Goal: Task Accomplishment & Management: Use online tool/utility

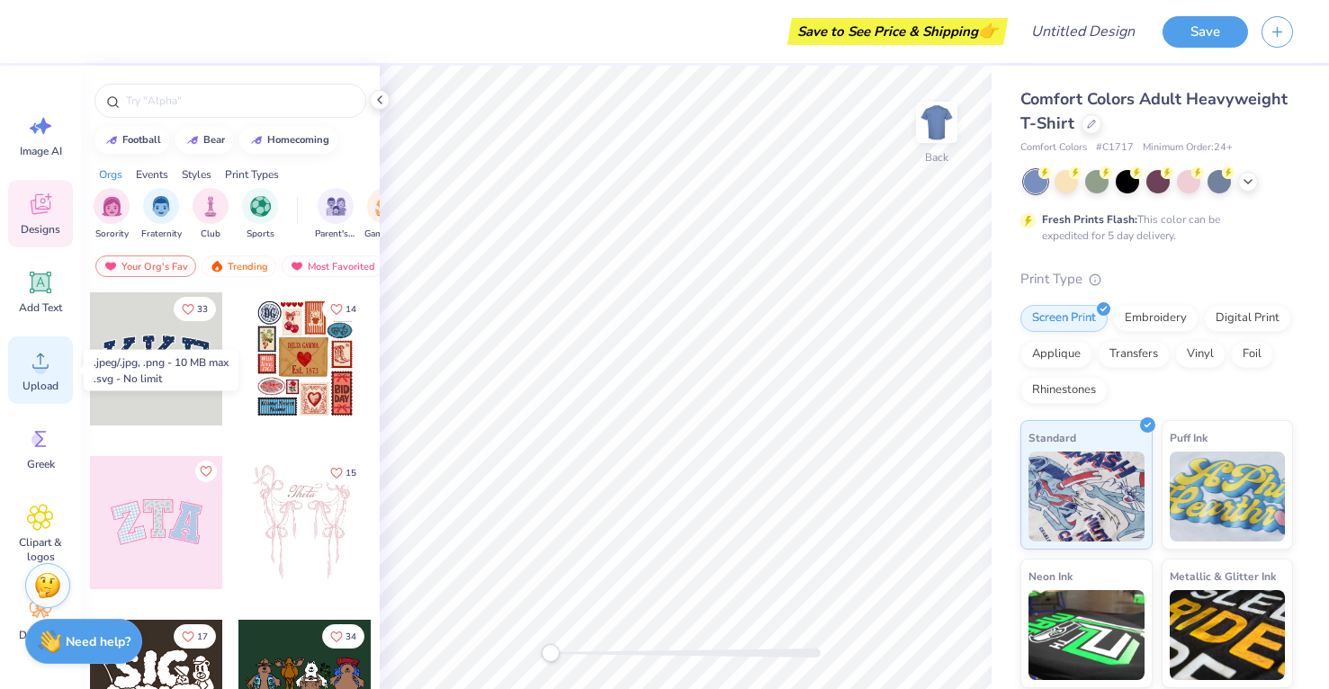
click at [30, 367] on icon at bounding box center [40, 360] width 27 height 27
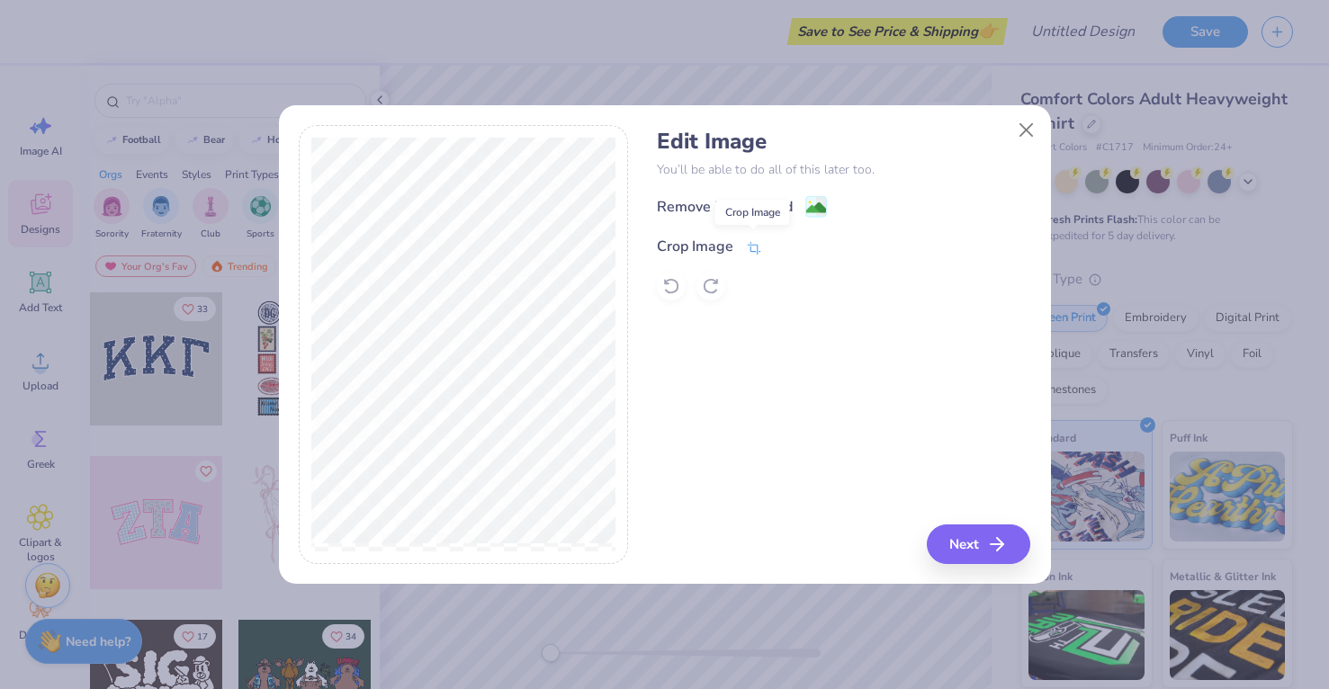
click at [759, 244] on icon at bounding box center [754, 248] width 16 height 16
click at [988, 535] on div "Edit Image You’ll be able to do all of this later too. Remove Background Crop I…" at bounding box center [843, 344] width 373 height 439
click at [990, 552] on div "Edit Image You’ll be able to do all of this later too. Remove Background Crop I…" at bounding box center [843, 344] width 373 height 439
click at [777, 240] on button at bounding box center [784, 245] width 19 height 19
click at [813, 204] on image at bounding box center [816, 210] width 20 height 20
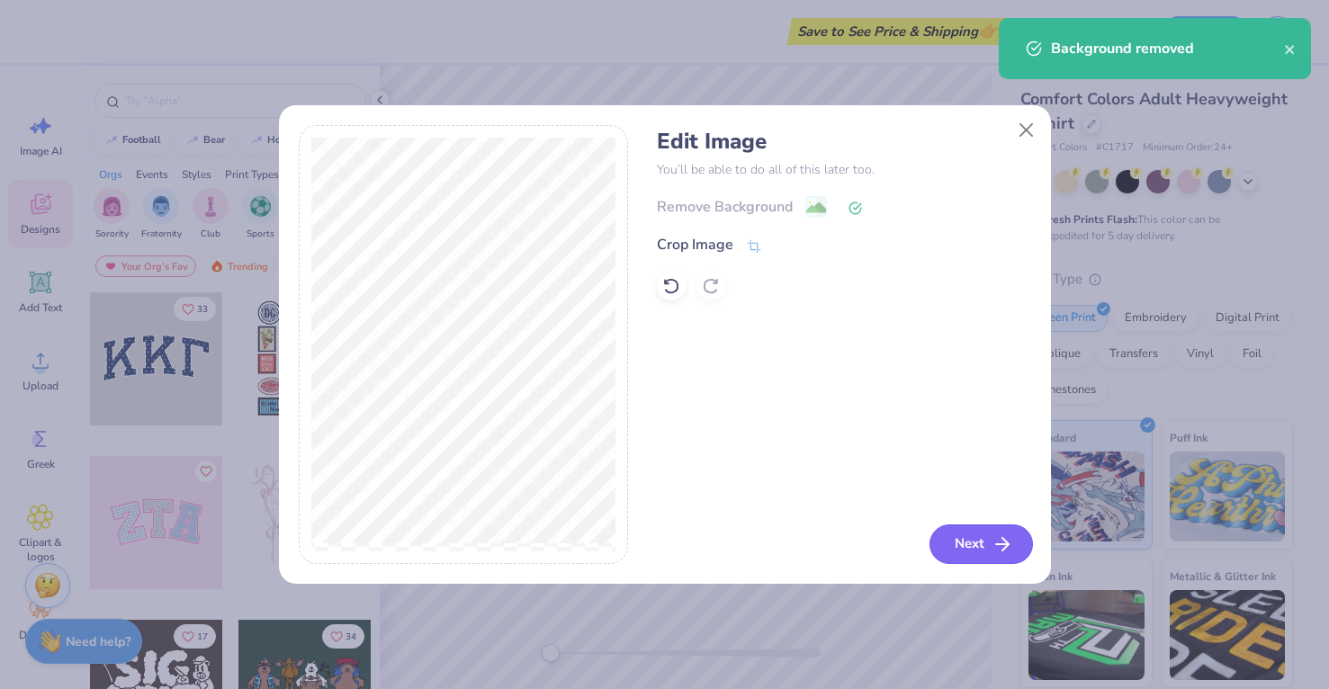
click at [978, 547] on button "Next" at bounding box center [981, 545] width 103 height 40
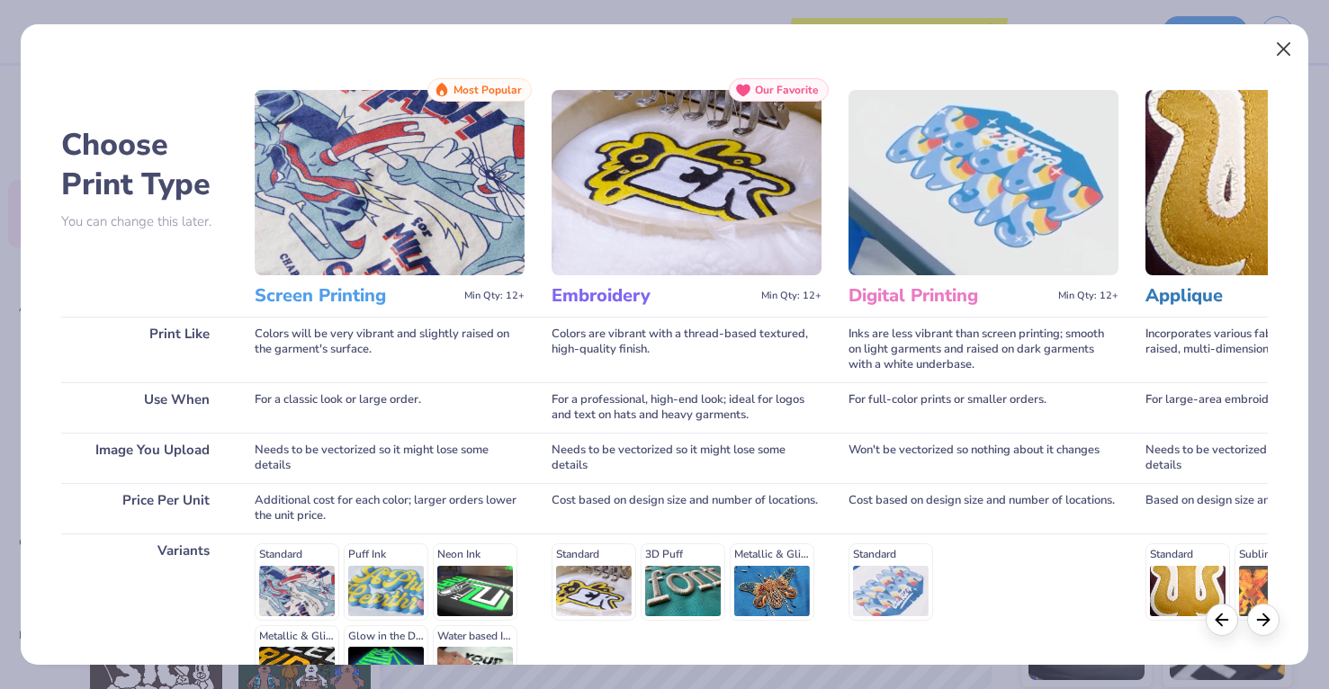
click at [1281, 47] on button "Close" at bounding box center [1284, 49] width 34 height 34
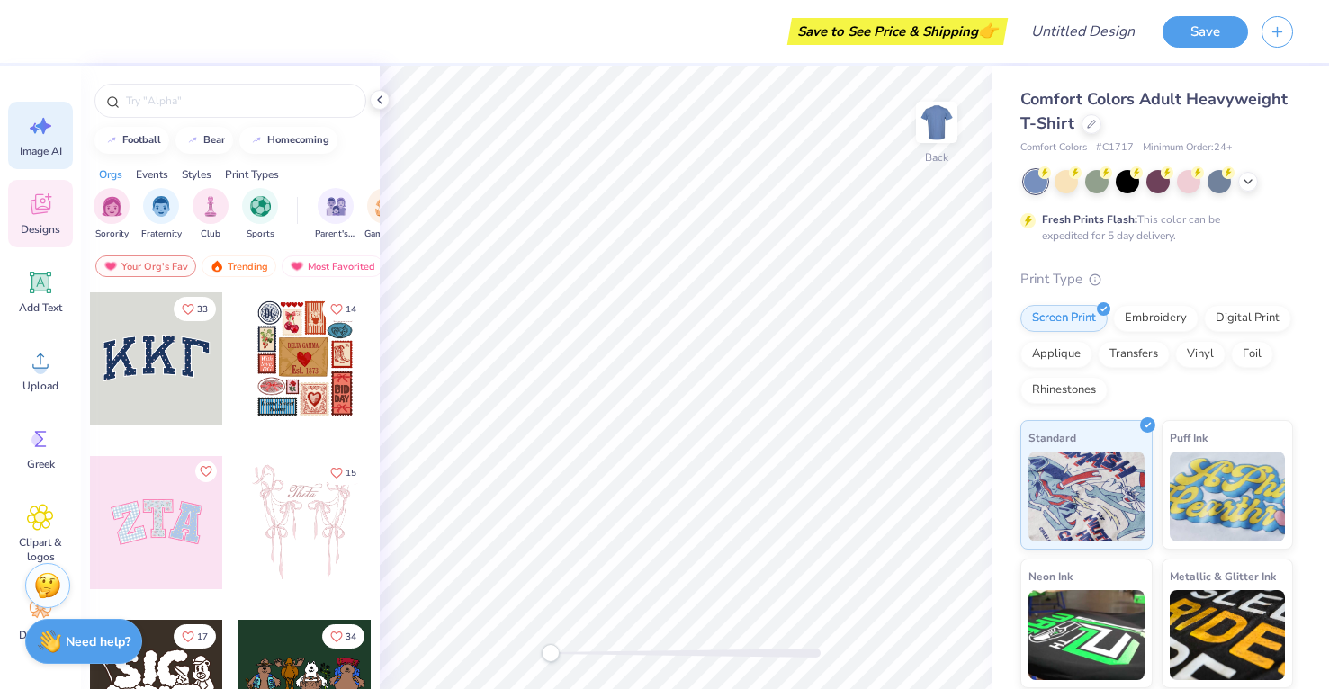
click at [40, 131] on icon at bounding box center [40, 125] width 27 height 27
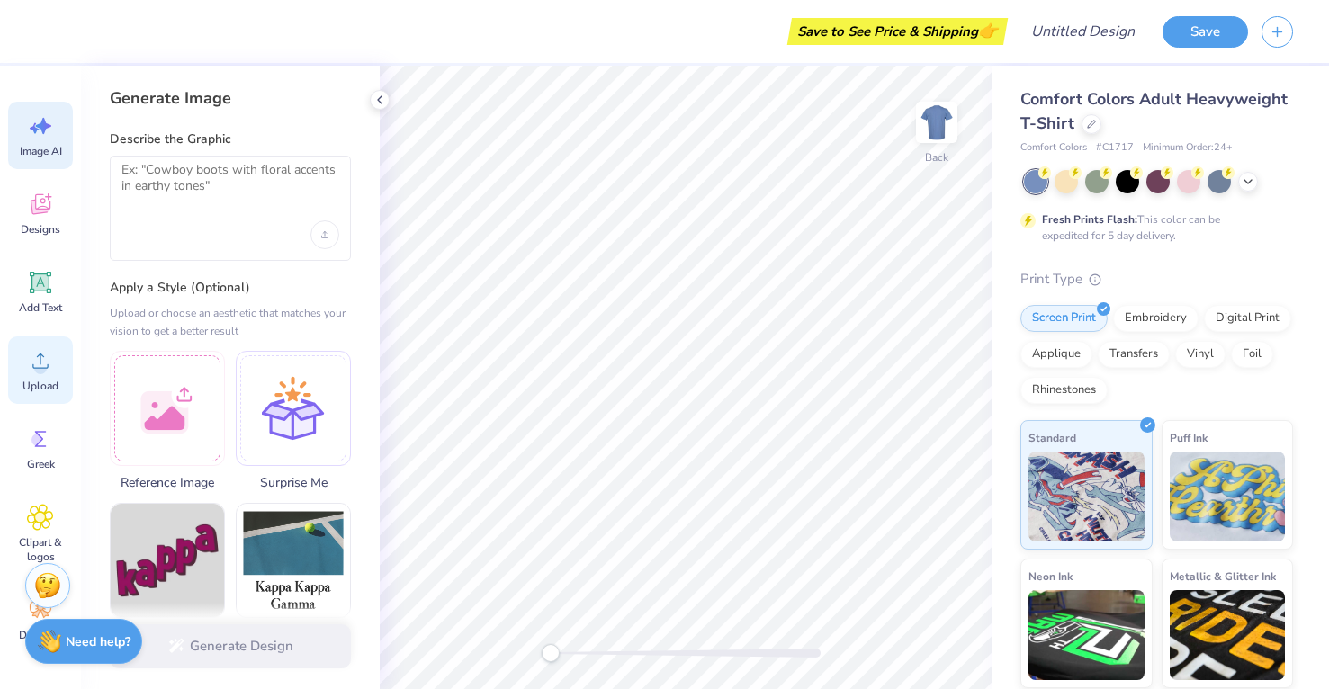
click at [55, 364] on div "Upload" at bounding box center [40, 370] width 65 height 67
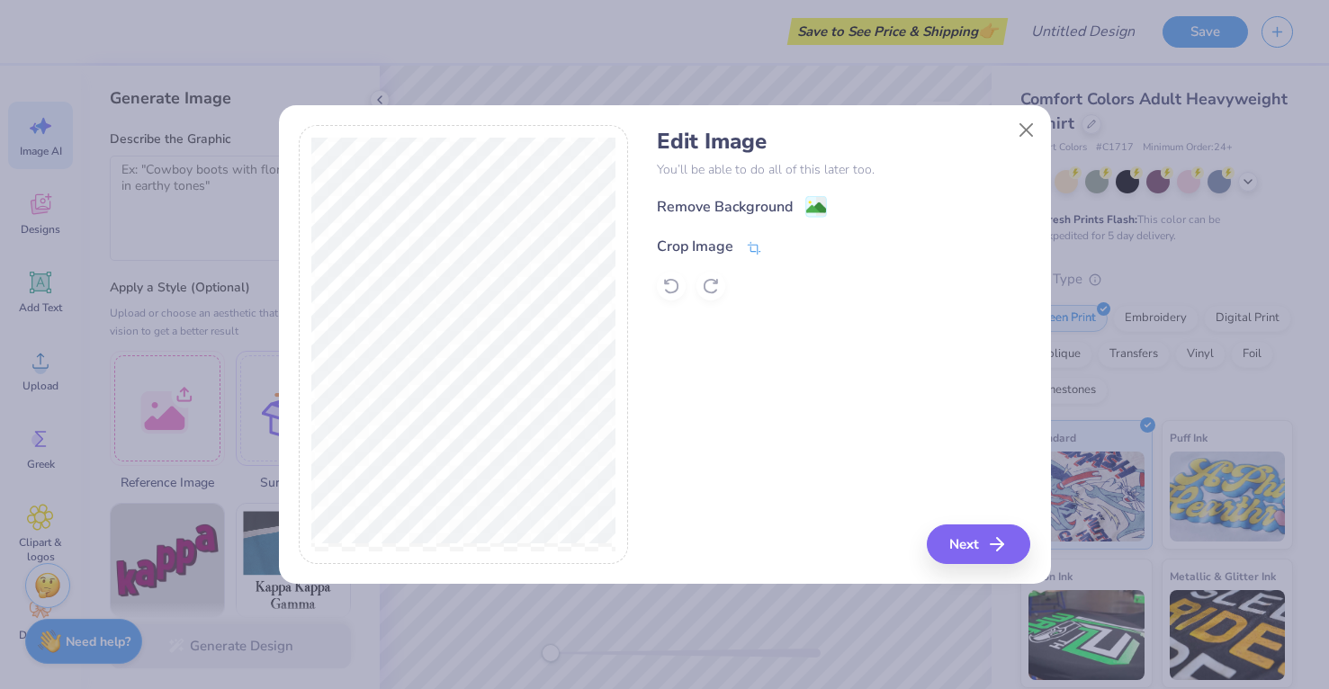
click at [751, 244] on icon at bounding box center [754, 247] width 13 height 13
click at [783, 241] on icon at bounding box center [783, 244] width 11 height 11
click at [809, 209] on image at bounding box center [816, 210] width 20 height 20
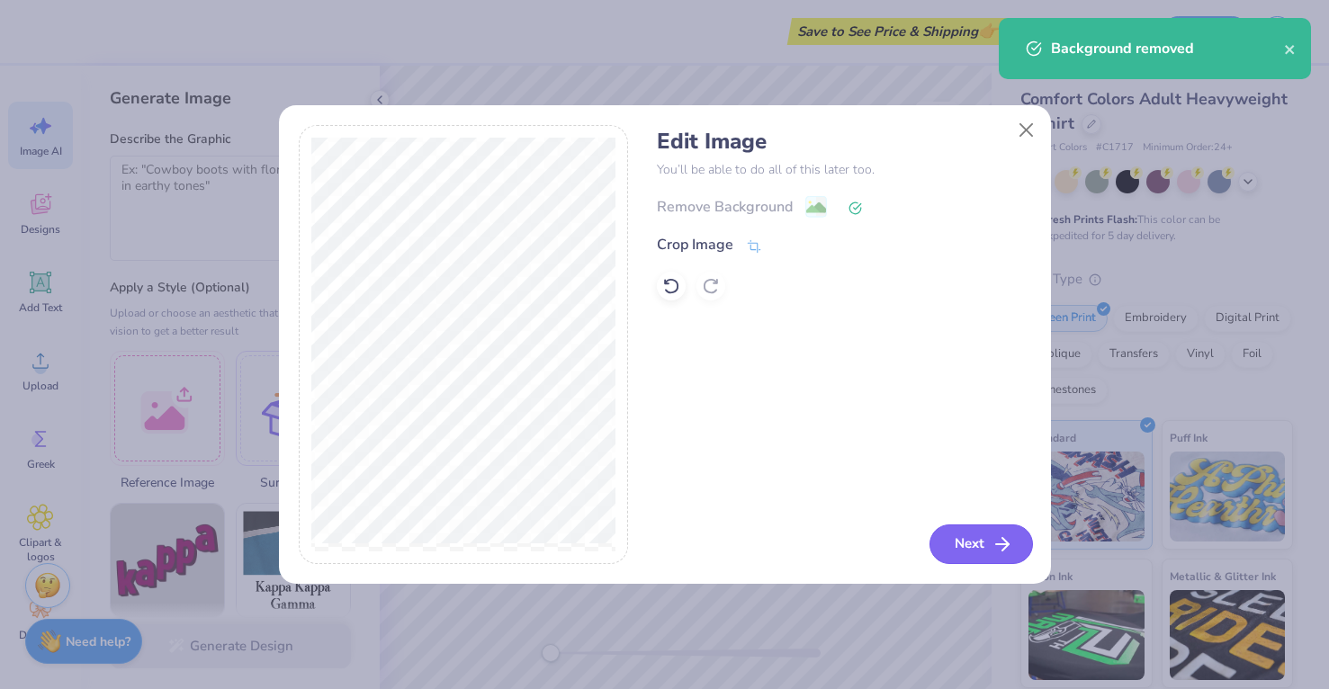
click at [1004, 547] on icon "button" at bounding box center [1003, 545] width 22 height 22
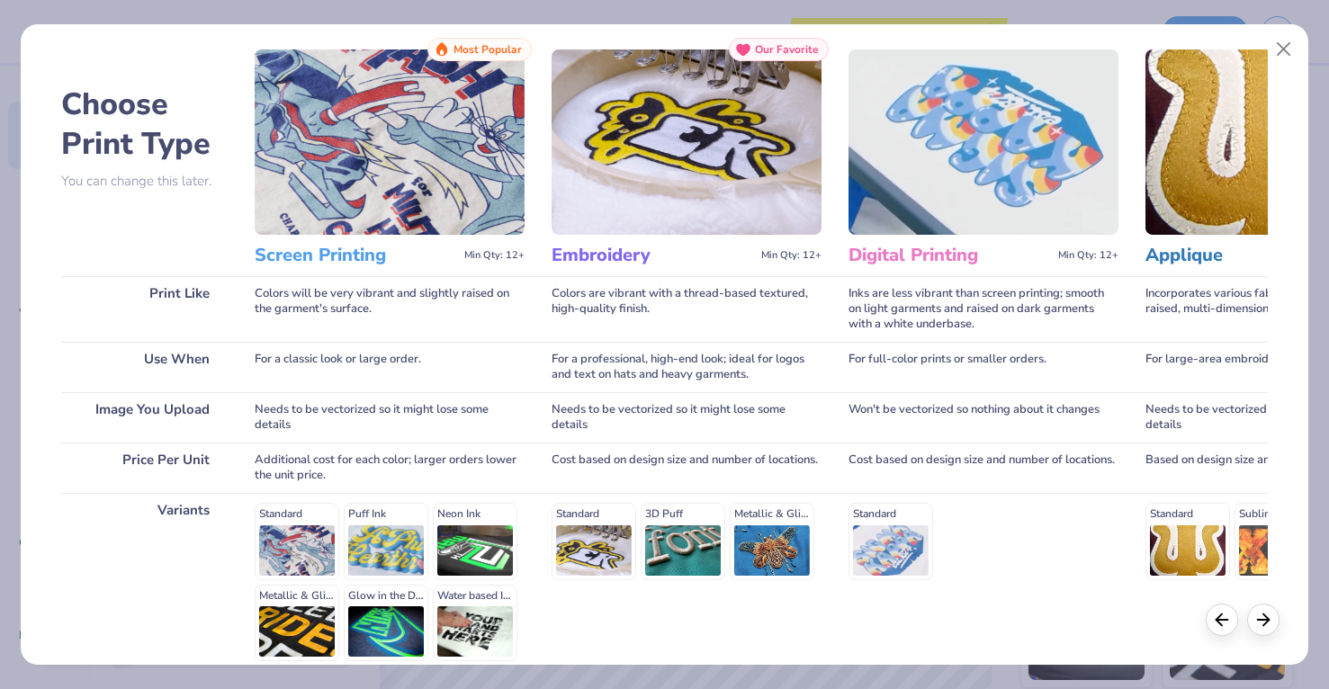
scroll to position [43, 0]
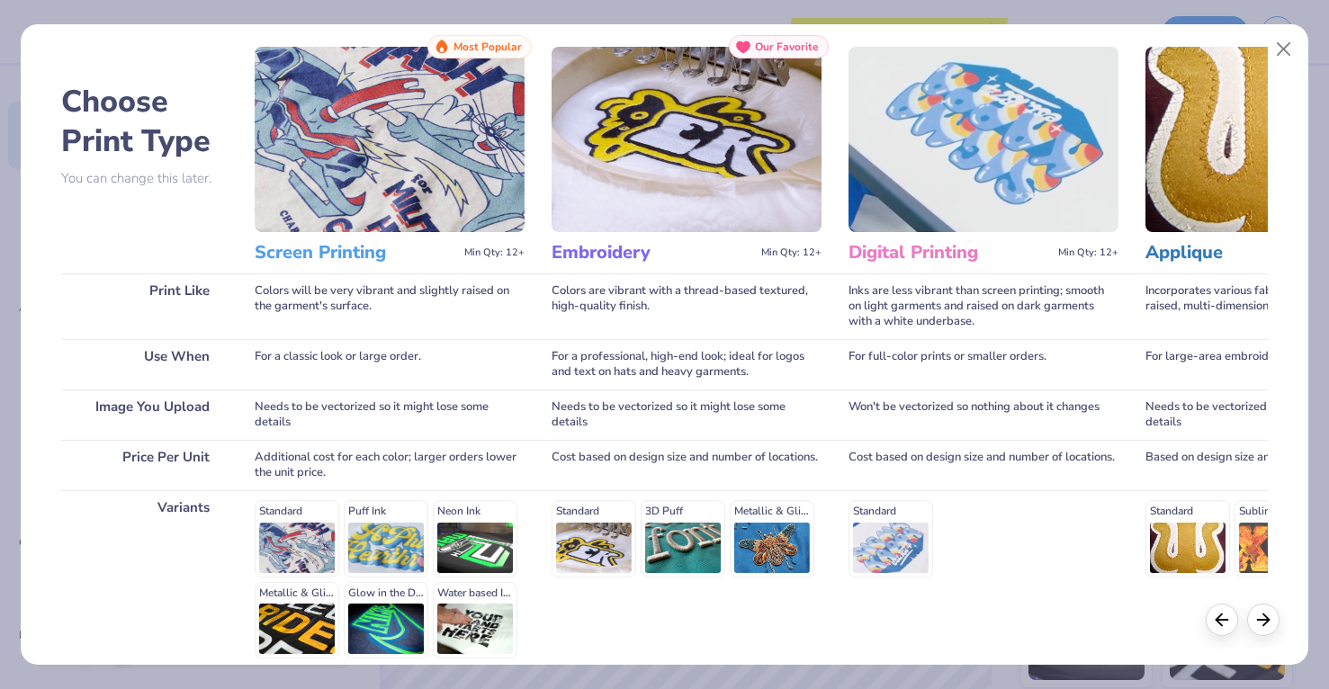
click at [297, 542] on div "Standard Puff Ink Neon Ink Metallic & Glitter Ink Glow in the Dark Ink Water ba…" at bounding box center [390, 579] width 270 height 158
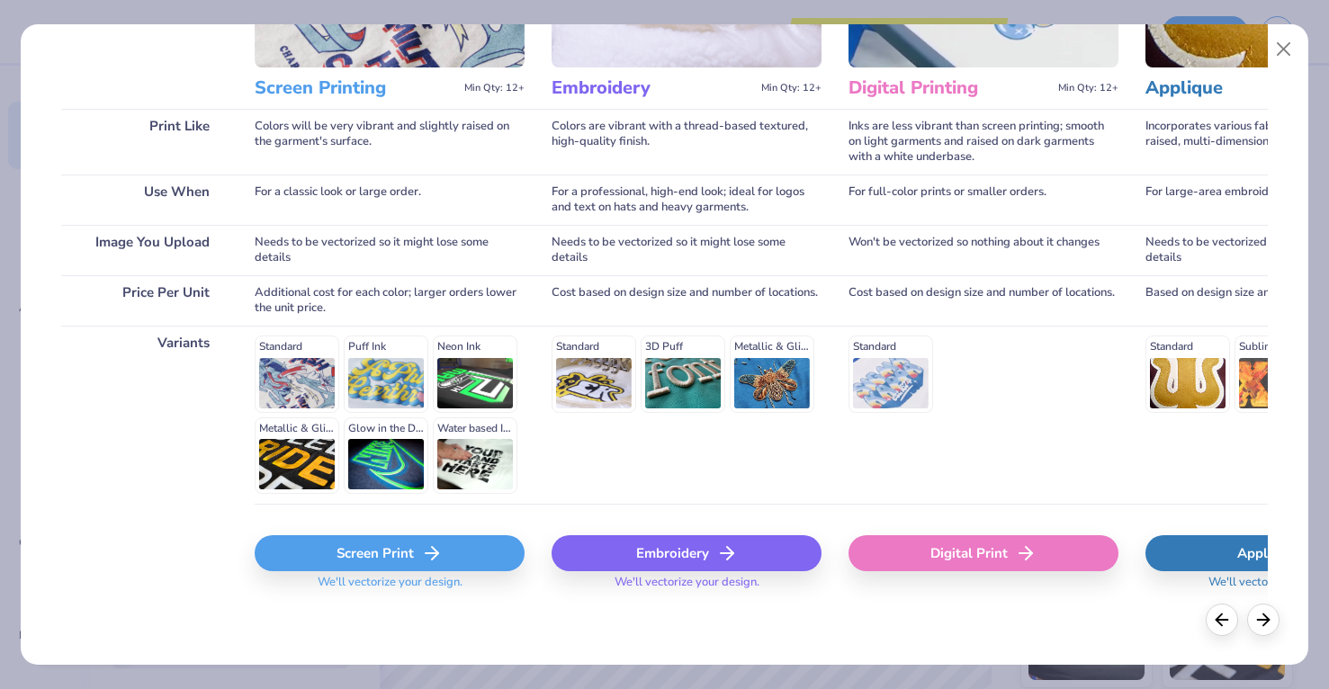
scroll to position [207, 0]
click at [330, 548] on div "Screen Print" at bounding box center [390, 554] width 270 height 36
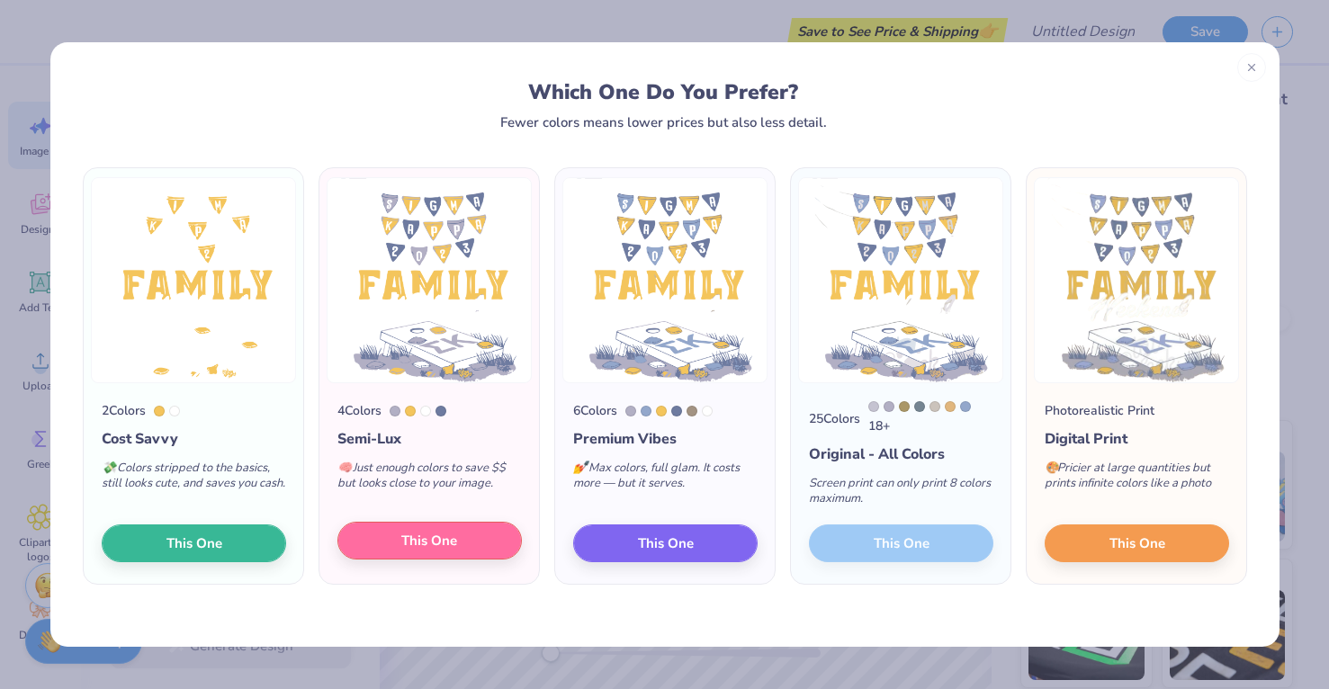
click at [470, 546] on button "This One" at bounding box center [429, 541] width 184 height 38
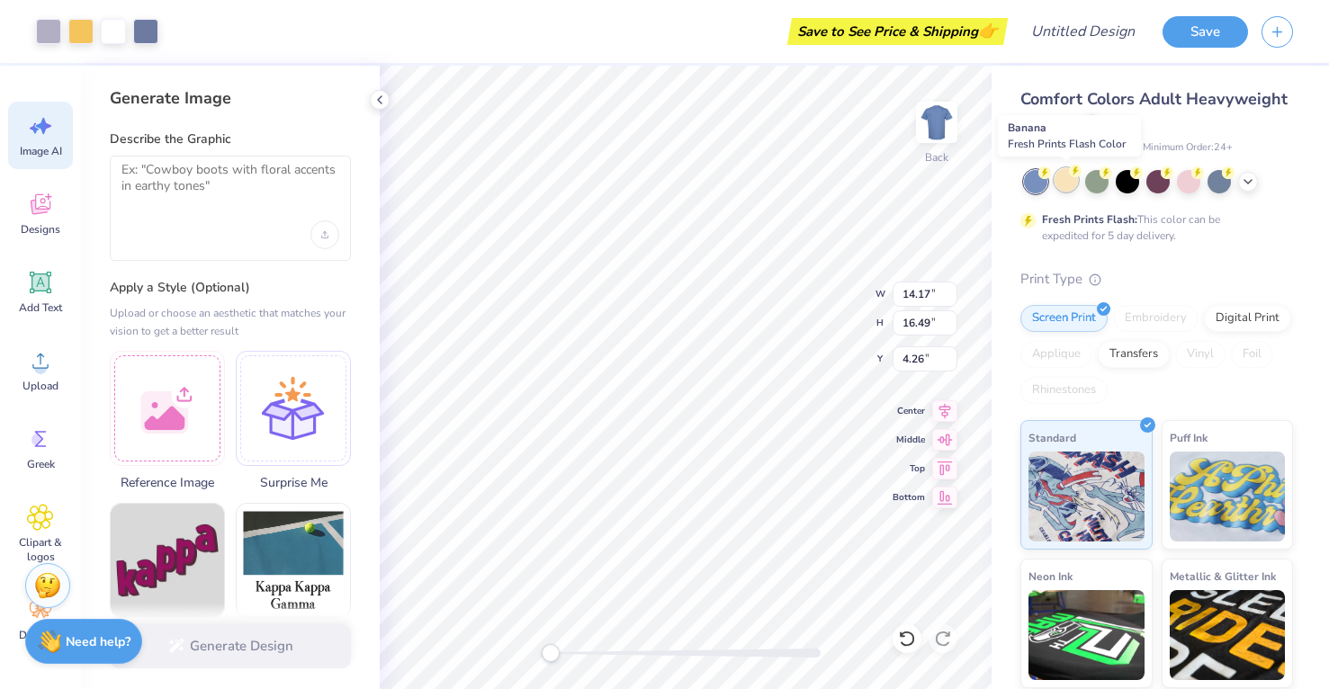
click at [1060, 184] on div at bounding box center [1066, 179] width 23 height 23
type input "1.71"
click at [1252, 181] on icon at bounding box center [1248, 180] width 14 height 14
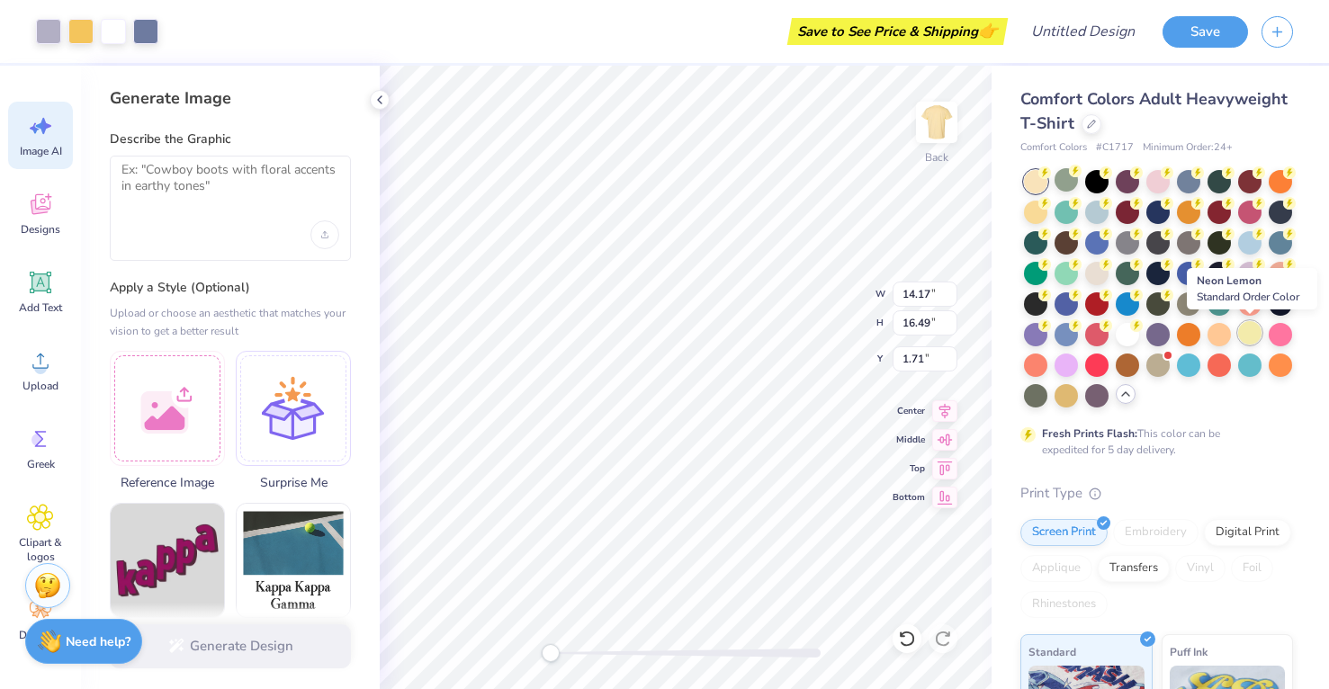
click at [1255, 338] on div at bounding box center [1249, 332] width 23 height 23
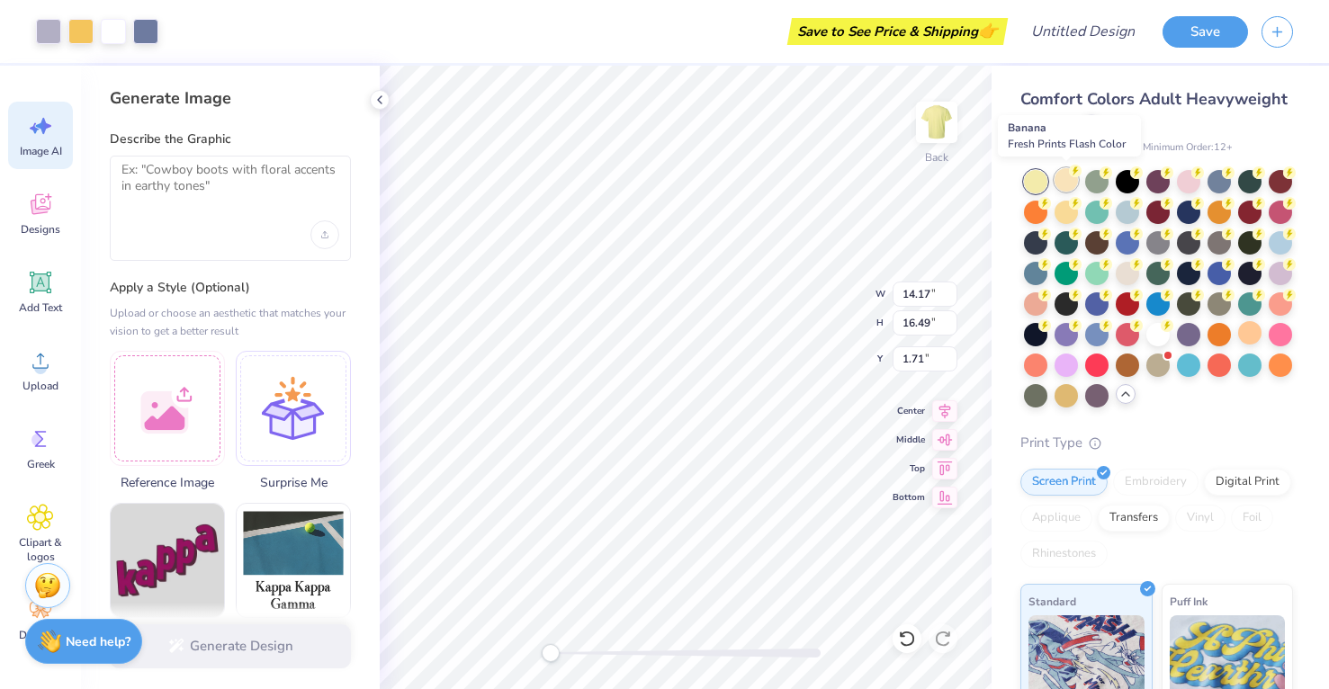
click at [1061, 172] on div at bounding box center [1066, 179] width 23 height 23
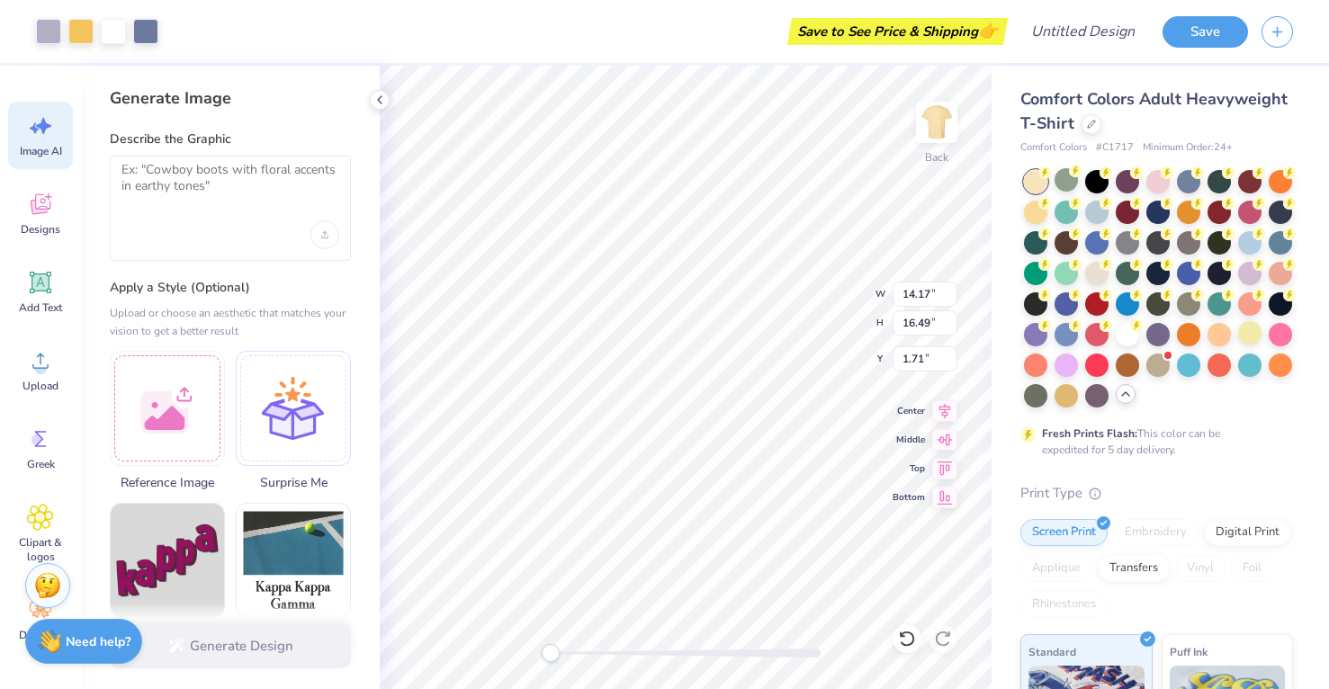
click at [1061, 172] on div at bounding box center [1066, 179] width 23 height 23
click at [1069, 184] on div at bounding box center [1066, 179] width 23 height 23
click at [1034, 215] on div at bounding box center [1035, 210] width 23 height 23
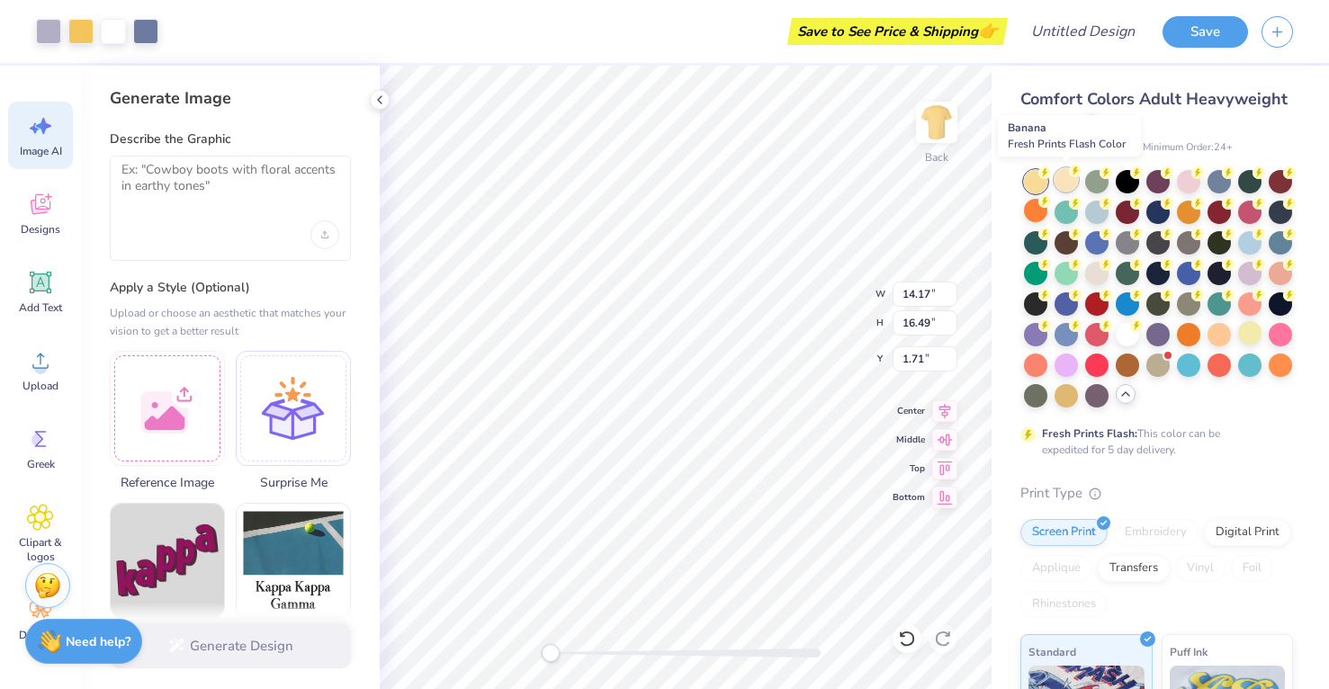
click at [1074, 183] on div at bounding box center [1066, 179] width 23 height 23
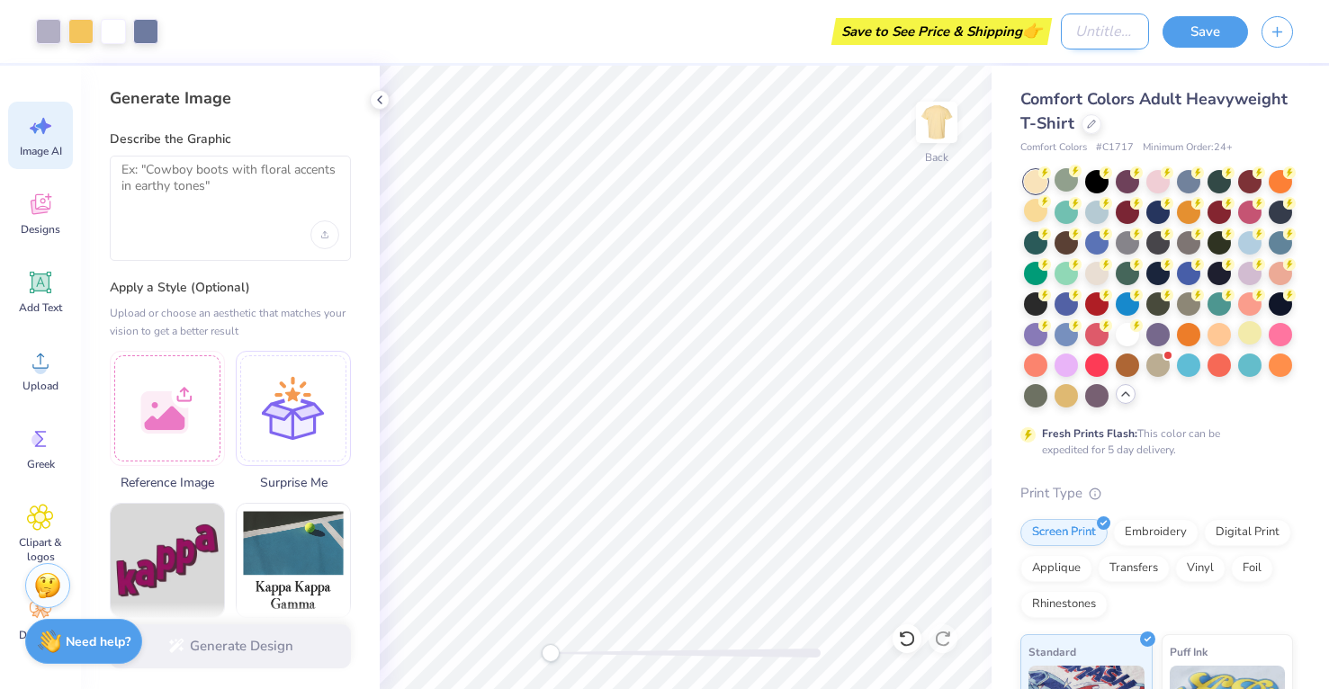
click at [1095, 40] on input "Design Title" at bounding box center [1105, 31] width 88 height 36
type input "fam wknd"
click at [1209, 36] on button "Save" at bounding box center [1205, 28] width 85 height 31
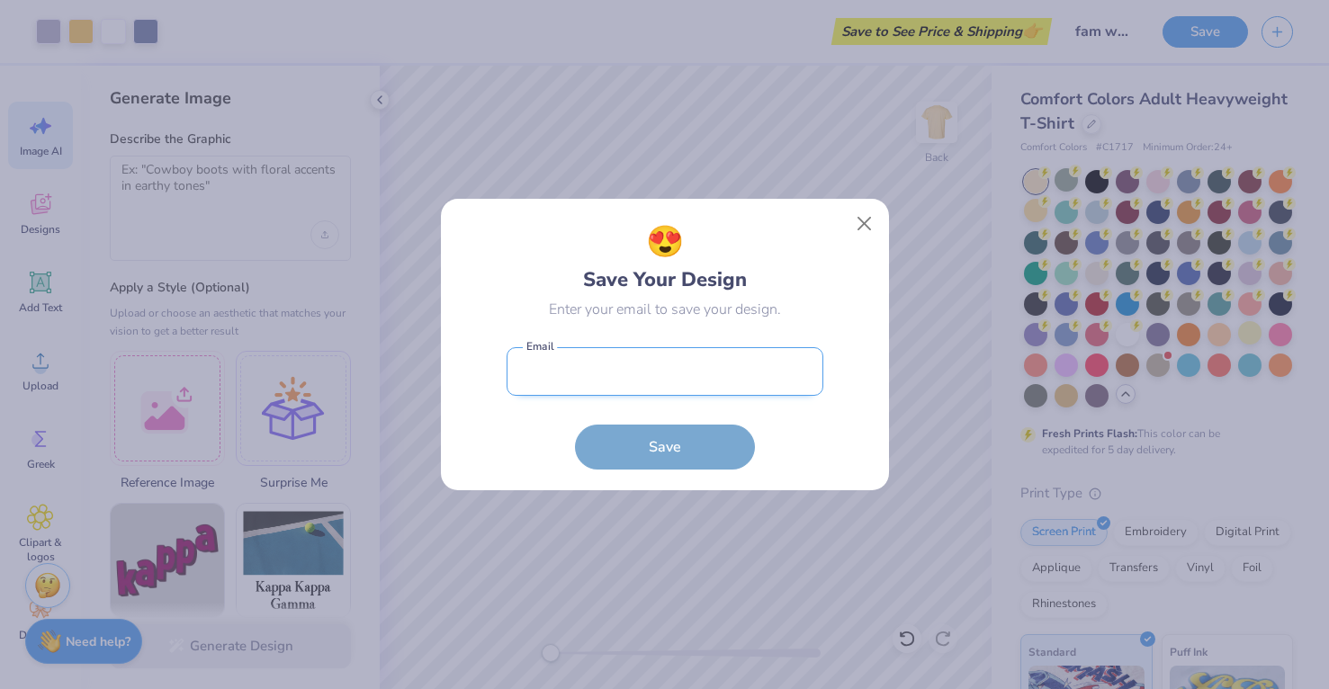
click at [670, 374] on input "email" at bounding box center [665, 371] width 317 height 49
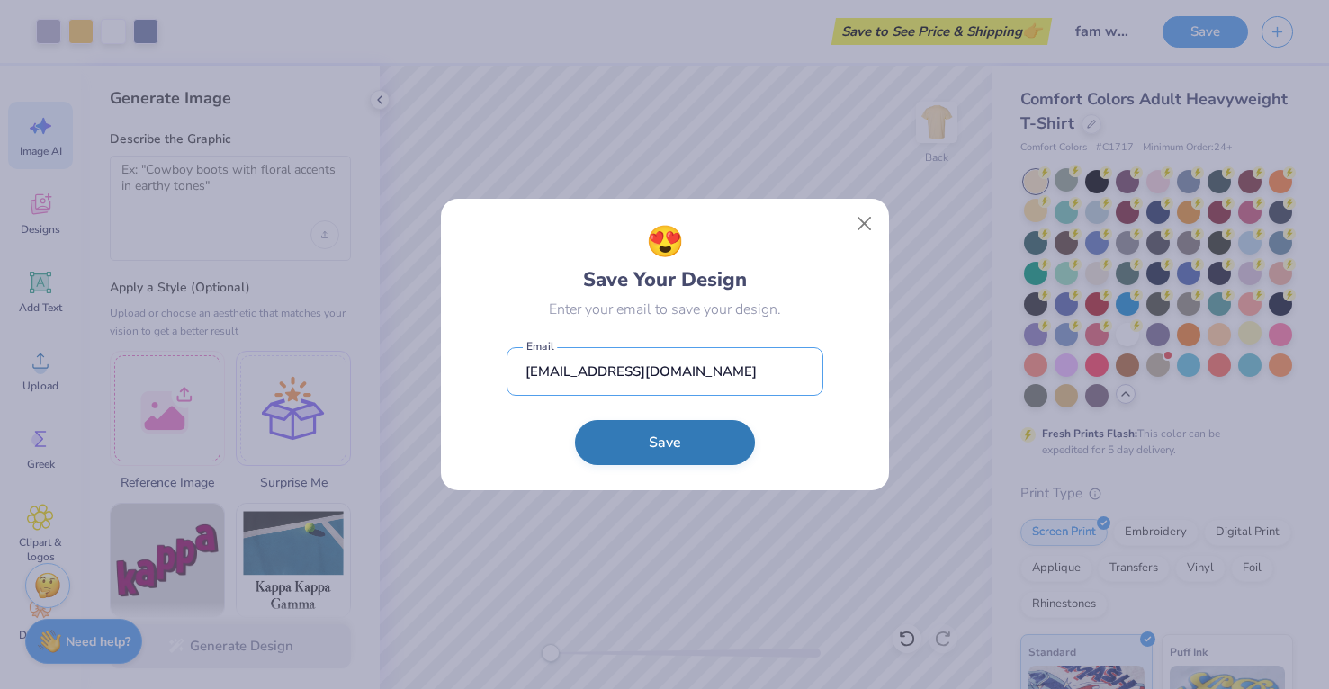
type input "isabellamariecalabro@gmail.com"
click at [643, 454] on button "Save" at bounding box center [665, 442] width 180 height 45
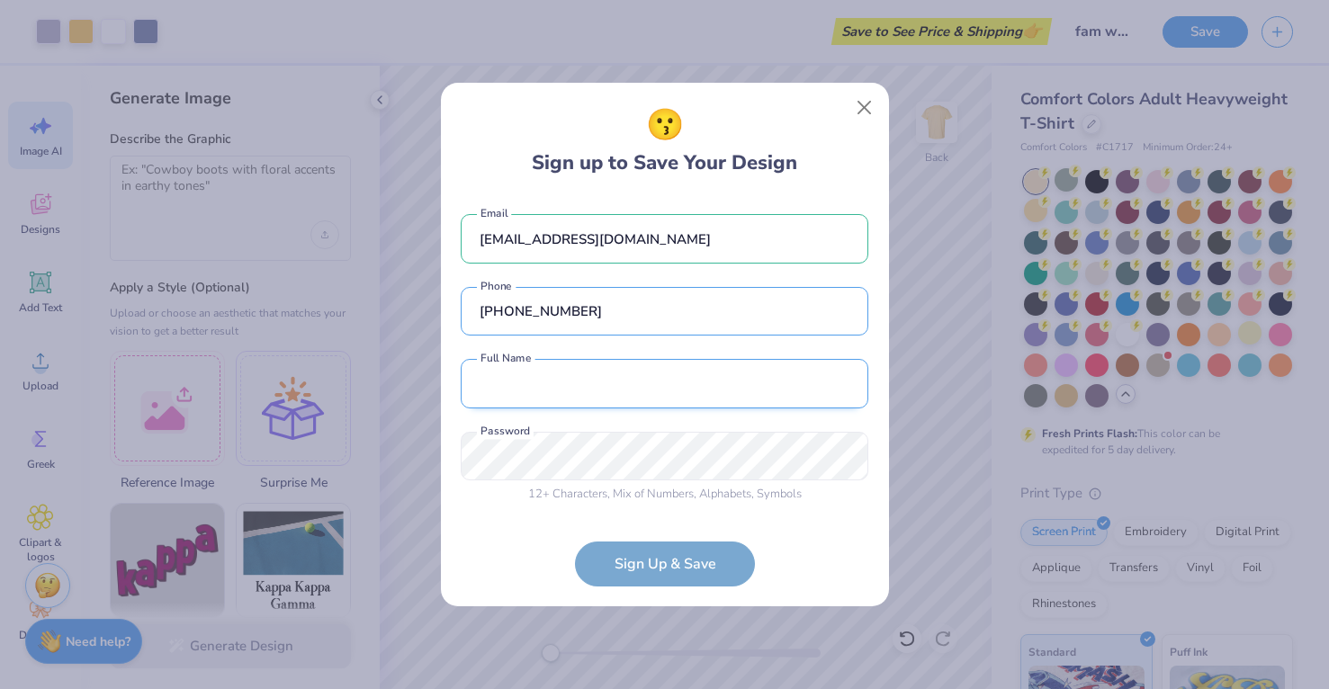
type input "(631) 708-9963"
type input "Isabella C"
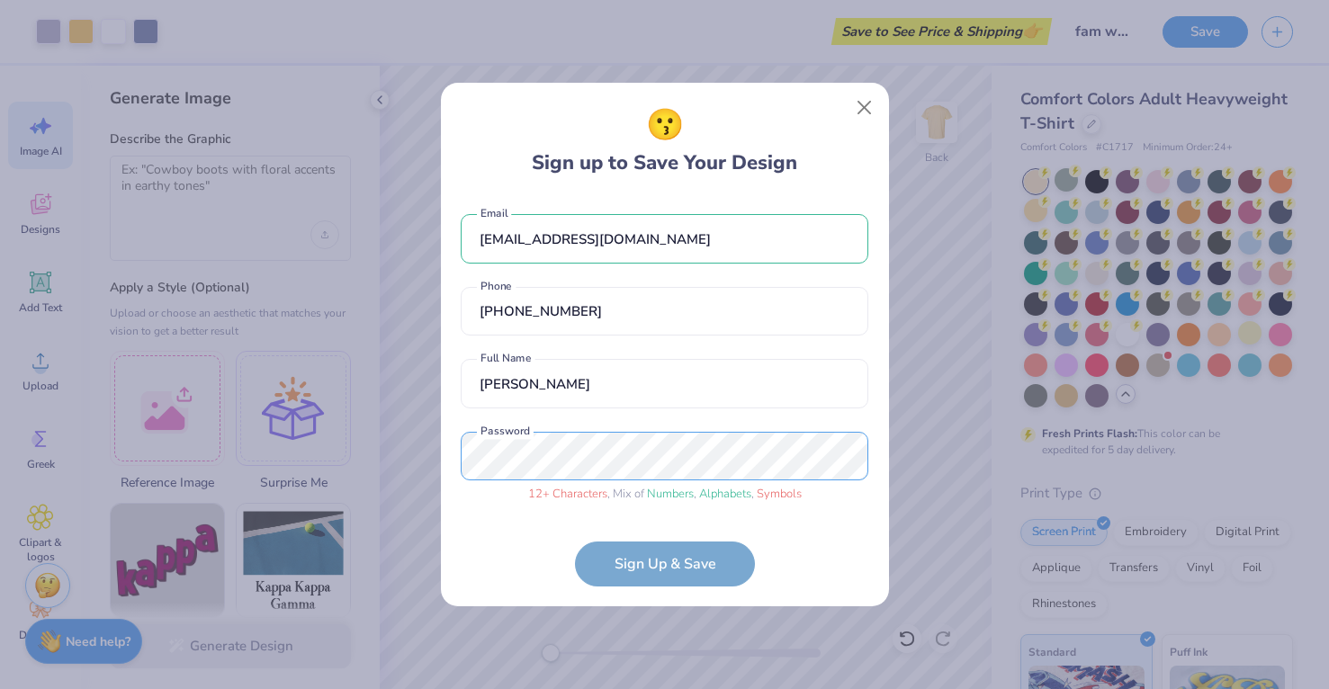
scroll to position [40, 0]
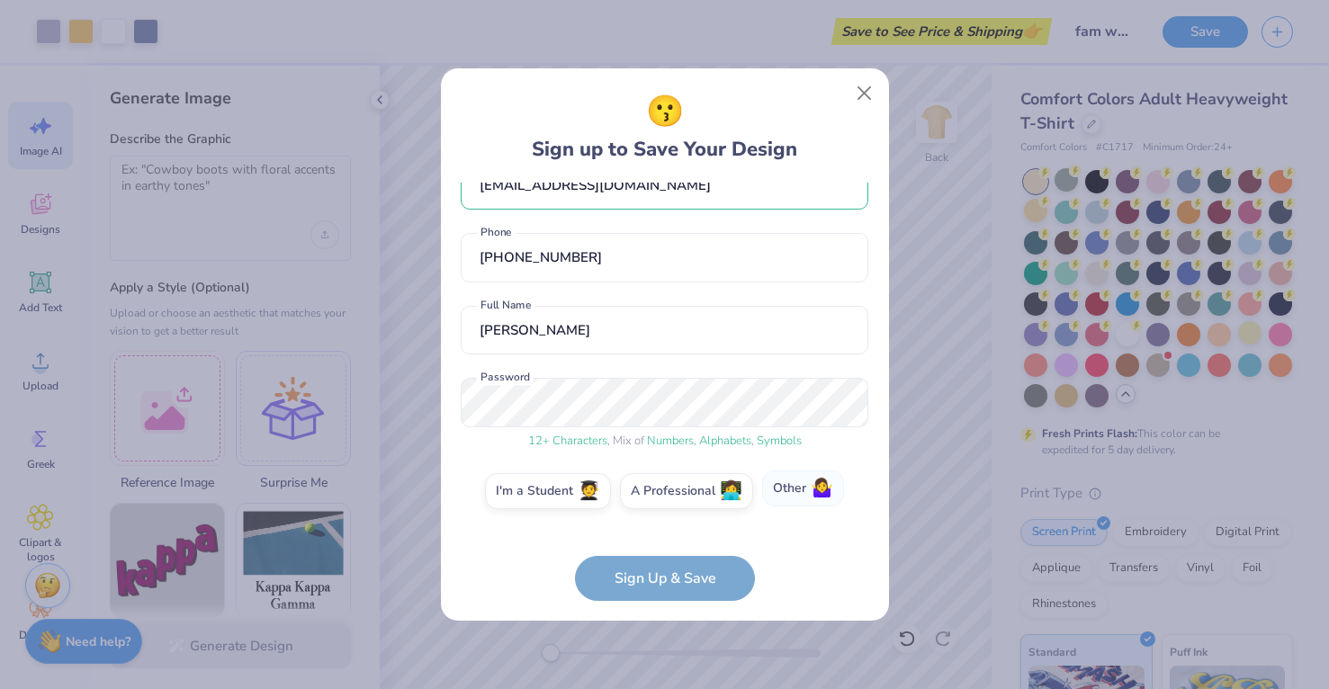
click at [807, 496] on label "Other 🤷‍♀️" at bounding box center [803, 489] width 82 height 36
click at [670, 530] on input "Other 🤷‍♀️" at bounding box center [665, 536] width 12 height 12
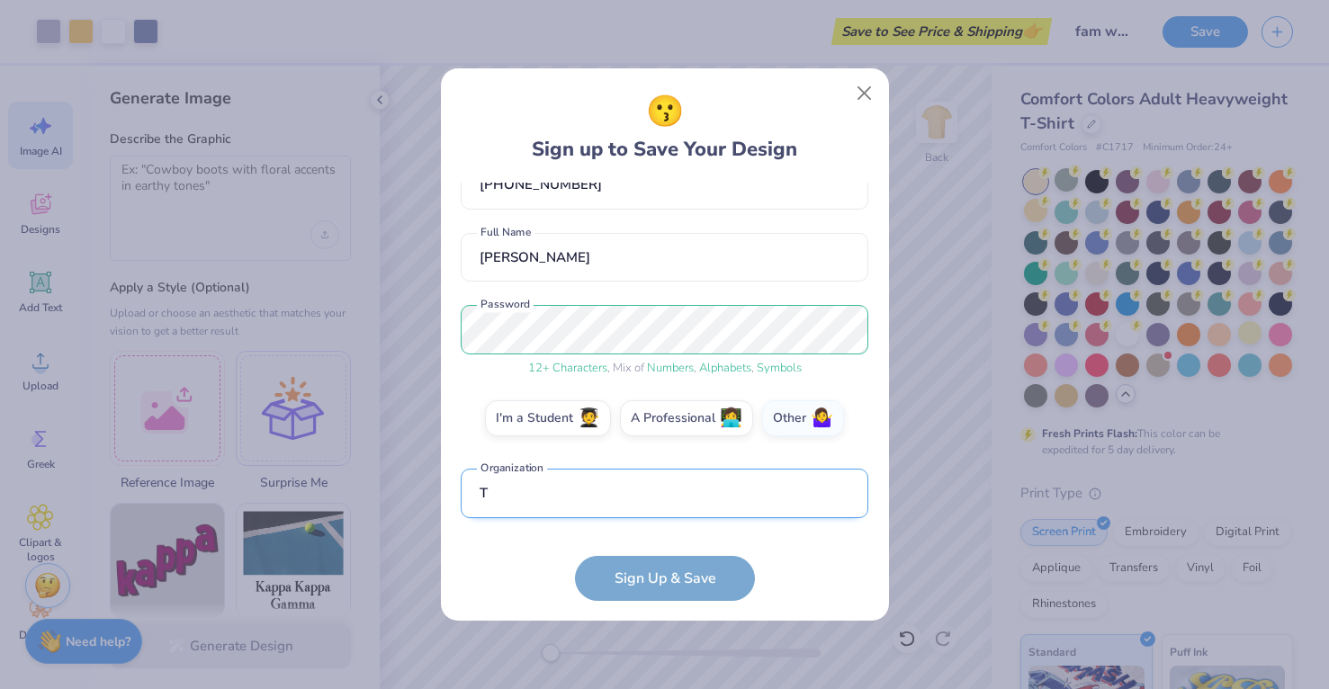
scroll to position [220, 0]
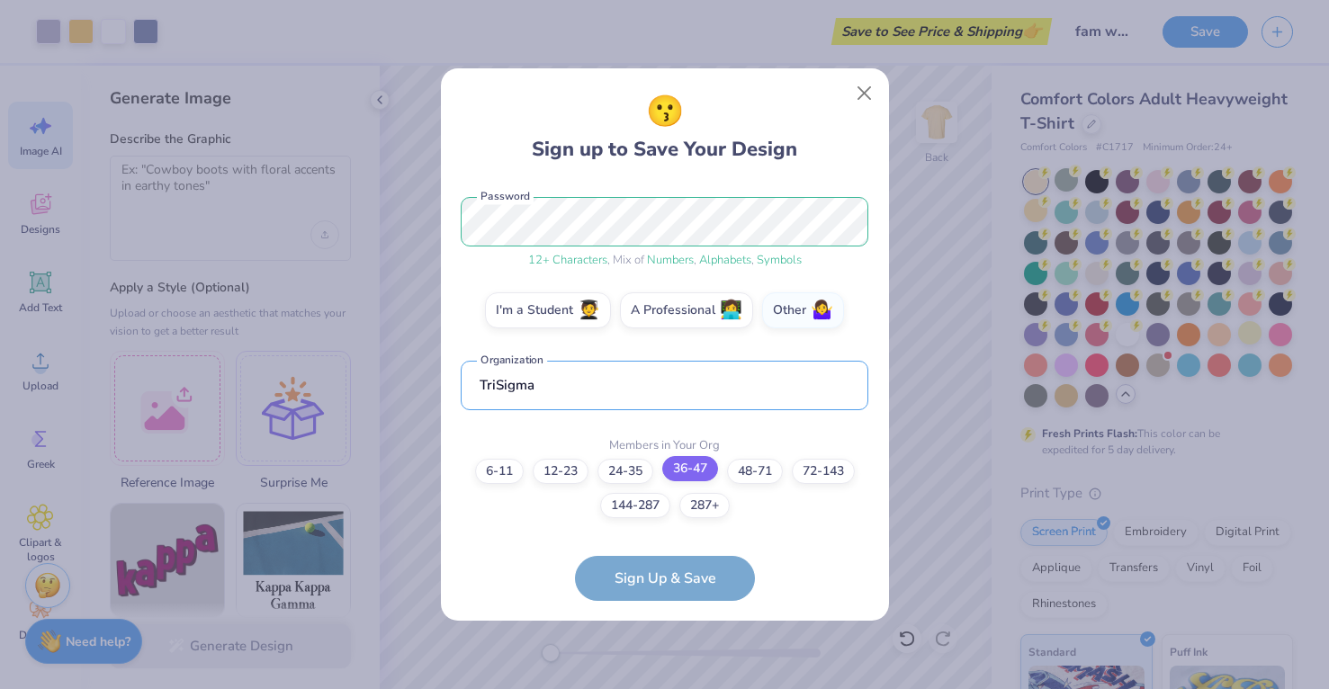
type input "TriSigma"
click at [700, 465] on label "36-47" at bounding box center [690, 468] width 56 height 25
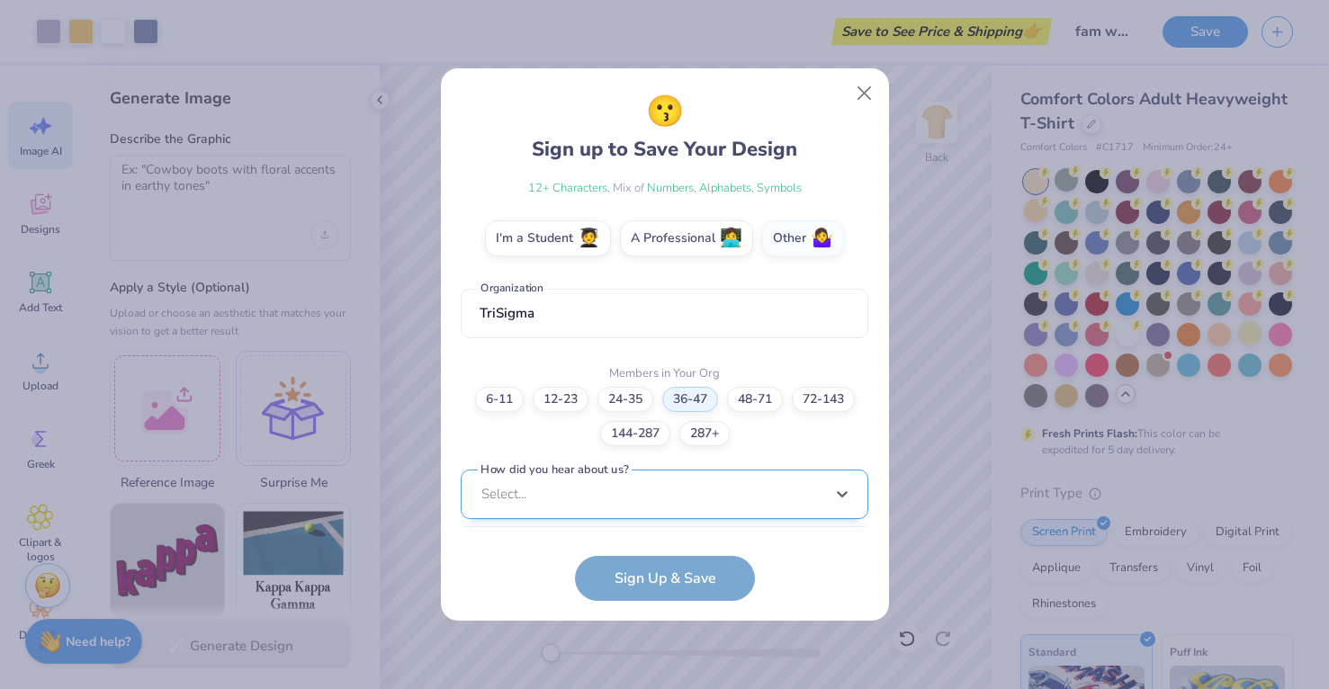
click at [680, 508] on div "option Pinterest focused, 1 of 15. 15 results available. Use Up and Down to cho…" at bounding box center [665, 634] width 408 height 328
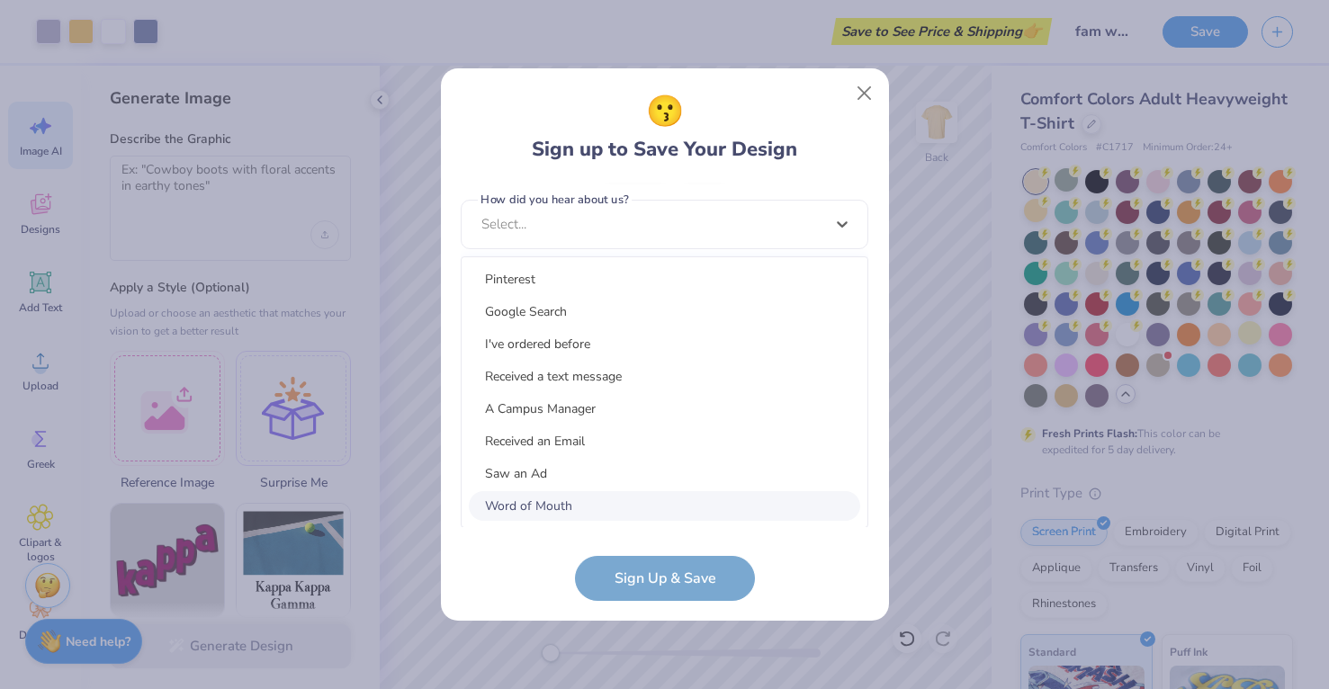
click at [656, 508] on div "Word of Mouth" at bounding box center [664, 506] width 391 height 30
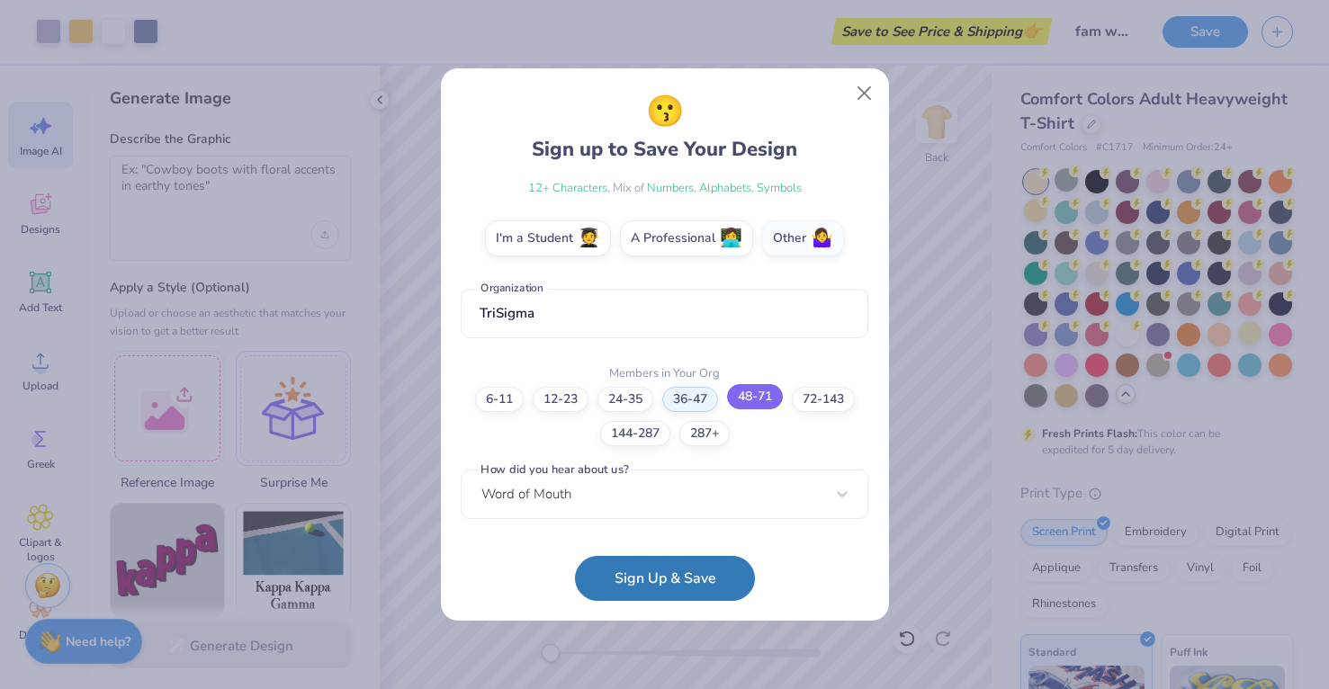
click at [741, 392] on label "48-71" at bounding box center [755, 396] width 56 height 25
click at [701, 398] on label "36-47" at bounding box center [690, 396] width 56 height 25
click at [691, 571] on button "Sign Up & Save" at bounding box center [665, 574] width 180 height 45
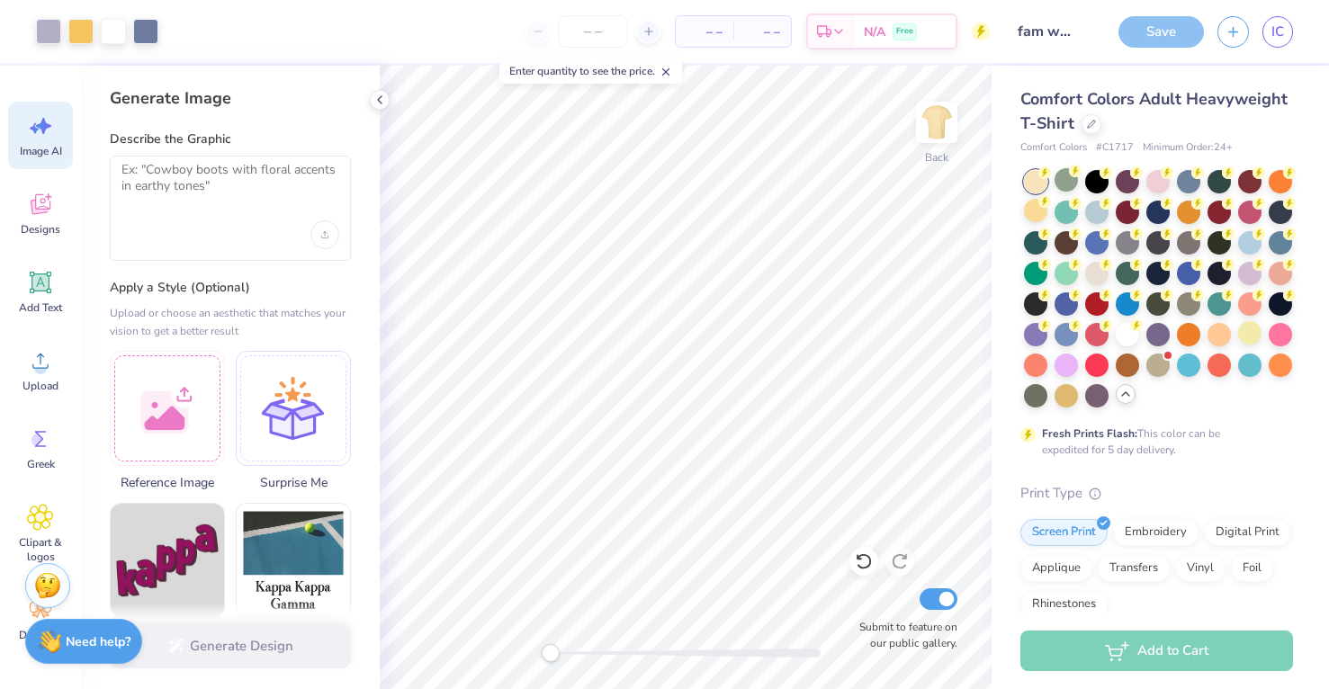
click at [1161, 29] on div "Save" at bounding box center [1161, 31] width 85 height 31
click at [1269, 36] on link "IC" at bounding box center [1278, 31] width 31 height 31
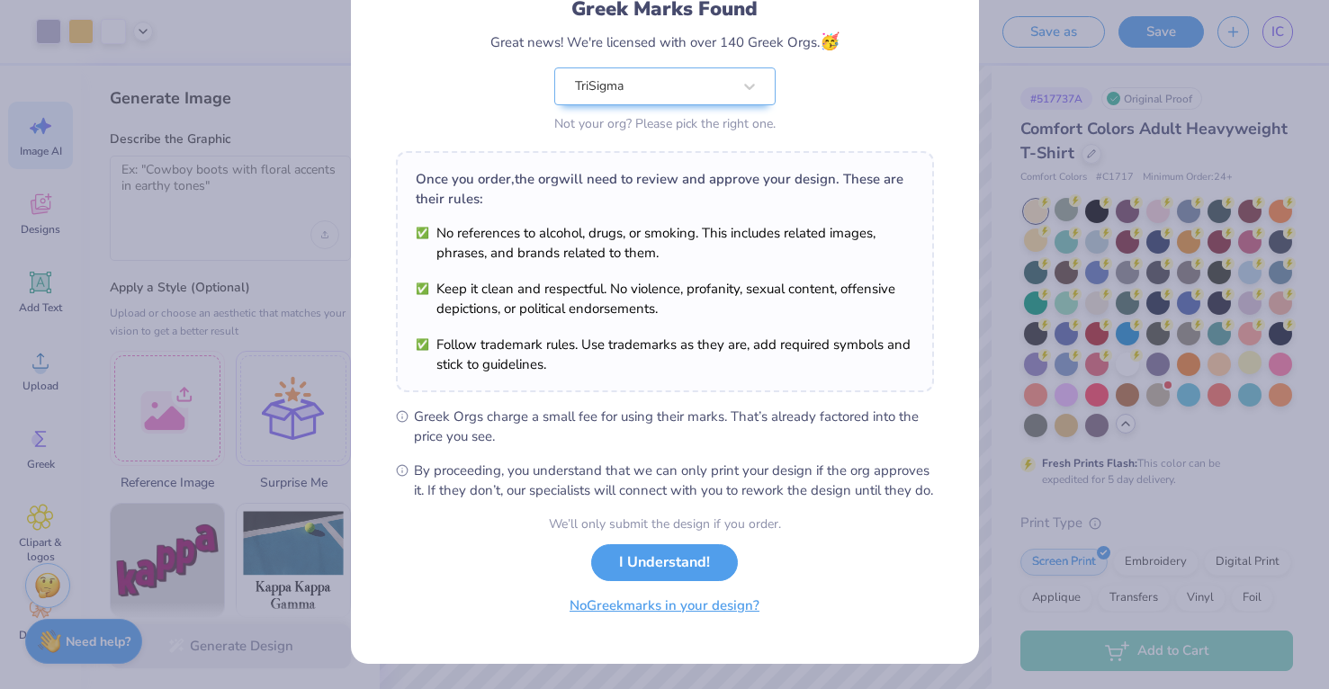
scroll to position [153, 0]
click at [657, 611] on button "No Greek marks in your design?" at bounding box center [664, 606] width 220 height 37
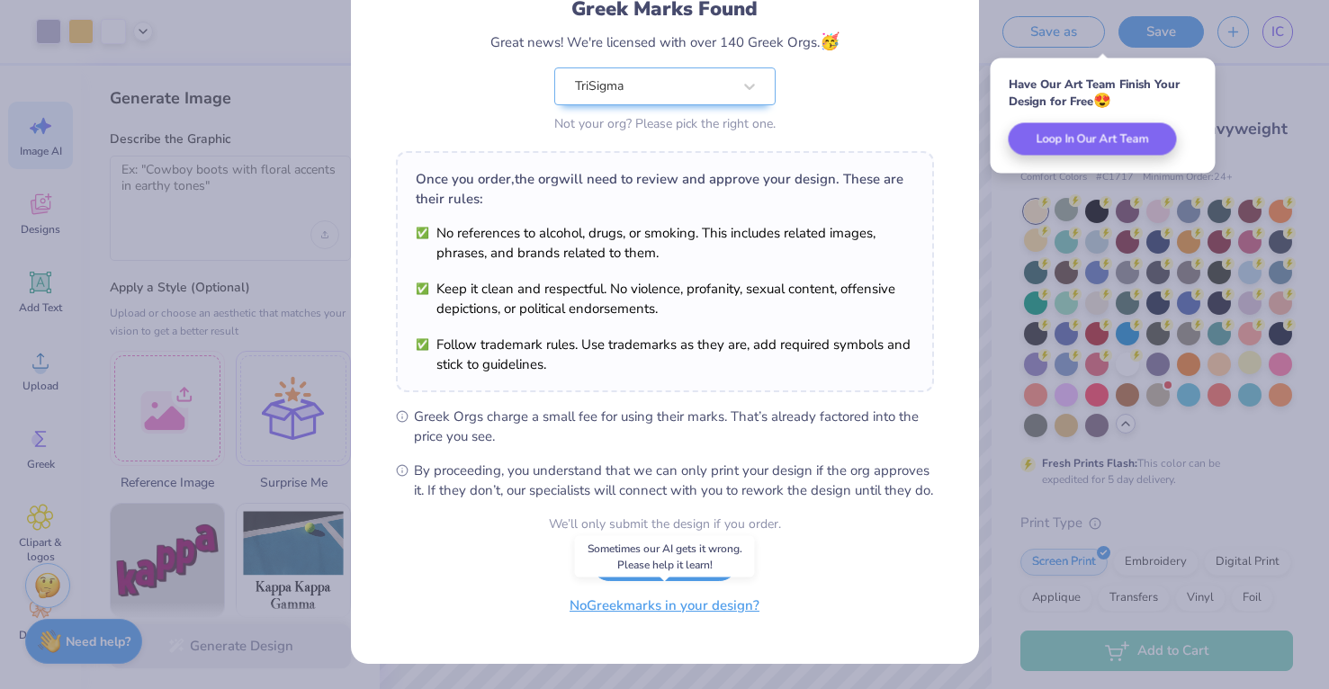
scroll to position [0, 0]
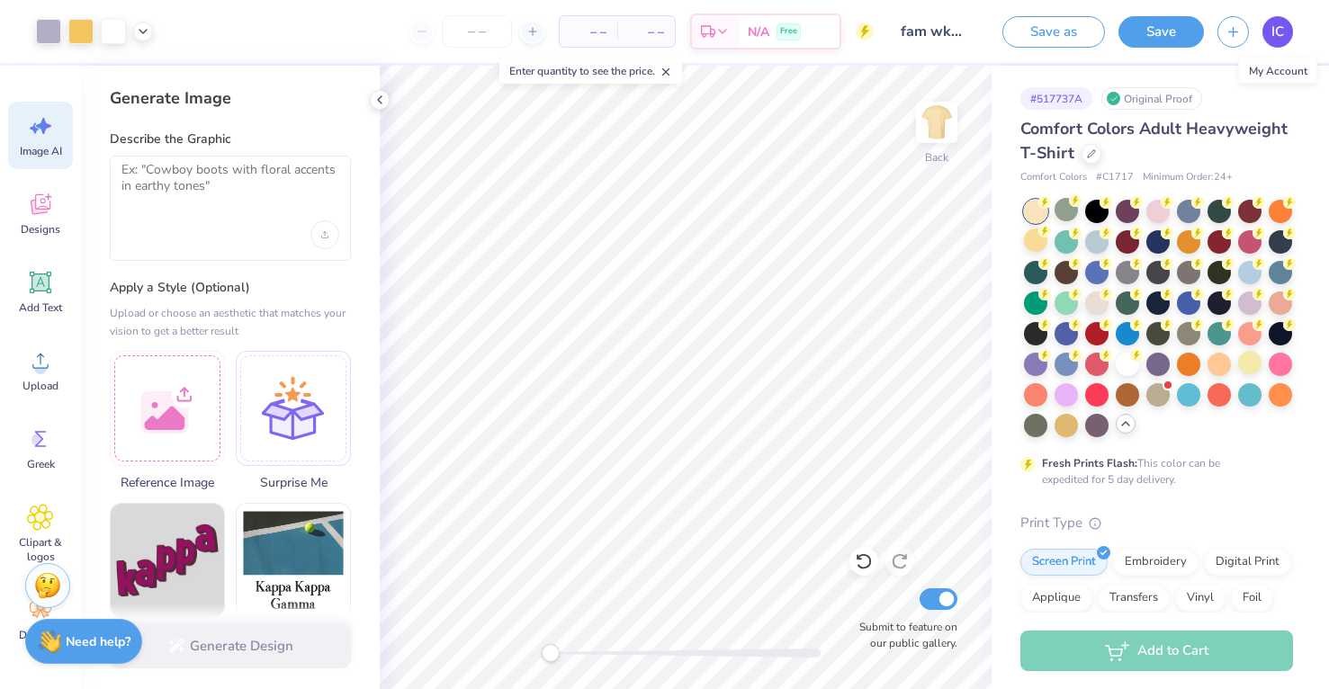
click at [1290, 30] on link "IC" at bounding box center [1278, 31] width 31 height 31
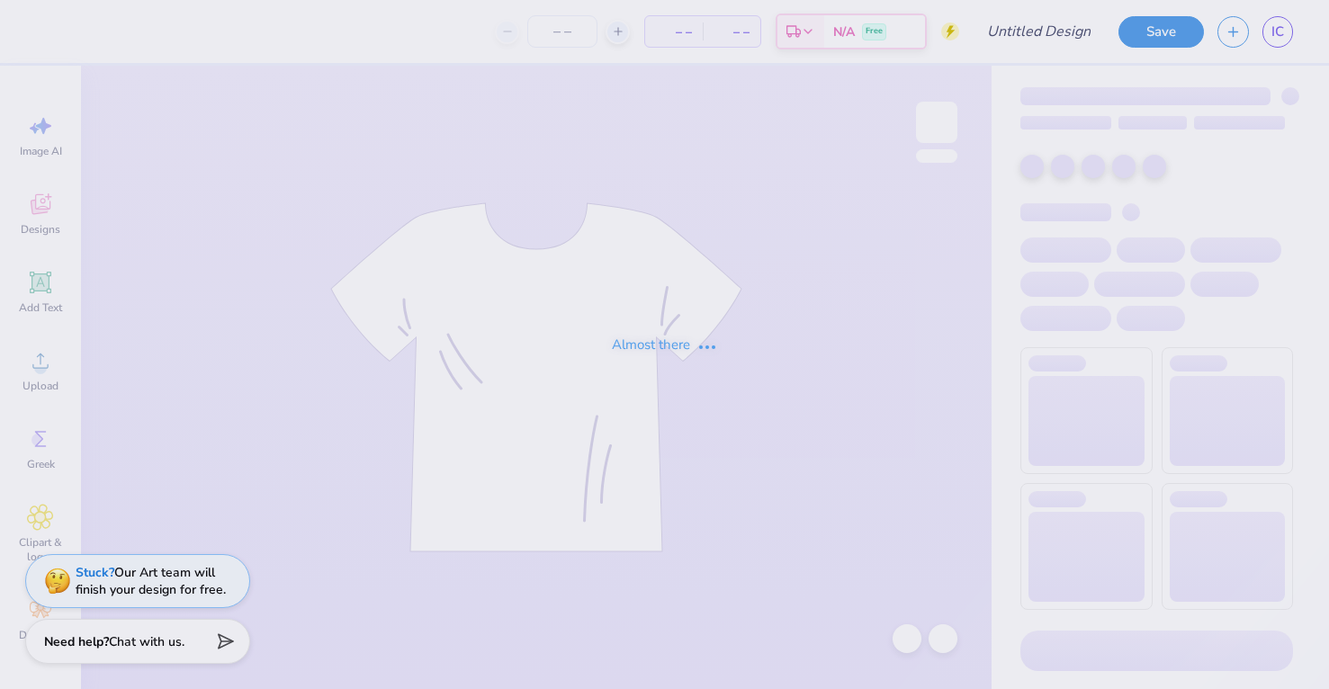
type input "fam wknd"
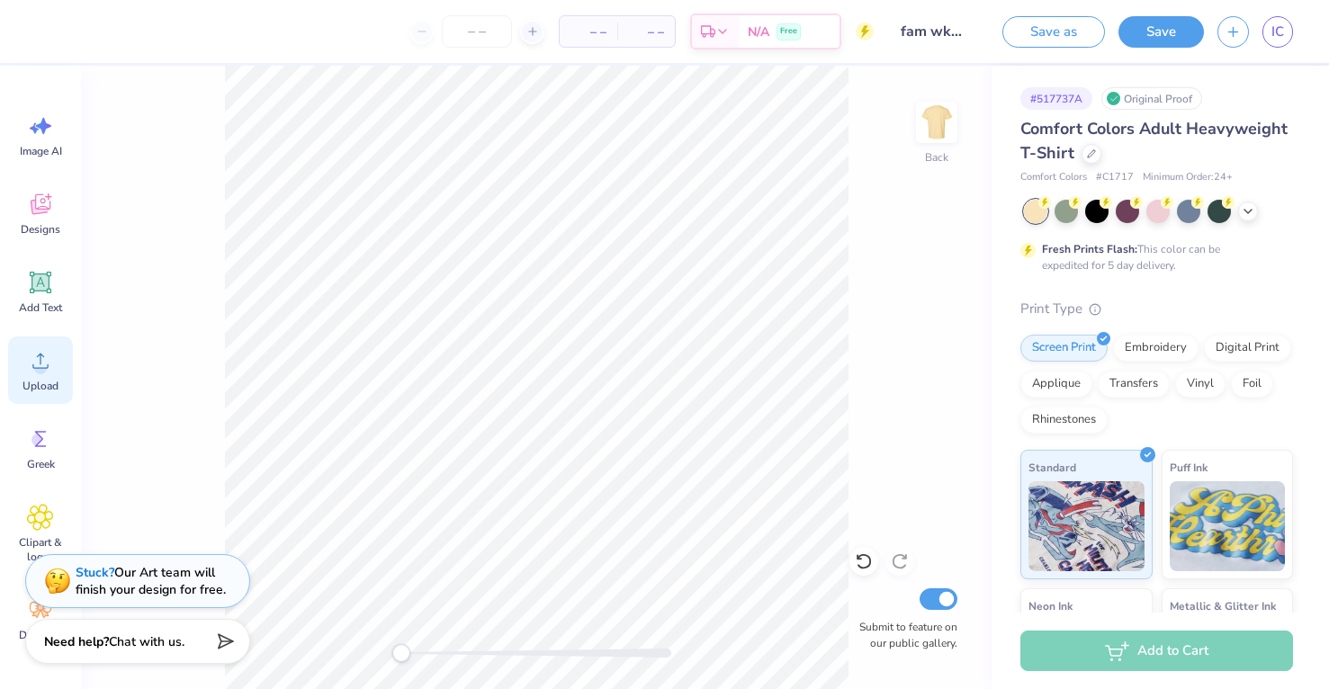
click at [46, 361] on icon at bounding box center [40, 360] width 27 height 27
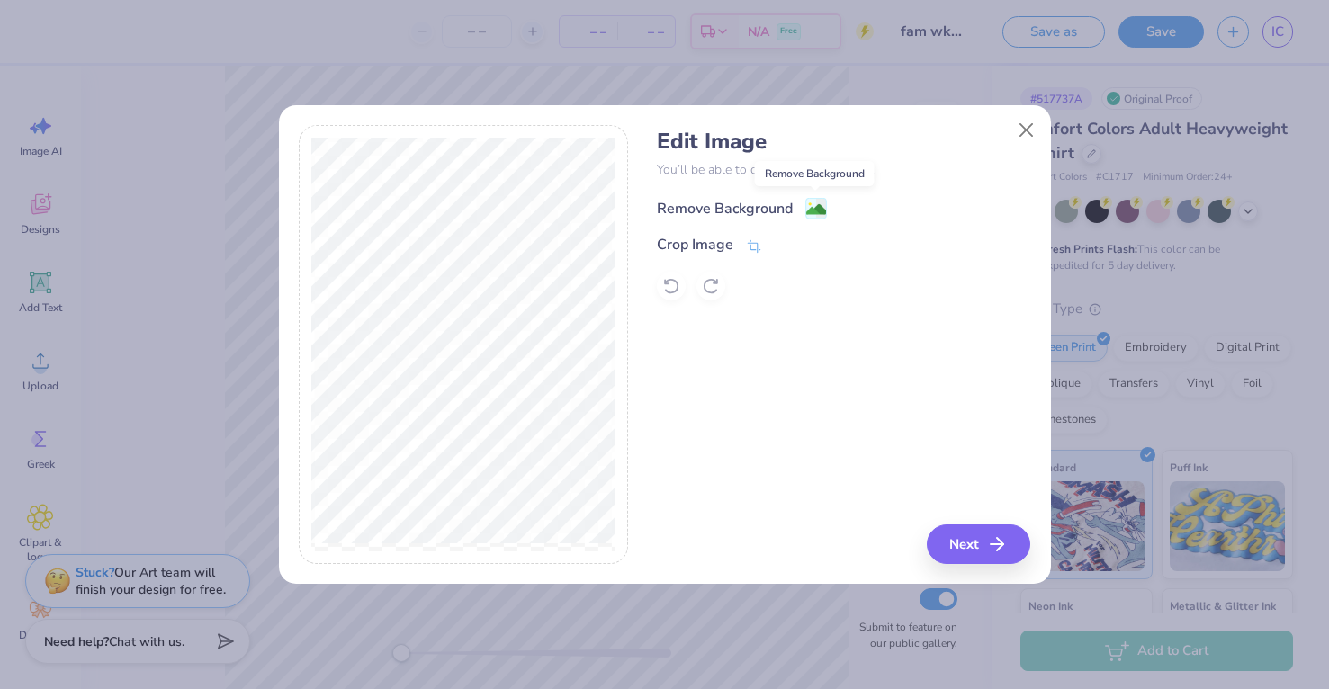
click at [814, 212] on image at bounding box center [816, 210] width 20 height 20
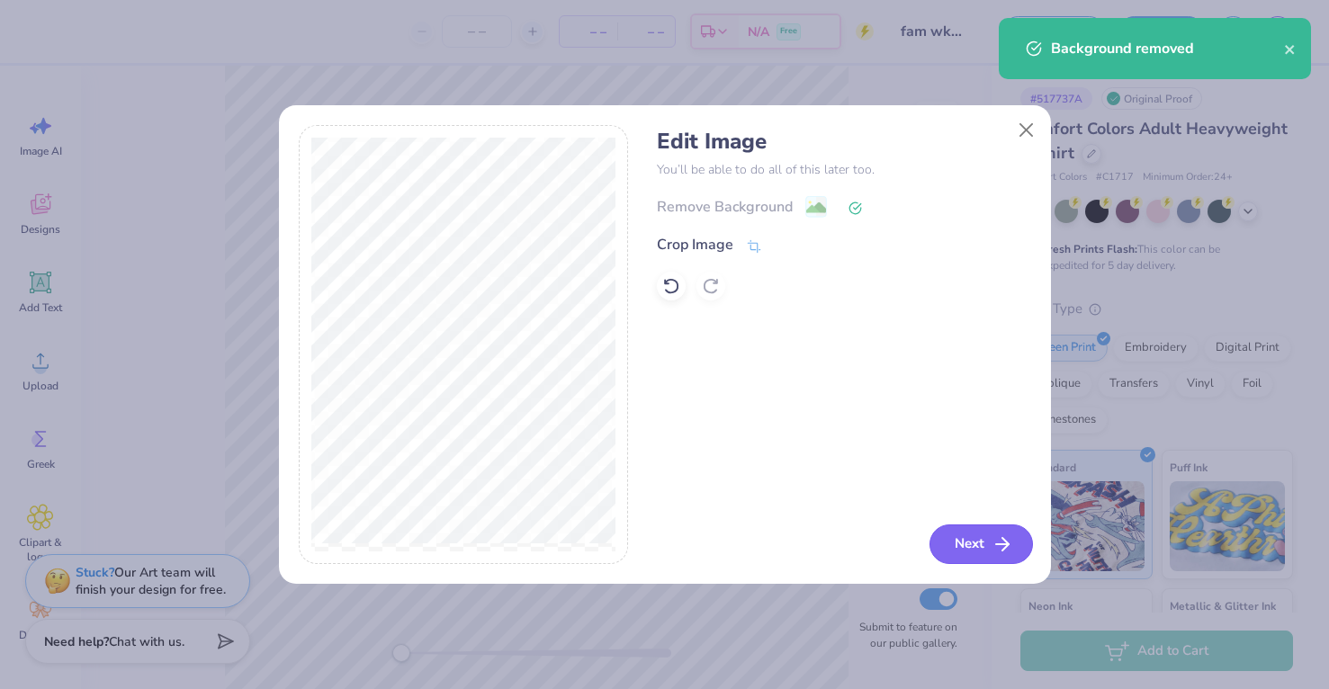
click at [970, 545] on button "Next" at bounding box center [981, 545] width 103 height 40
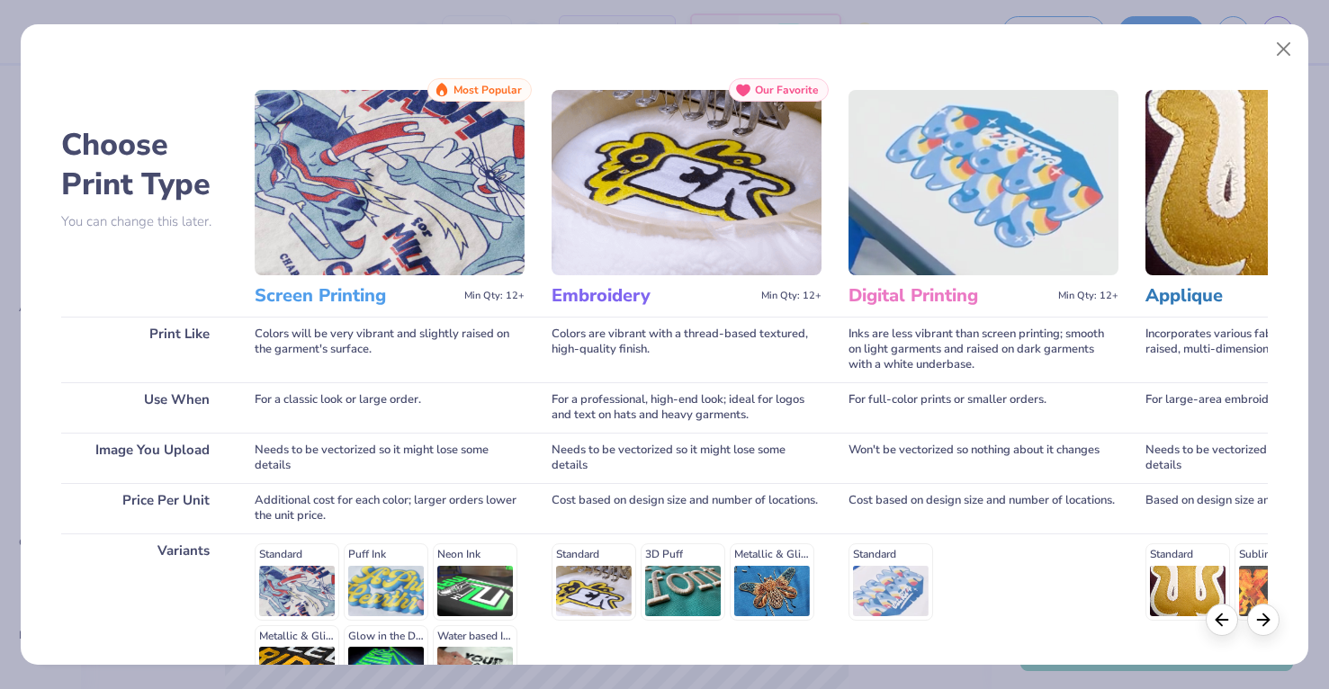
scroll to position [38, 0]
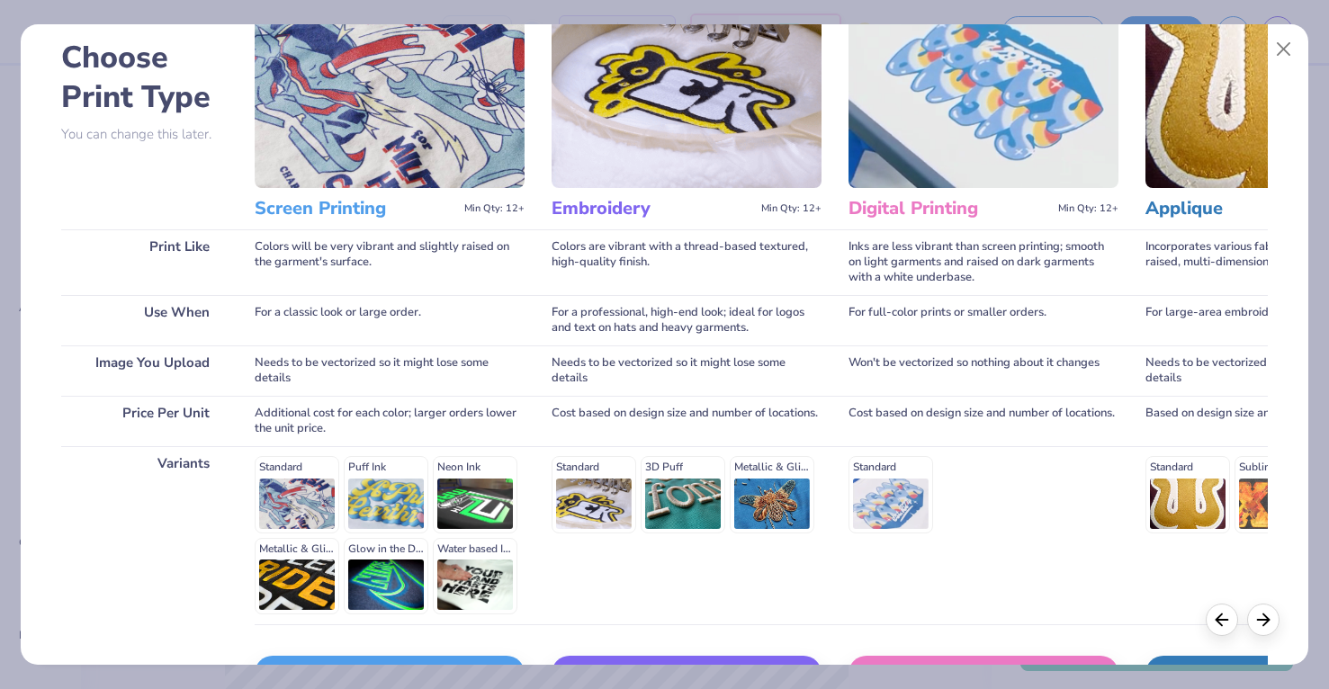
click at [292, 494] on div "Standard Puff Ink Neon Ink Metallic & Glitter Ink Glow in the Dark Ink Water ba…" at bounding box center [390, 535] width 270 height 158
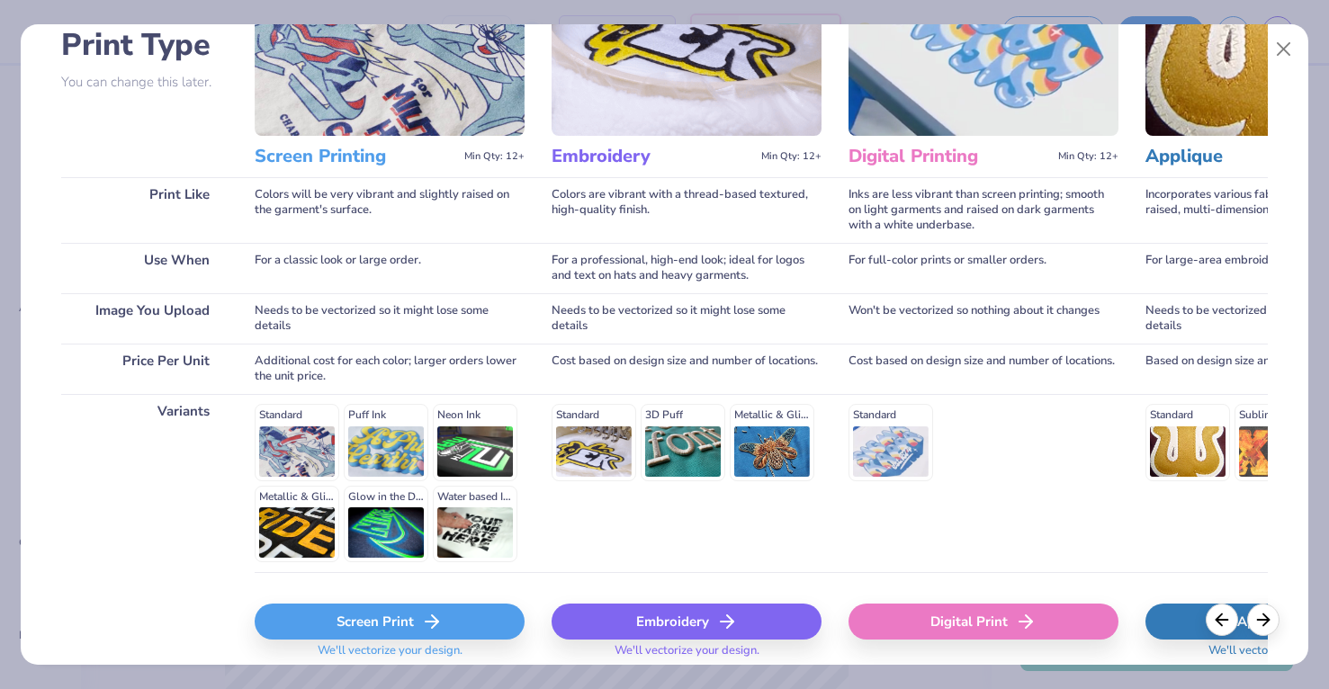
scroll to position [202, 0]
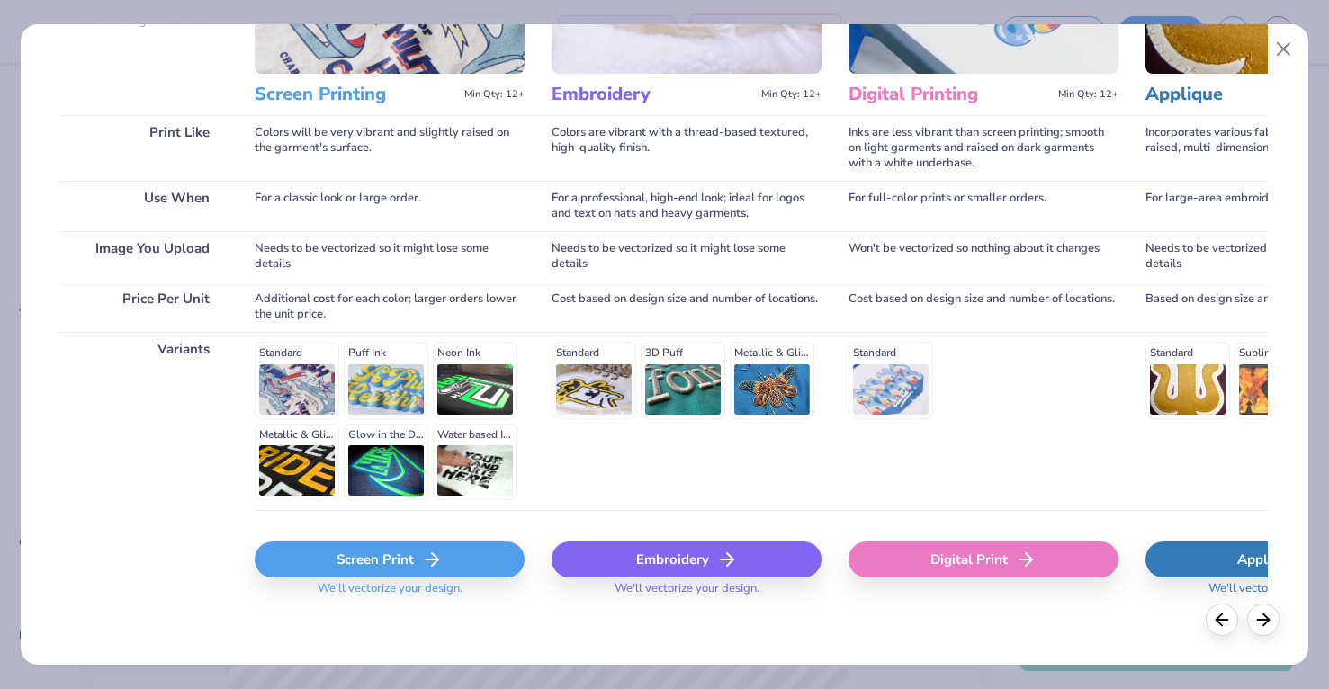
click at [410, 557] on div "Screen Print" at bounding box center [390, 560] width 270 height 36
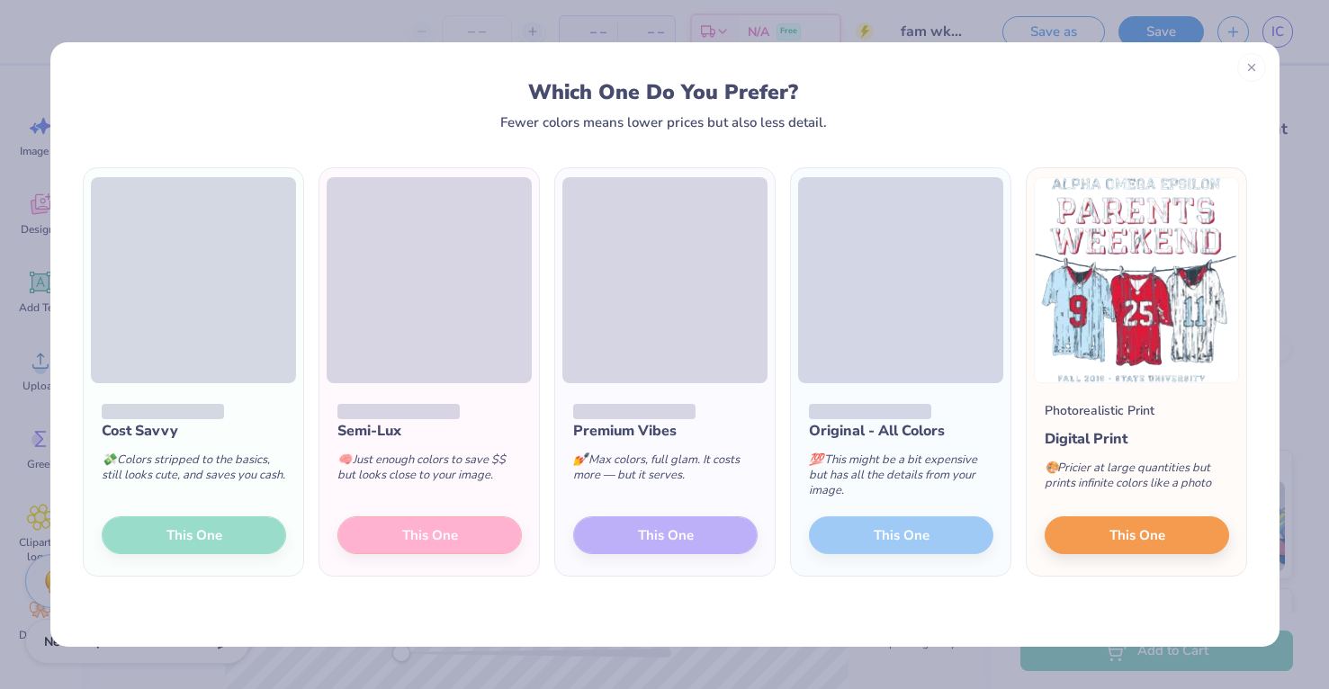
click at [911, 533] on div "Original - All Colors 💯 This might be a bit expensive but has all the details f…" at bounding box center [901, 479] width 220 height 193
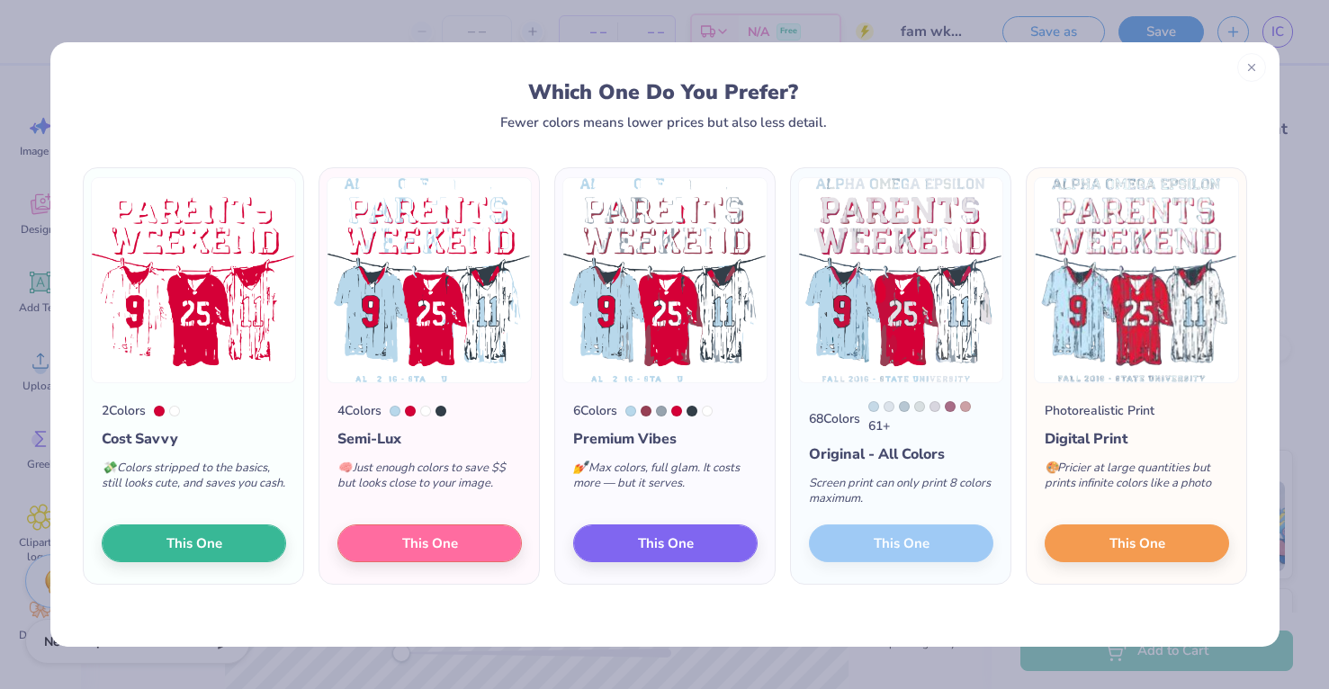
click at [904, 539] on div "68 Colors 61 + Original - All Colors Screen print can only print 8 colors maxim…" at bounding box center [901, 483] width 220 height 201
click at [898, 547] on div "68 Colors 61 + Original - All Colors Screen print can only print 8 colors maxim…" at bounding box center [901, 483] width 220 height 201
click at [897, 545] on div "68 Colors 61 + Original - All Colors Screen print can only print 8 colors maxim…" at bounding box center [901, 483] width 220 height 201
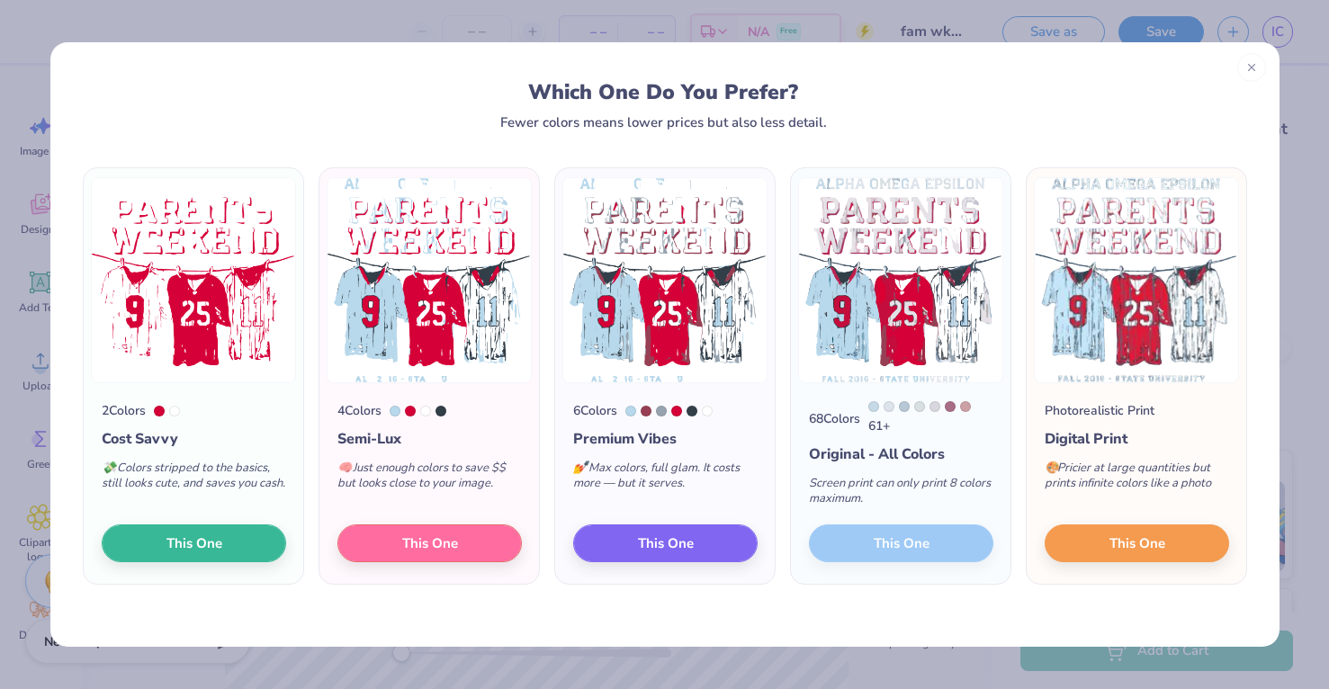
click at [898, 545] on div "68 Colors 61 + Original - All Colors Screen print can only print 8 colors maxim…" at bounding box center [901, 483] width 220 height 201
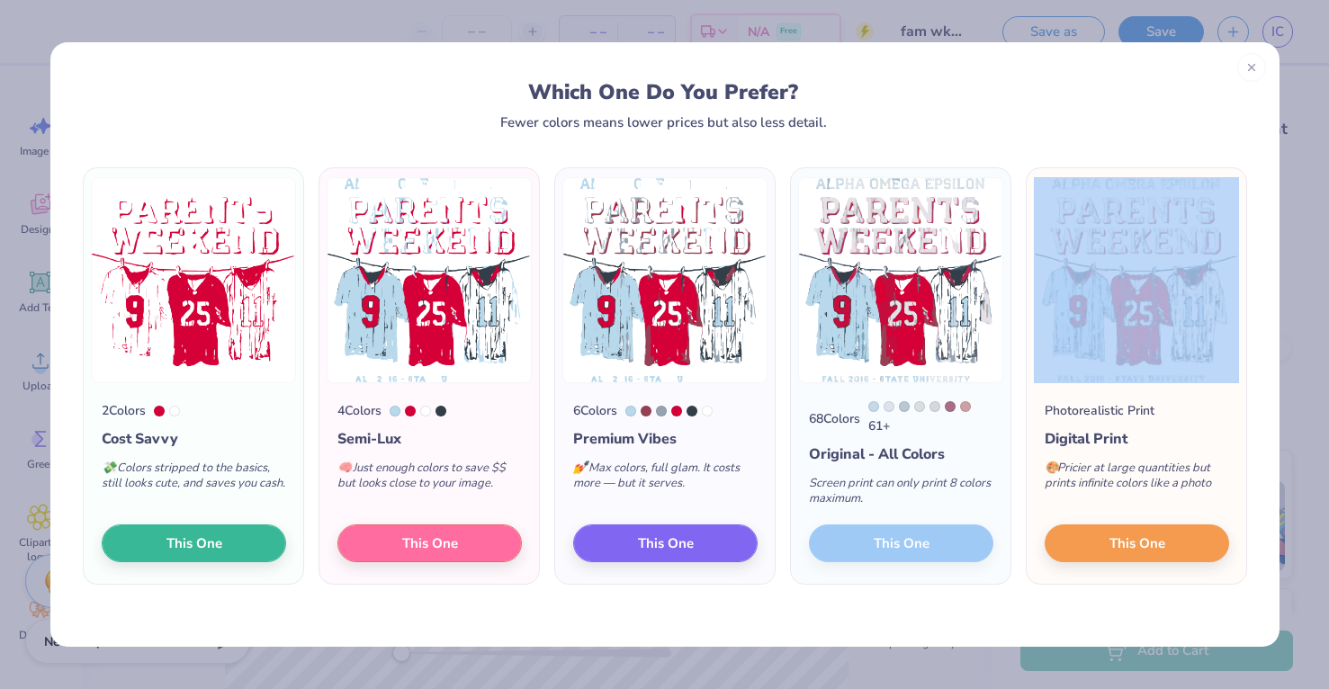
click at [898, 545] on div "68 Colors 61 + Original - All Colors Screen print can only print 8 colors maxim…" at bounding box center [901, 483] width 220 height 201
click at [981, 543] on div "68 Colors 61 + Original - All Colors Screen print can only print 8 colors maxim…" at bounding box center [901, 483] width 220 height 201
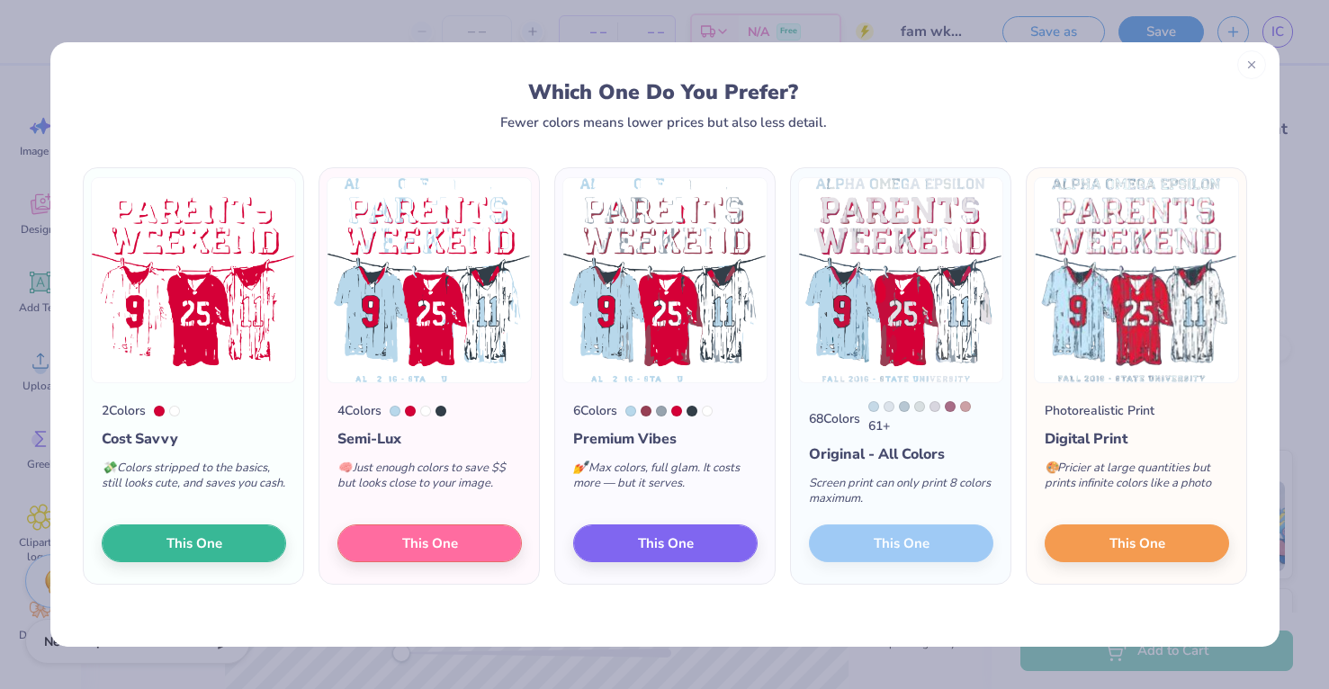
click at [1254, 67] on icon at bounding box center [1251, 64] width 13 height 13
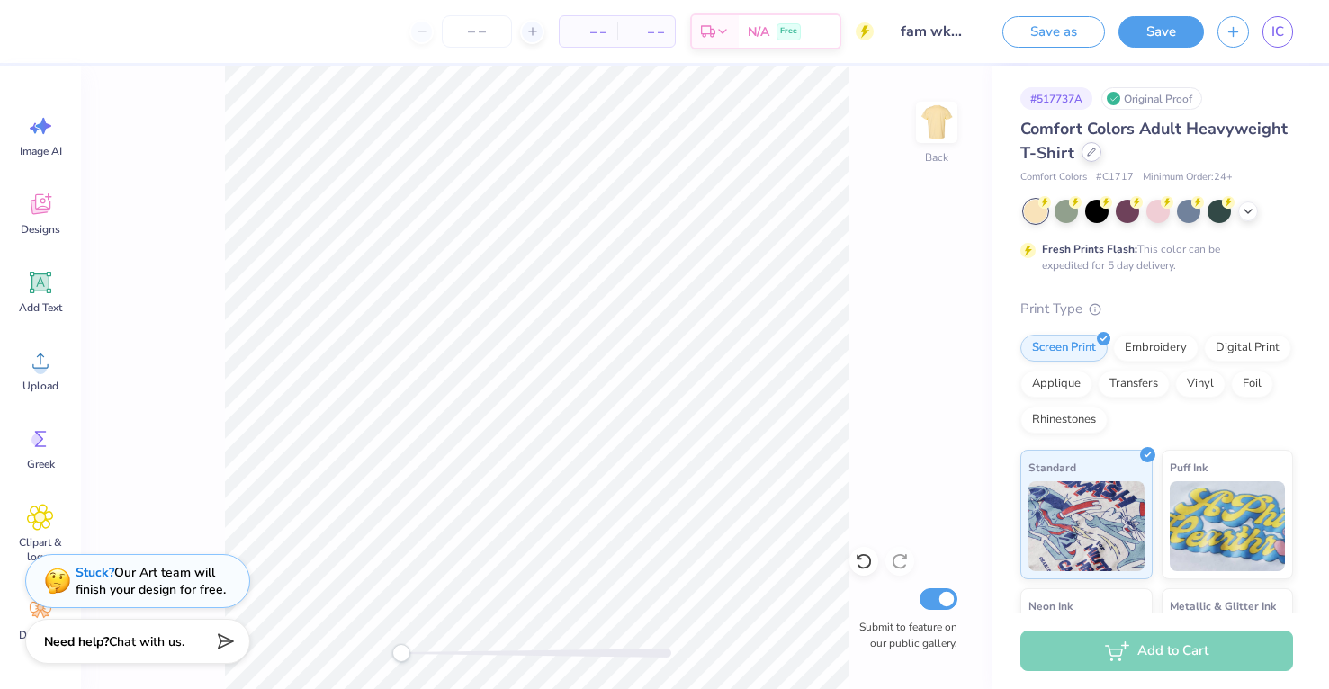
click at [1093, 154] on icon at bounding box center [1091, 152] width 9 height 9
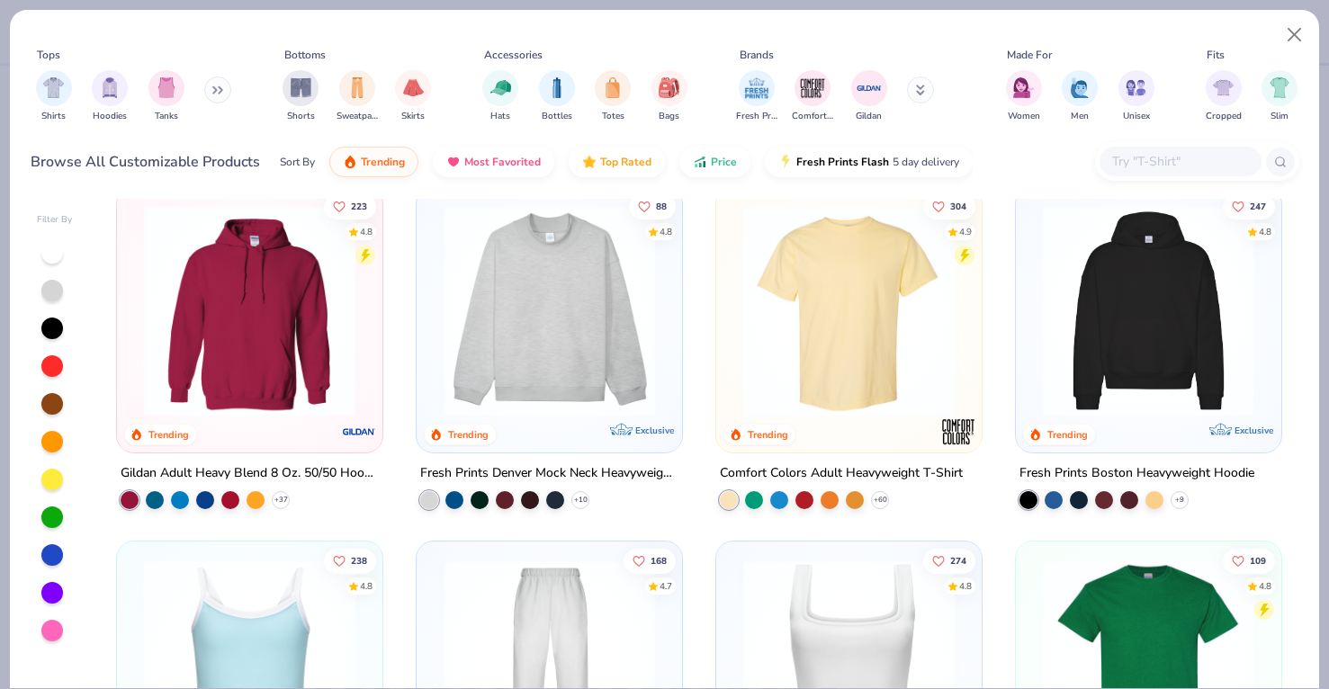
scroll to position [35, 0]
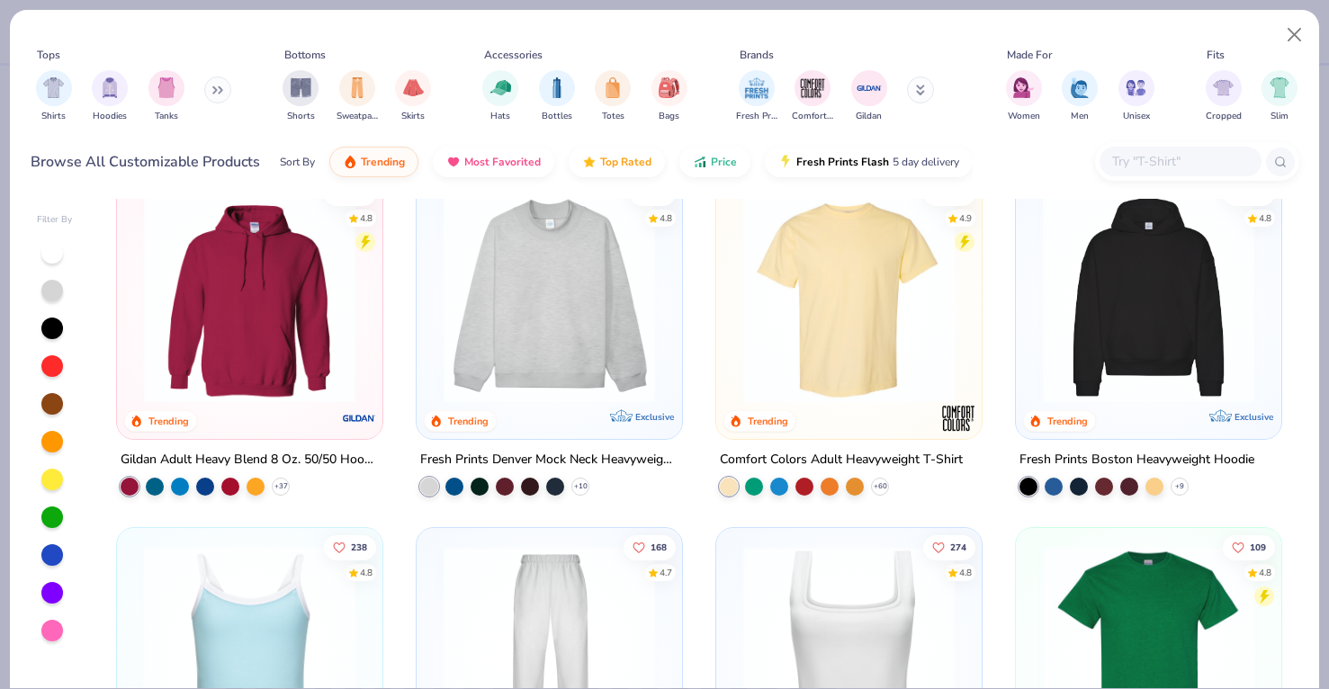
click at [596, 301] on img at bounding box center [549, 297] width 229 height 211
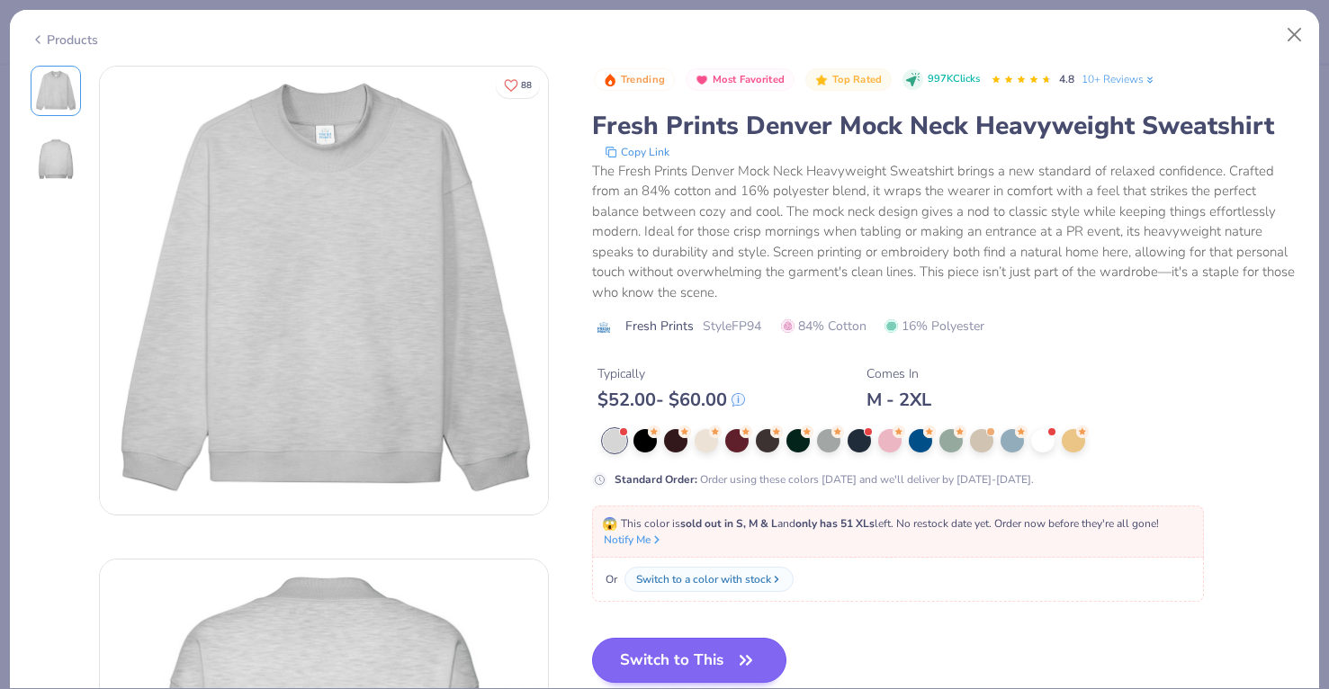
click at [727, 652] on button "Switch to This" at bounding box center [689, 660] width 195 height 45
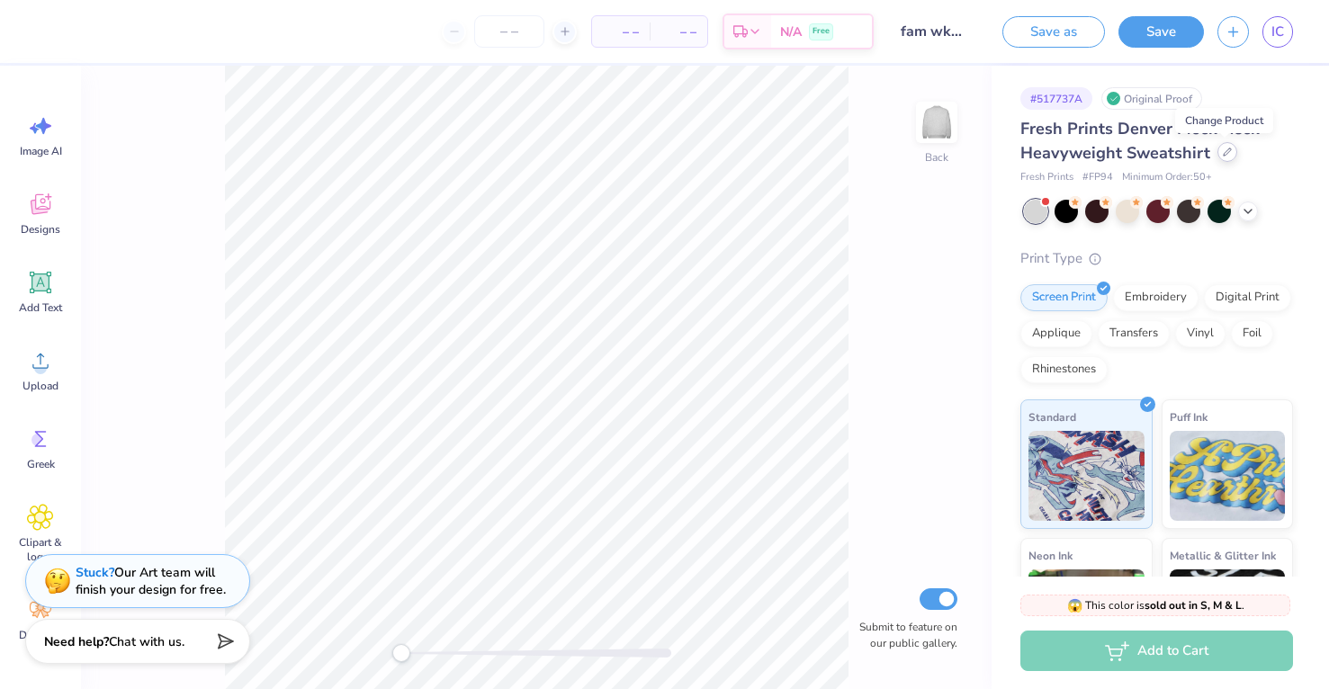
click at [1228, 159] on div at bounding box center [1228, 152] width 20 height 20
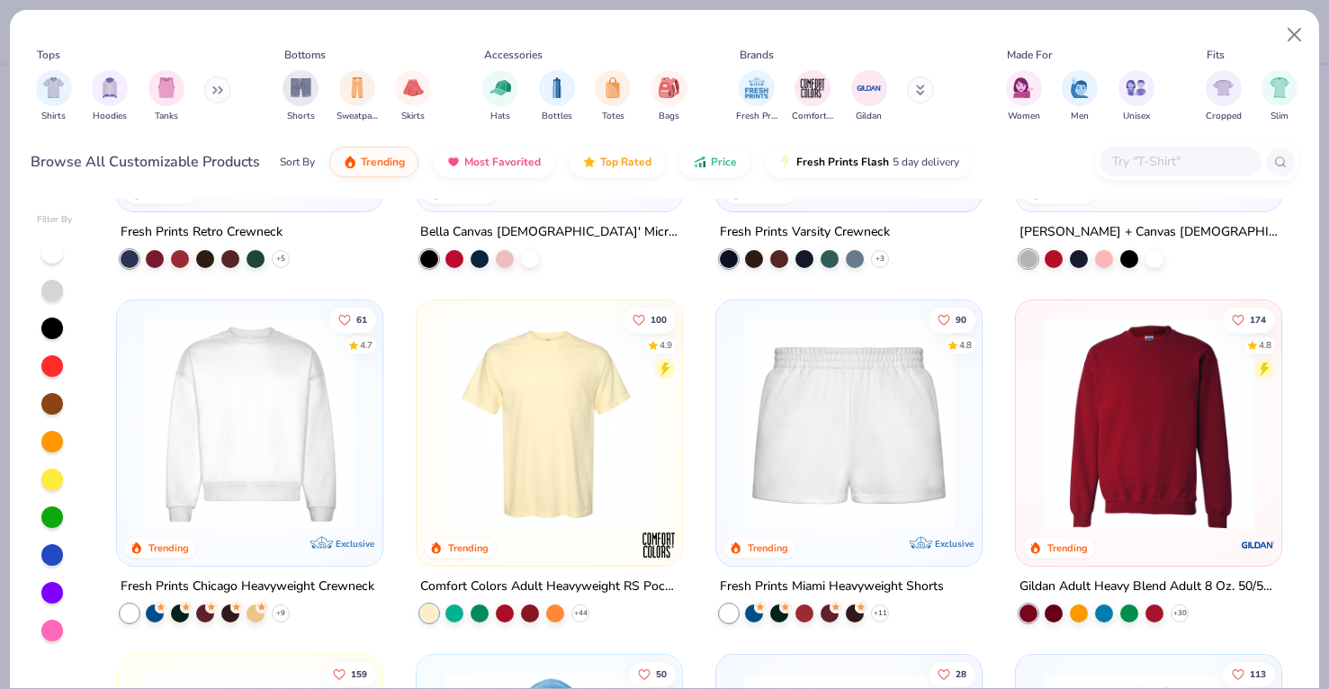
scroll to position [1024, 0]
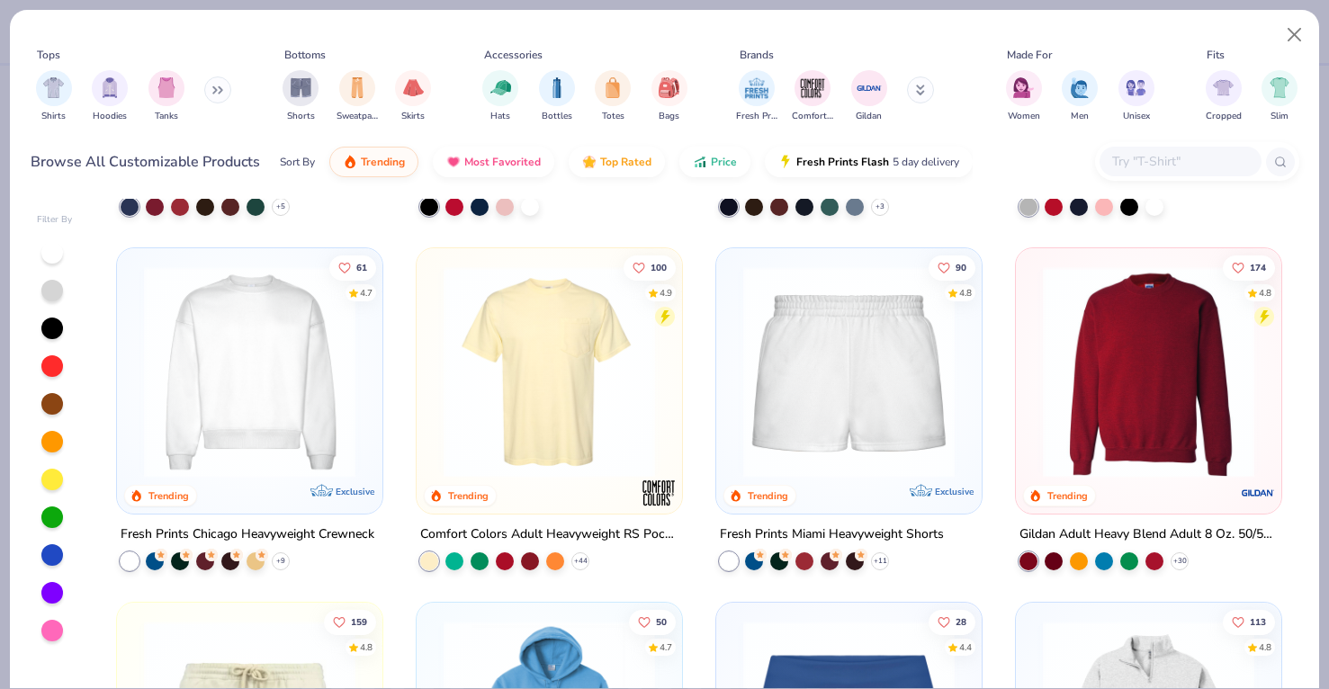
click at [305, 366] on img at bounding box center [249, 371] width 229 height 211
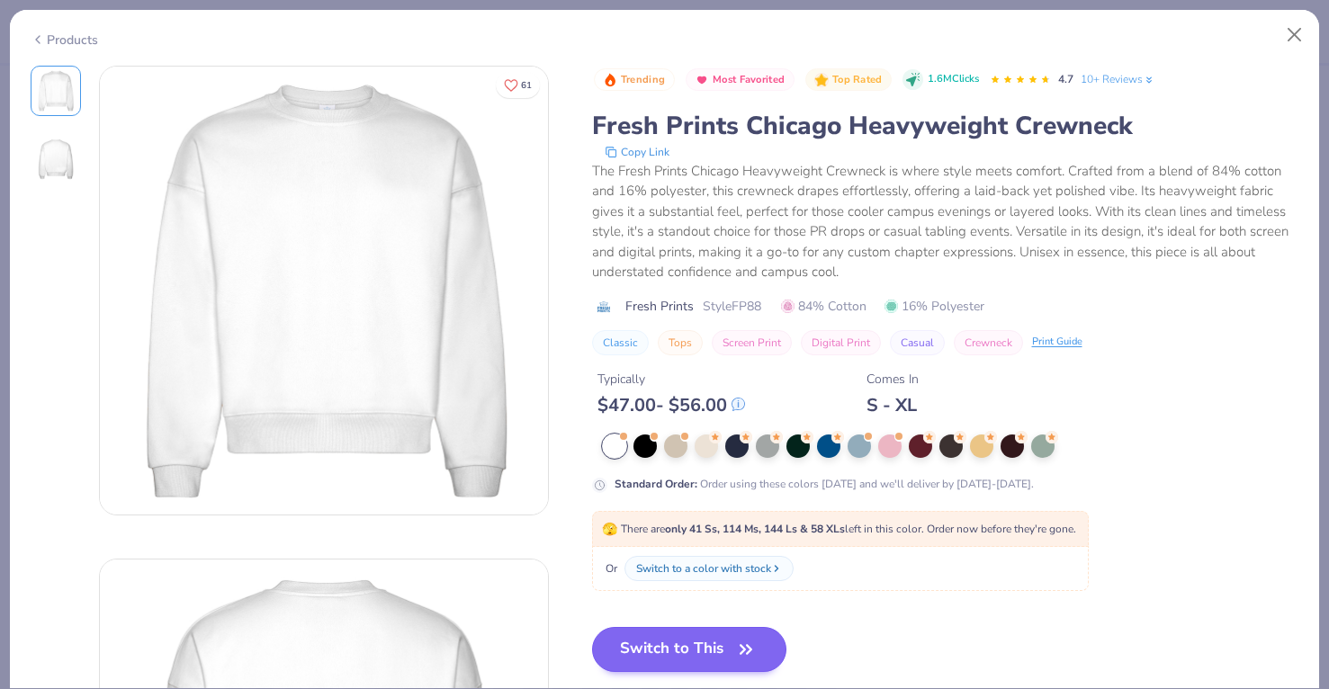
click at [680, 643] on button "Switch to This" at bounding box center [689, 649] width 195 height 45
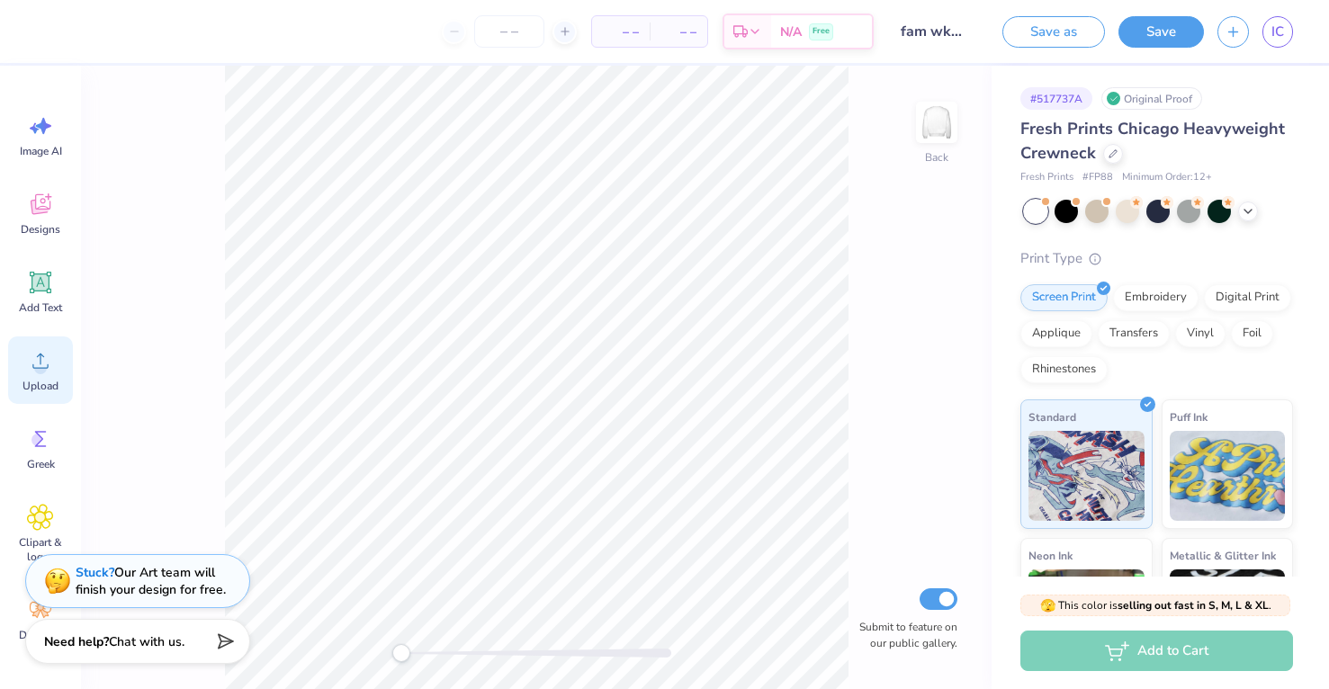
click at [42, 358] on icon at bounding box center [40, 360] width 27 height 27
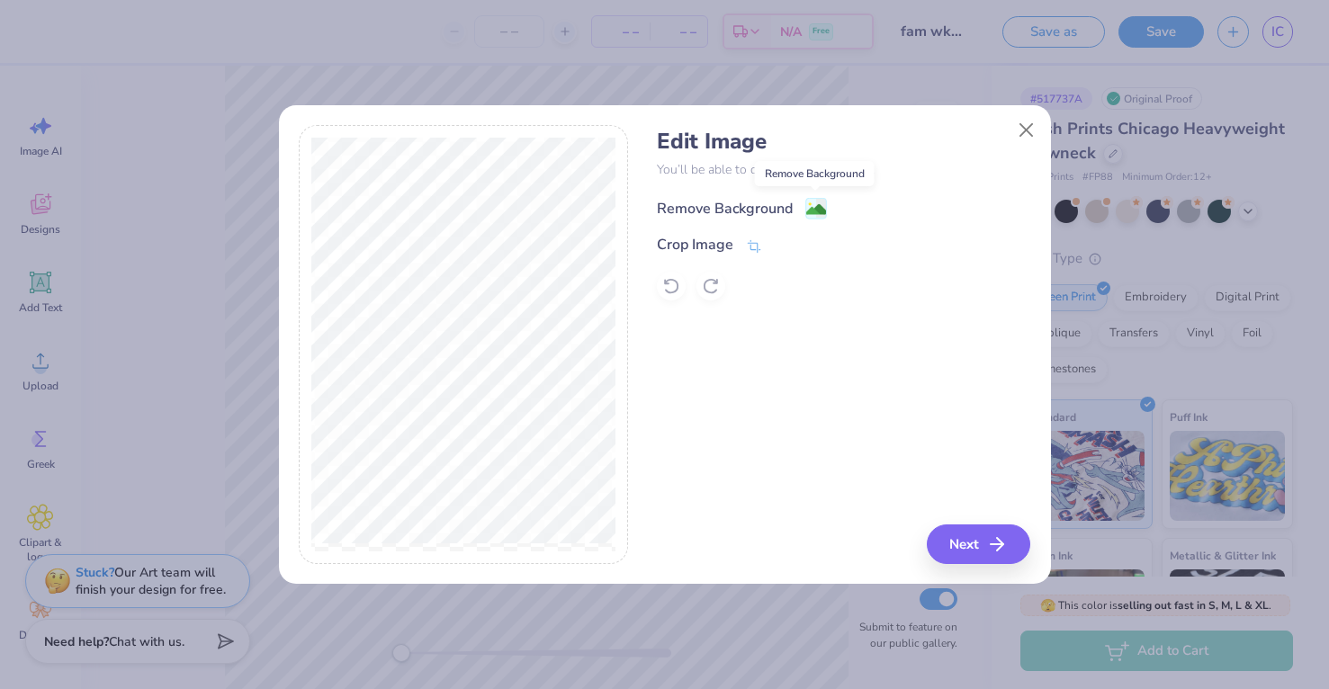
click at [821, 202] on image at bounding box center [816, 210] width 20 height 20
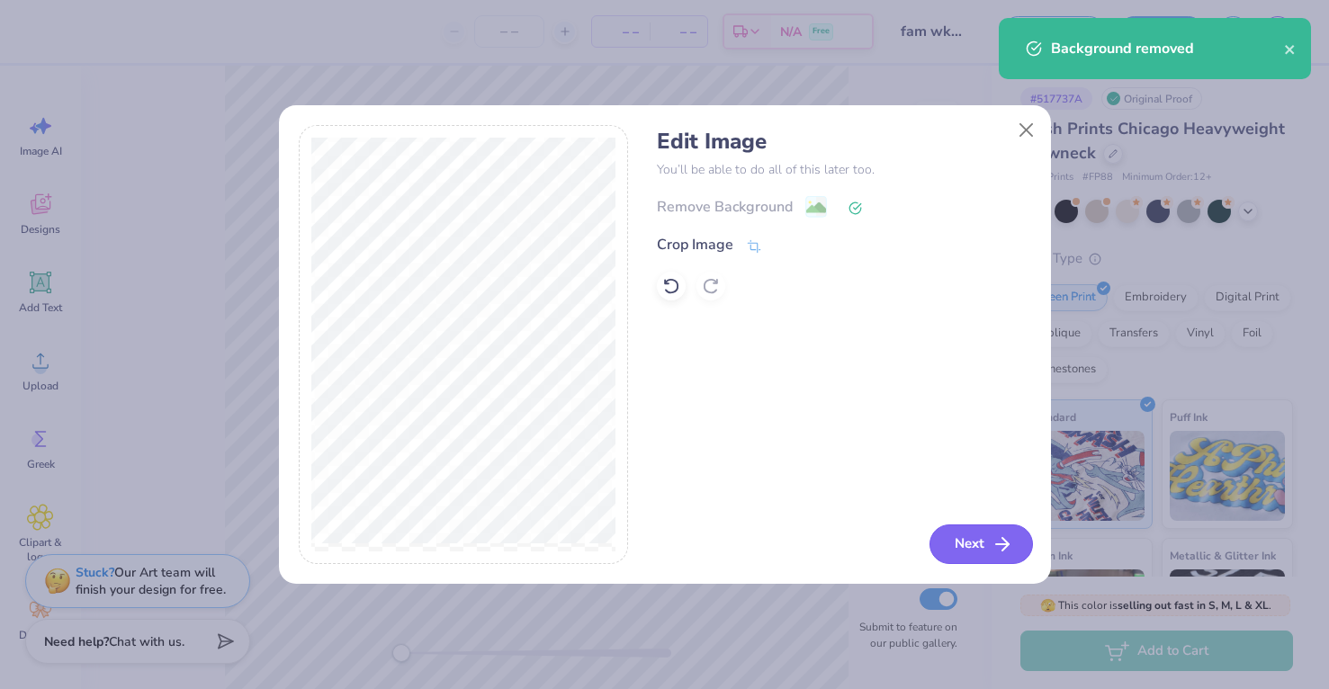
click at [987, 550] on button "Next" at bounding box center [981, 545] width 103 height 40
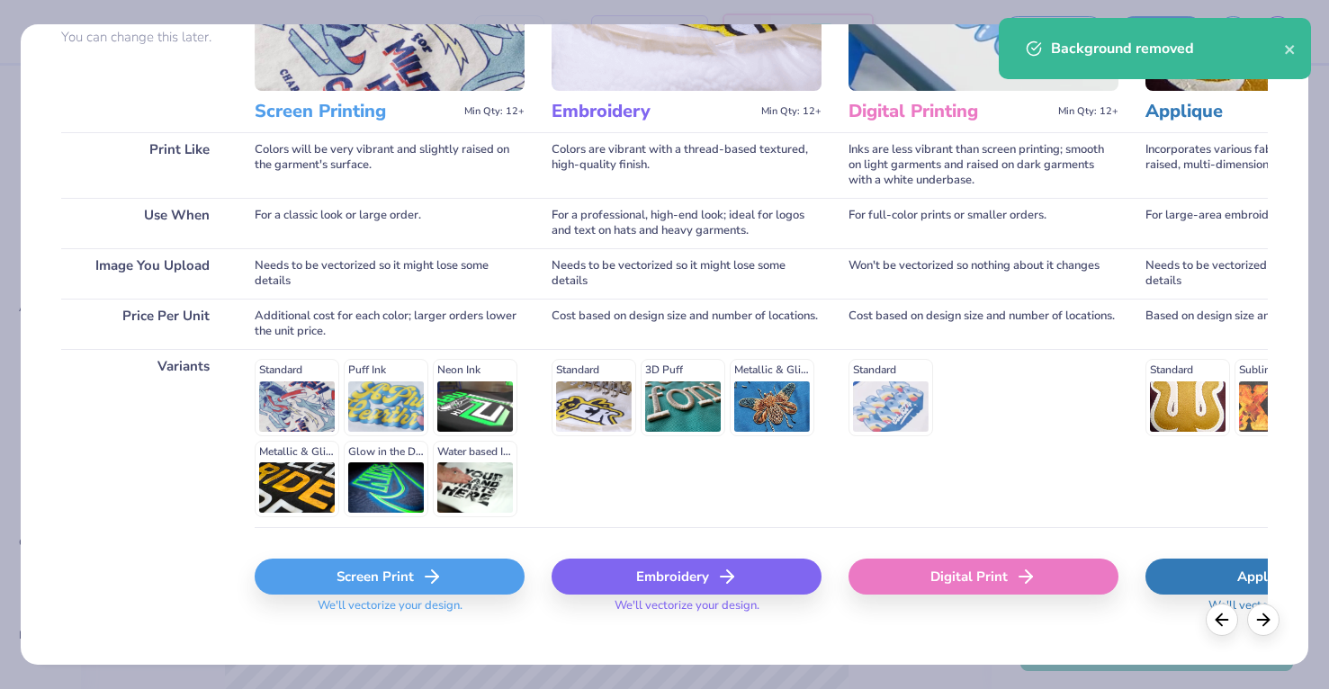
scroll to position [195, 0]
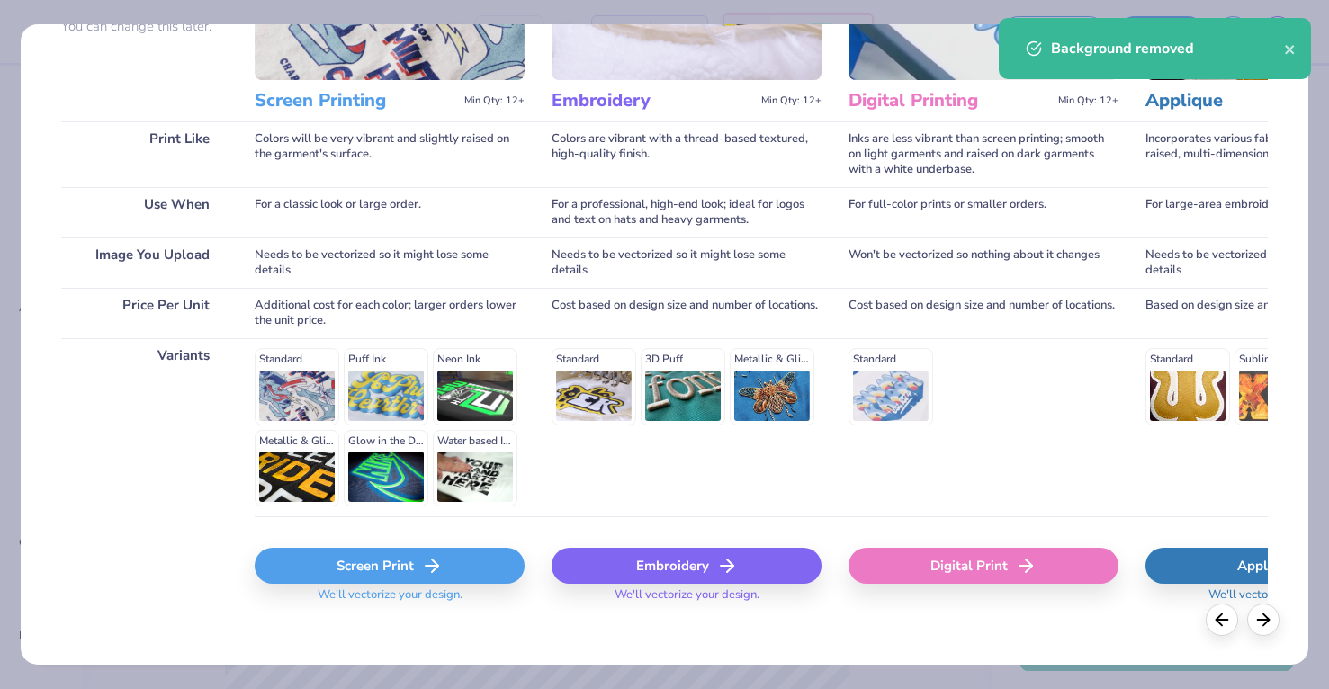
click at [353, 574] on div "Screen Print" at bounding box center [390, 566] width 270 height 36
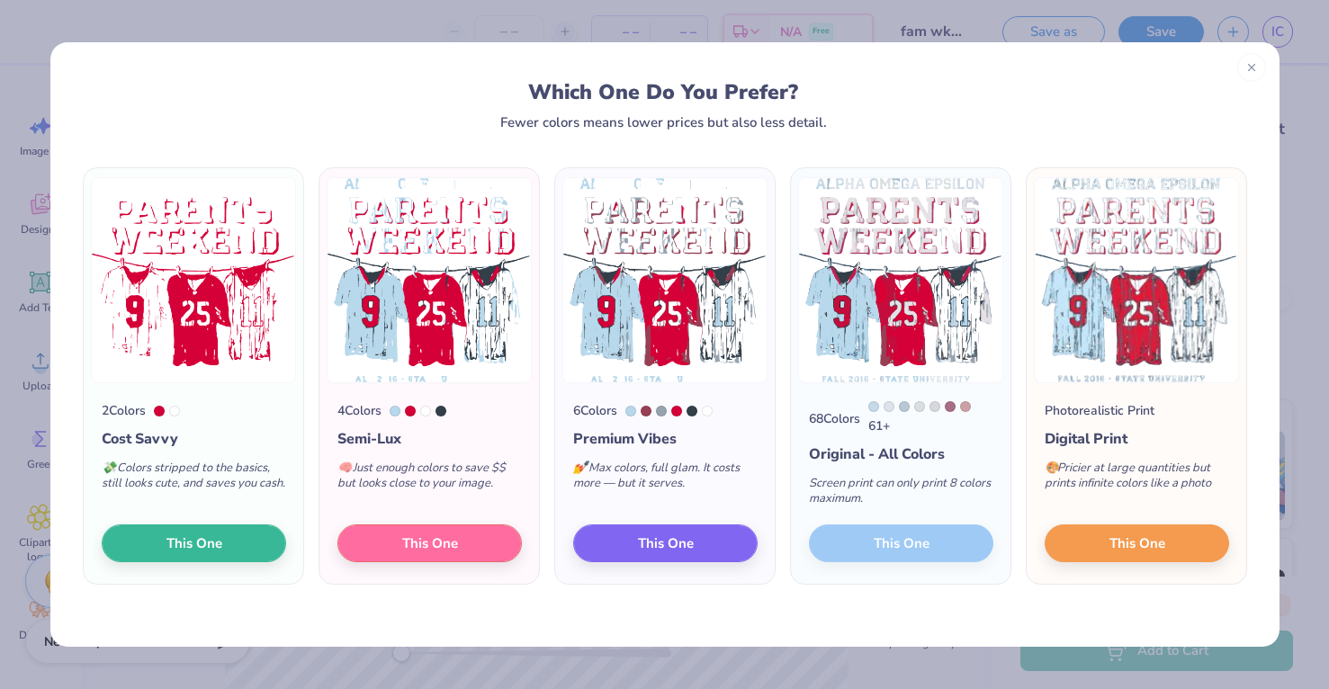
click at [920, 540] on div "68 Colors 61 + Original - All Colors Screen print can only print 8 colors maxim…" at bounding box center [901, 483] width 220 height 201
click at [961, 540] on div "68 Colors 61 + Original - All Colors Screen print can only print 8 colors maxim…" at bounding box center [901, 483] width 220 height 201
click at [949, 544] on div "68 Colors 61 + Original - All Colors Screen print can only print 8 colors maxim…" at bounding box center [901, 483] width 220 height 201
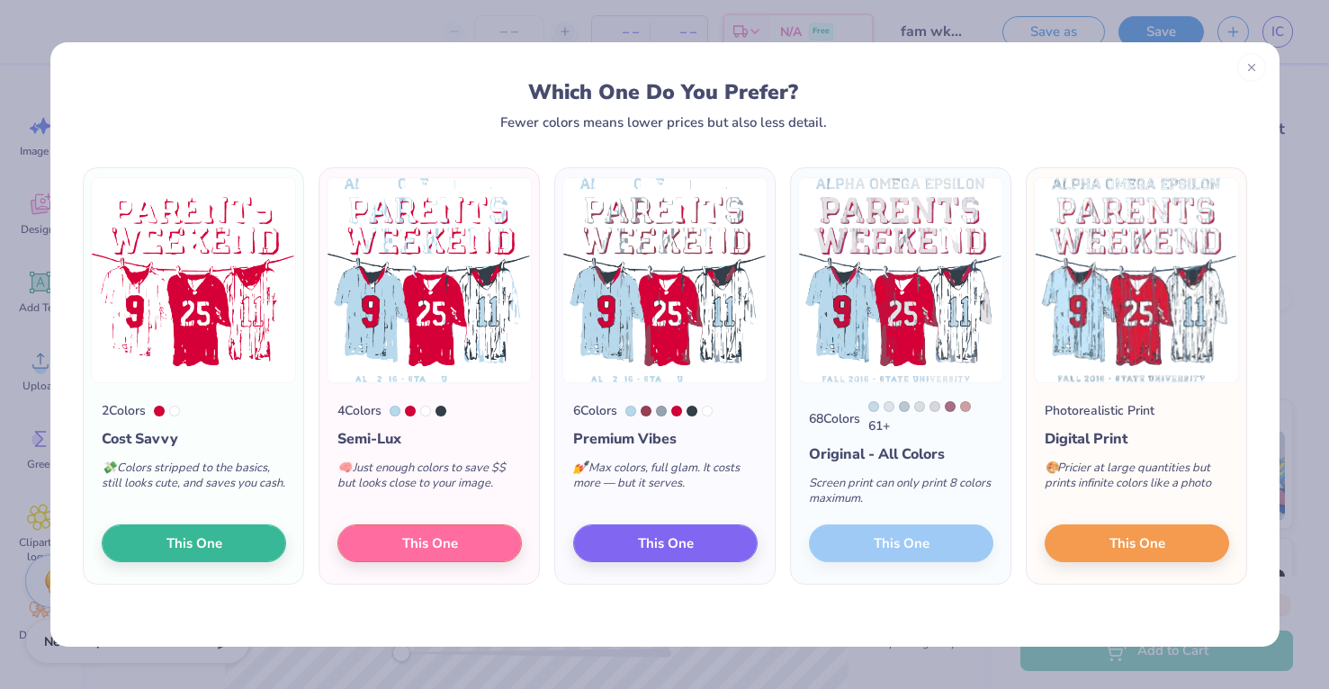
click at [949, 544] on div "68 Colors 61 + Original - All Colors Screen print can only print 8 colors maxim…" at bounding box center [901, 483] width 220 height 201
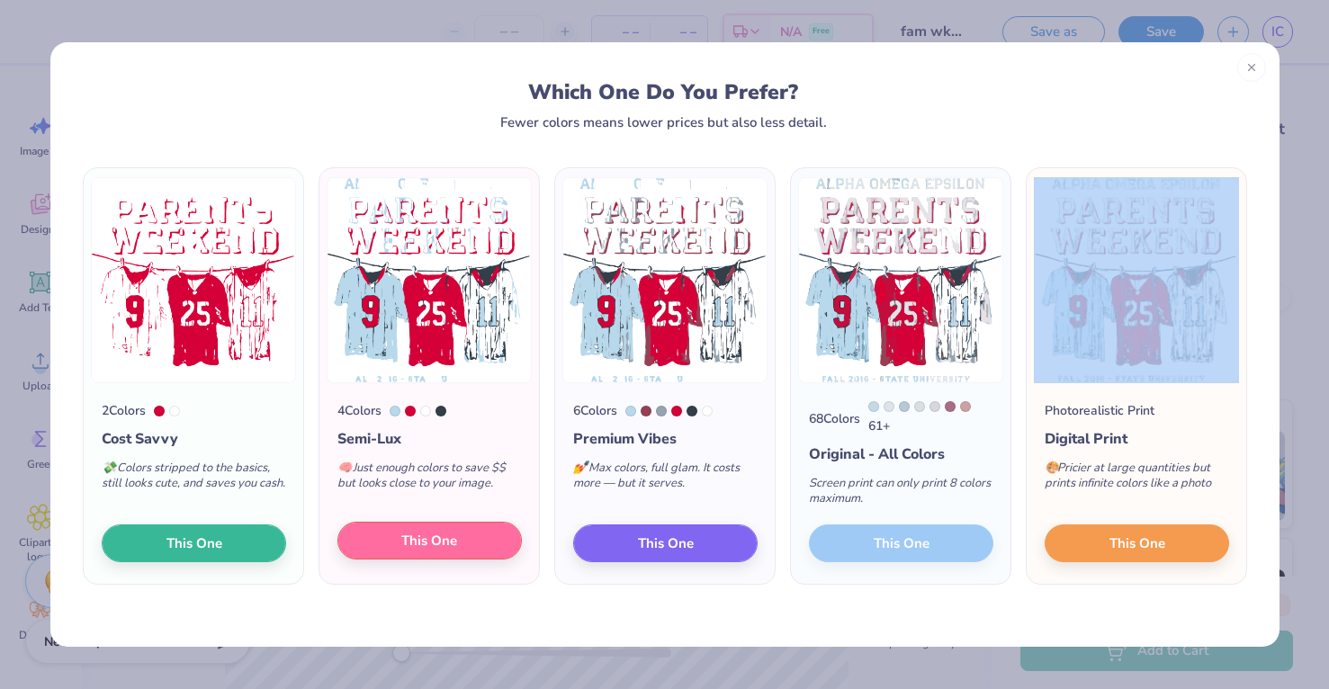
click at [454, 539] on span "This One" at bounding box center [429, 541] width 56 height 21
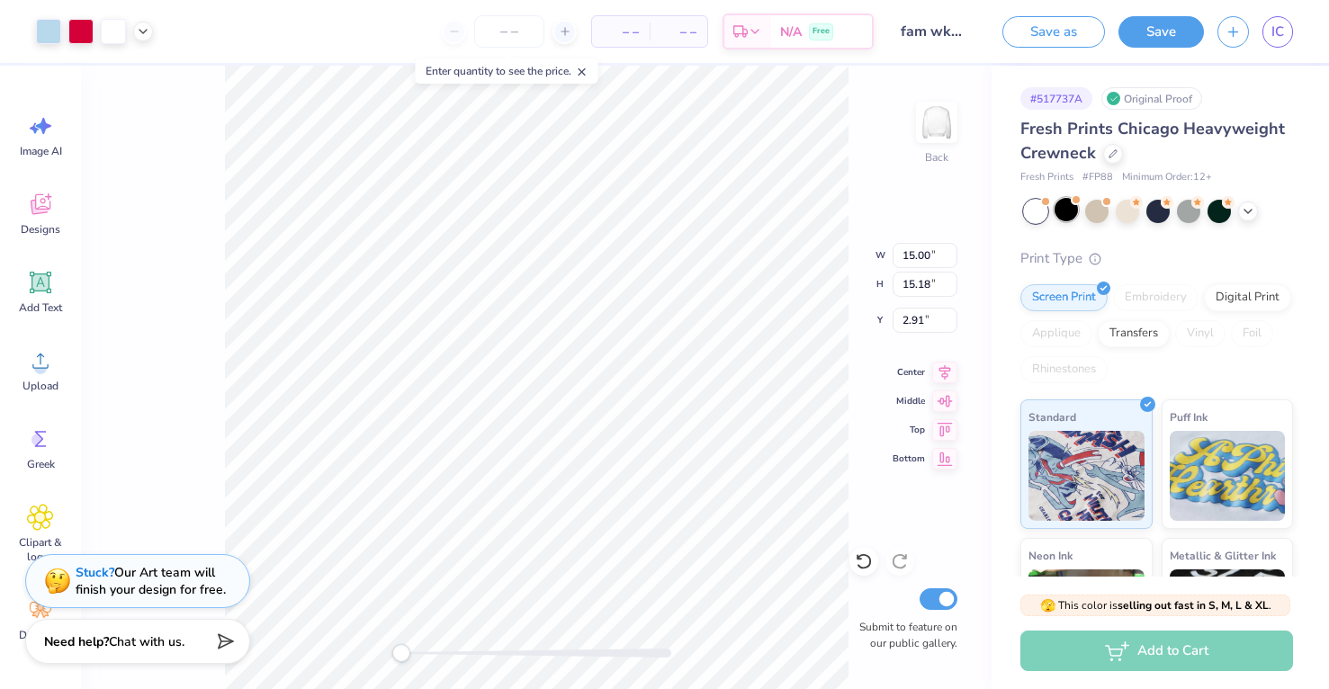
click at [1071, 212] on div at bounding box center [1066, 209] width 23 height 23
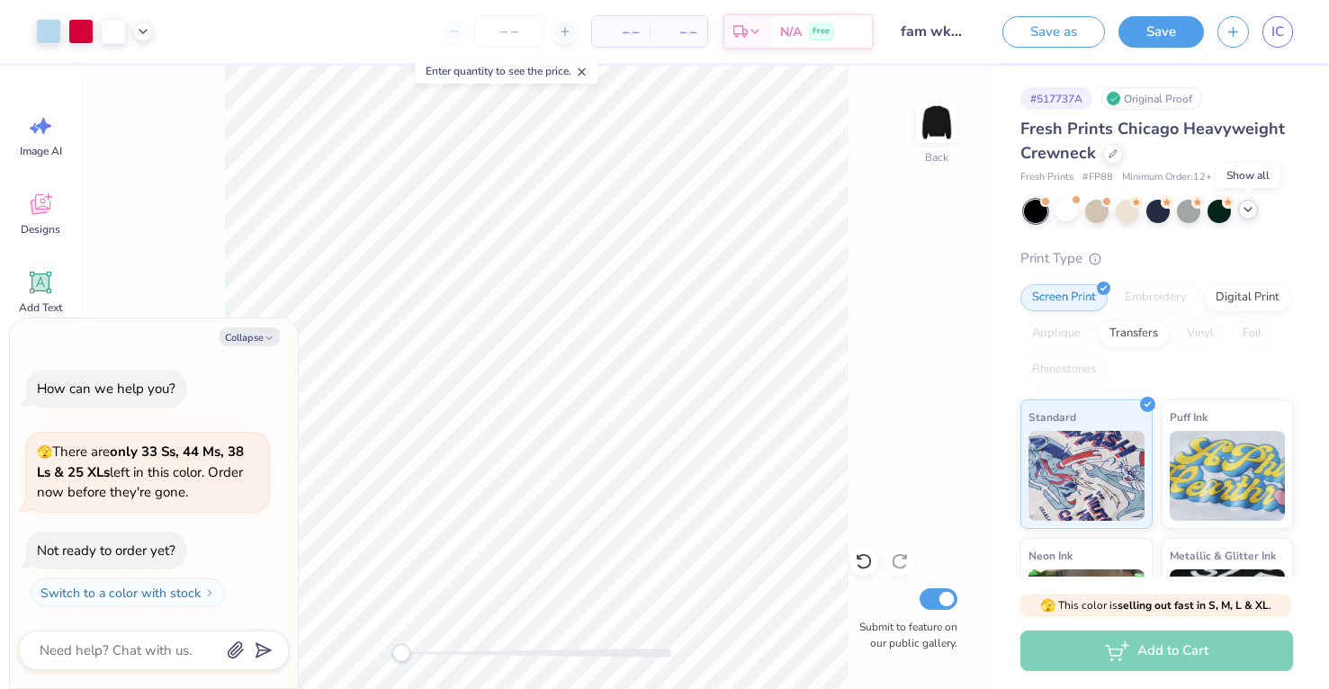
click at [1252, 204] on icon at bounding box center [1248, 209] width 14 height 14
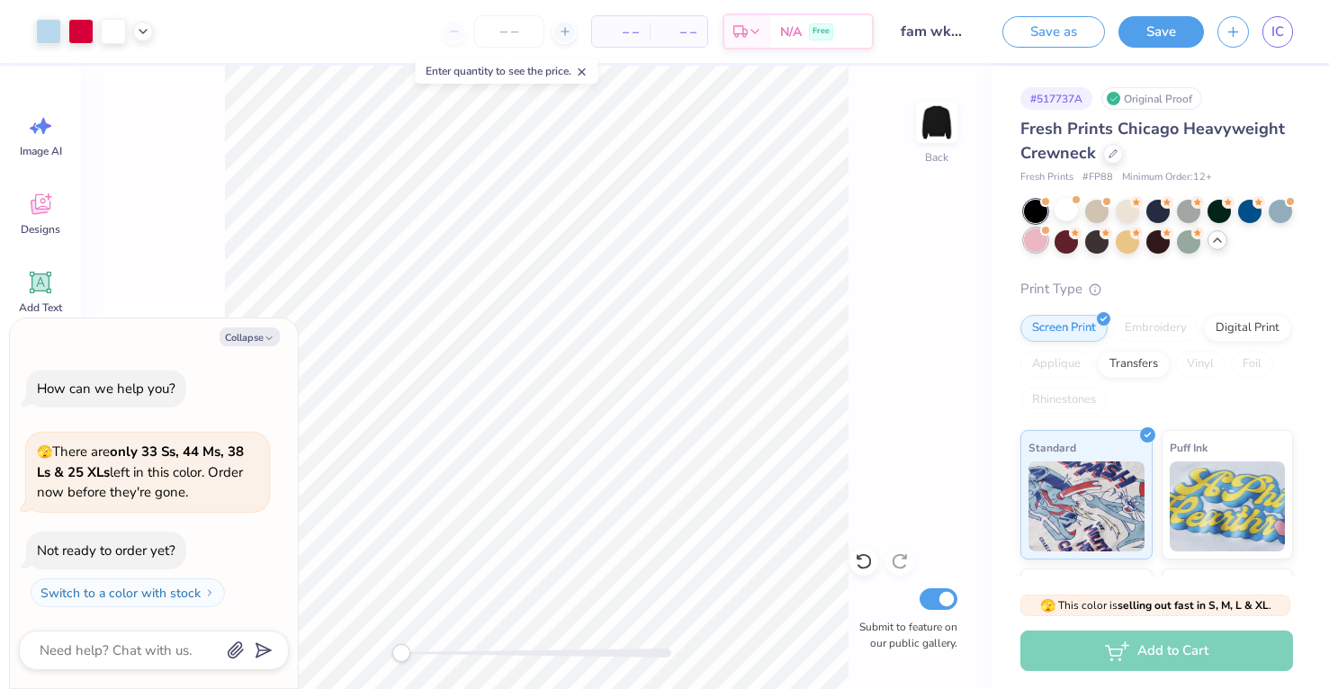
click at [1040, 243] on div at bounding box center [1035, 240] width 23 height 23
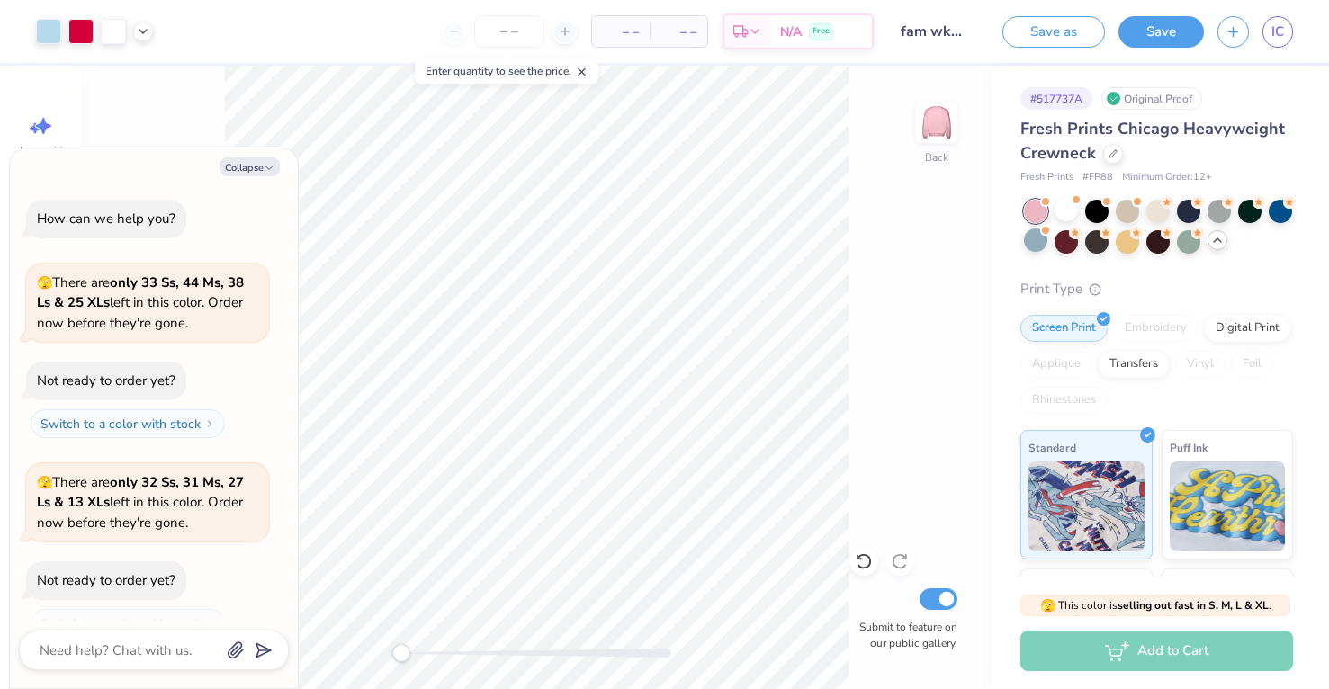
scroll to position [26, 0]
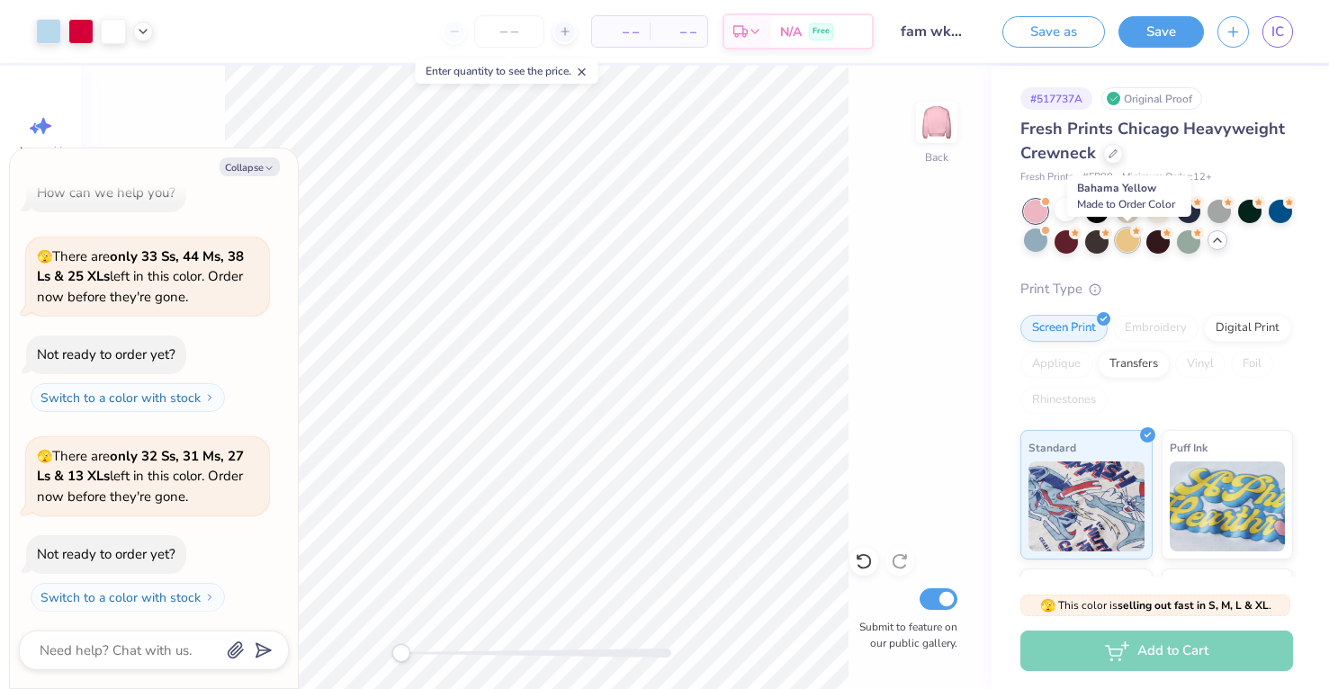
click at [1128, 245] on div at bounding box center [1127, 240] width 23 height 23
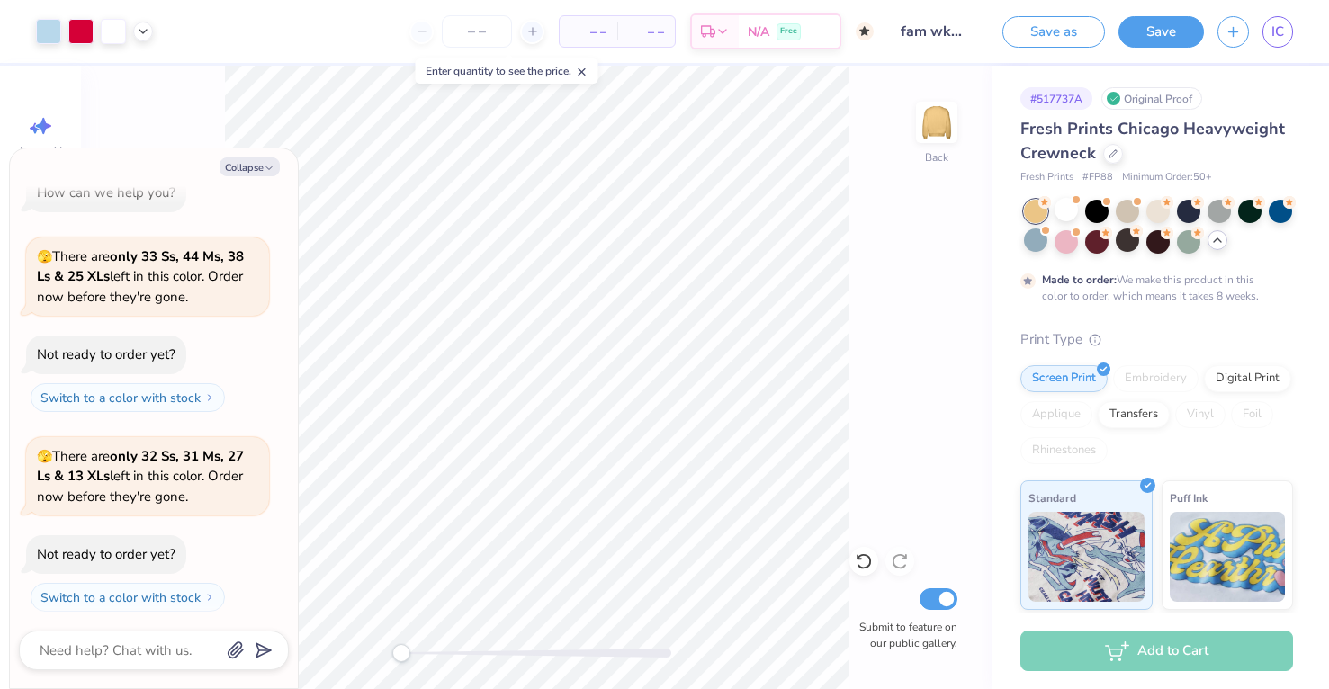
scroll to position [175, 0]
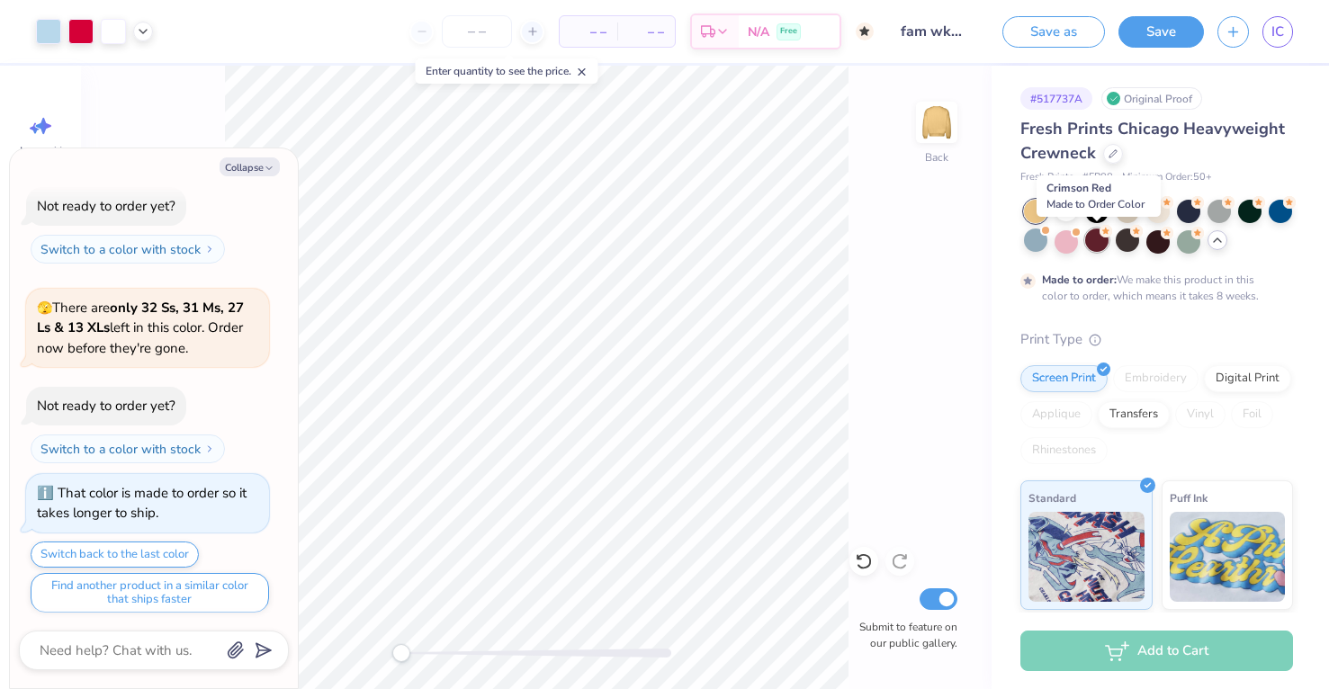
click at [1090, 244] on div at bounding box center [1096, 240] width 23 height 23
click at [252, 164] on button "Collapse" at bounding box center [250, 166] width 60 height 19
type textarea "x"
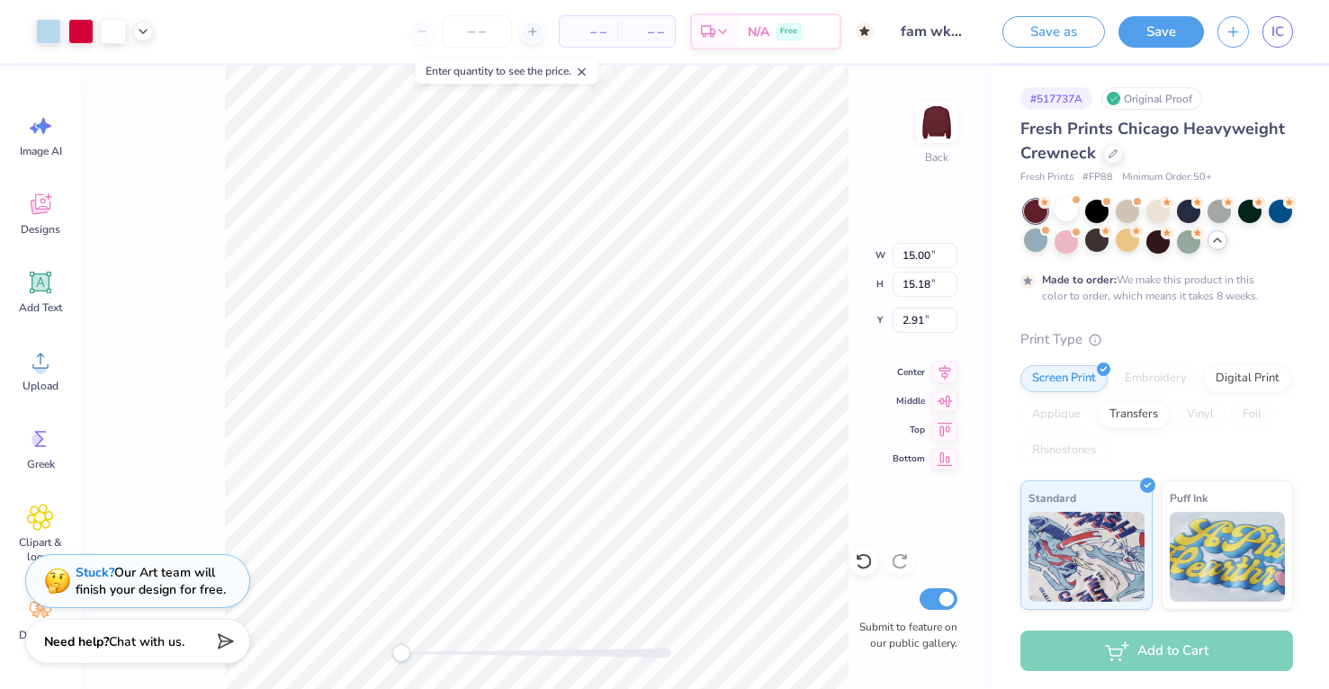
click at [865, 132] on div "Back W 15.00 15.00 " H 15.18 15.18 " Y 2.91 2.91 " Center Middle Top Bottom Sub…" at bounding box center [536, 378] width 911 height 624
click at [1167, 22] on button "Save" at bounding box center [1161, 28] width 85 height 31
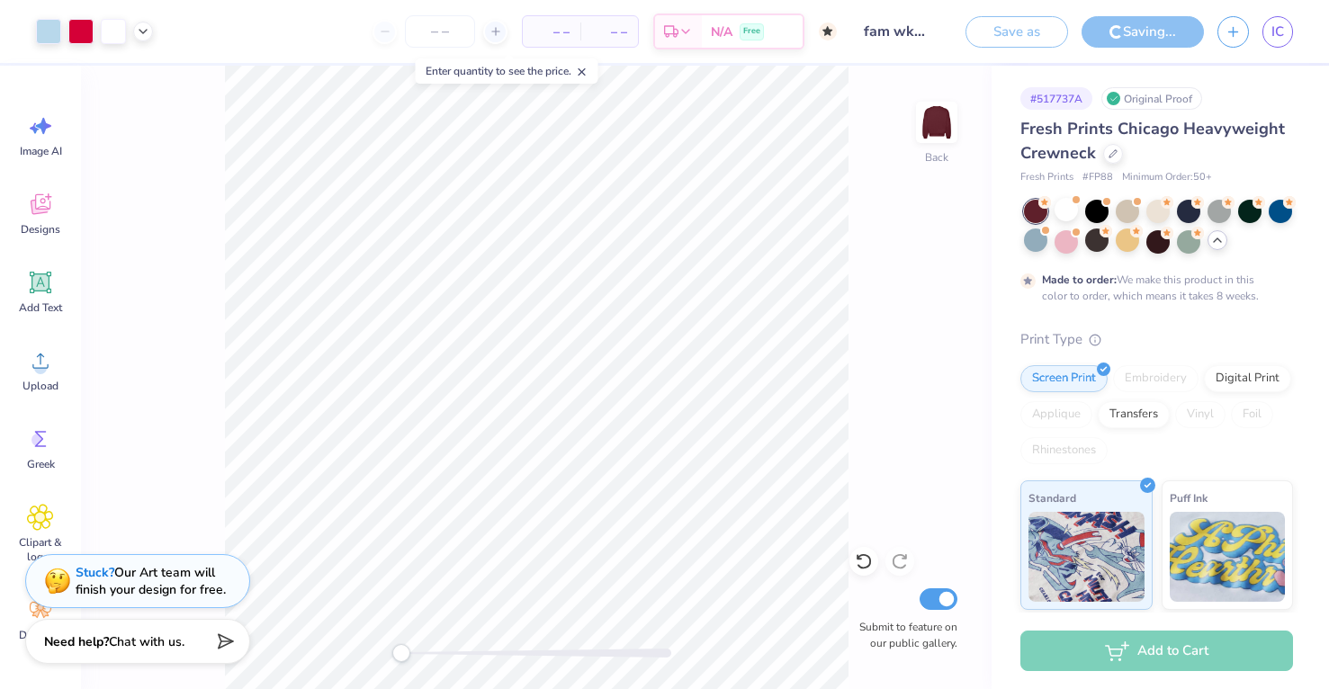
click at [946, 601] on input "Submit to feature on our public gallery." at bounding box center [939, 600] width 38 height 22
checkbox input "false"
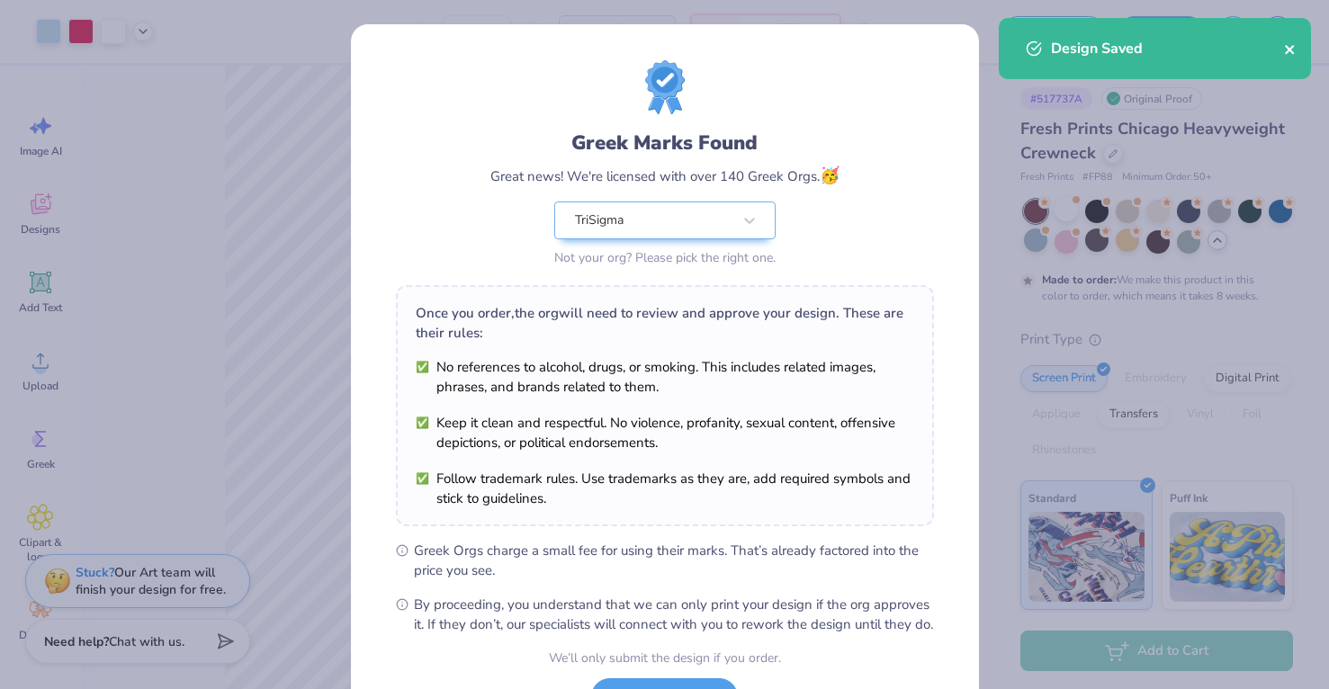
click at [1293, 46] on icon "close" at bounding box center [1289, 49] width 9 height 9
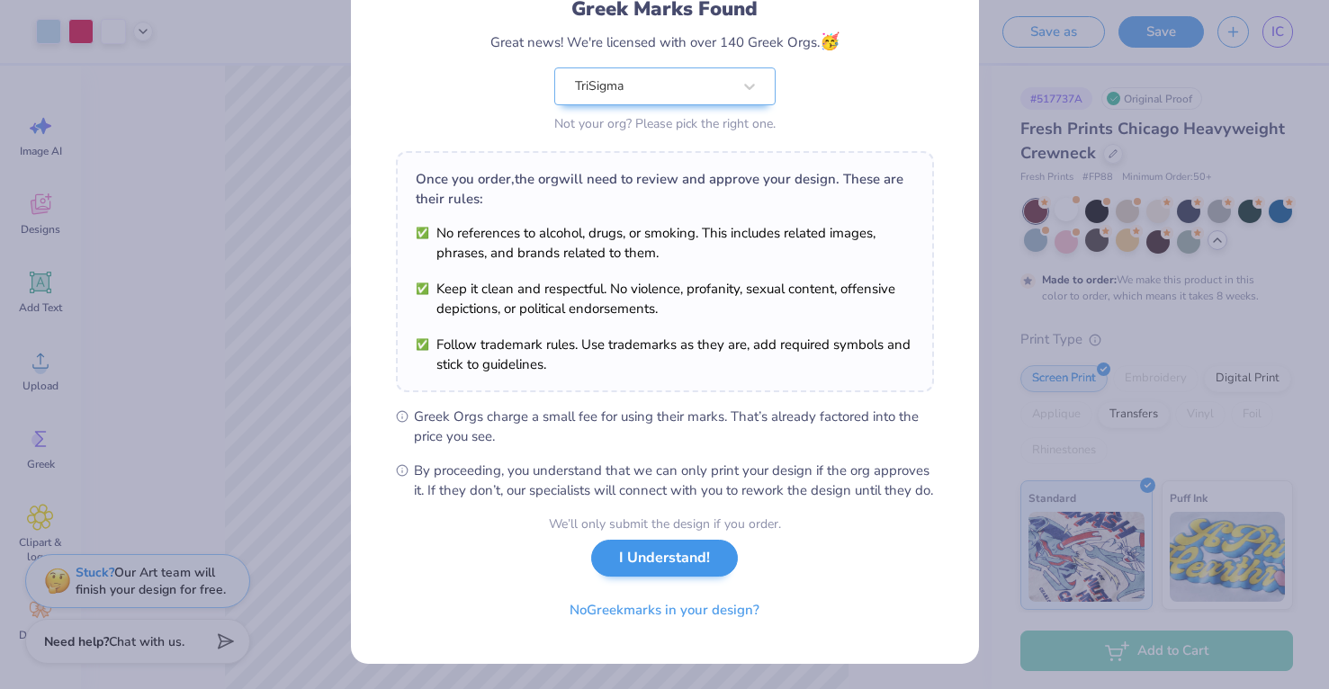
scroll to position [153, 0]
click at [690, 606] on button "No Greek marks in your design?" at bounding box center [664, 606] width 220 height 37
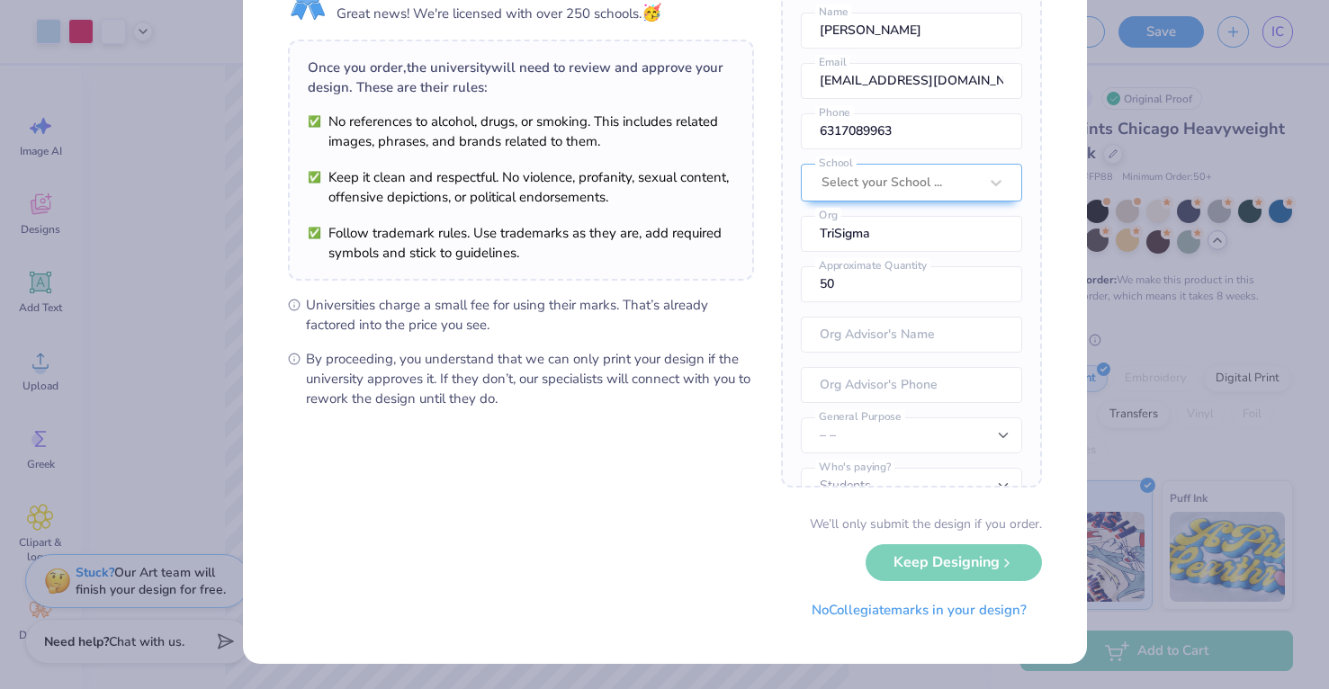
scroll to position [94, 0]
click at [922, 611] on button "No Collegiate marks in your design?" at bounding box center [919, 607] width 246 height 37
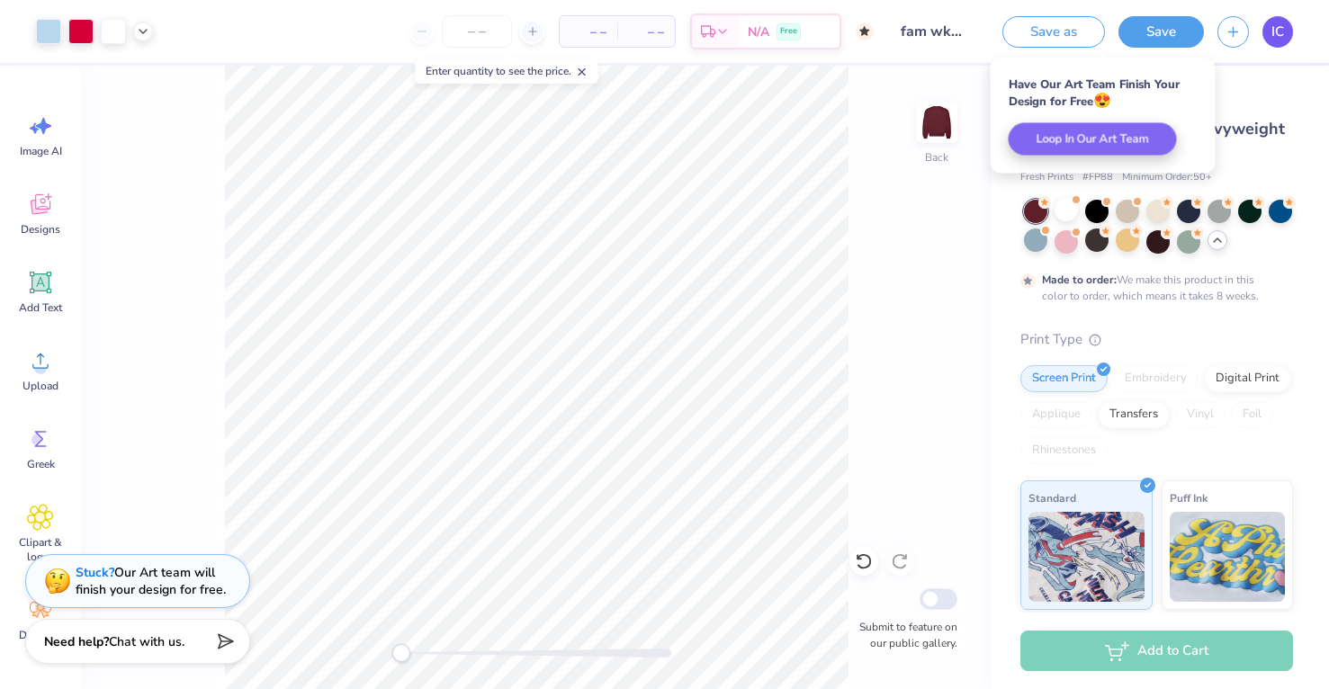
click at [1268, 34] on link "IC" at bounding box center [1278, 31] width 31 height 31
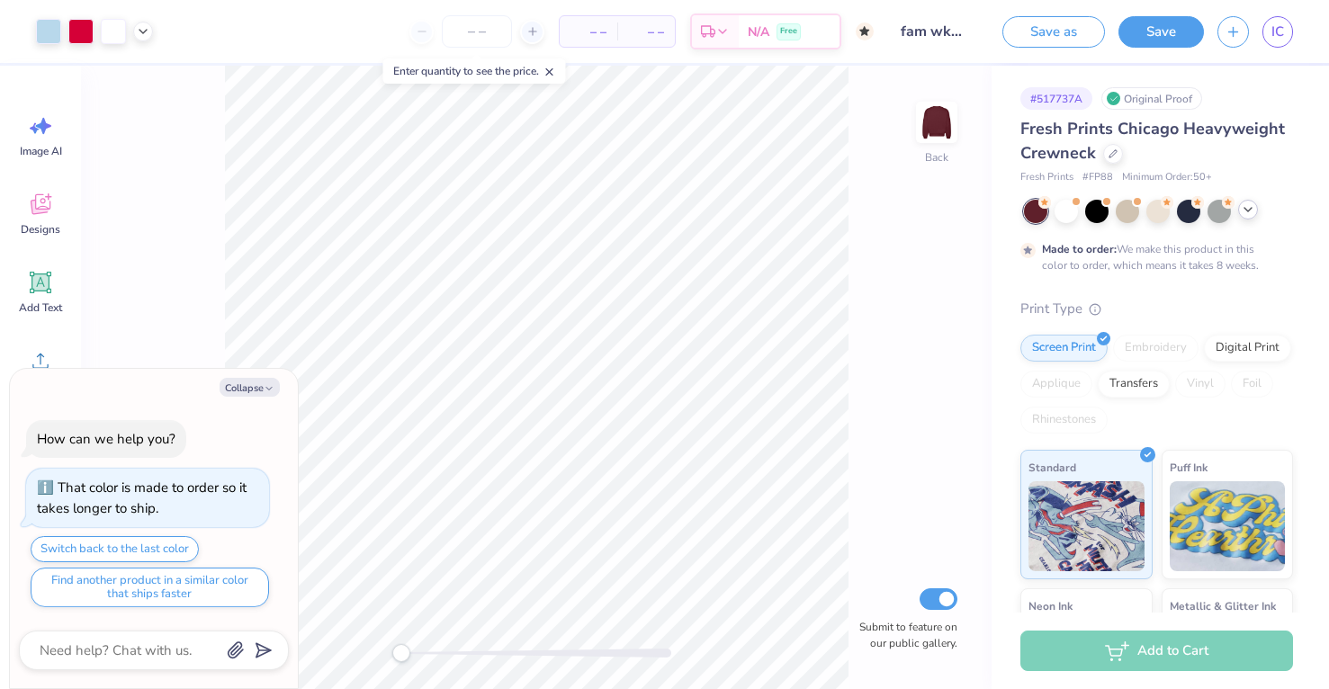
click at [1254, 206] on icon at bounding box center [1248, 209] width 14 height 14
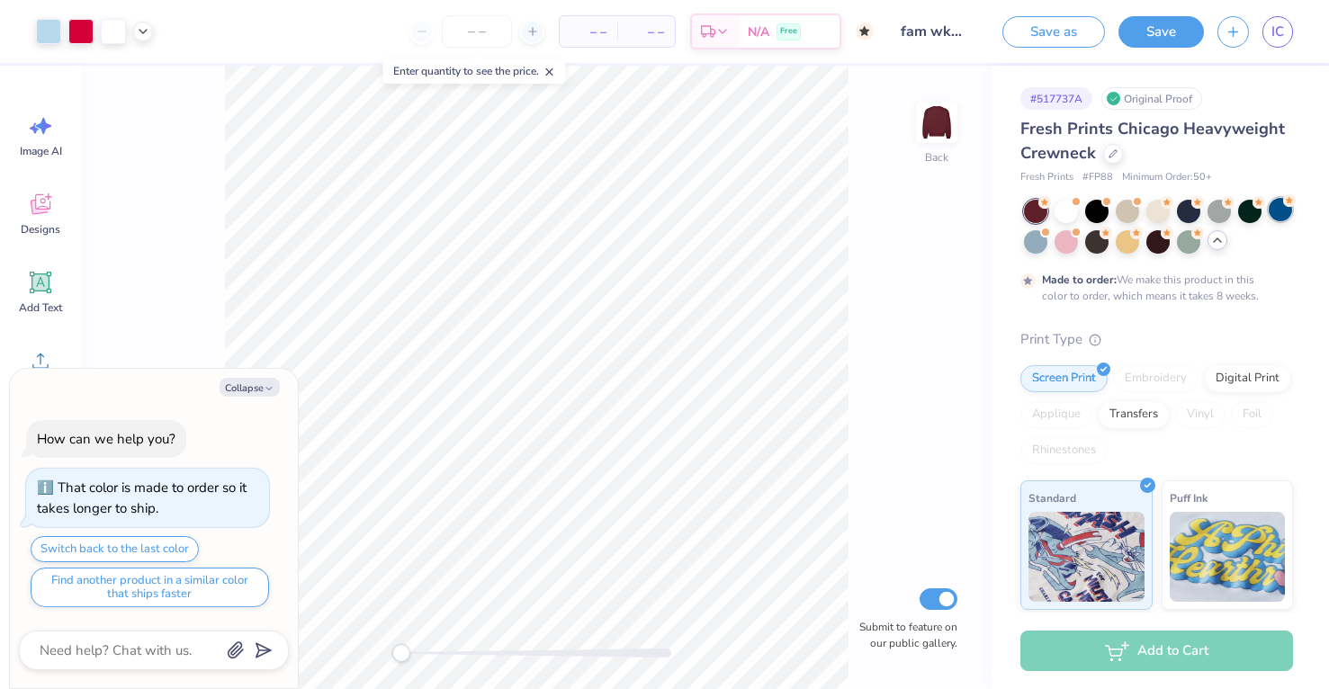
click at [1275, 216] on div at bounding box center [1280, 209] width 23 height 23
click at [54, 292] on div "Add Text" at bounding box center [40, 291] width 65 height 67
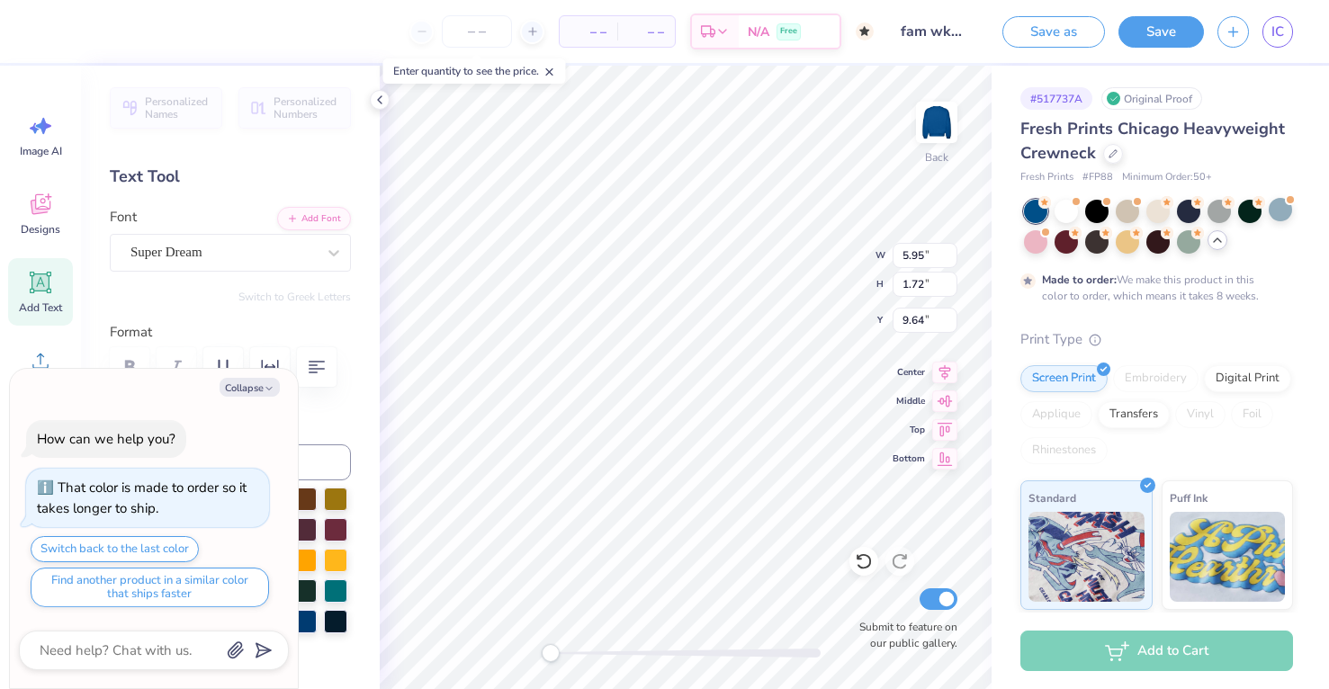
type textarea "x"
type input "15.00"
type input "15.18"
type input "2.35"
click at [250, 387] on button "Collapse" at bounding box center [250, 387] width 60 height 19
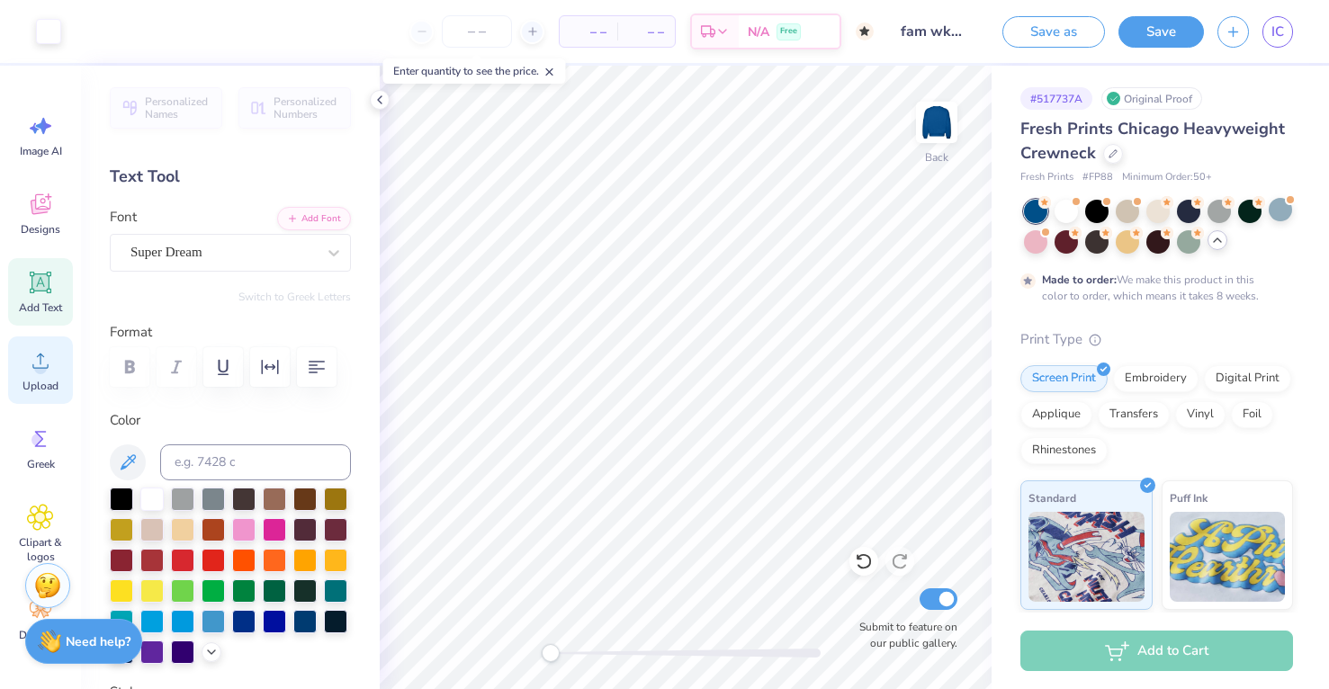
click at [38, 361] on icon at bounding box center [40, 360] width 27 height 27
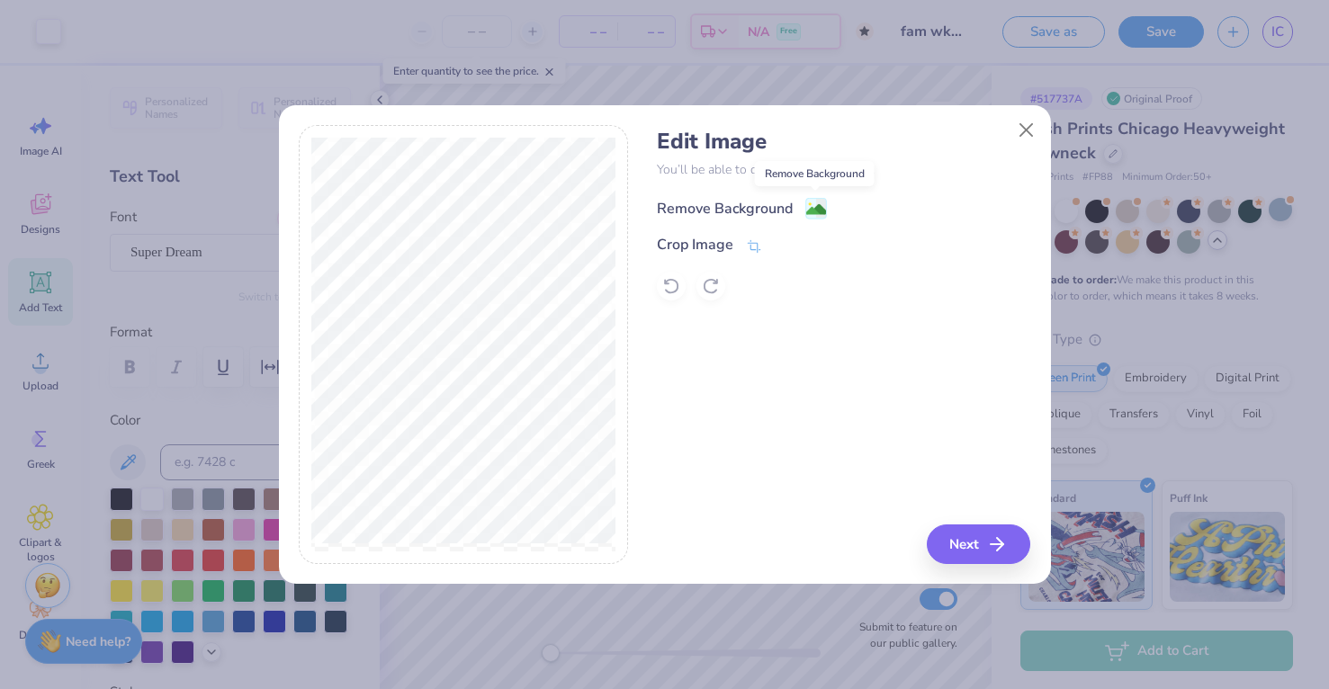
click at [814, 211] on image at bounding box center [816, 210] width 20 height 20
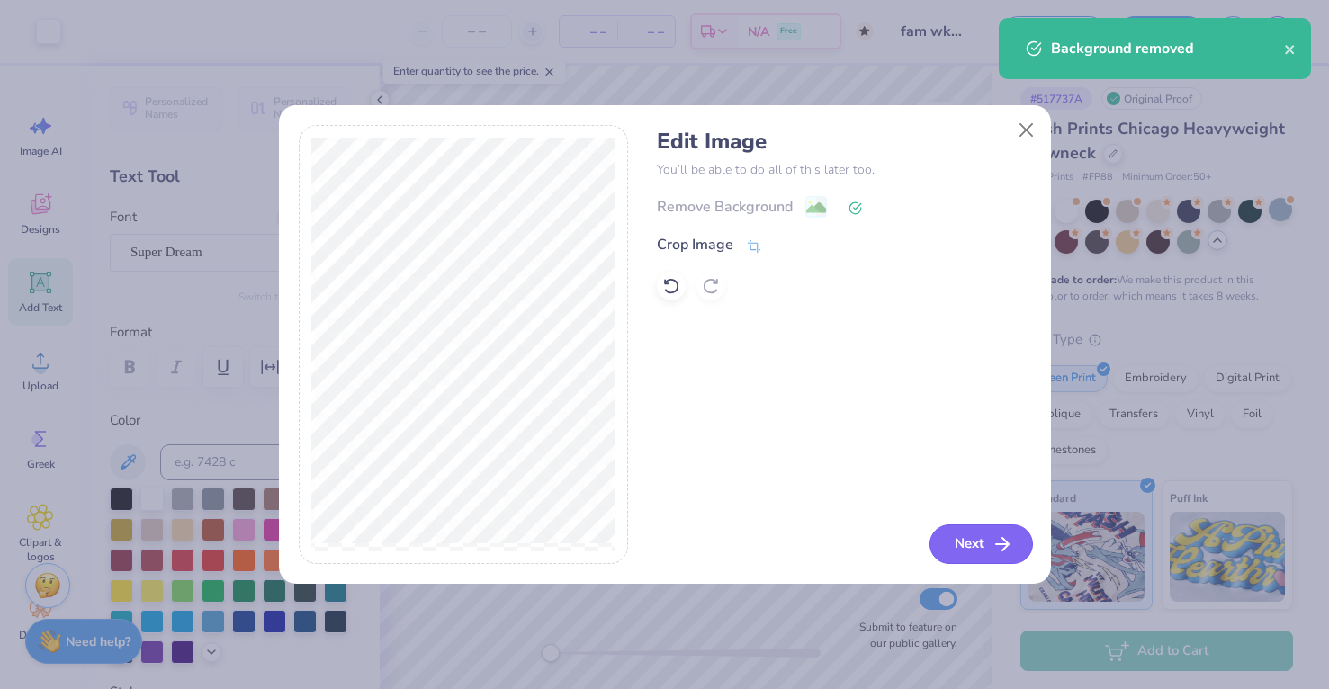
click at [982, 538] on button "Next" at bounding box center [981, 545] width 103 height 40
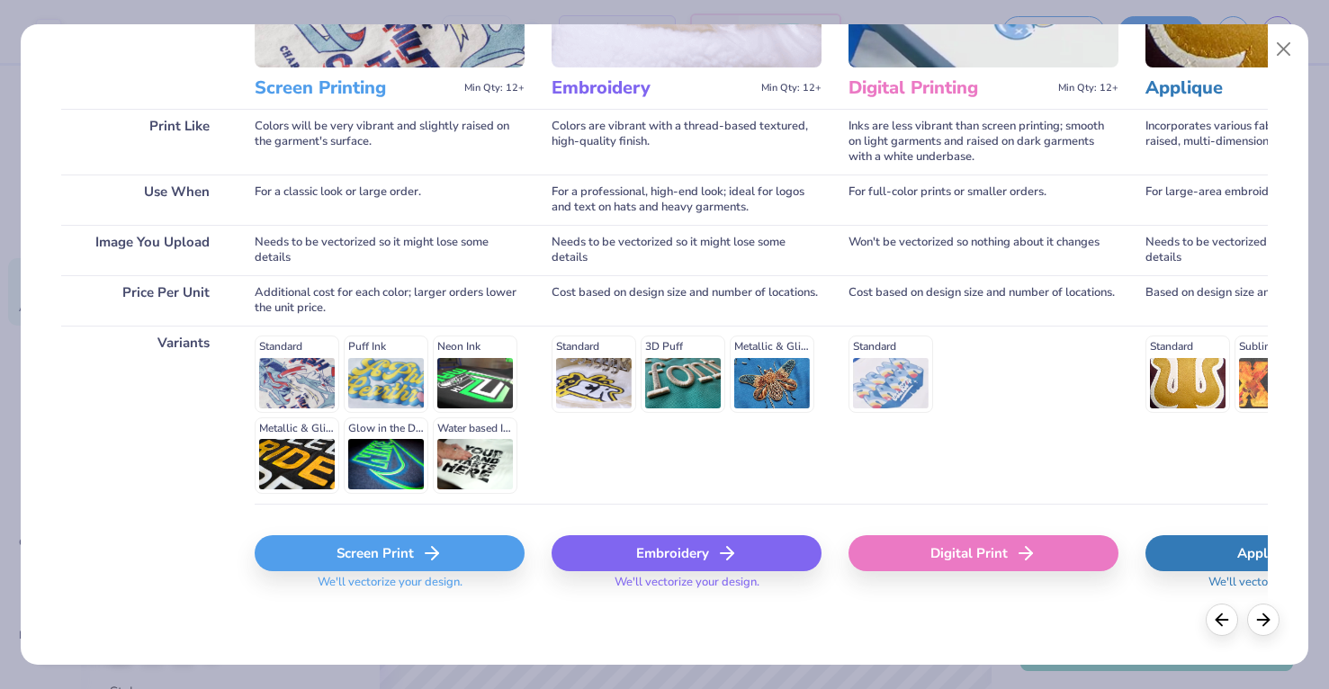
scroll to position [207, 0]
click at [421, 553] on icon at bounding box center [432, 555] width 22 height 22
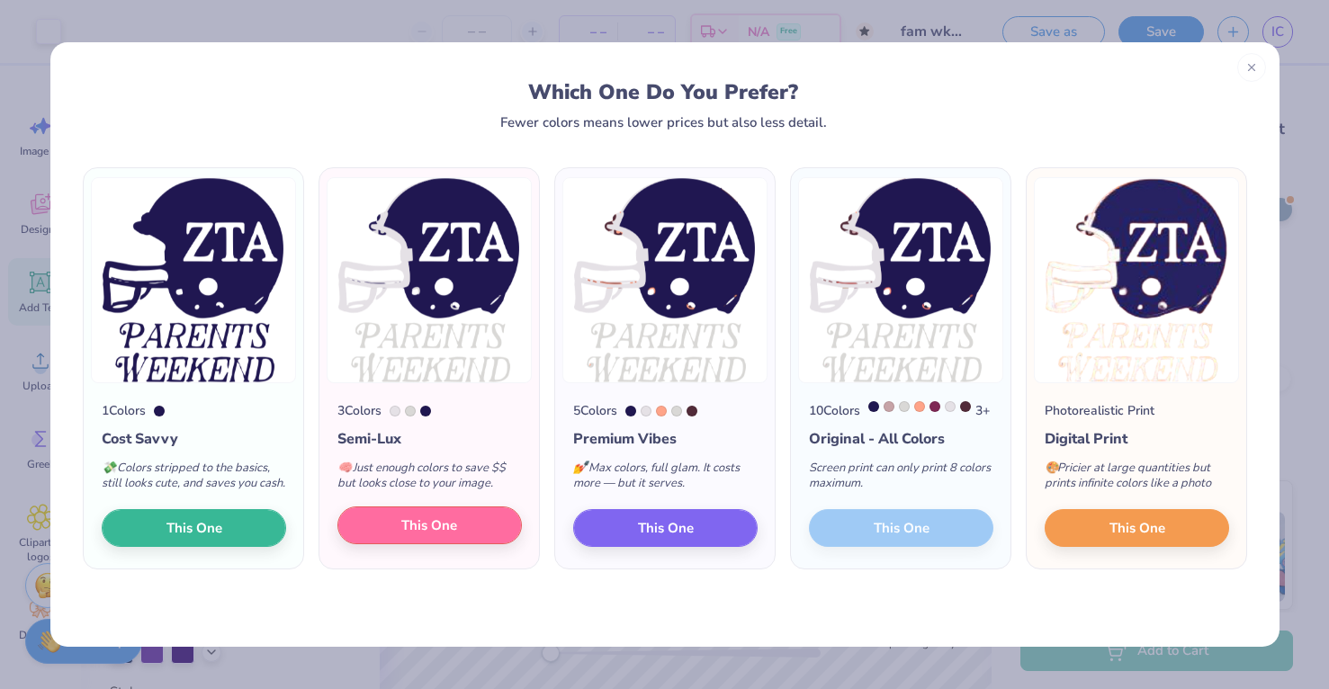
click at [502, 540] on button "This One" at bounding box center [429, 526] width 184 height 38
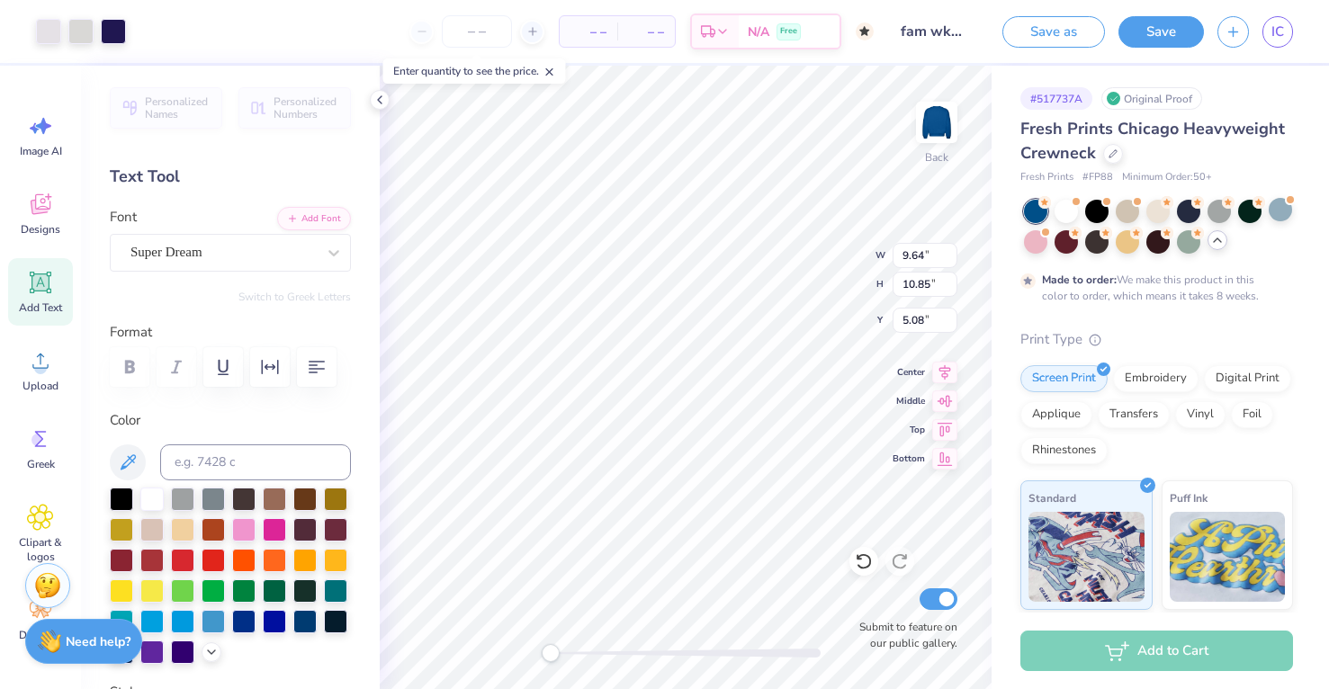
click at [1220, 240] on polyline at bounding box center [1217, 240] width 7 height 4
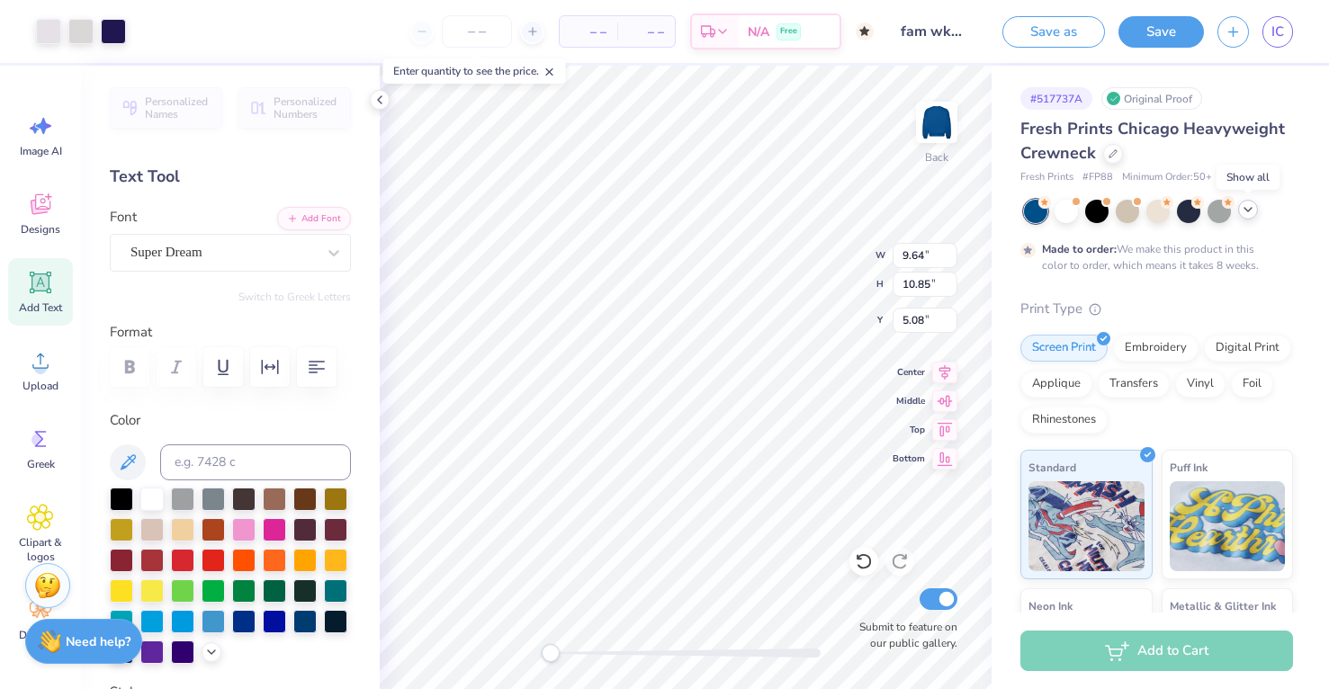
click at [1246, 212] on icon at bounding box center [1248, 209] width 14 height 14
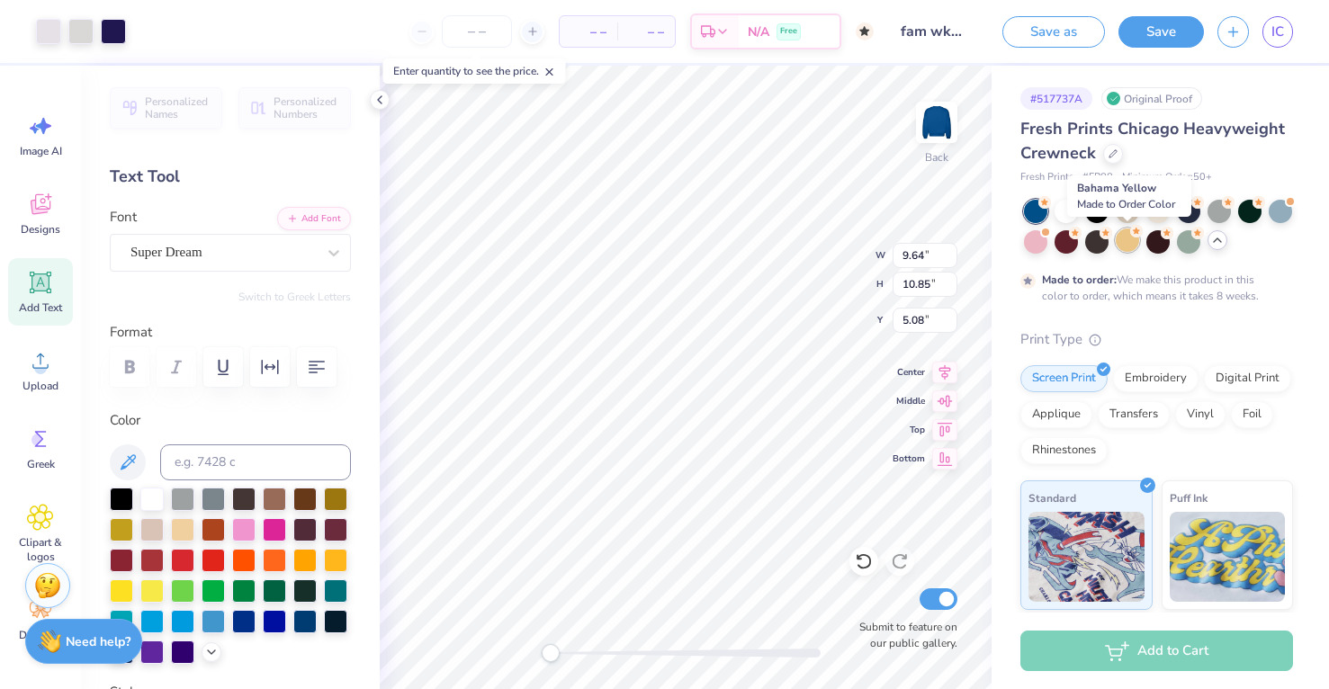
click at [1121, 239] on div at bounding box center [1127, 240] width 23 height 23
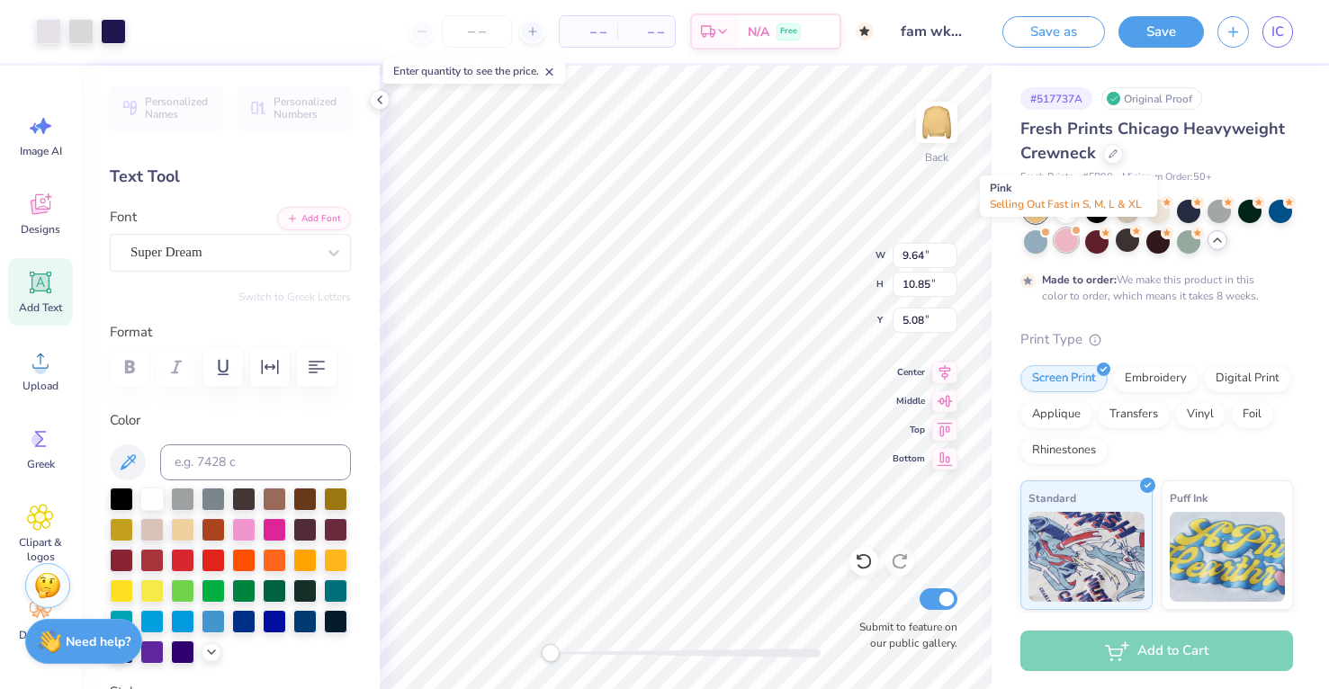
click at [1058, 245] on div at bounding box center [1066, 240] width 23 height 23
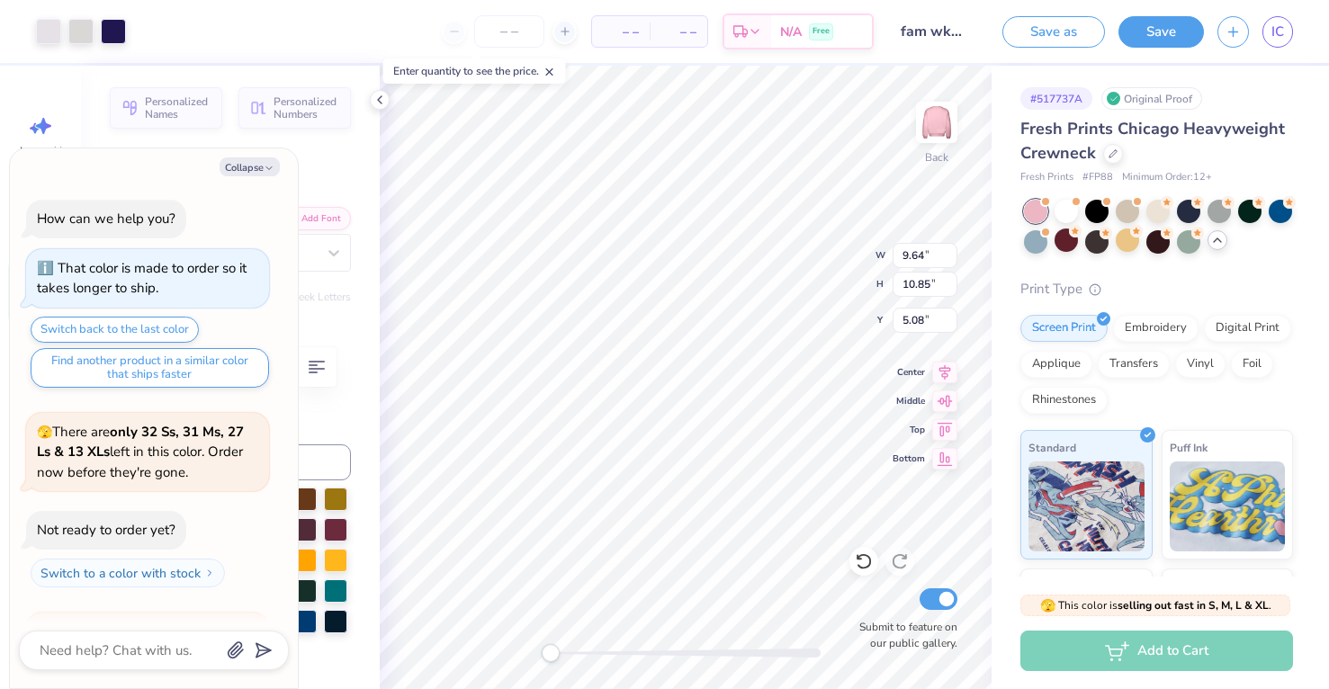
scroll to position [263, 0]
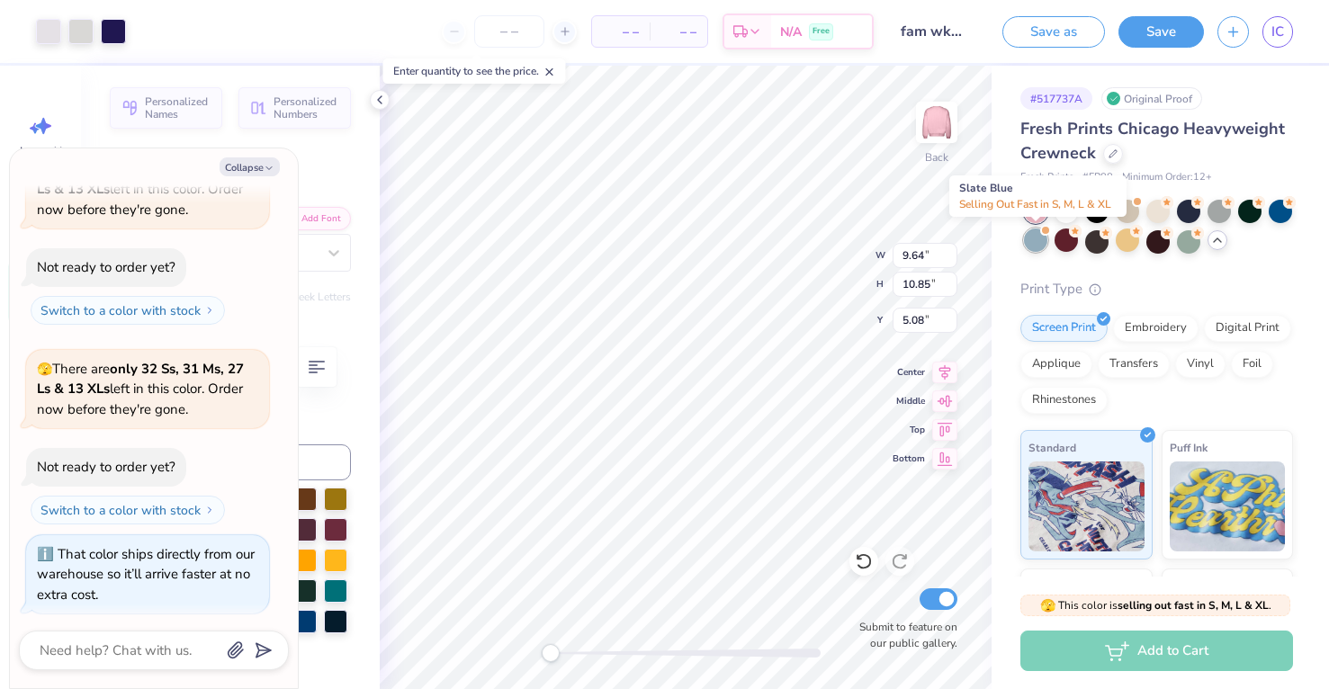
click at [1040, 243] on div at bounding box center [1035, 240] width 23 height 23
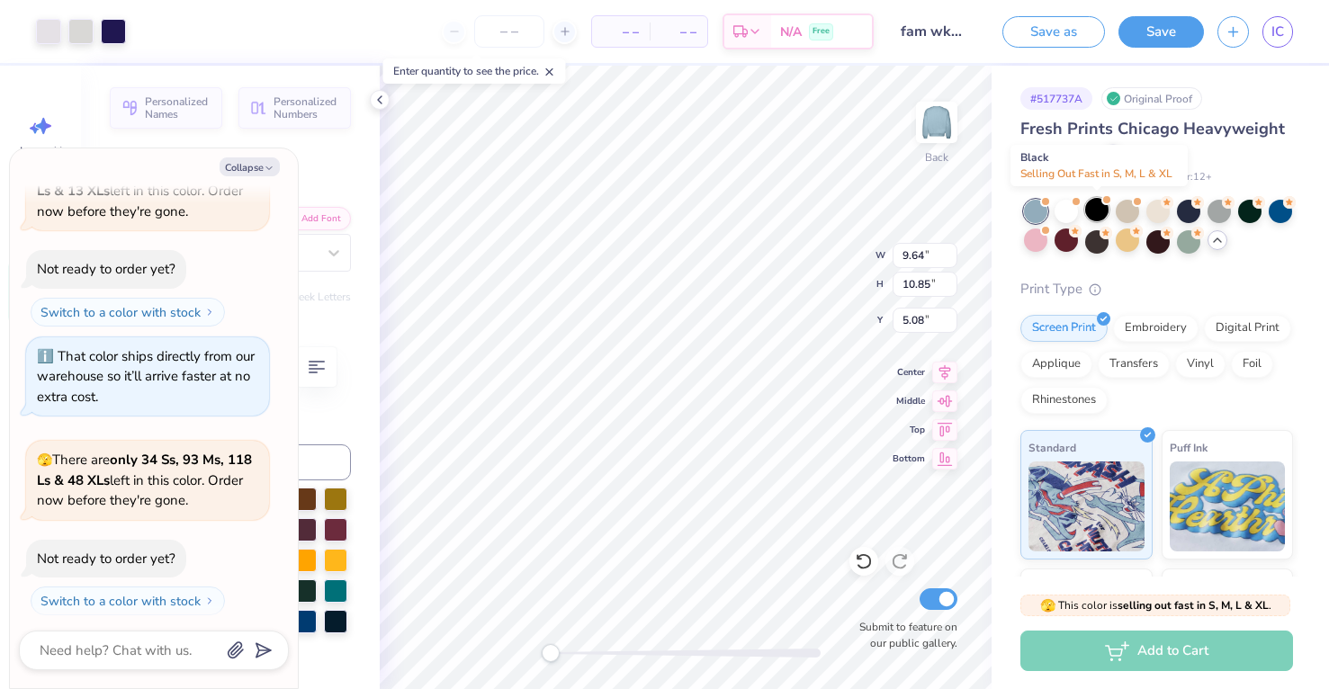
click at [1097, 210] on div at bounding box center [1096, 209] width 23 height 23
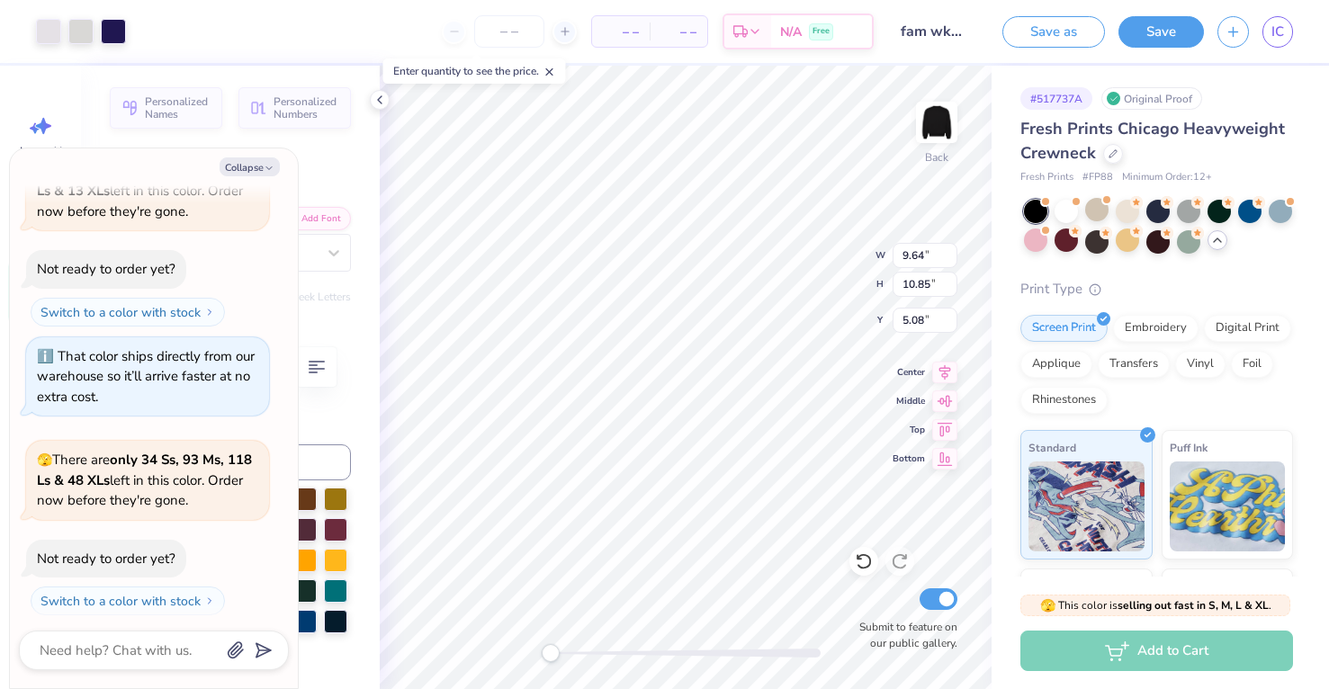
scroll to position [659, 0]
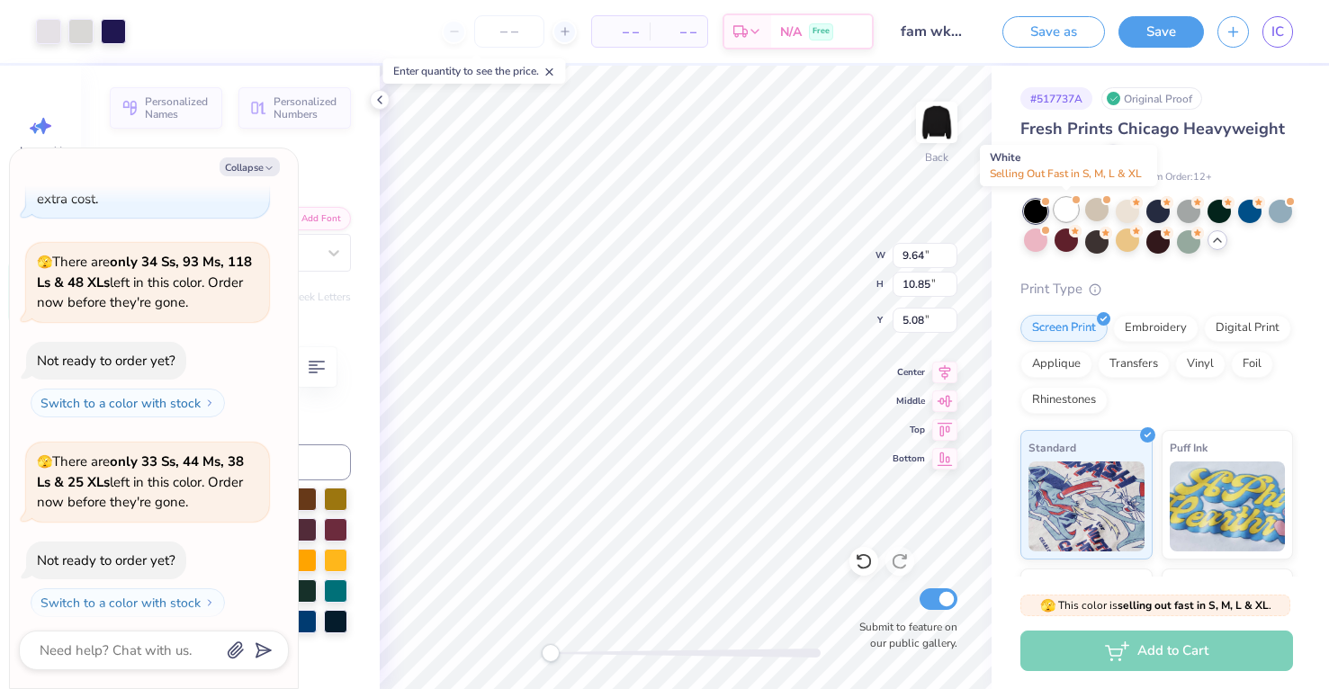
click at [1065, 210] on div at bounding box center [1066, 209] width 23 height 23
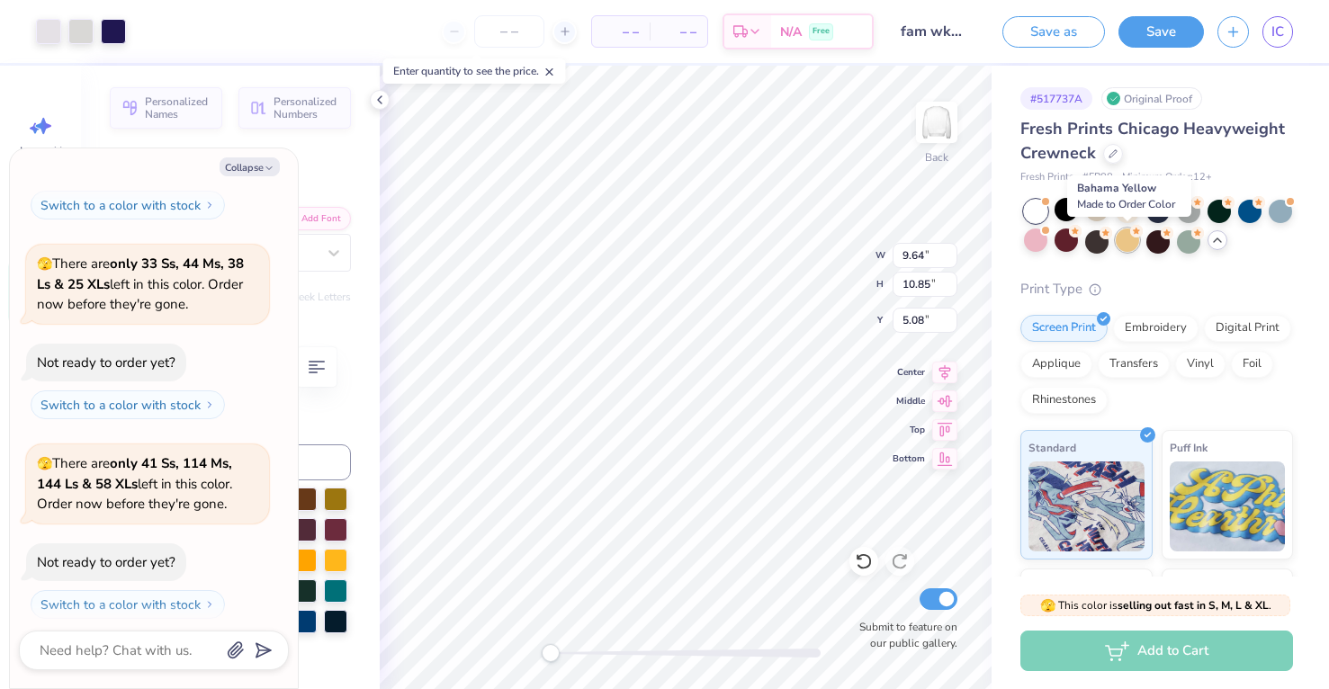
click at [1133, 240] on div at bounding box center [1127, 240] width 23 height 23
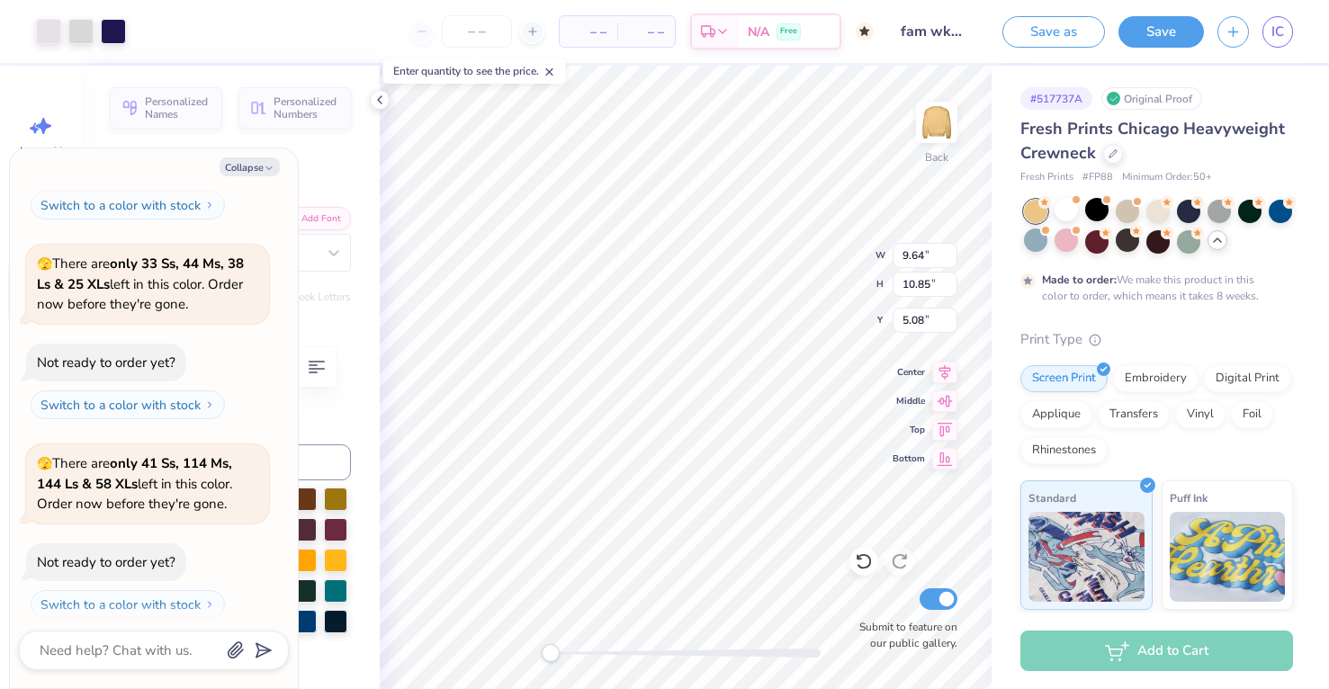
scroll to position [1005, 0]
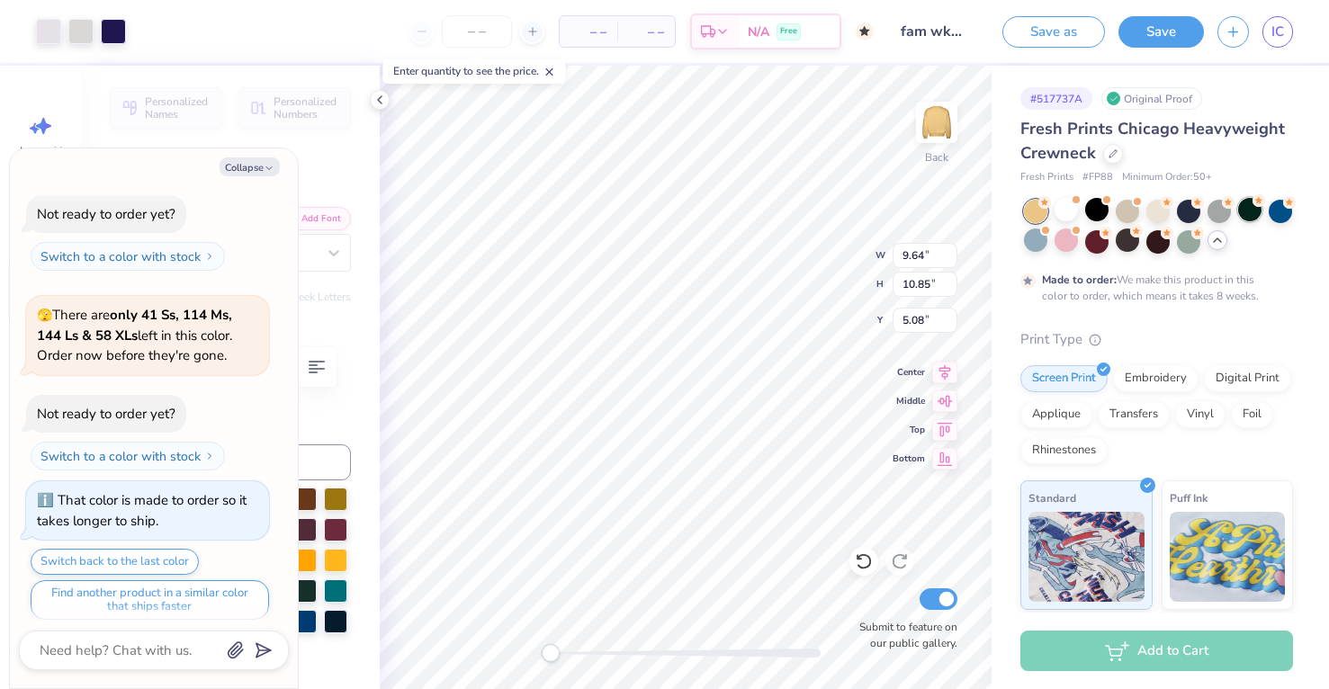
click at [1250, 211] on div at bounding box center [1249, 209] width 23 height 23
click at [1290, 211] on div at bounding box center [1280, 209] width 23 height 23
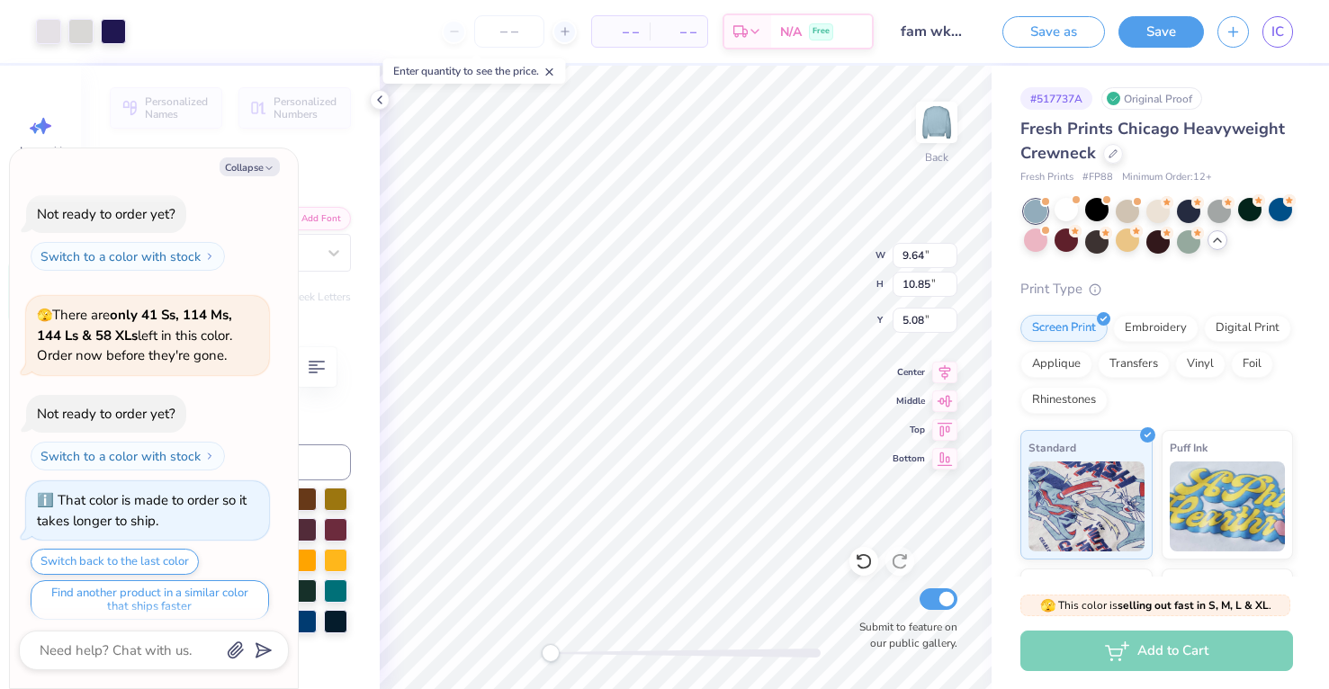
scroll to position [1291, 0]
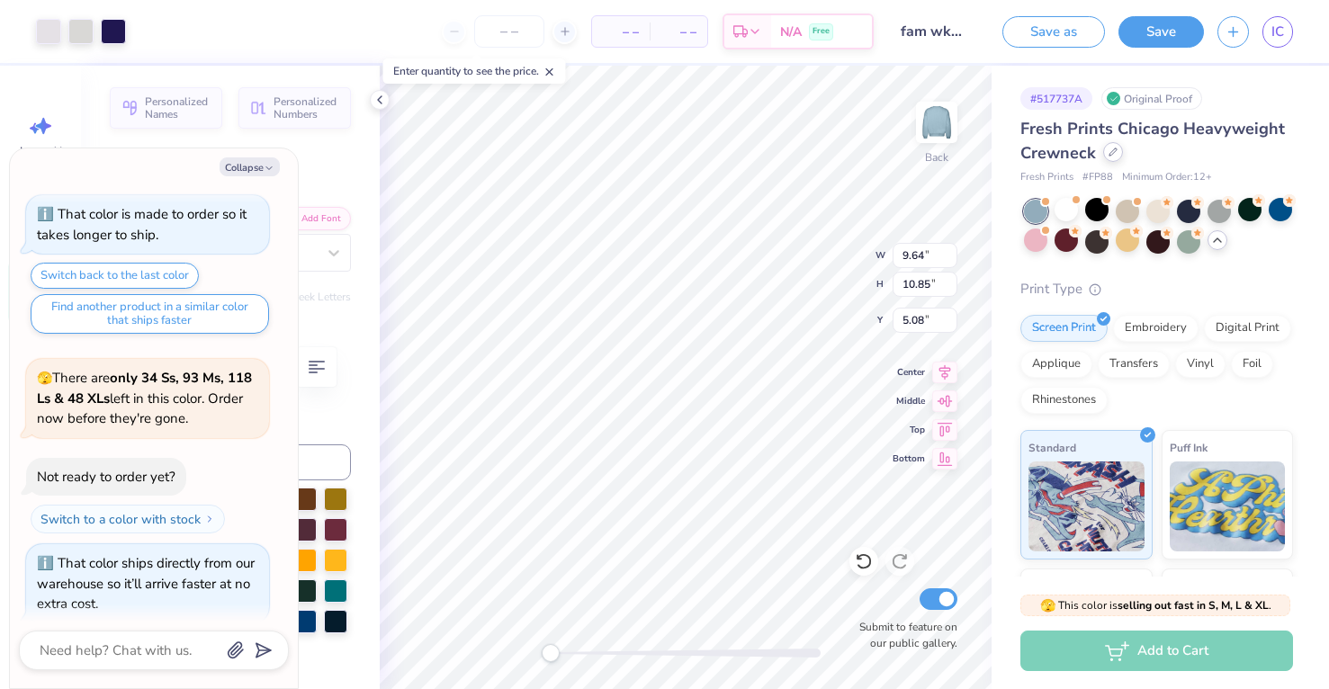
click at [1116, 148] on icon at bounding box center [1113, 152] width 9 height 9
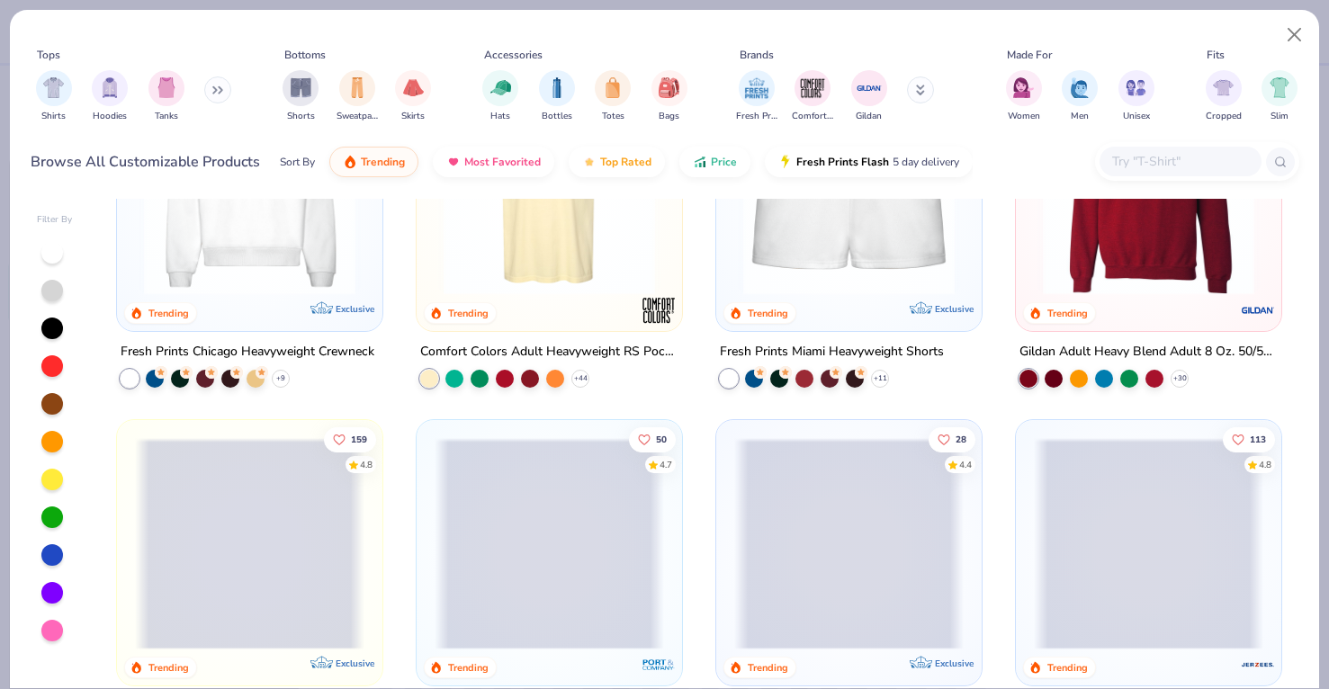
scroll to position [1154, 0]
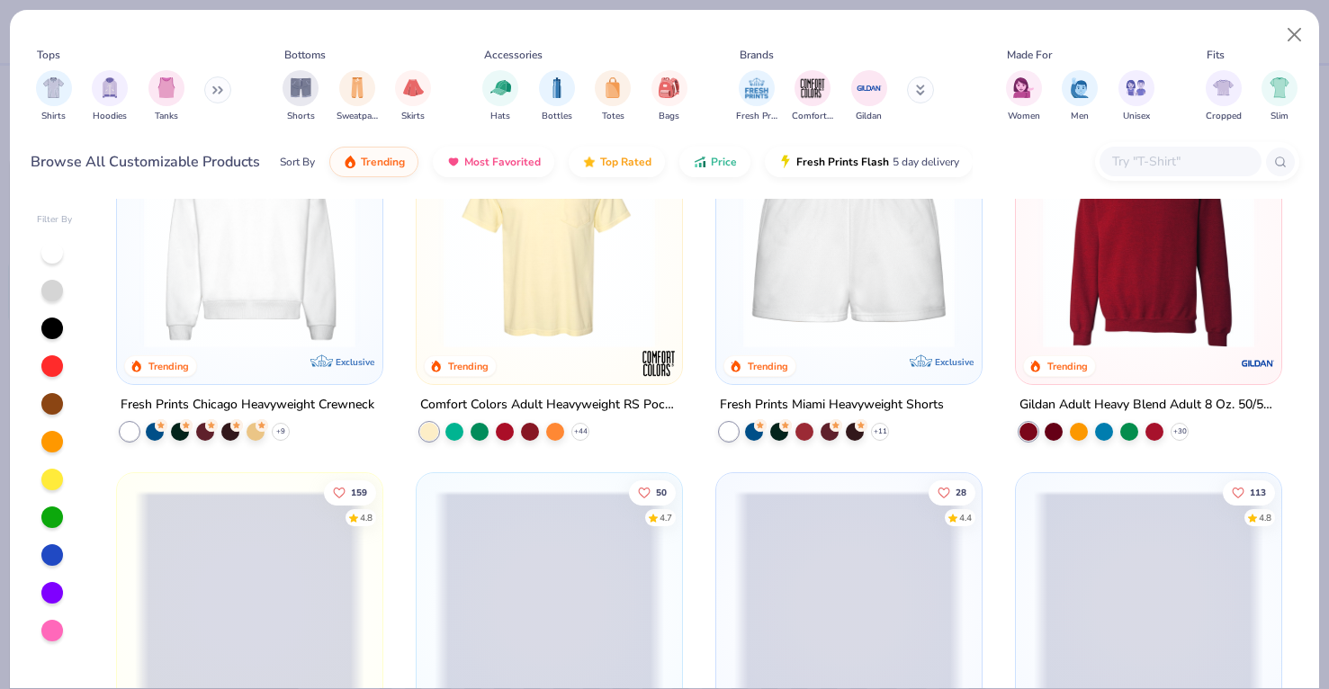
click at [1155, 254] on img at bounding box center [1148, 242] width 229 height 211
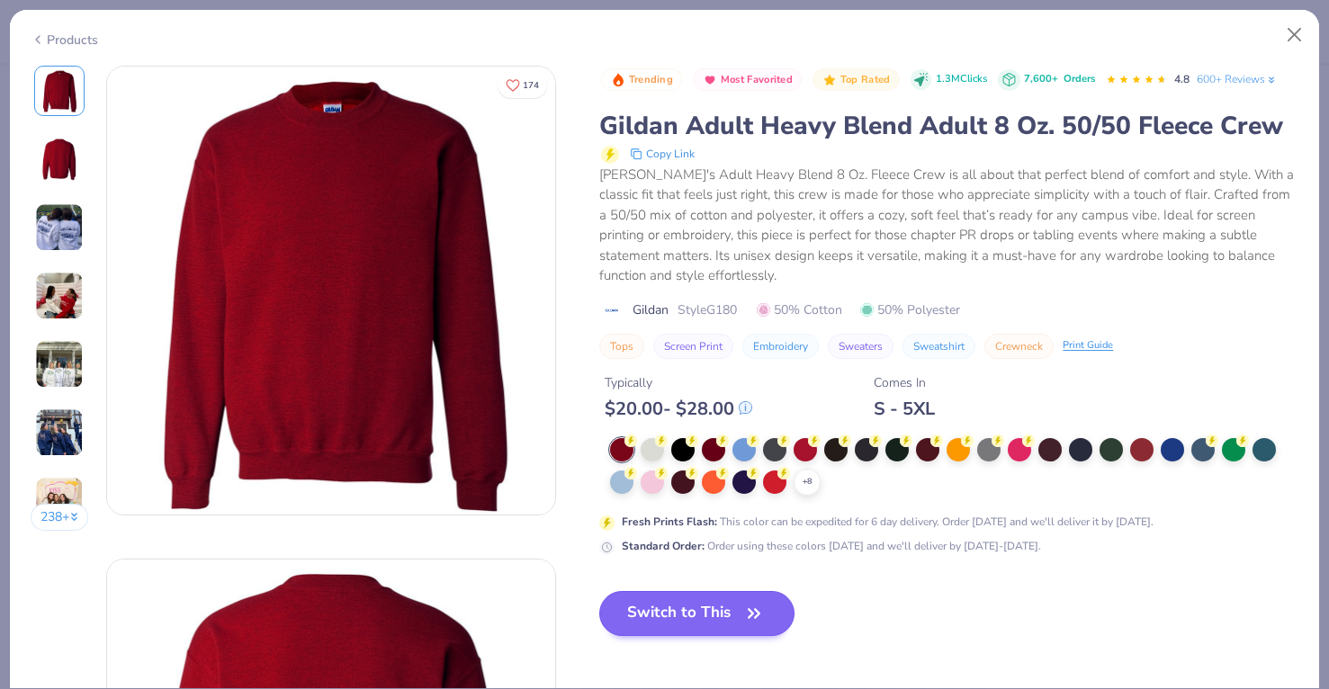
click at [757, 601] on icon "button" at bounding box center [754, 613] width 25 height 25
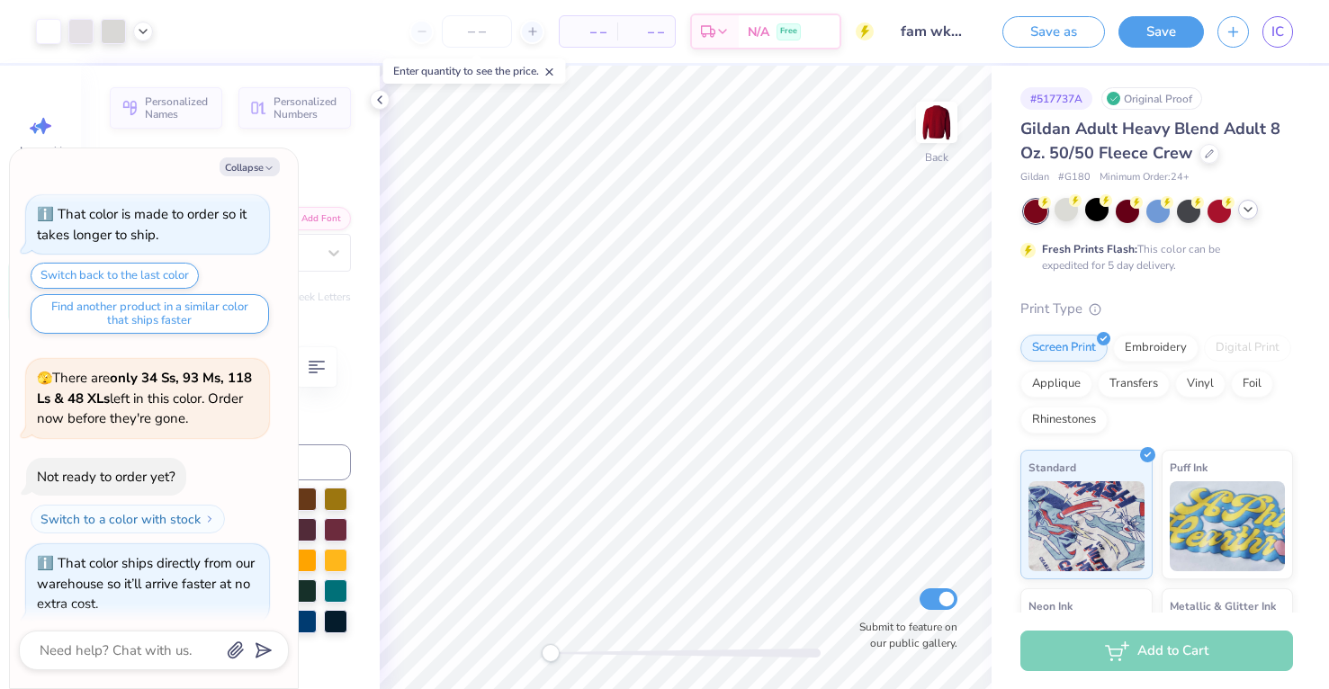
click at [1256, 206] on div at bounding box center [1248, 210] width 20 height 20
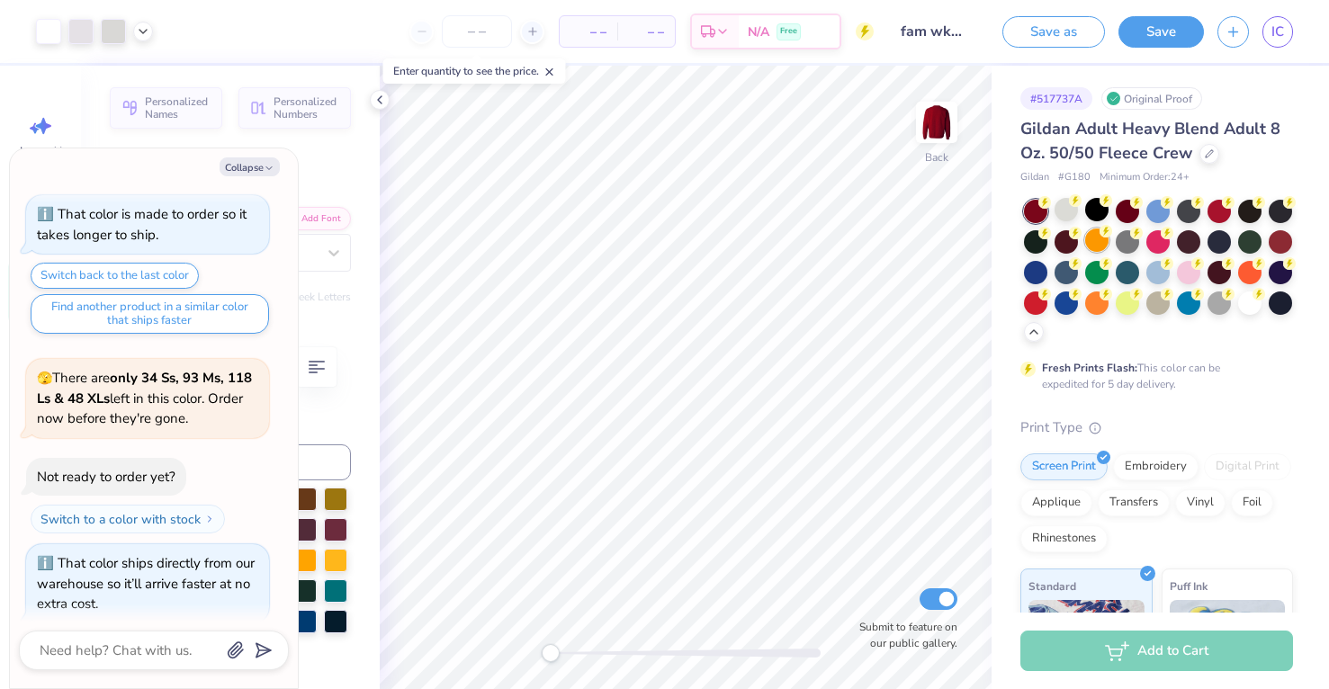
click at [1093, 248] on div at bounding box center [1096, 240] width 23 height 23
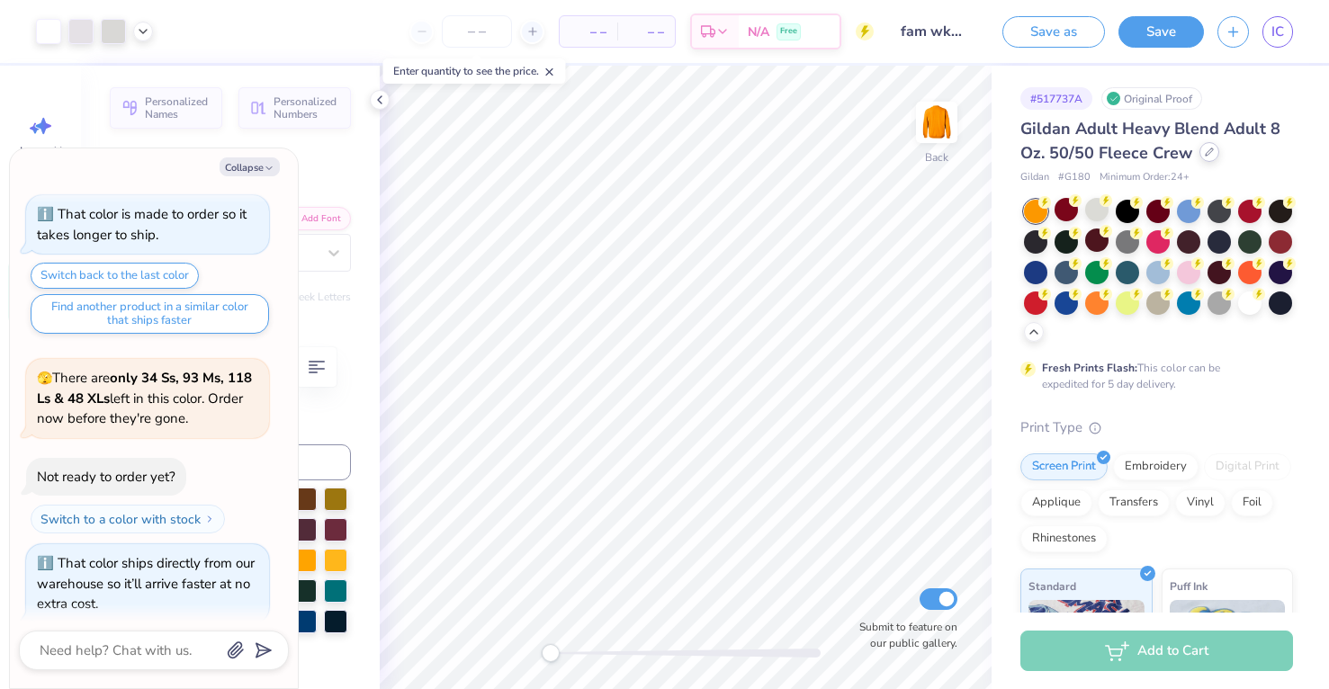
click at [1205, 150] on icon at bounding box center [1209, 152] width 9 height 9
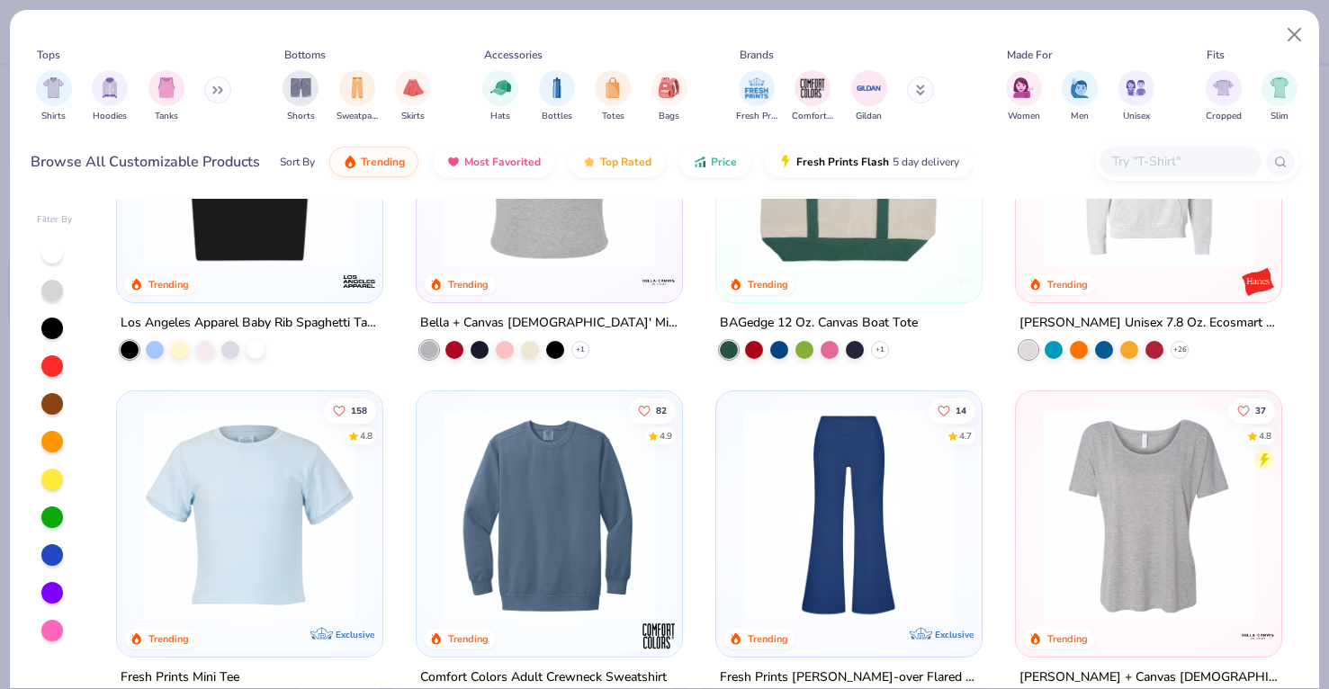
scroll to position [2679, 0]
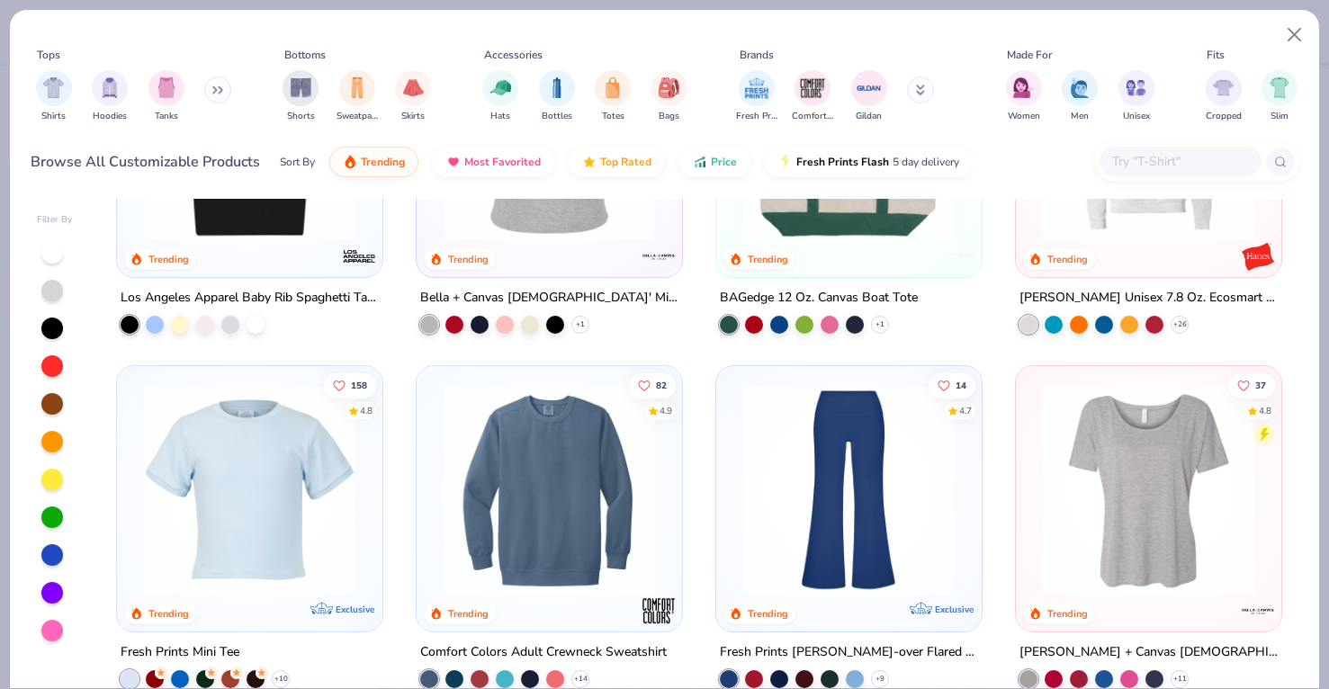
click at [592, 506] on img at bounding box center [549, 489] width 229 height 211
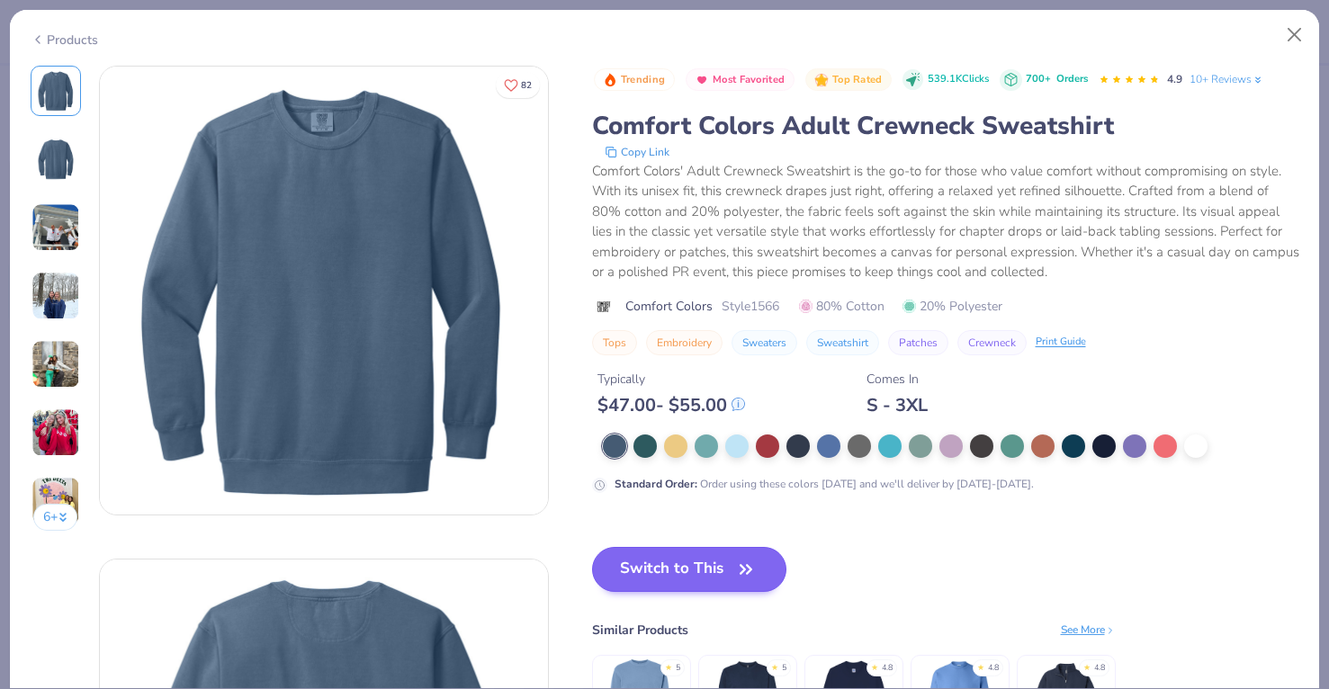
click at [675, 576] on button "Switch to This" at bounding box center [689, 569] width 195 height 45
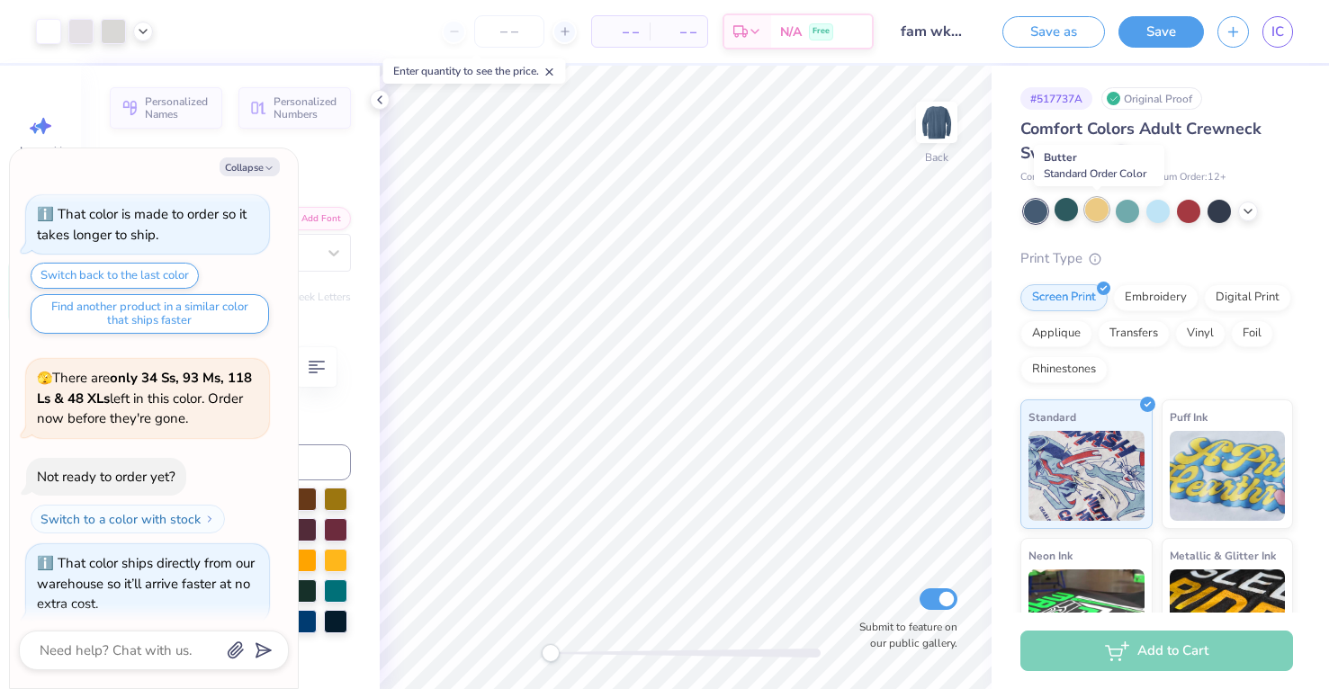
click at [1101, 212] on div at bounding box center [1096, 209] width 23 height 23
click at [1066, 211] on div at bounding box center [1066, 209] width 23 height 23
click at [1245, 210] on icon at bounding box center [1248, 209] width 14 height 14
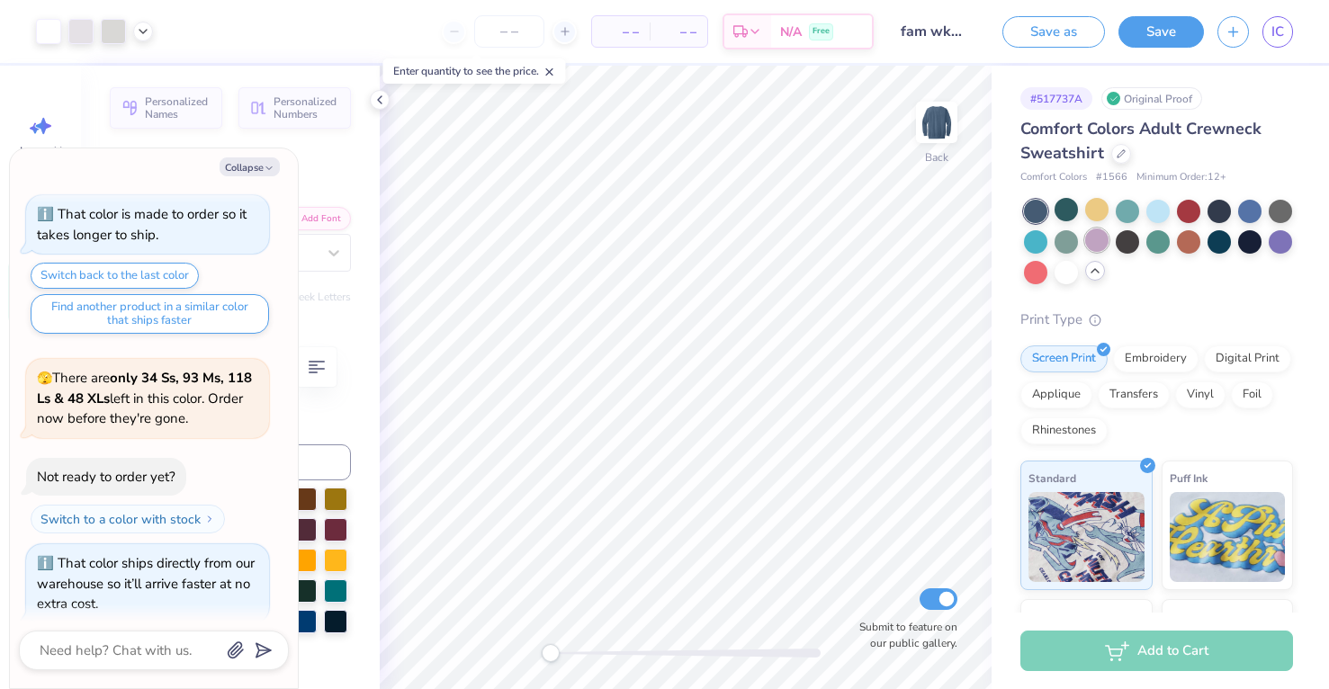
click at [1095, 246] on div at bounding box center [1096, 240] width 23 height 23
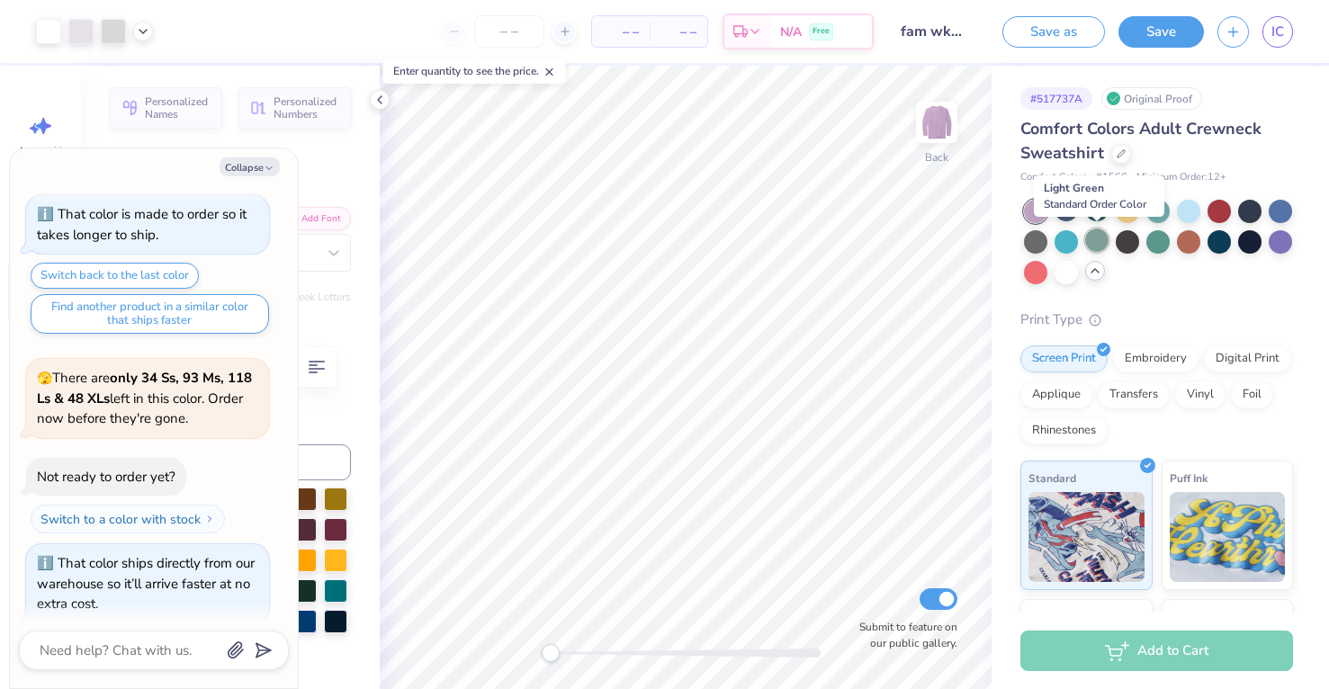
click at [1089, 244] on div at bounding box center [1096, 240] width 23 height 23
click at [1217, 201] on div at bounding box center [1219, 209] width 23 height 23
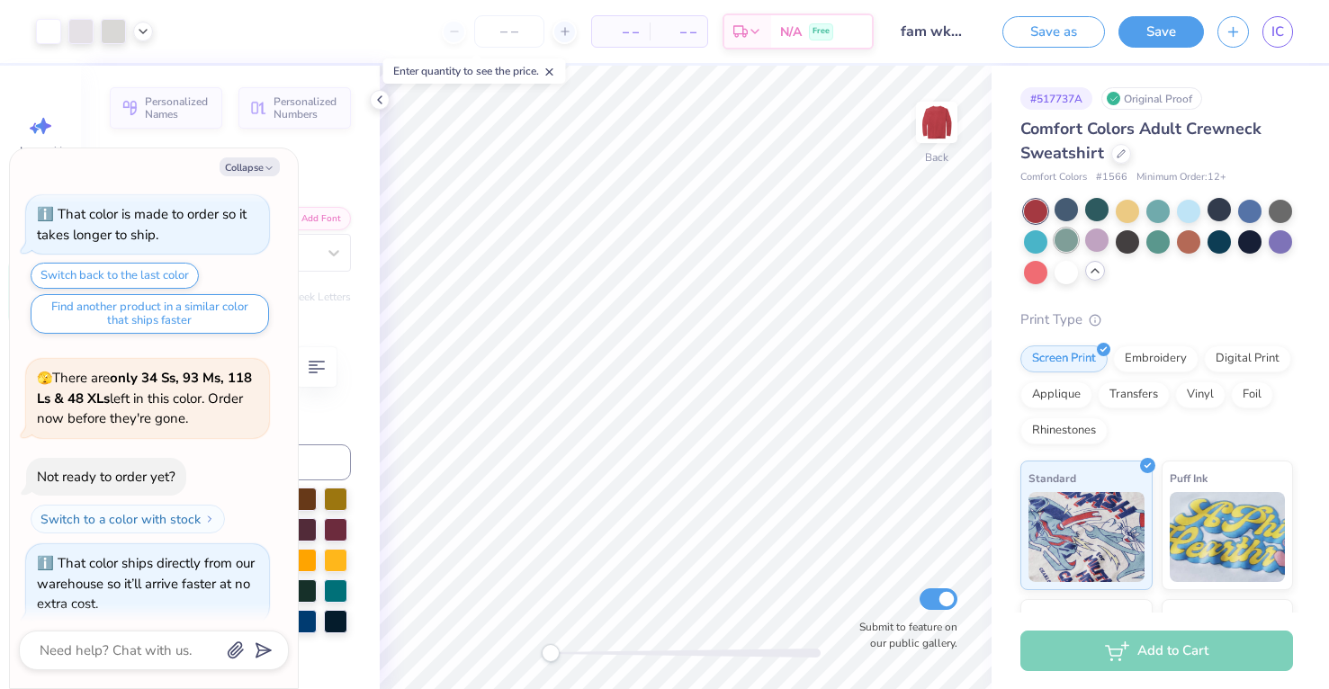
click at [1066, 239] on div at bounding box center [1066, 240] width 23 height 23
click at [1105, 243] on div at bounding box center [1096, 240] width 23 height 23
click at [1124, 235] on div at bounding box center [1127, 240] width 23 height 23
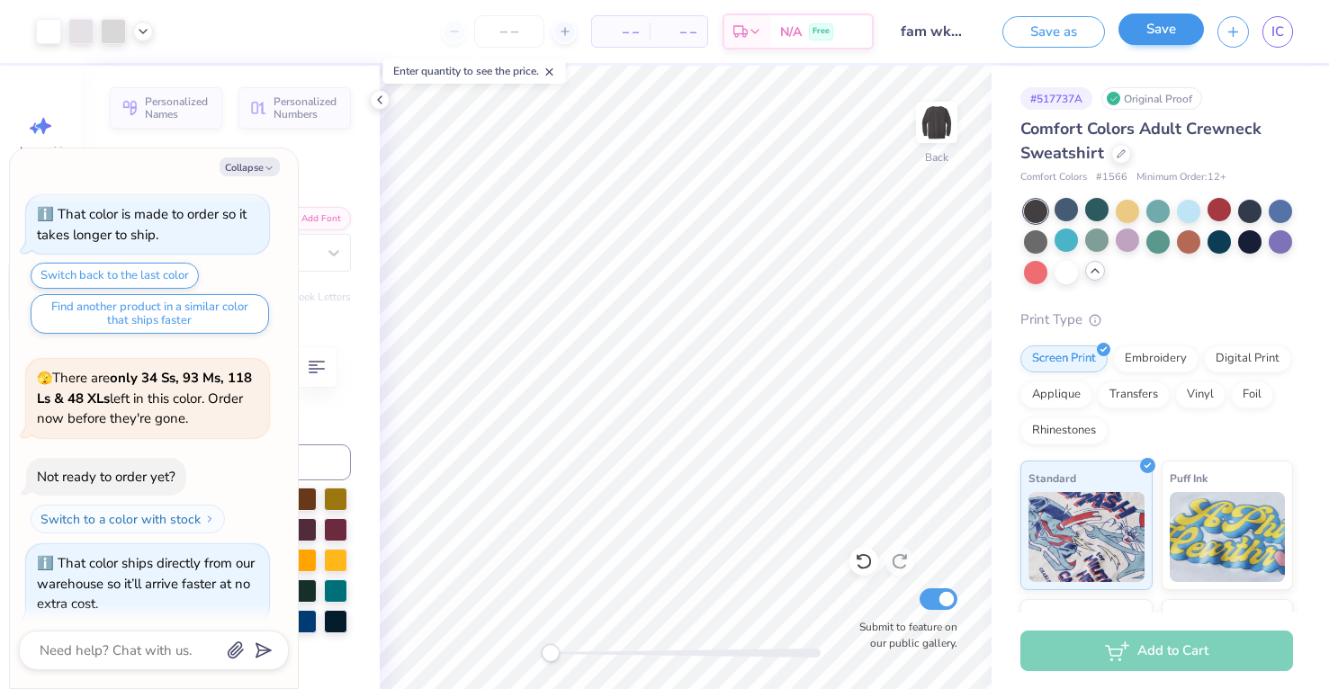
click at [1171, 27] on button "Save" at bounding box center [1161, 28] width 85 height 31
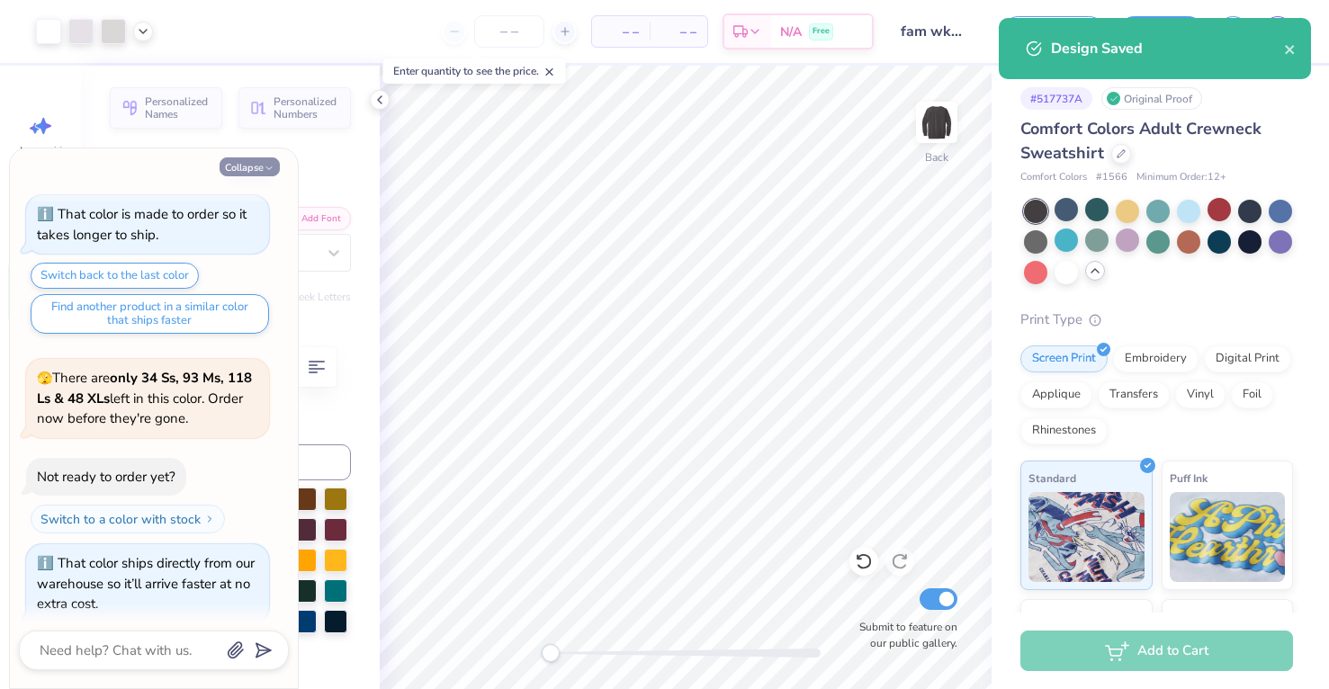
click at [265, 165] on icon "button" at bounding box center [269, 168] width 11 height 11
type textarea "x"
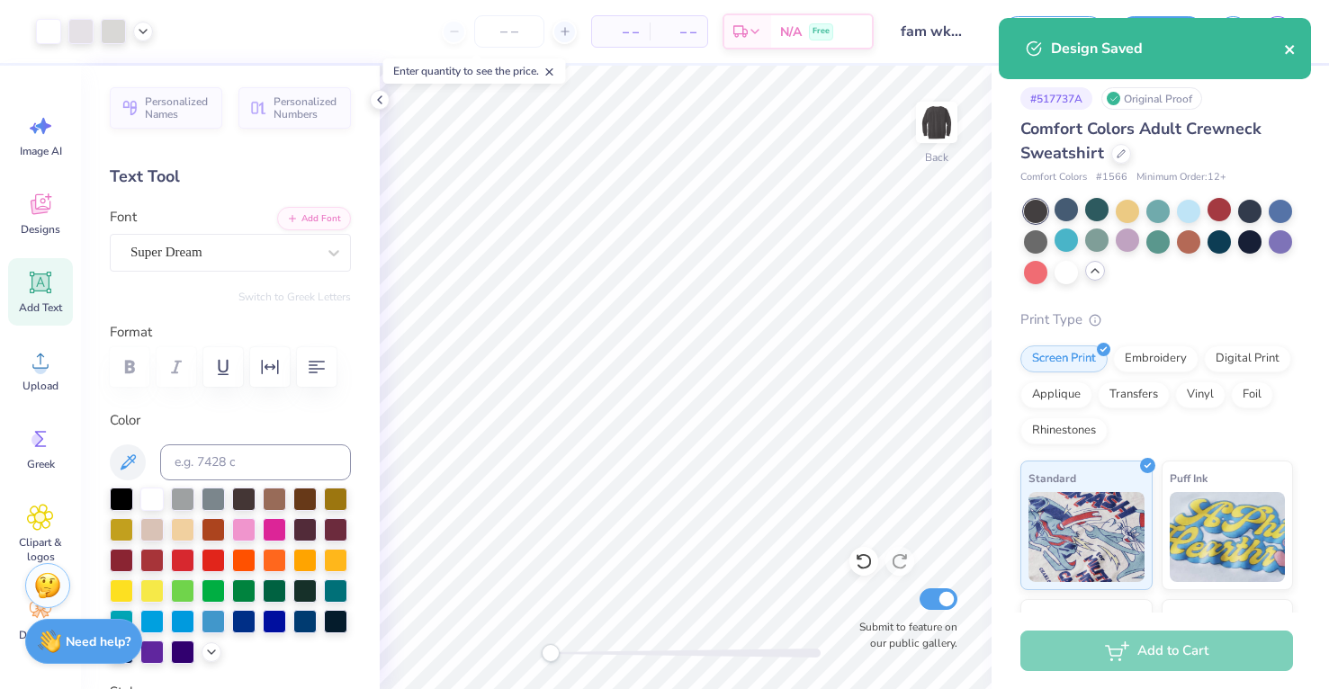
click at [1290, 52] on icon "close" at bounding box center [1290, 49] width 13 height 14
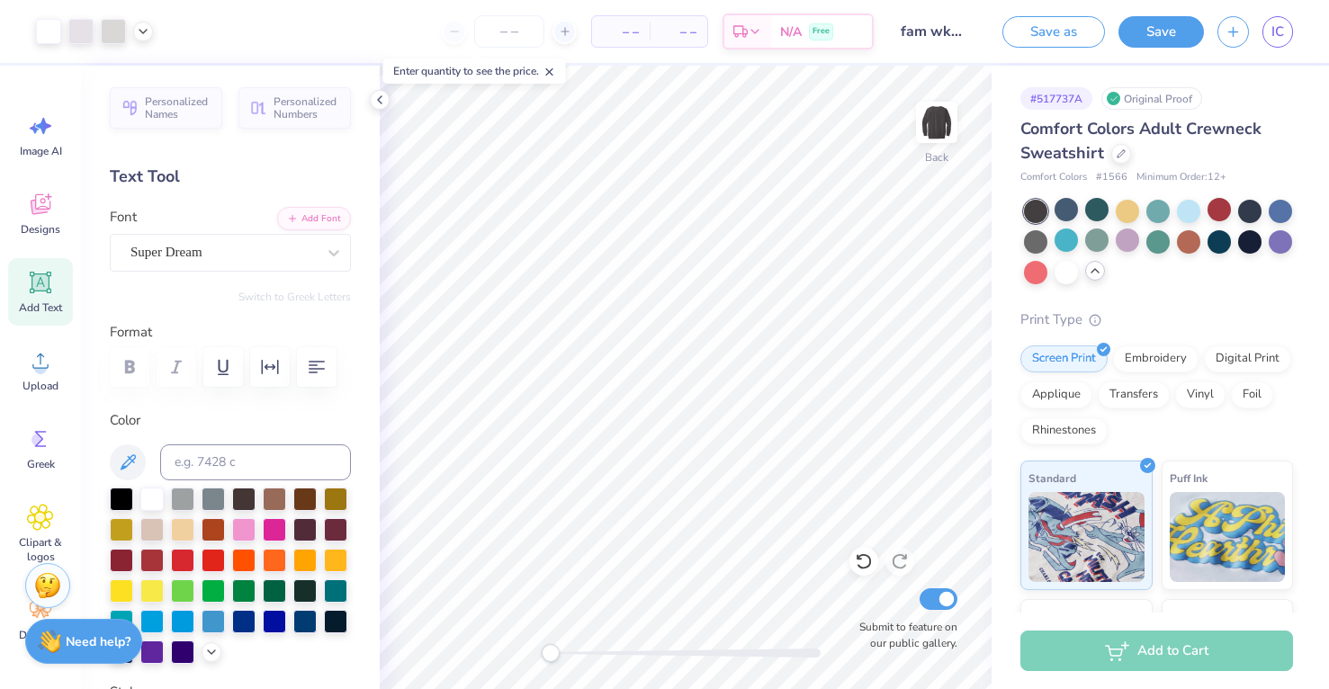
click at [1282, 38] on body "Art colors – – Per Item – – Total Est. Delivery N/A Free Design Title fam wknd …" at bounding box center [664, 344] width 1329 height 689
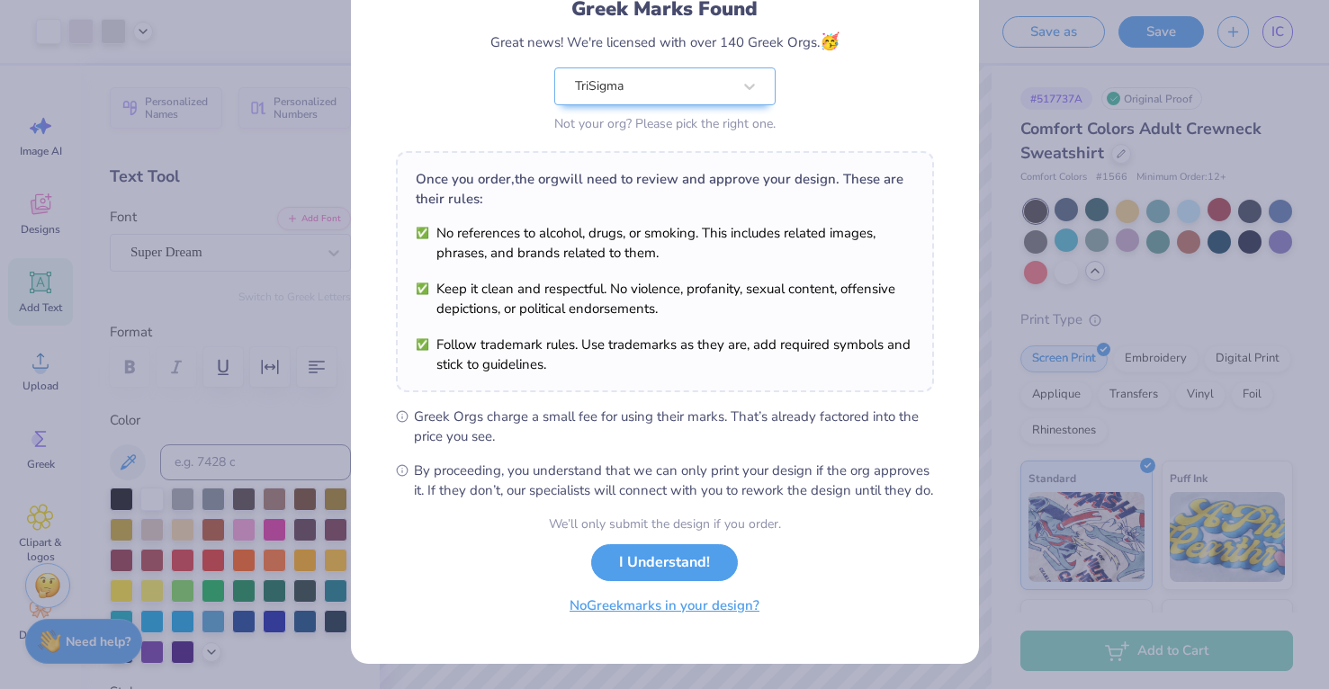
scroll to position [153, 0]
click at [674, 615] on button "No Greek marks in your design?" at bounding box center [664, 606] width 220 height 37
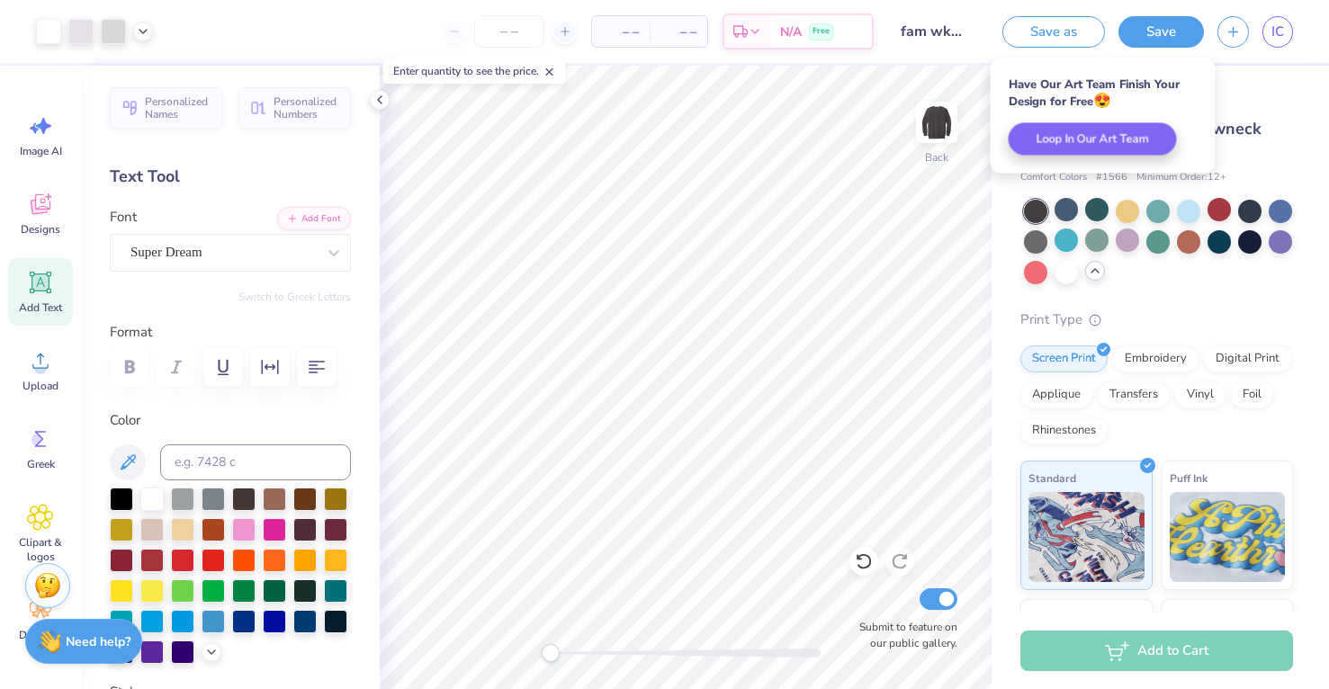
scroll to position [0, 0]
click at [1289, 19] on div "IC" at bounding box center [1278, 31] width 31 height 31
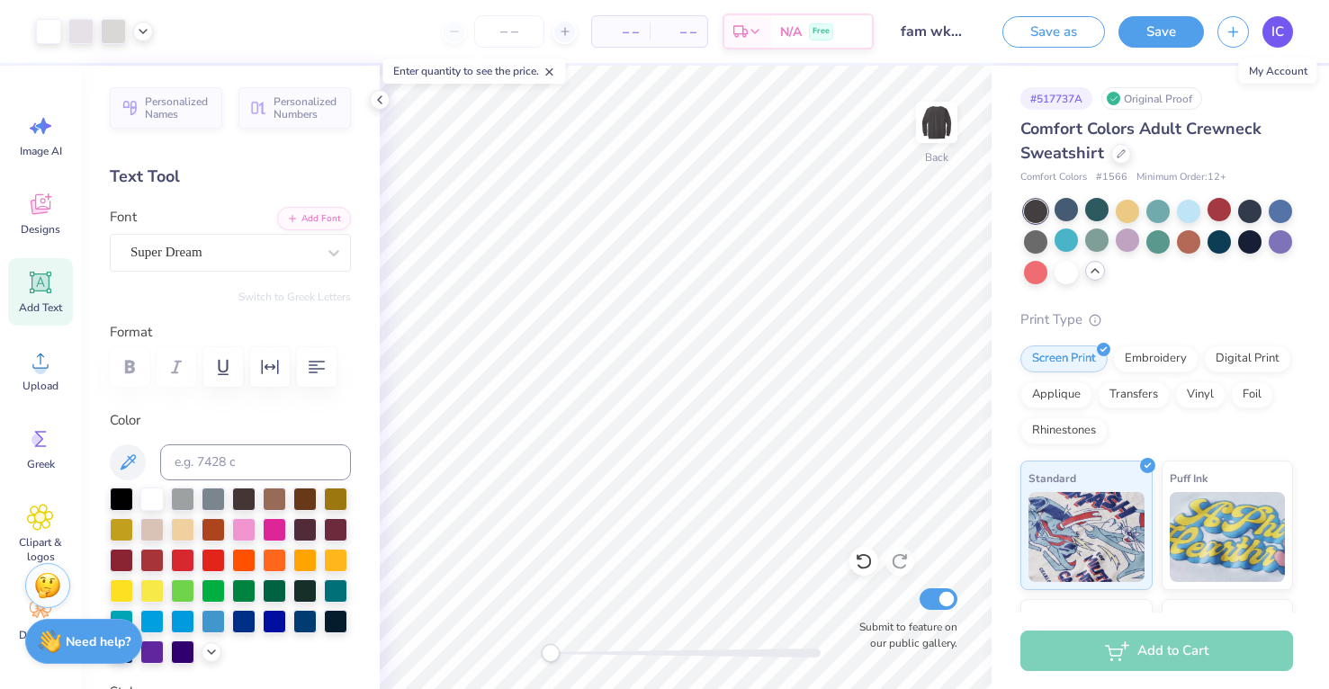
click at [1281, 33] on span "IC" at bounding box center [1278, 32] width 13 height 21
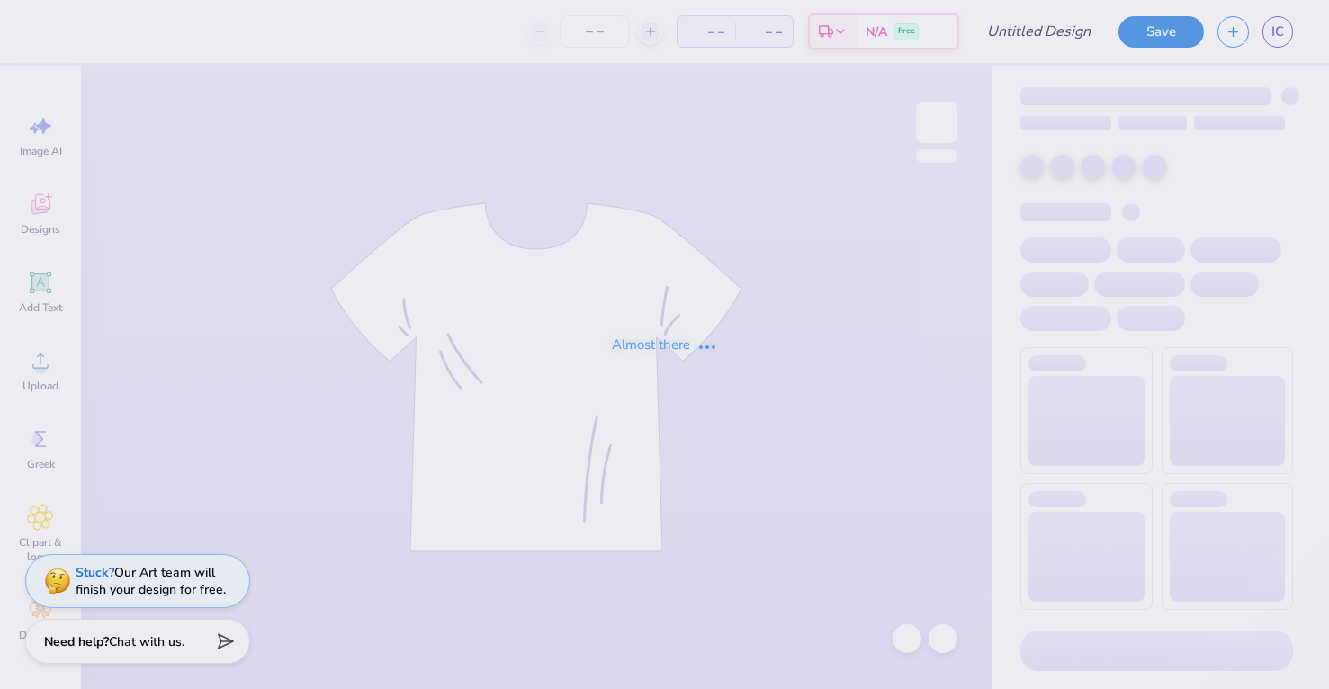
type input "fam wknd"
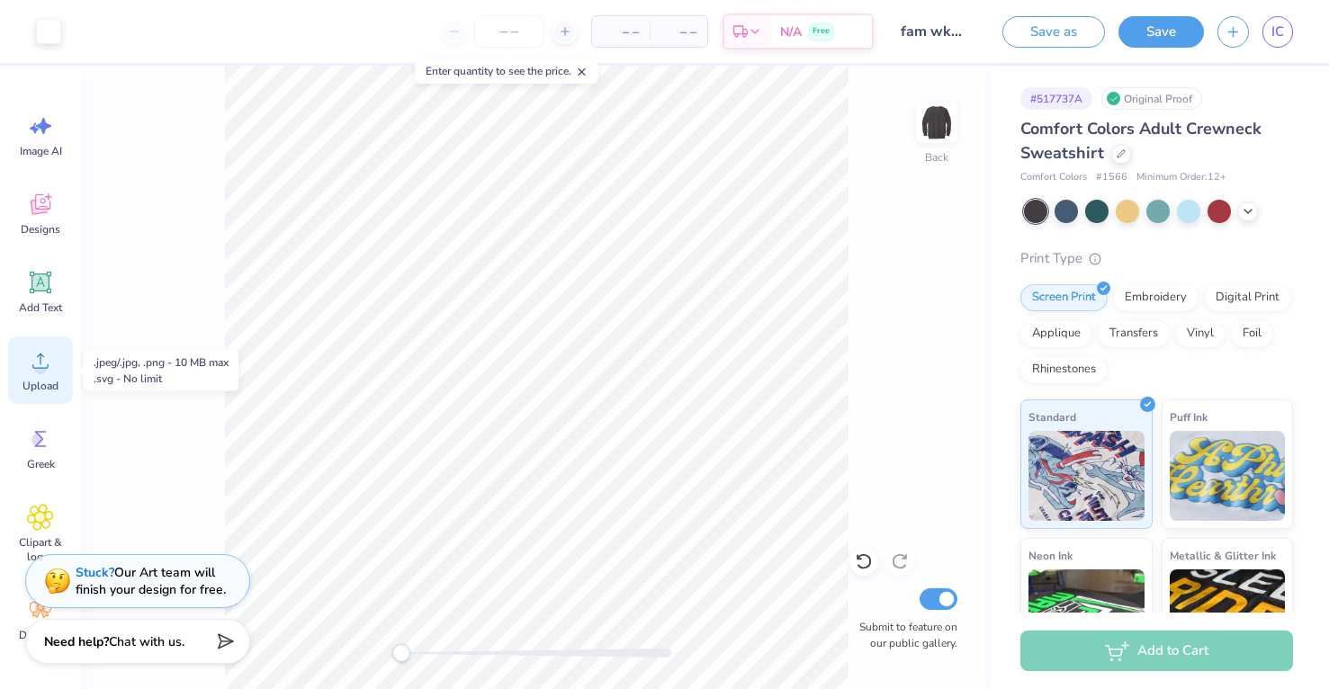
click at [56, 391] on span "Upload" at bounding box center [40, 386] width 36 height 14
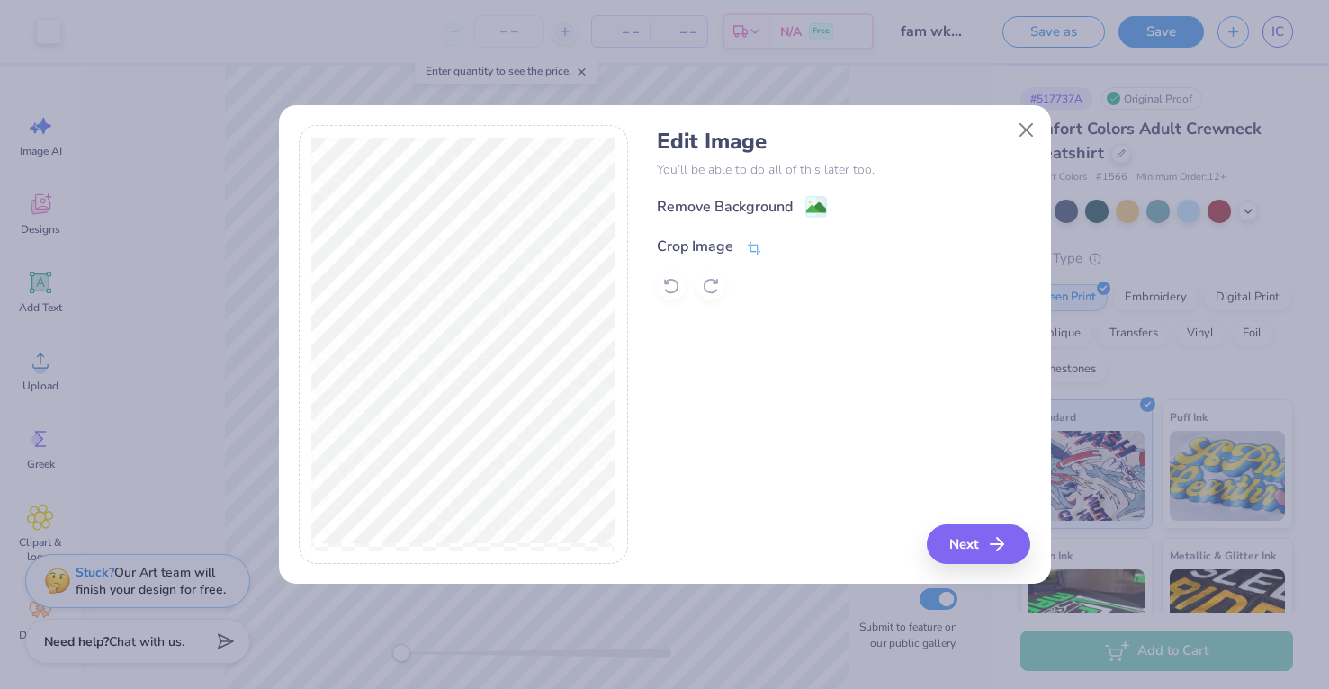
click at [740, 247] on div "Crop Image" at bounding box center [709, 247] width 105 height 22
click at [740, 348] on div "Edit Image You’ll be able to do all of this later too. Remove Background Crop I…" at bounding box center [843, 344] width 373 height 439
click at [782, 237] on button at bounding box center [784, 245] width 19 height 19
click at [810, 209] on image at bounding box center [816, 210] width 20 height 20
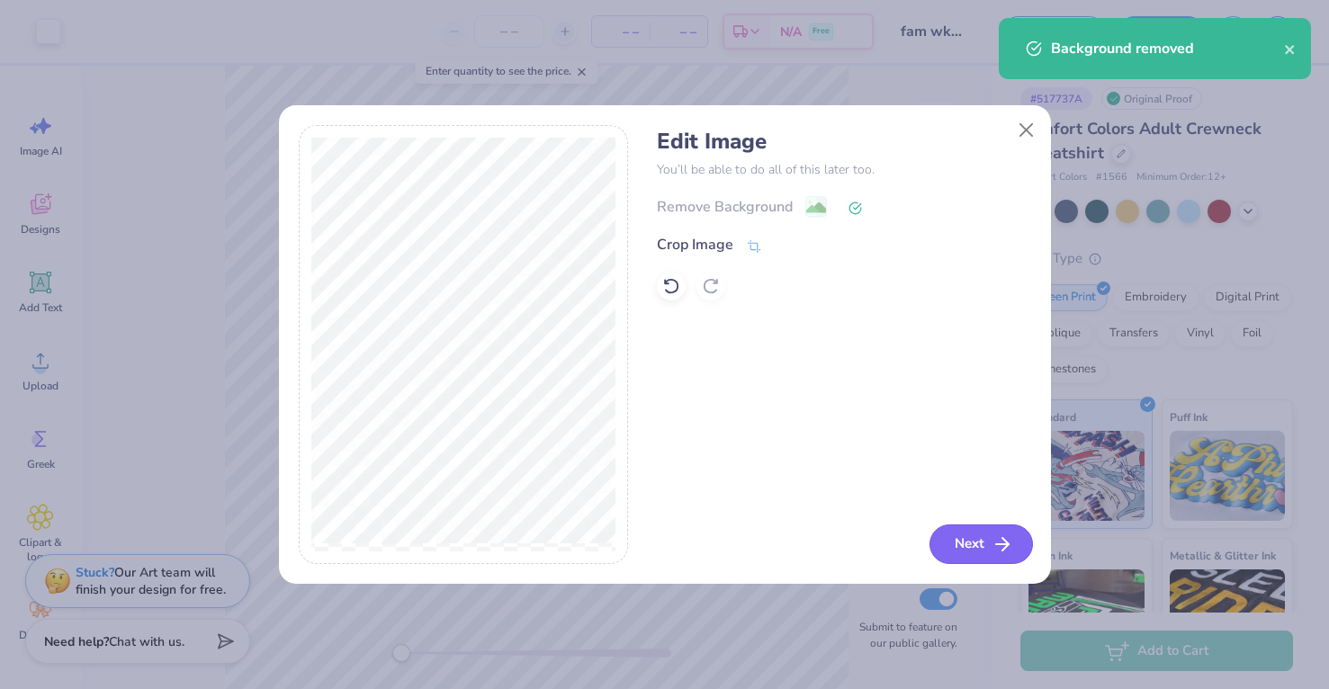
click at [995, 543] on icon "button" at bounding box center [1003, 545] width 22 height 22
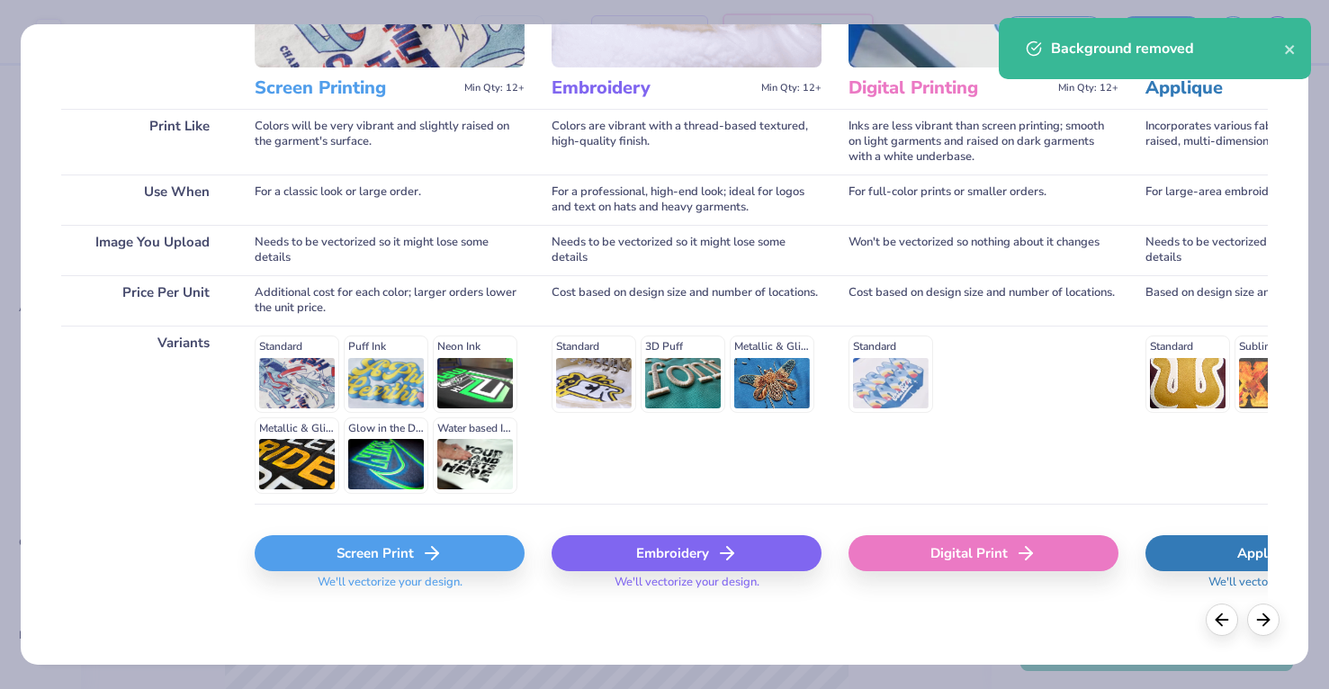
scroll to position [207, 0]
click at [411, 556] on div "Screen Print" at bounding box center [390, 554] width 270 height 36
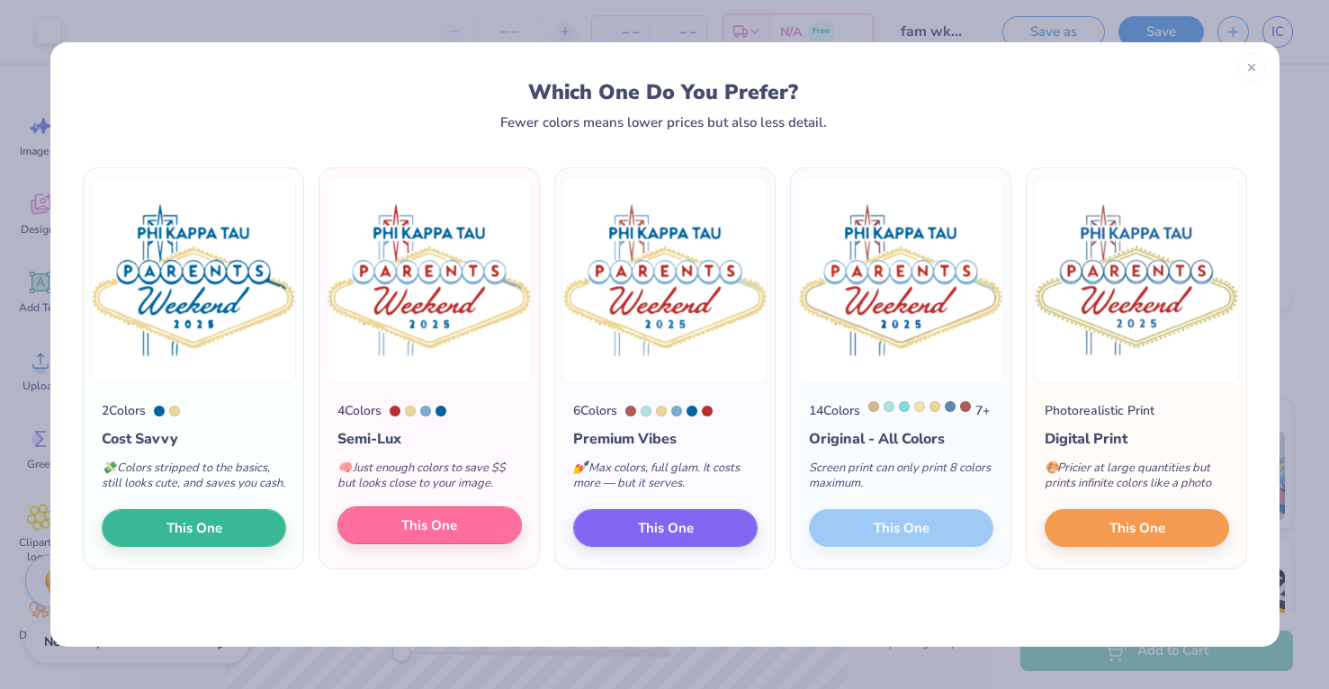
click at [465, 543] on button "This One" at bounding box center [429, 526] width 184 height 38
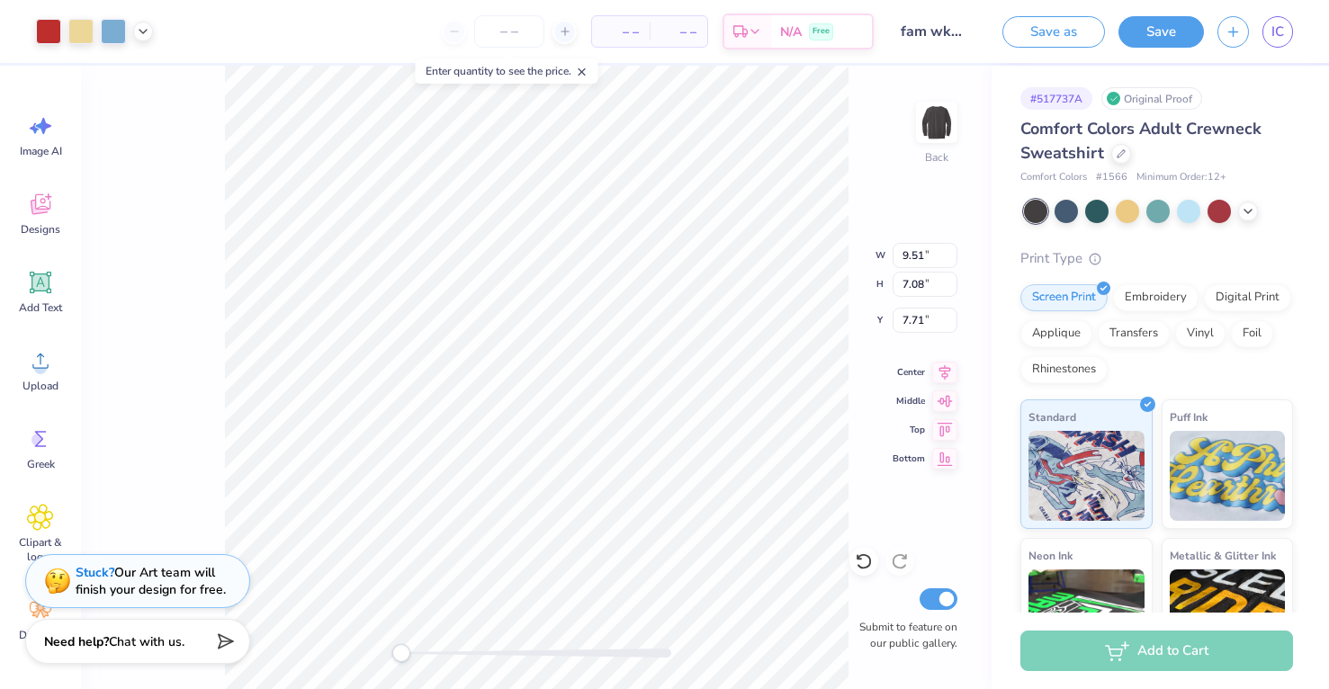
type input "2.29"
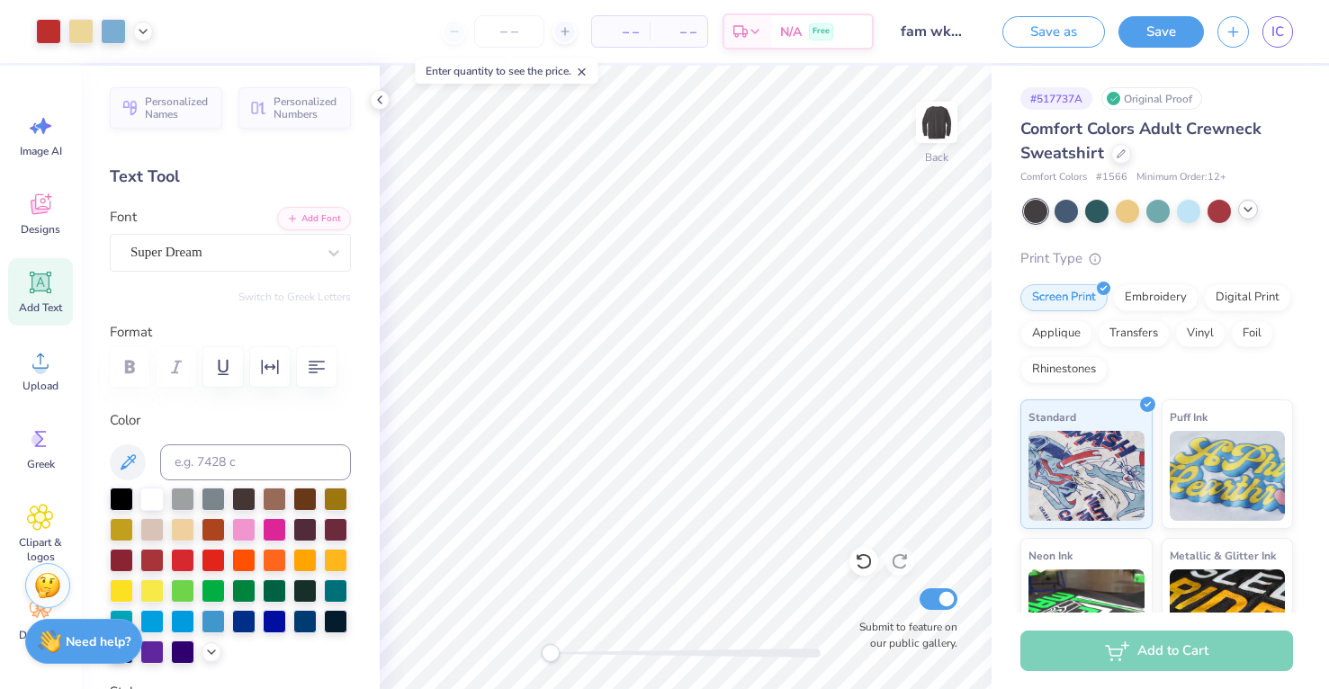
click at [1254, 207] on icon at bounding box center [1248, 209] width 14 height 14
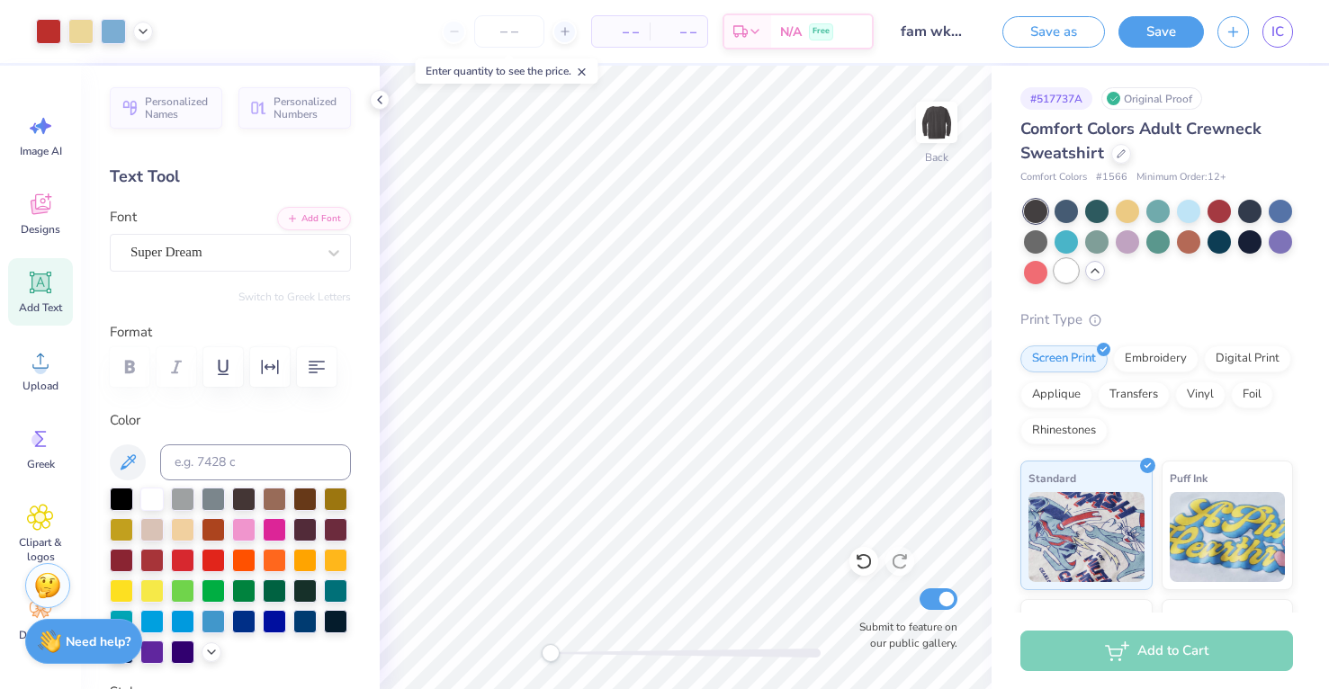
click at [1065, 266] on div at bounding box center [1066, 270] width 23 height 23
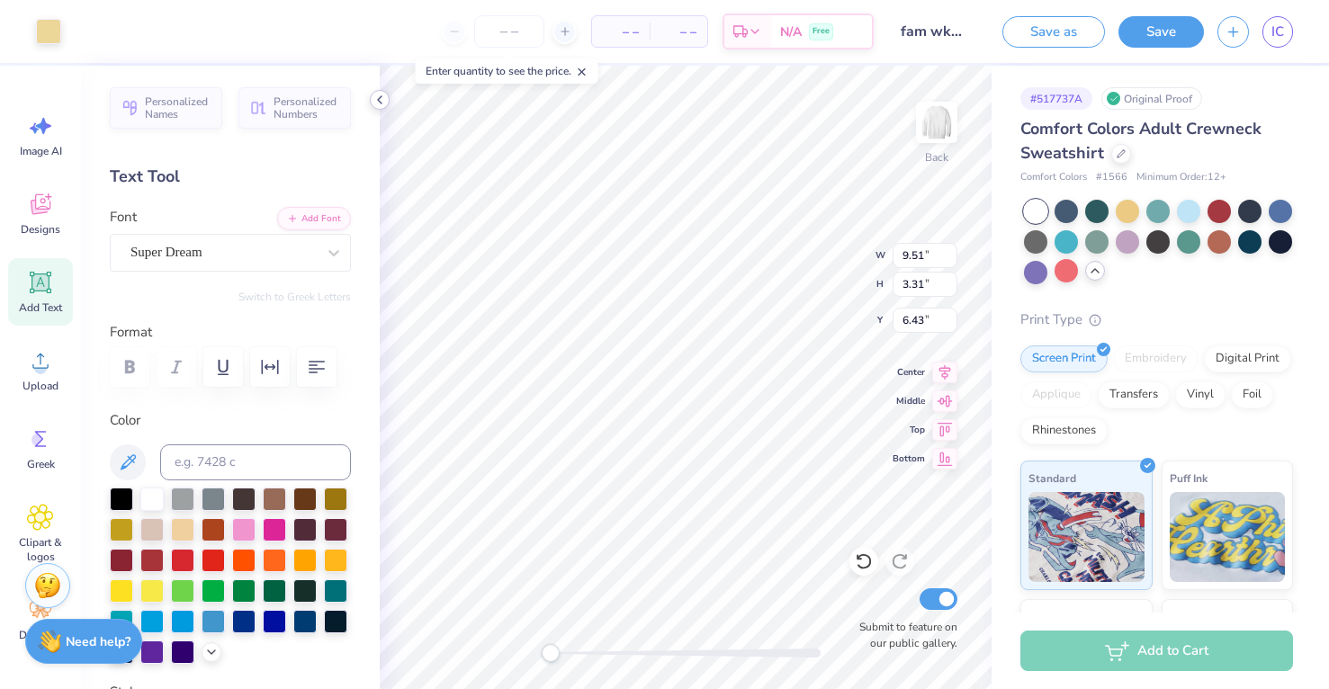
click at [375, 92] on div at bounding box center [380, 100] width 20 height 20
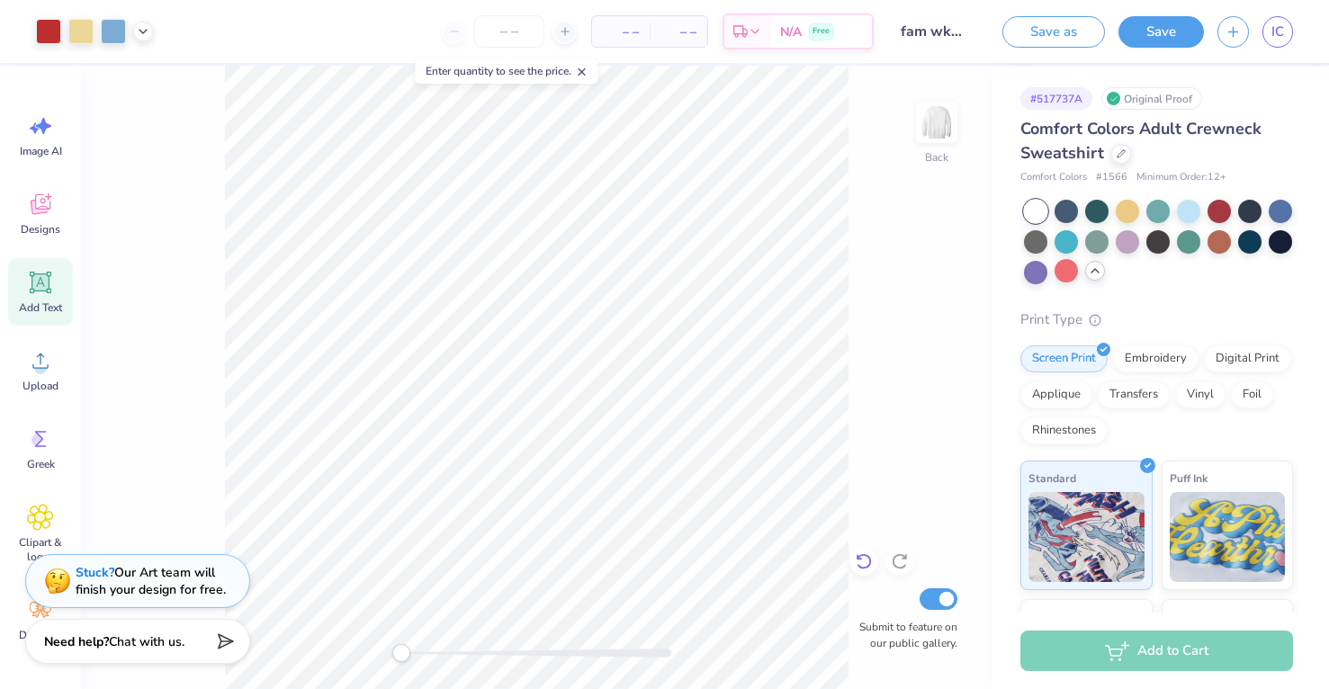
click at [854, 558] on div at bounding box center [864, 561] width 29 height 29
click at [586, 69] on icon at bounding box center [582, 72] width 13 height 13
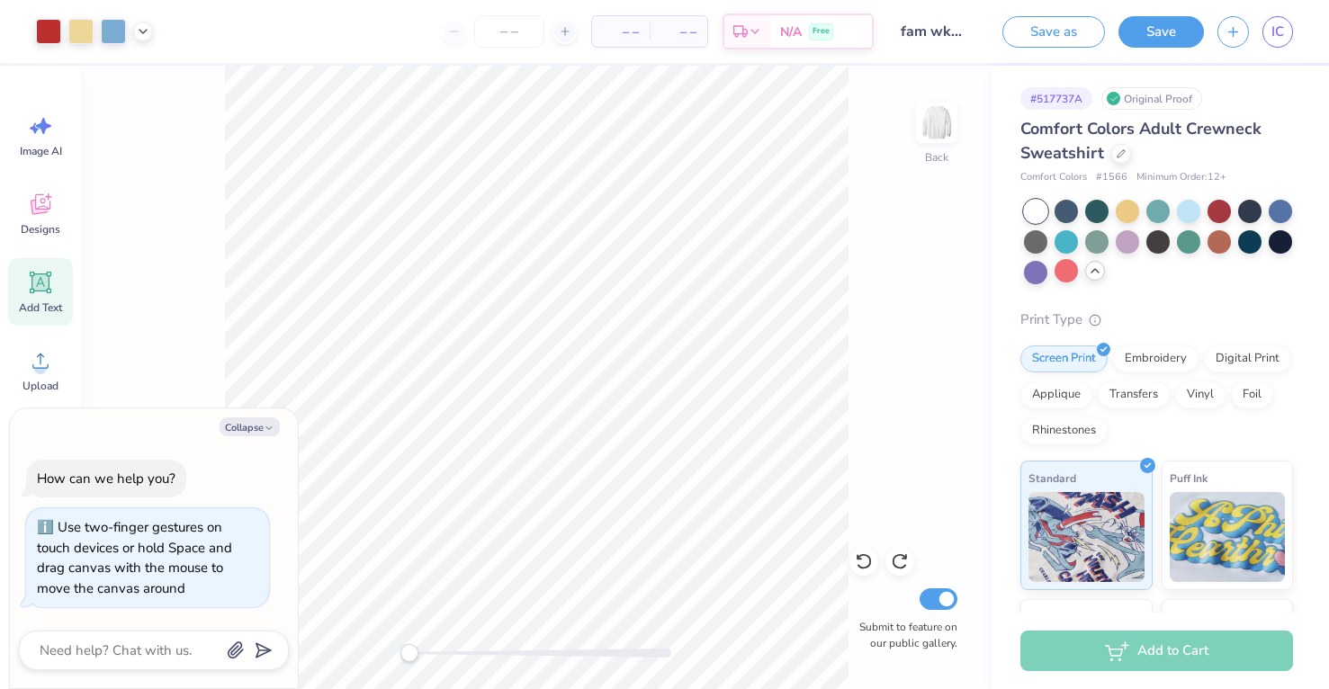
click at [409, 649] on div "Accessibility label" at bounding box center [409, 653] width 18 height 18
click at [1073, 213] on div at bounding box center [1066, 209] width 23 height 23
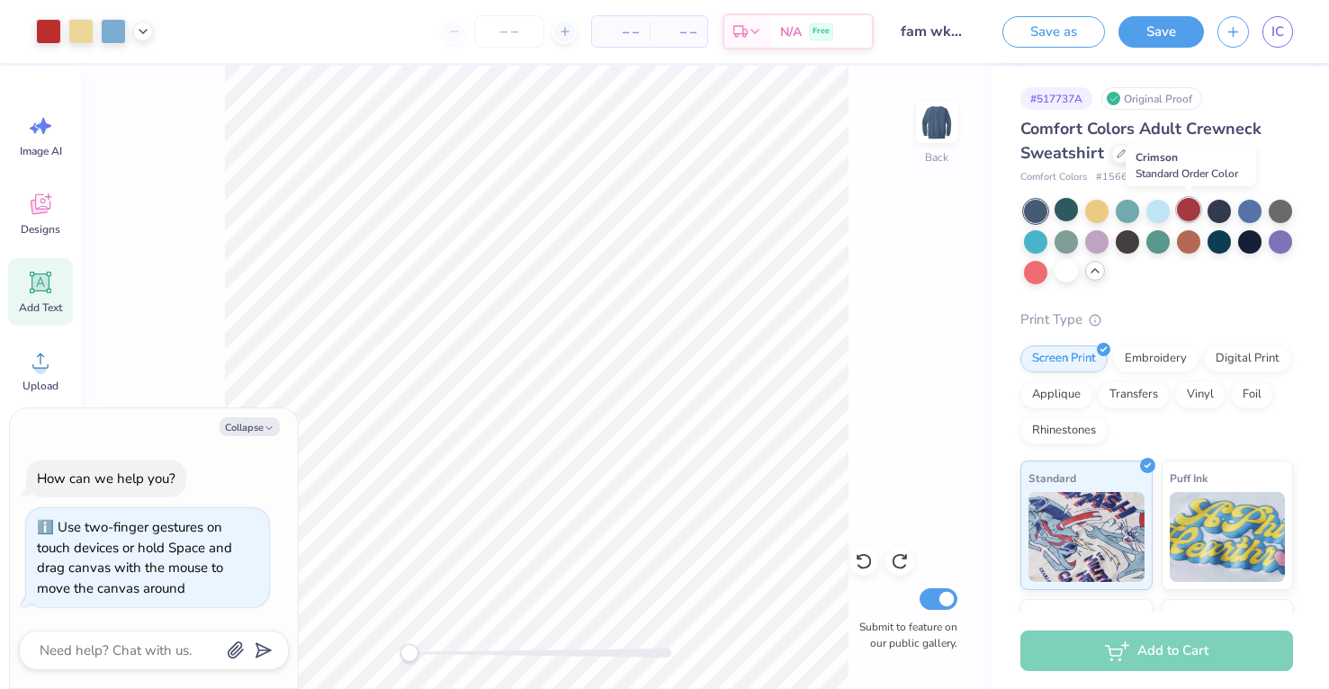
click at [1188, 219] on div at bounding box center [1188, 209] width 23 height 23
click at [1200, 242] on div at bounding box center [1188, 240] width 23 height 23
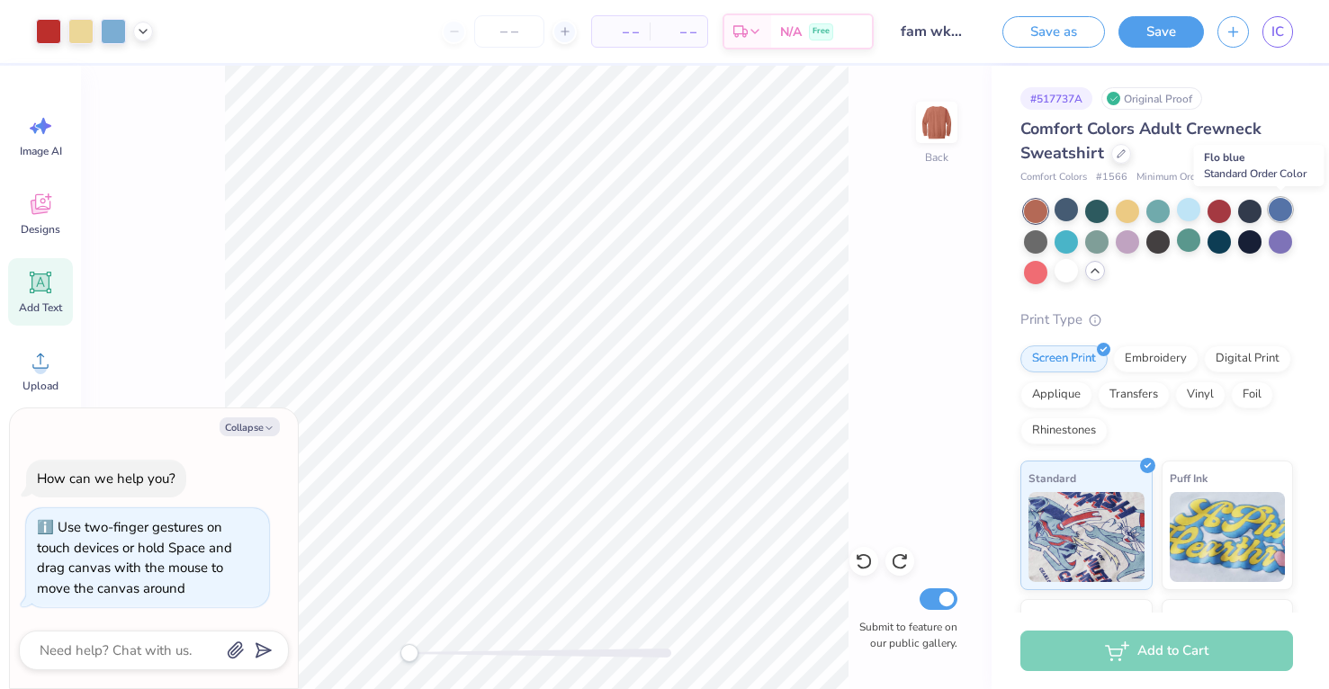
click at [1274, 215] on div at bounding box center [1280, 209] width 23 height 23
click at [1061, 263] on div at bounding box center [1066, 270] width 23 height 23
click at [1112, 162] on div "Comfort Colors Adult Crewneck Sweatshirt" at bounding box center [1156, 141] width 273 height 49
click at [1118, 152] on icon at bounding box center [1121, 152] width 9 height 9
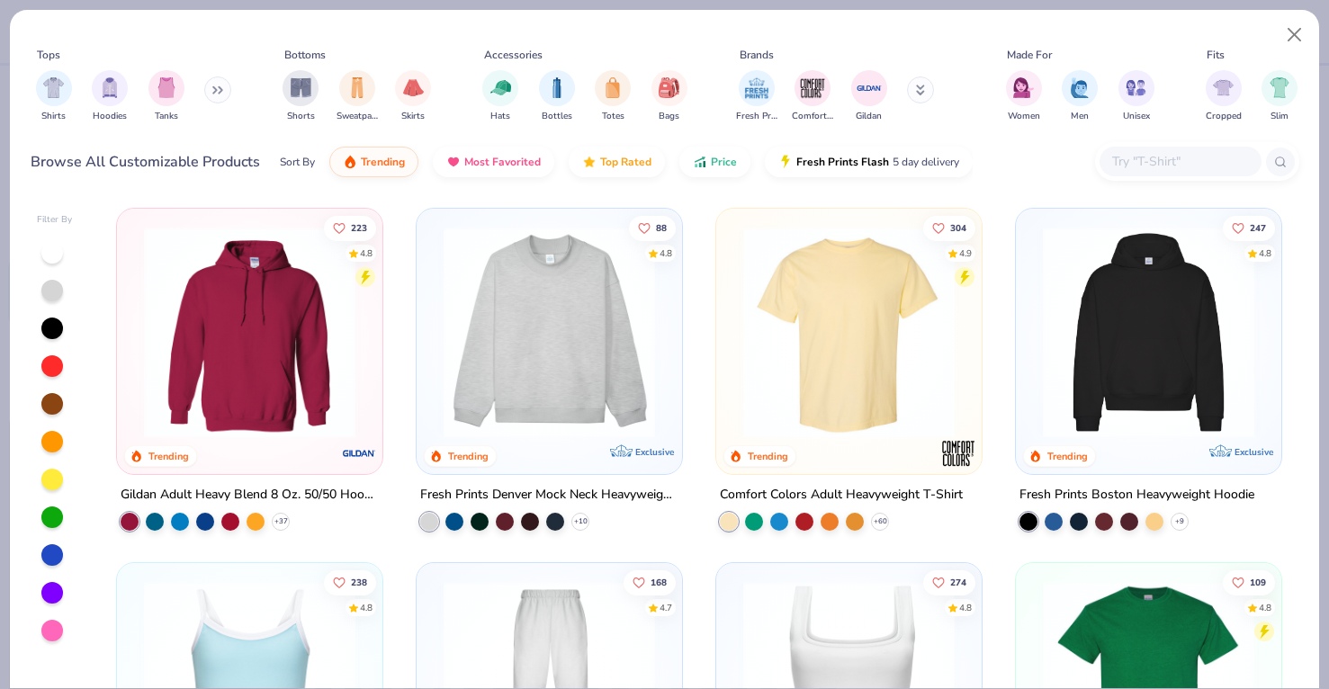
click at [829, 365] on img at bounding box center [848, 332] width 229 height 211
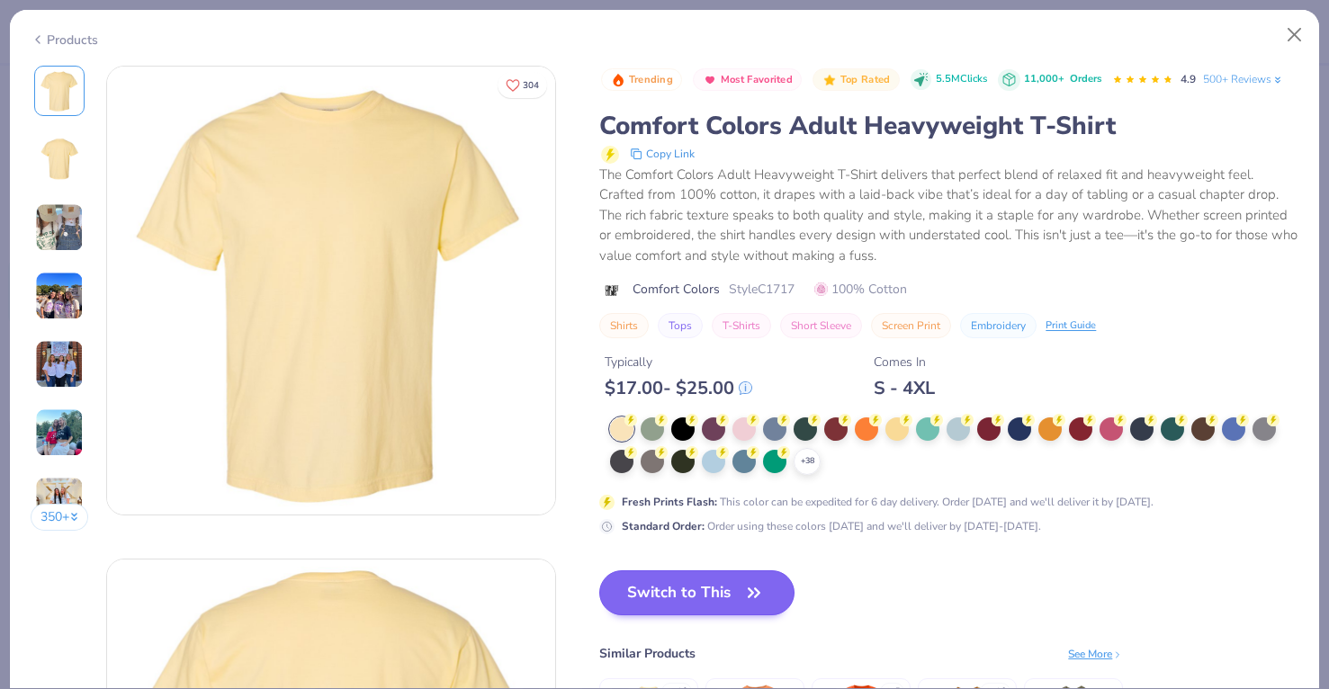
click at [689, 585] on button "Switch to This" at bounding box center [696, 593] width 195 height 45
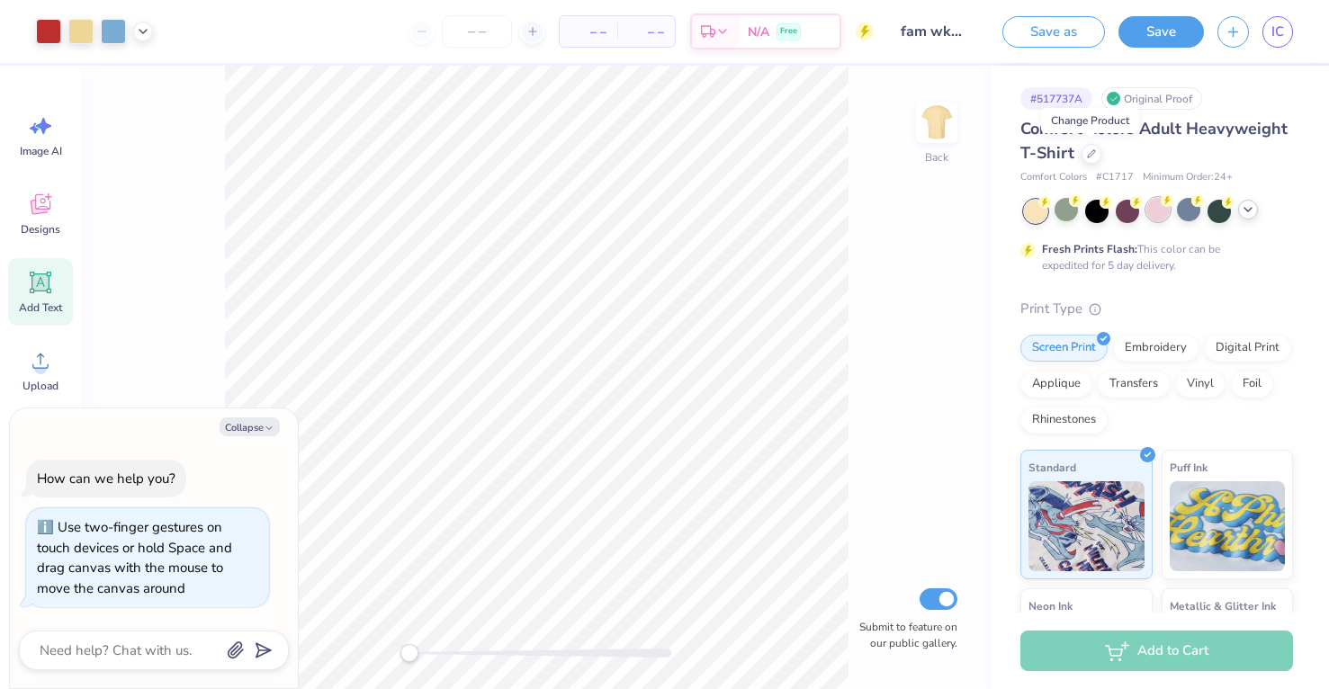
click at [1159, 211] on div at bounding box center [1157, 209] width 23 height 23
click at [1255, 214] on div at bounding box center [1248, 210] width 20 height 20
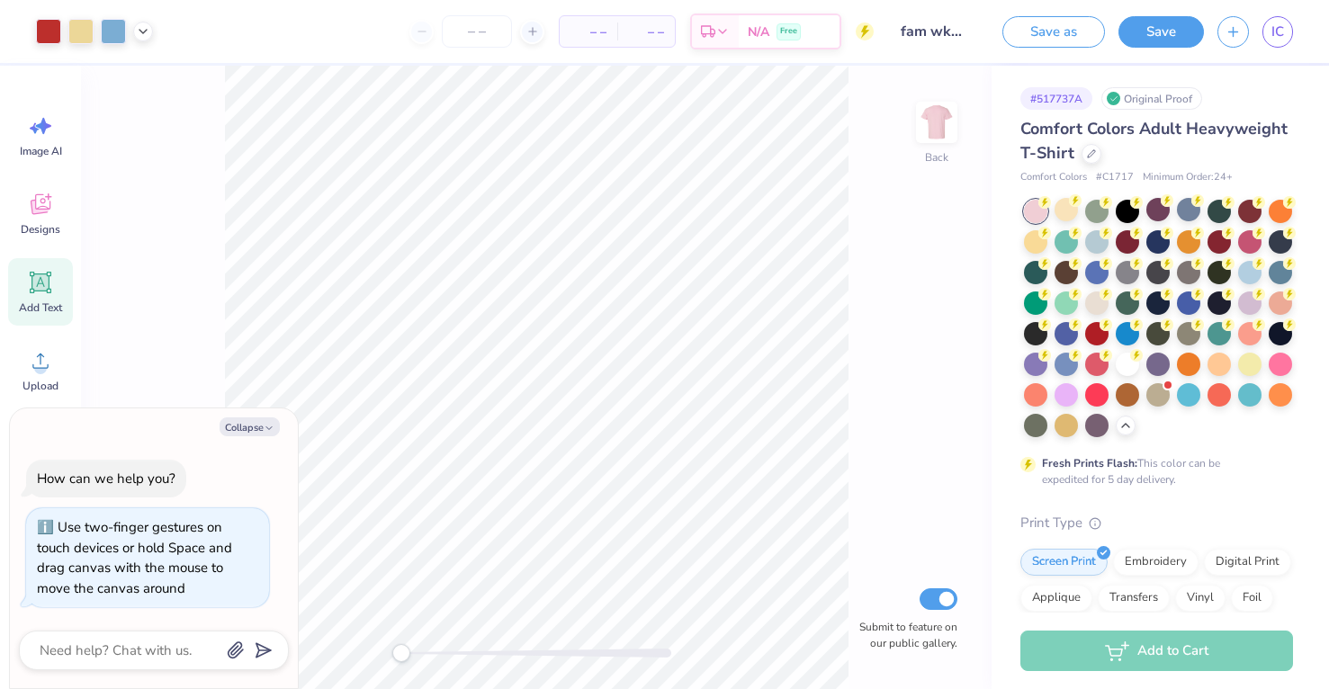
click at [382, 652] on div "Back Submit to feature on our public gallery." at bounding box center [536, 378] width 911 height 624
click at [1224, 364] on div at bounding box center [1219, 362] width 23 height 23
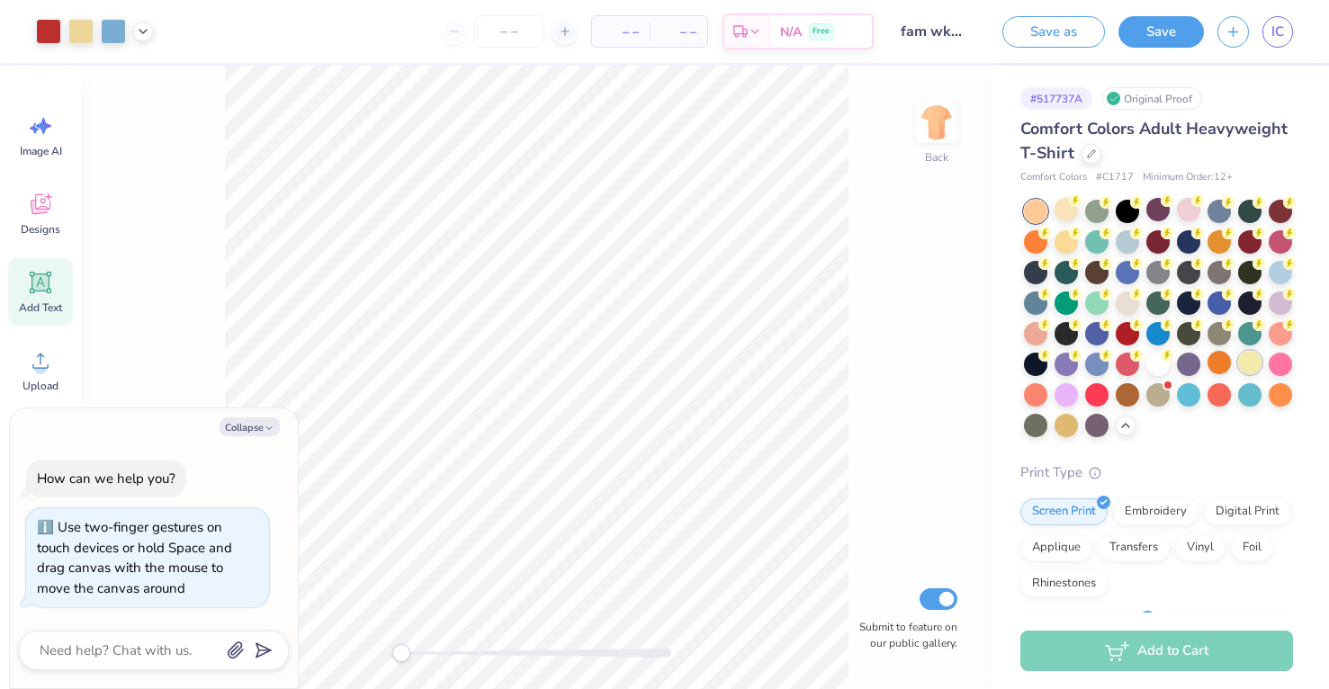
click at [1249, 362] on div at bounding box center [1249, 362] width 23 height 23
click at [1073, 424] on div at bounding box center [1066, 423] width 23 height 23
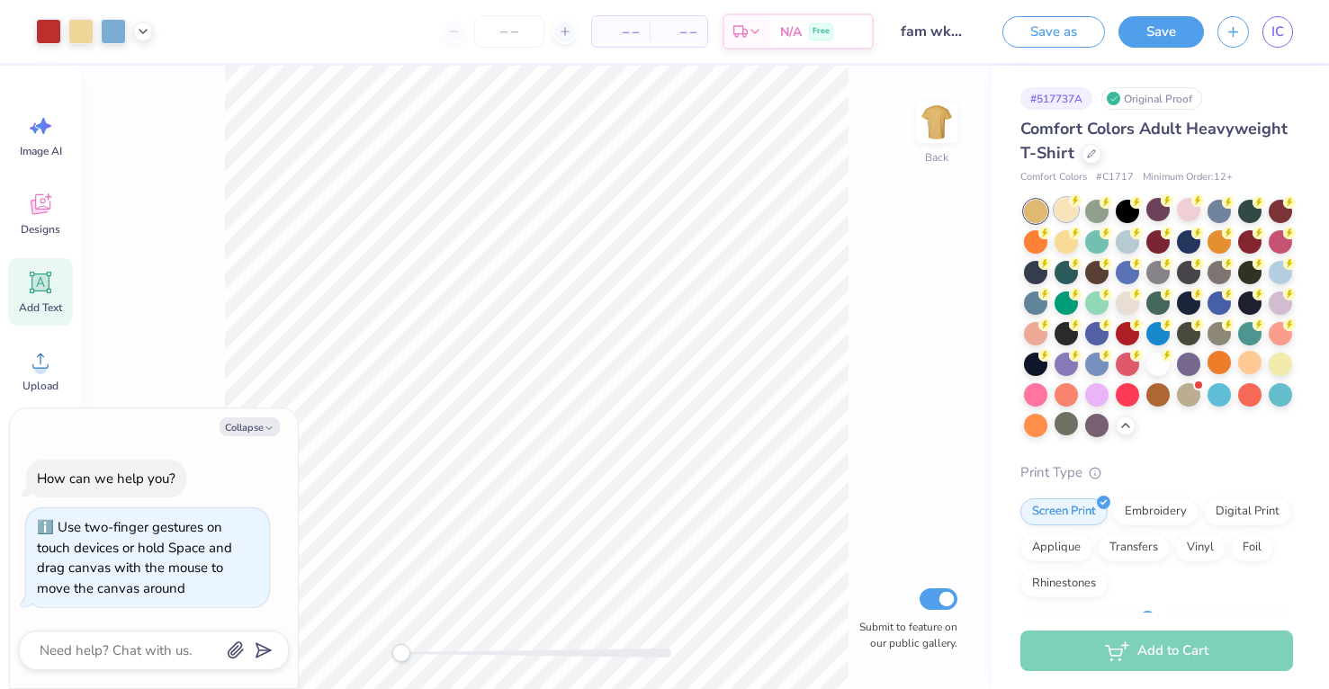
click at [1065, 211] on div at bounding box center [1066, 209] width 23 height 23
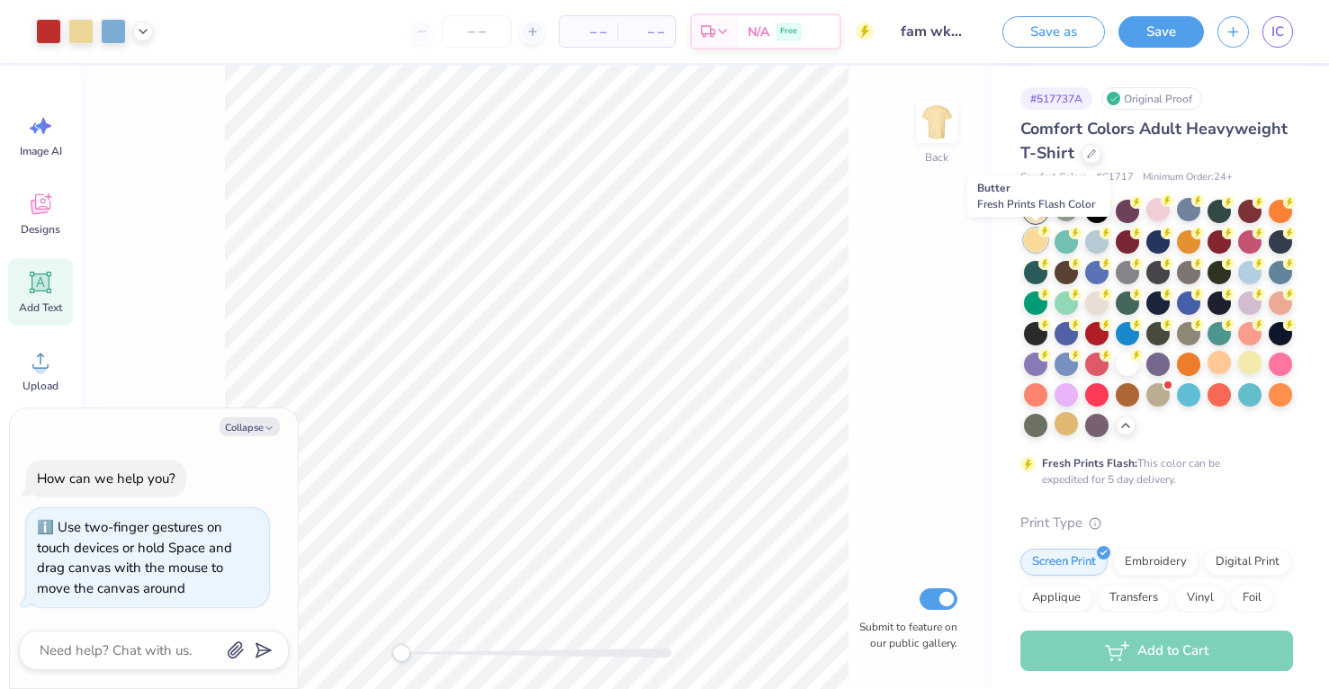
click at [1045, 238] on div at bounding box center [1035, 240] width 23 height 23
click at [1059, 241] on div at bounding box center [1066, 240] width 23 height 23
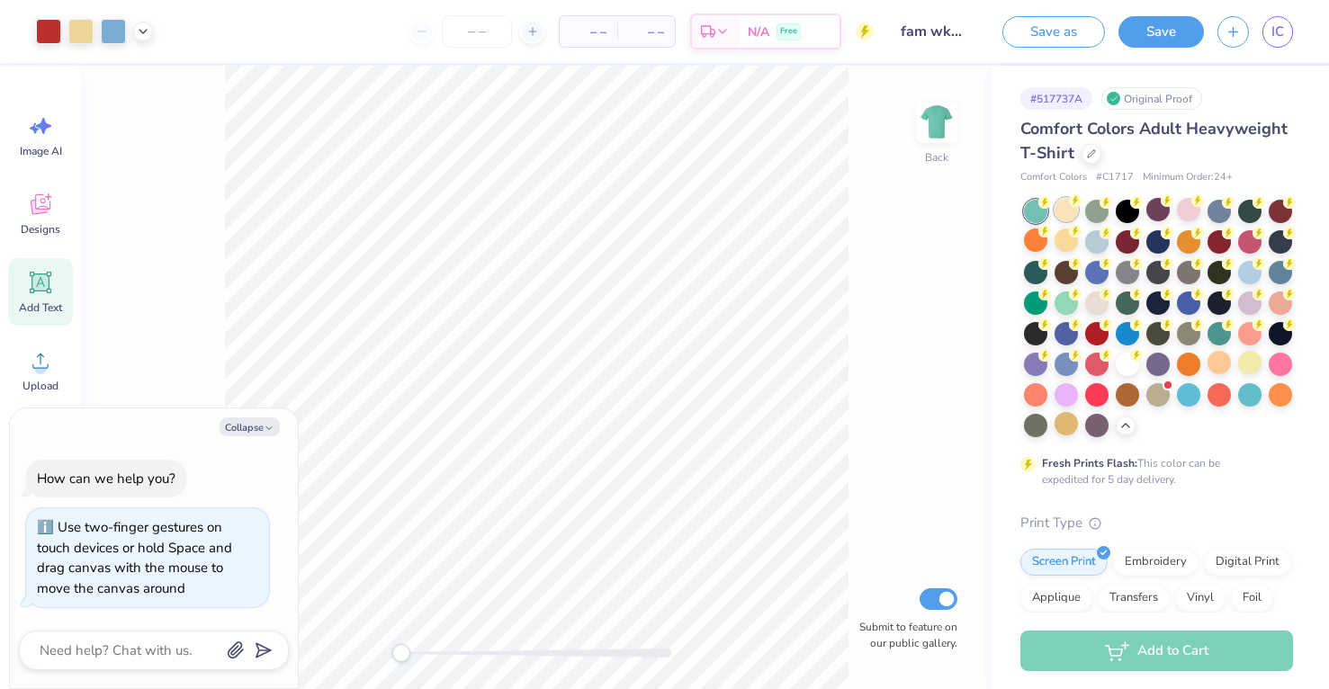
click at [1071, 213] on div at bounding box center [1066, 209] width 23 height 23
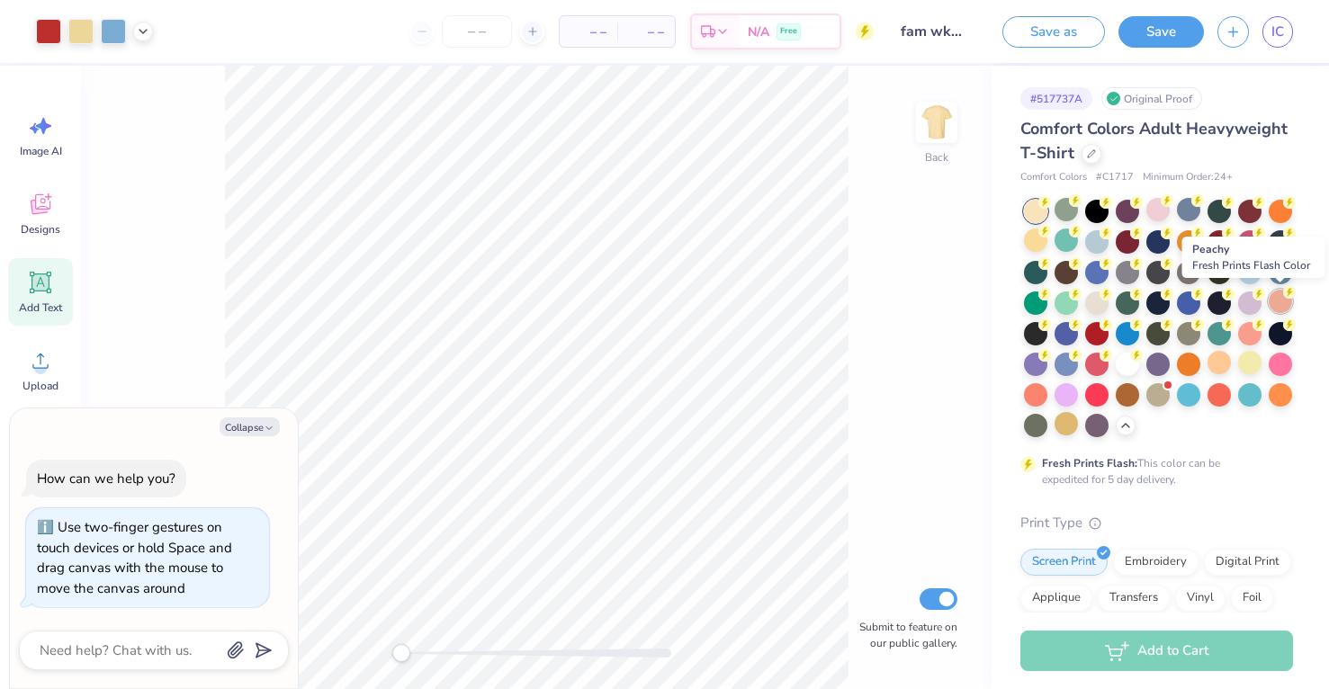
click at [1278, 299] on div at bounding box center [1280, 301] width 23 height 23
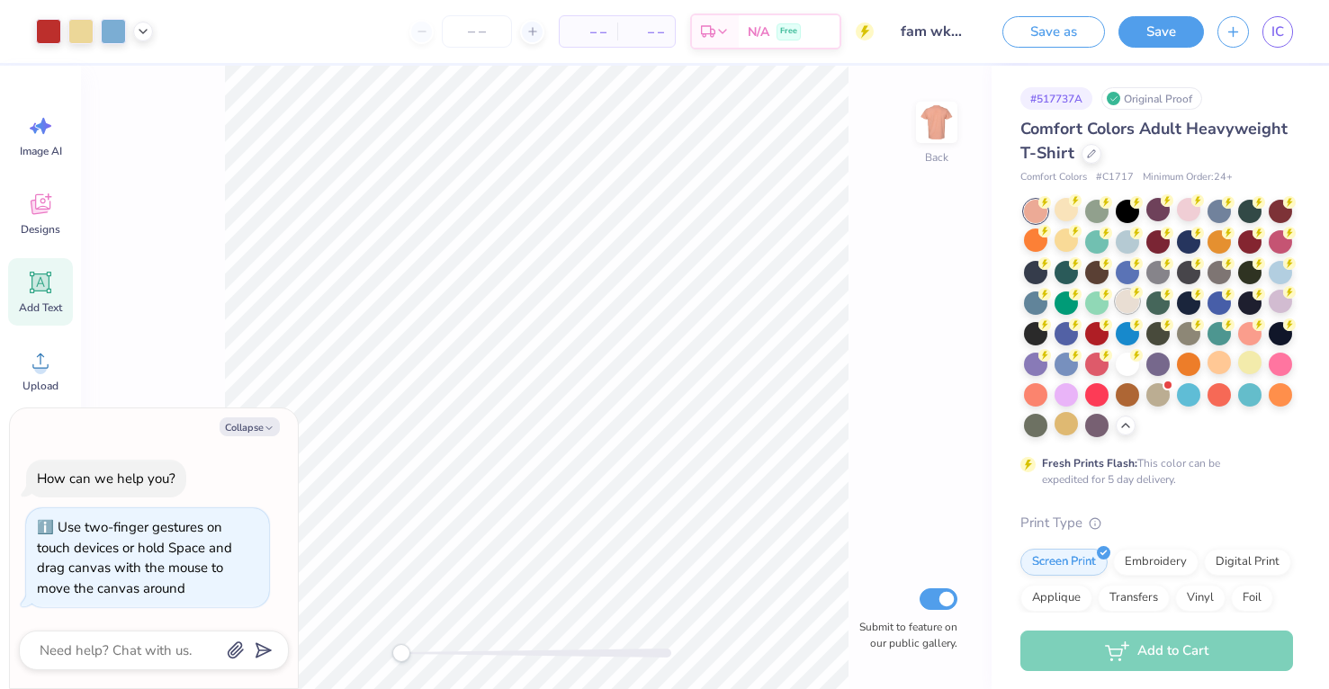
click at [1132, 301] on div at bounding box center [1127, 301] width 23 height 23
click at [53, 288] on icon at bounding box center [40, 282] width 27 height 27
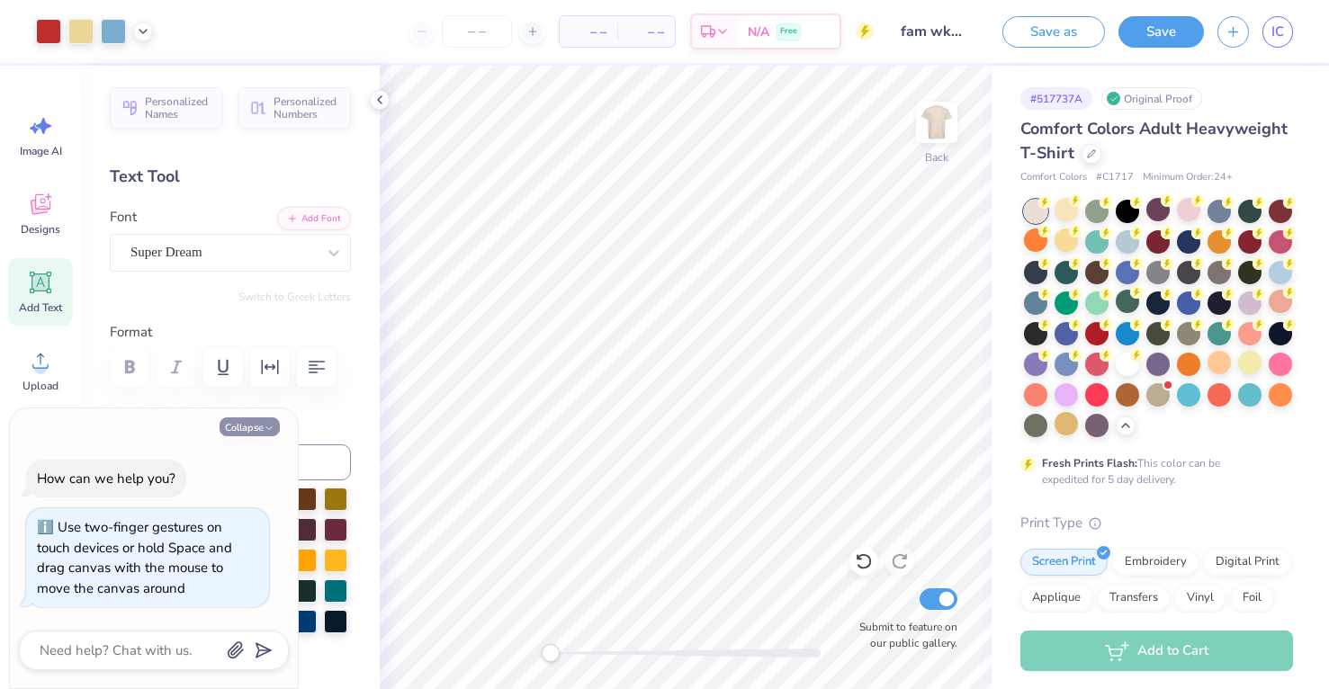
click at [247, 428] on button "Collapse" at bounding box center [250, 427] width 60 height 19
type textarea "x"
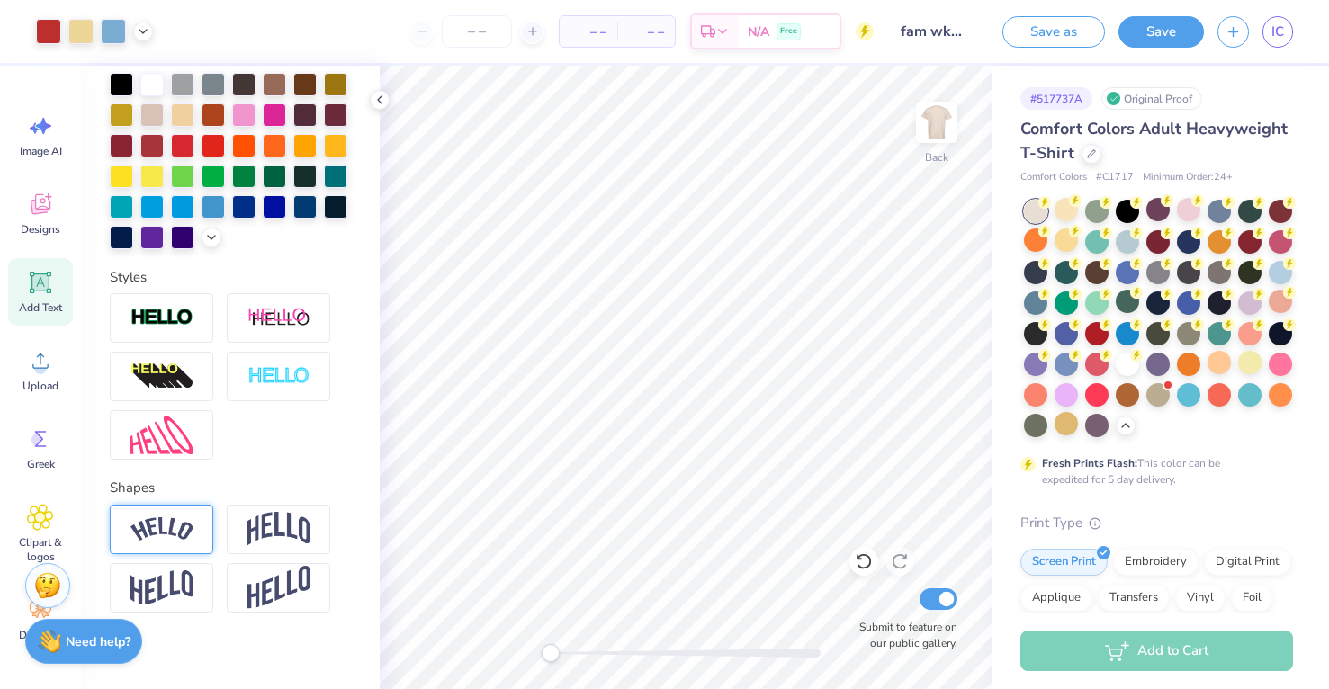
scroll to position [409, 0]
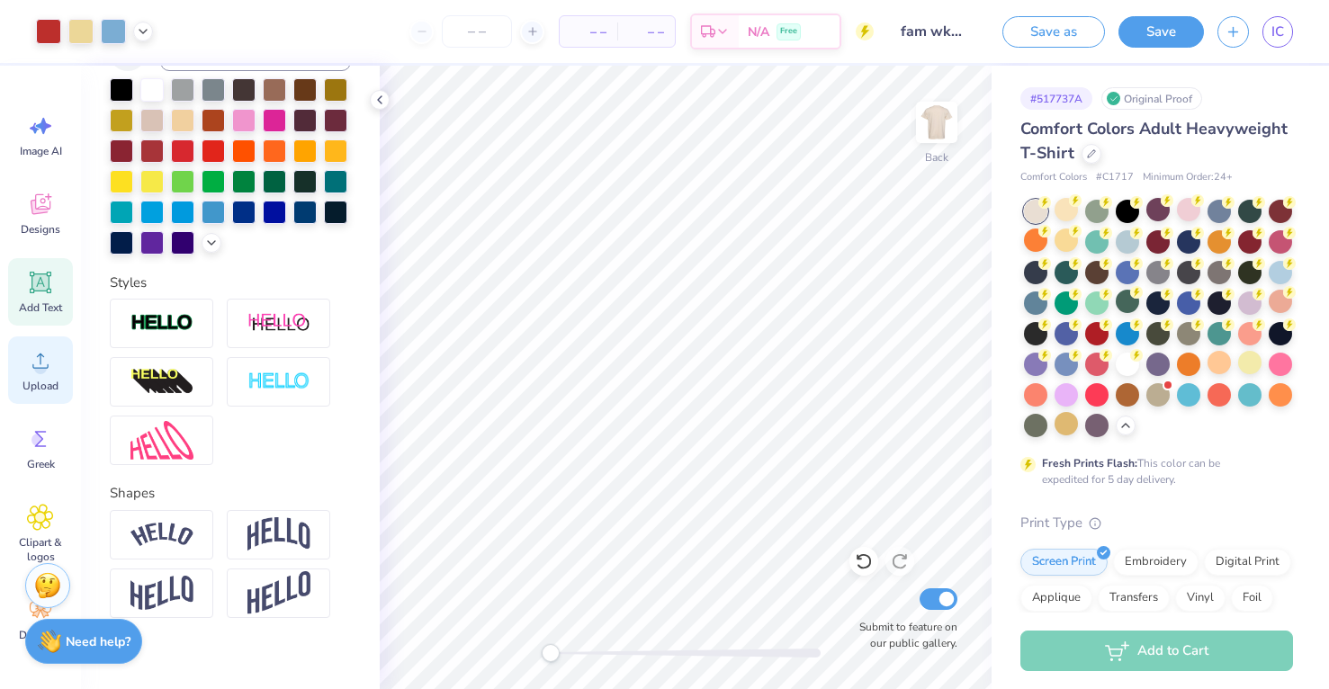
click at [48, 365] on icon at bounding box center [40, 361] width 16 height 15
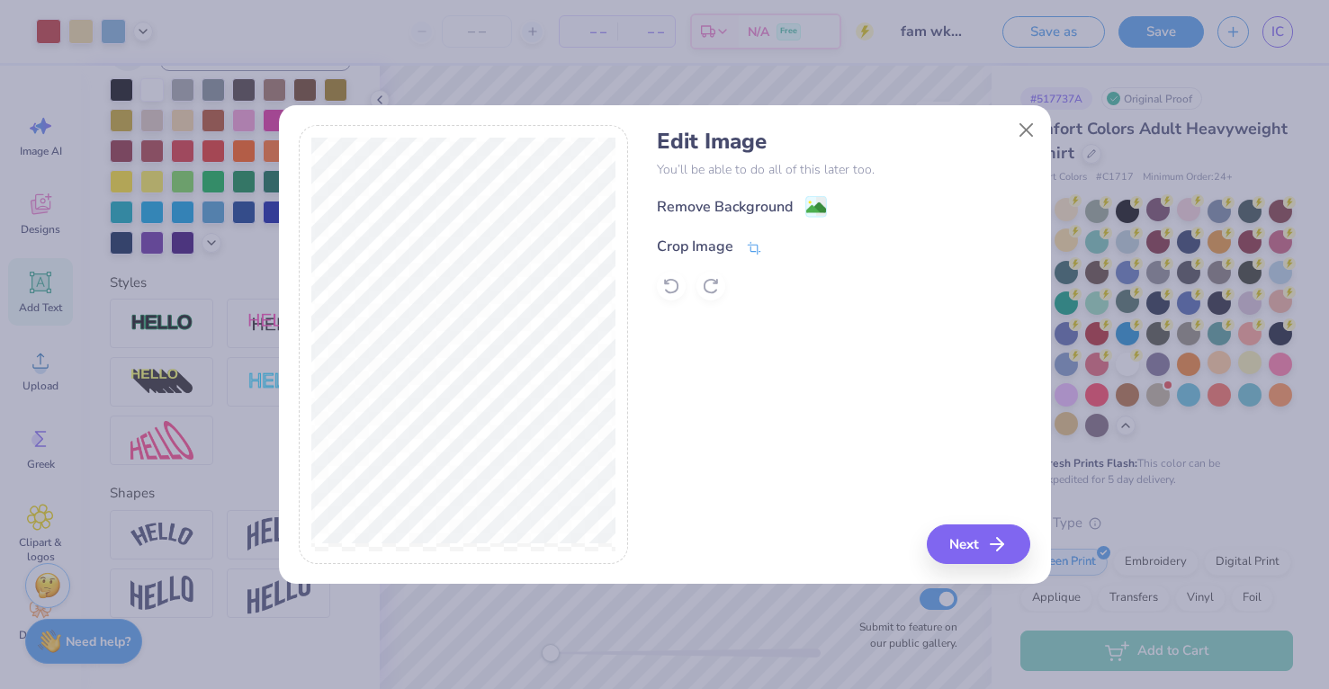
click at [746, 244] on icon at bounding box center [754, 248] width 16 height 16
click at [781, 245] on icon at bounding box center [783, 244] width 11 height 11
click at [816, 209] on image at bounding box center [816, 210] width 20 height 20
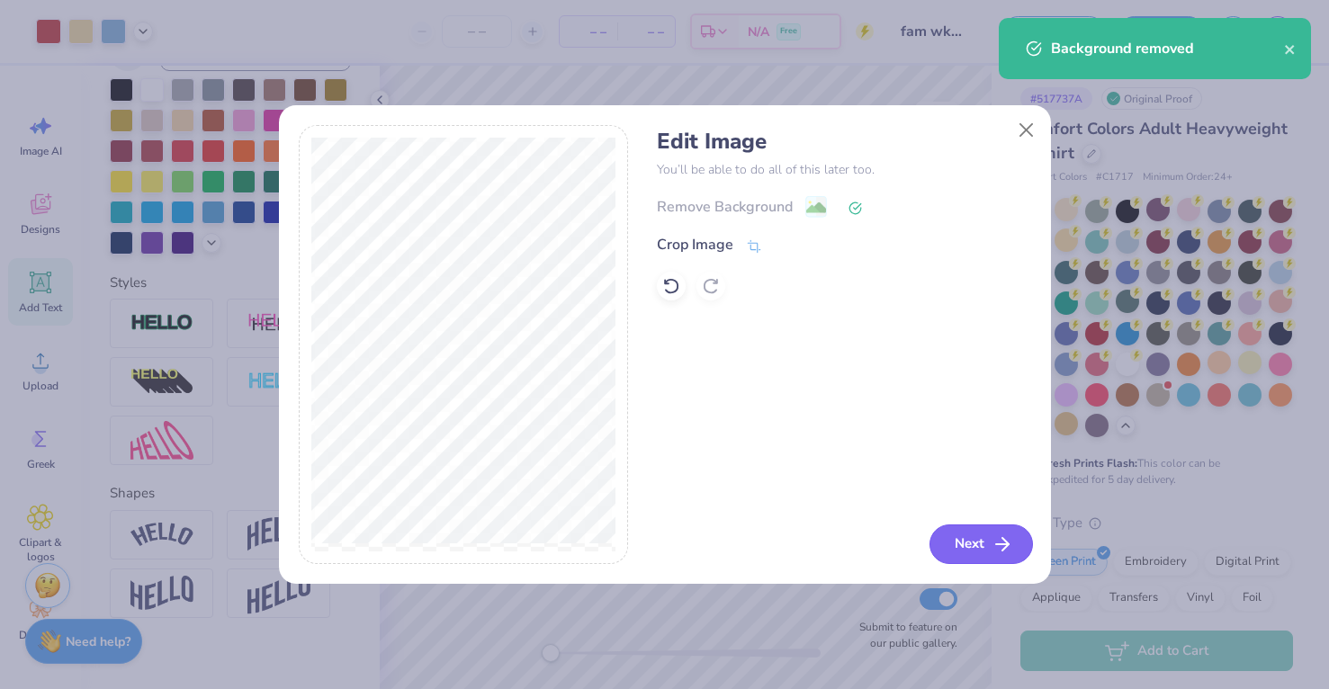
click at [966, 542] on button "Next" at bounding box center [981, 545] width 103 height 40
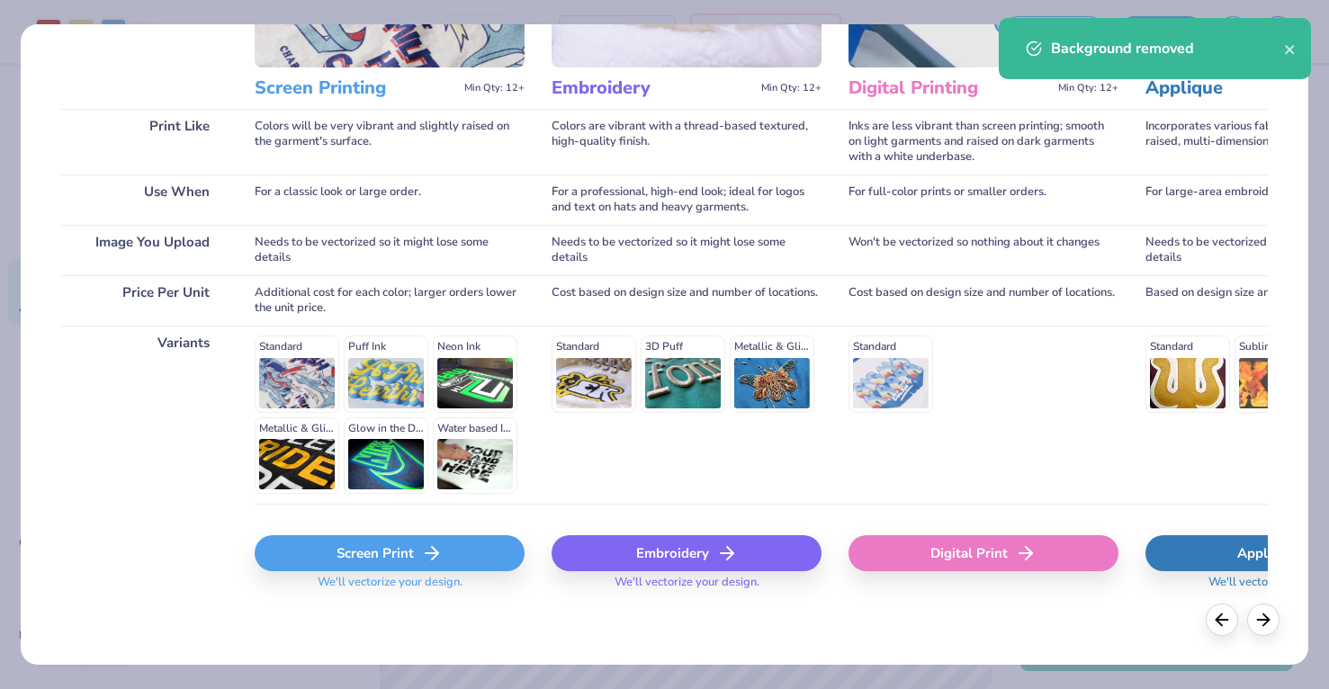
click at [358, 553] on div "Screen Print" at bounding box center [390, 553] width 270 height 36
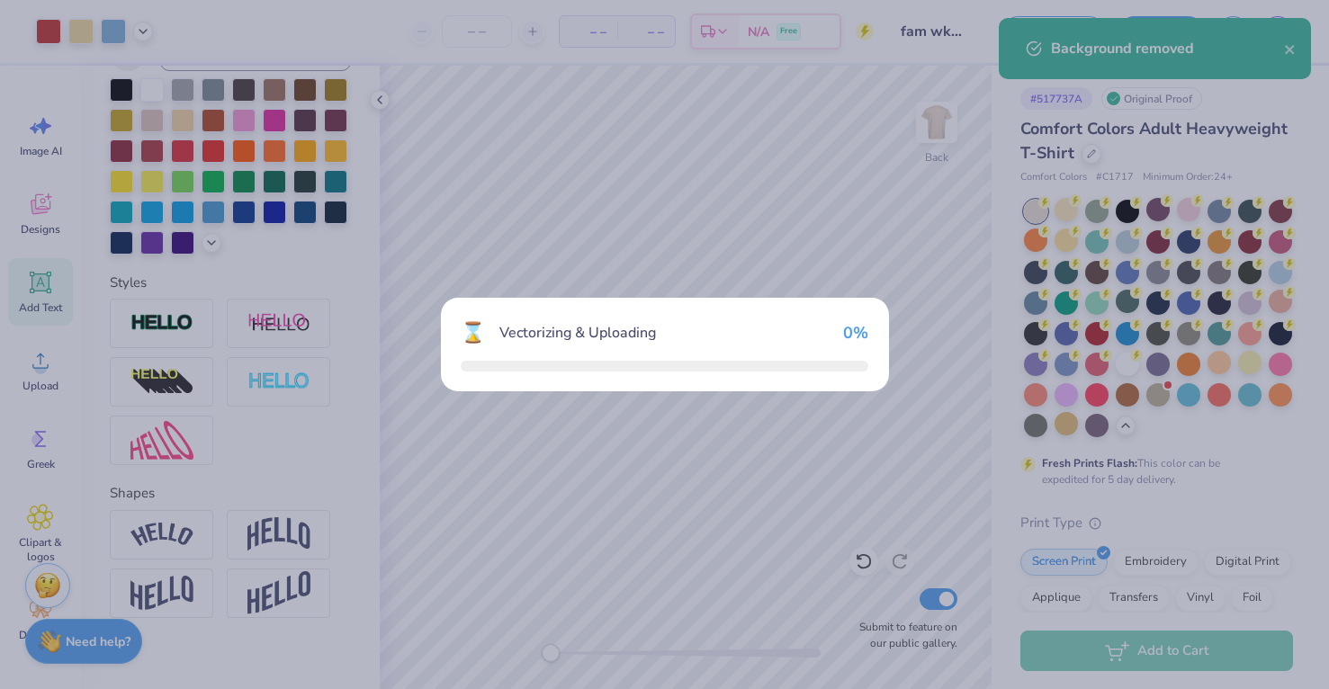
scroll to position [207, 0]
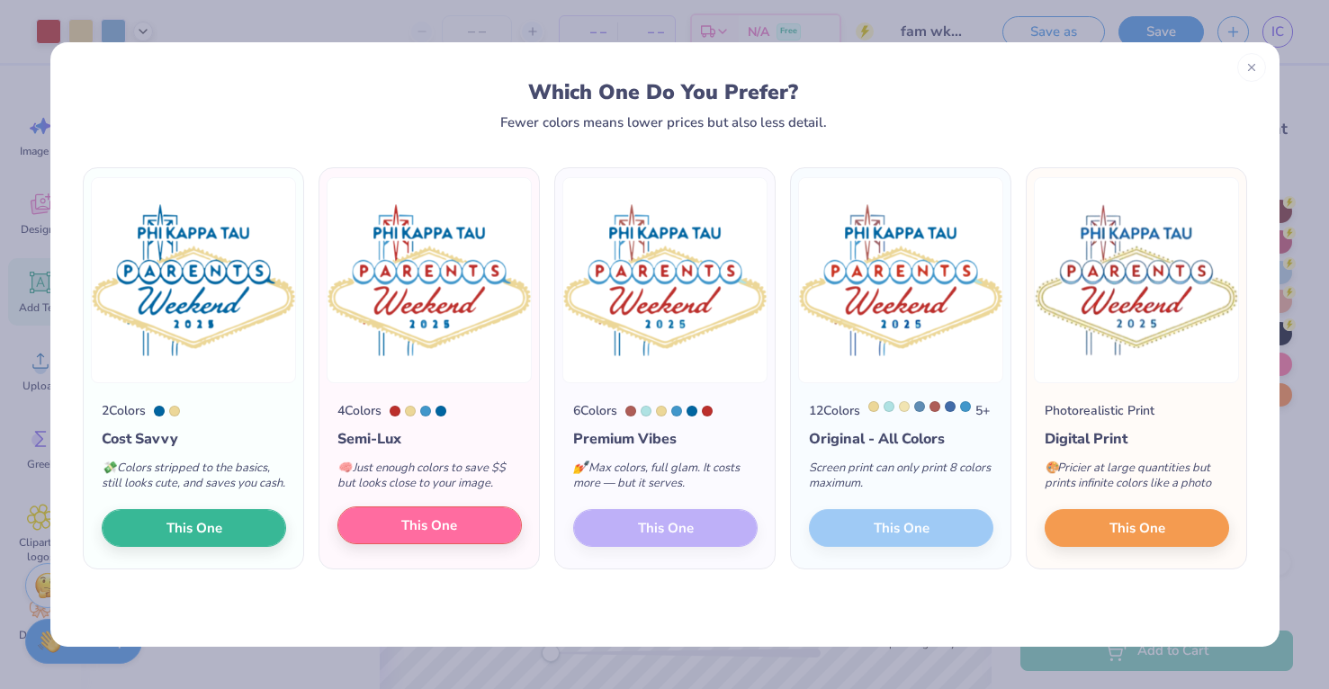
click at [459, 544] on button "This One" at bounding box center [429, 526] width 184 height 38
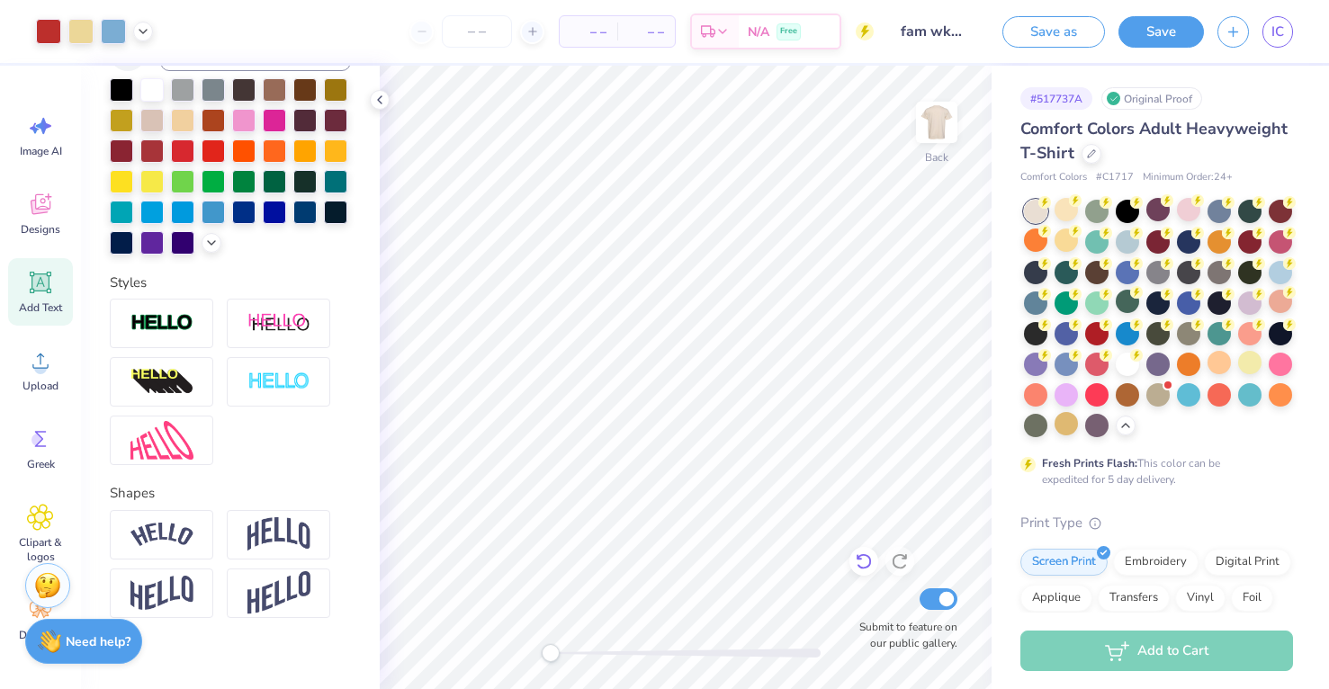
click at [857, 564] on icon at bounding box center [864, 562] width 18 height 18
type input "5.59"
type input "1.62"
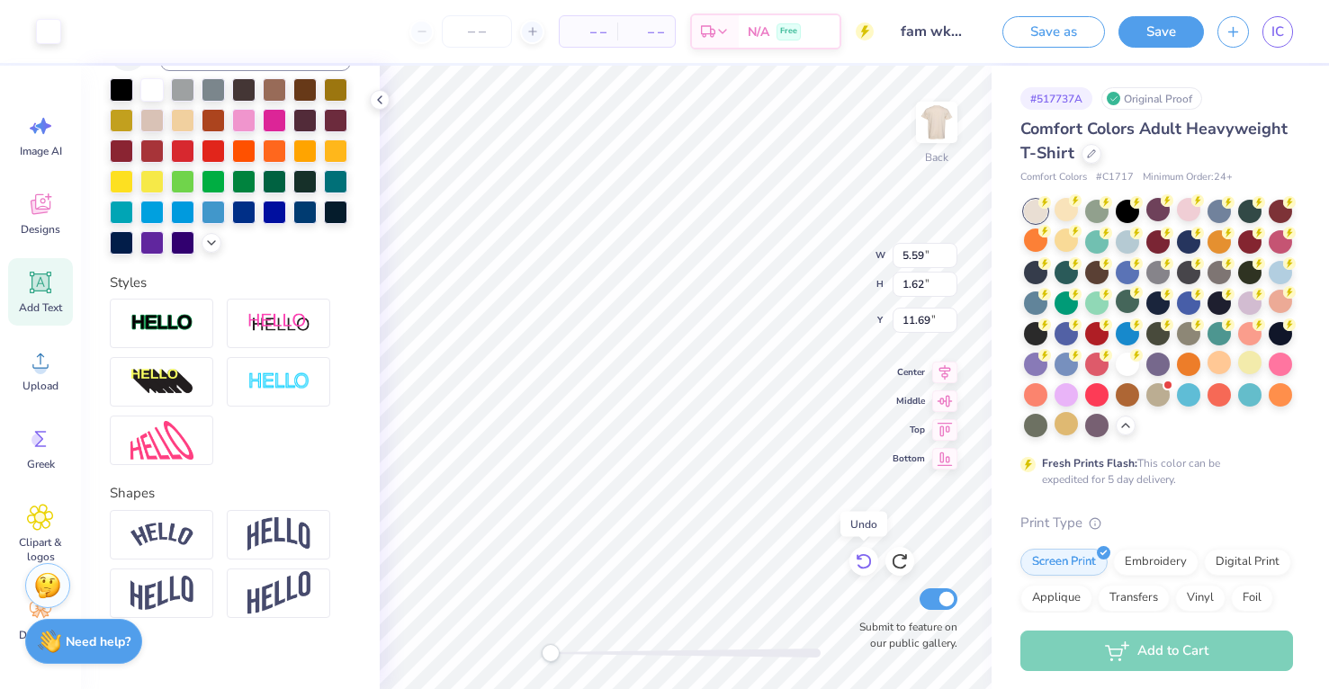
type input "11.69"
click at [857, 564] on icon at bounding box center [864, 562] width 18 height 18
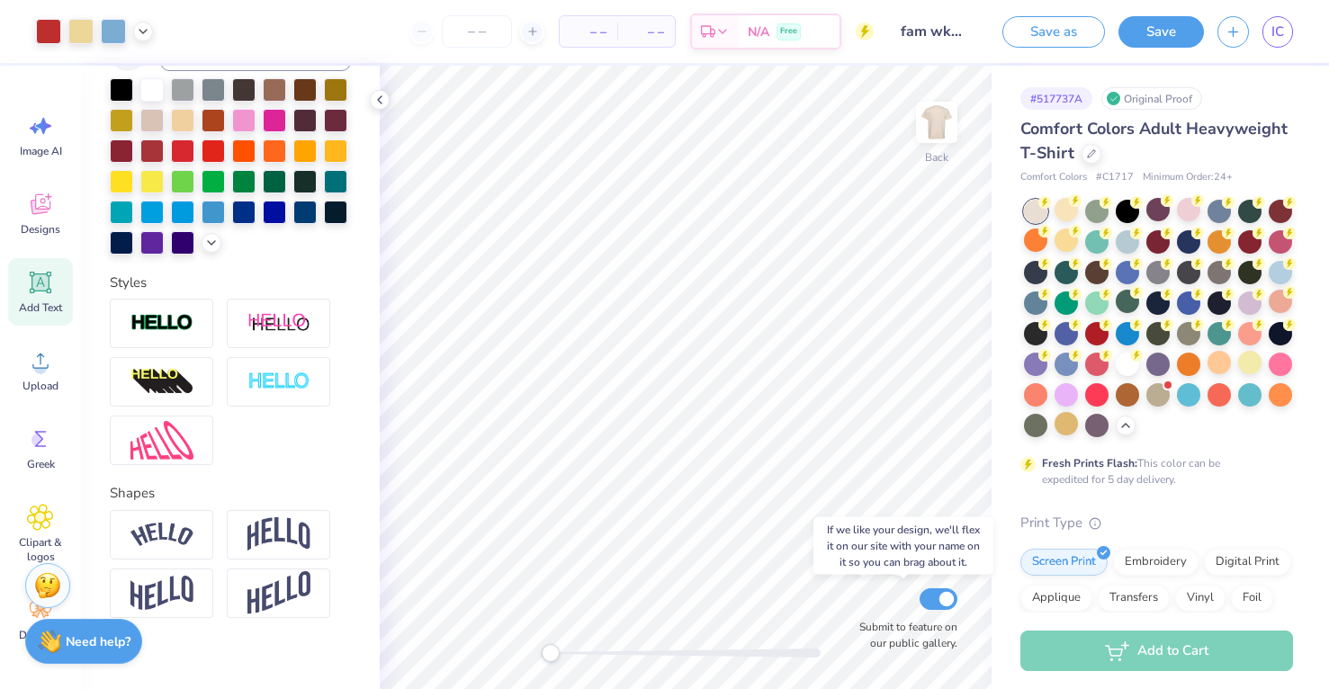
click at [917, 592] on div "Submit to feature on our public gallery." at bounding box center [904, 618] width 108 height 67
click at [935, 598] on input "Submit to feature on our public gallery." at bounding box center [939, 600] width 38 height 22
checkbox input "false"
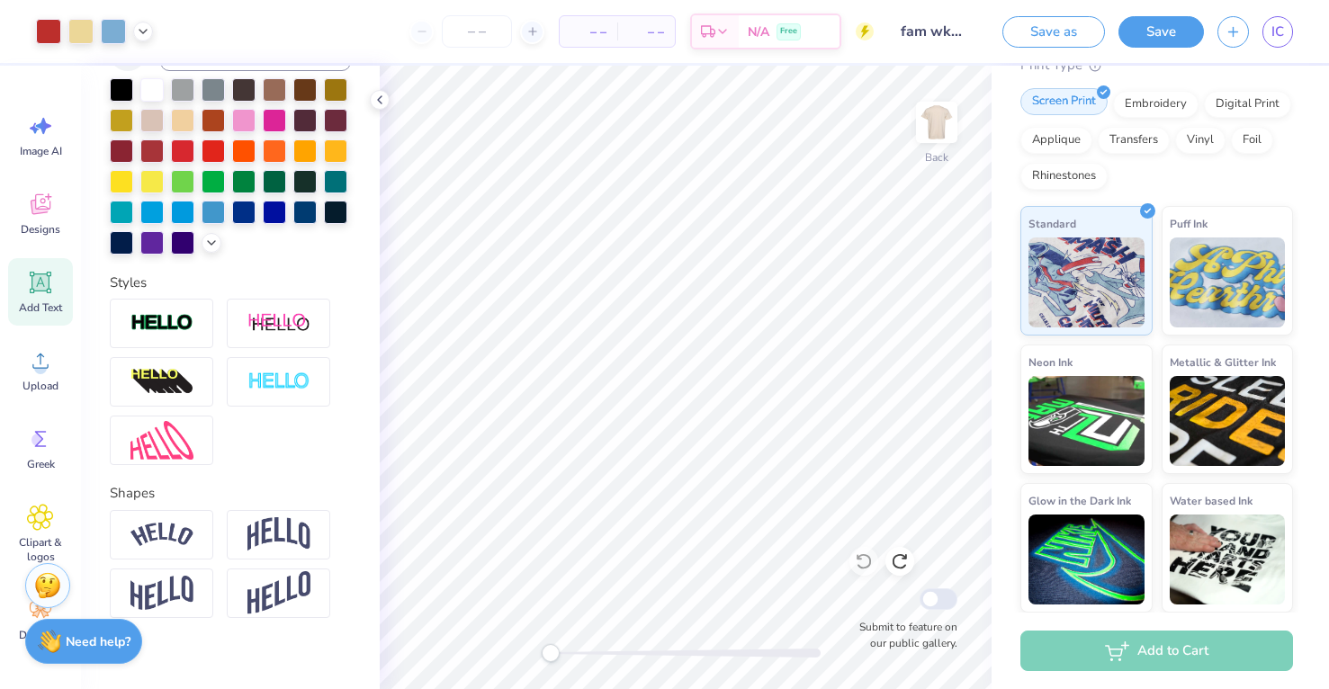
scroll to position [457, 0]
click at [1236, 26] on icon "button" at bounding box center [1233, 29] width 15 height 15
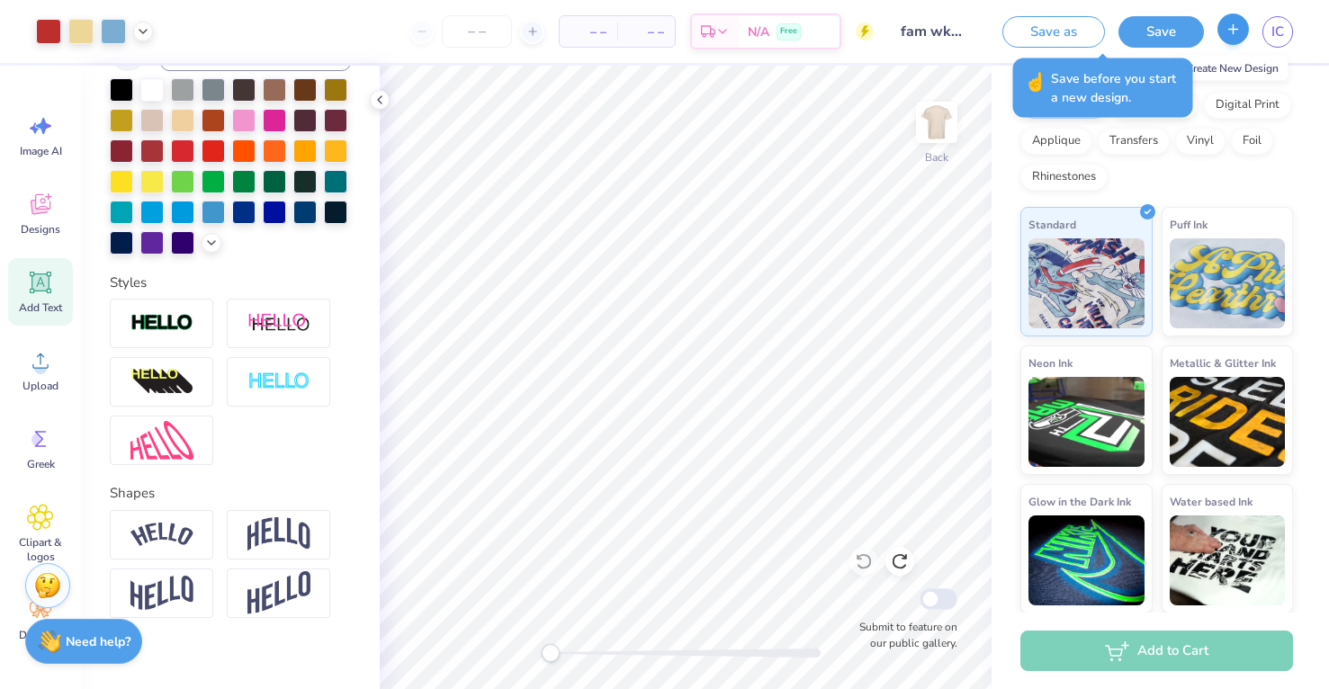
click at [1236, 26] on icon "button" at bounding box center [1233, 29] width 15 height 15
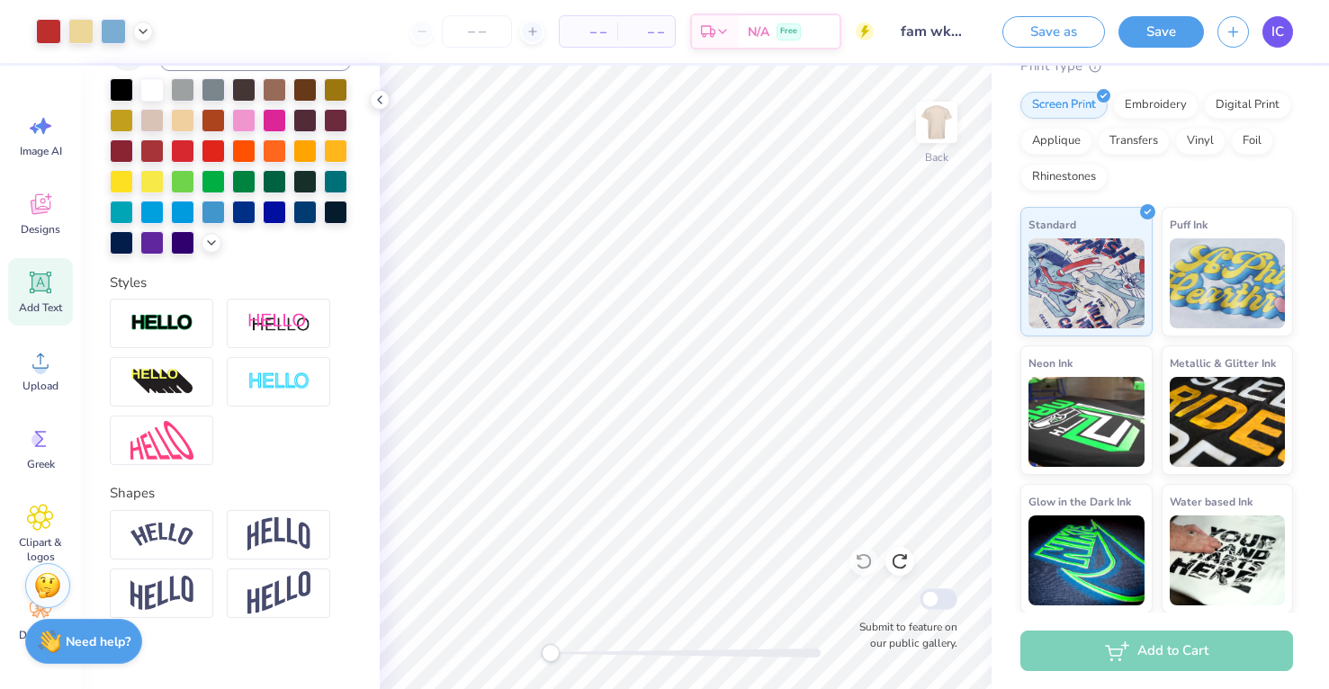
click at [1286, 21] on link "IC" at bounding box center [1278, 31] width 31 height 31
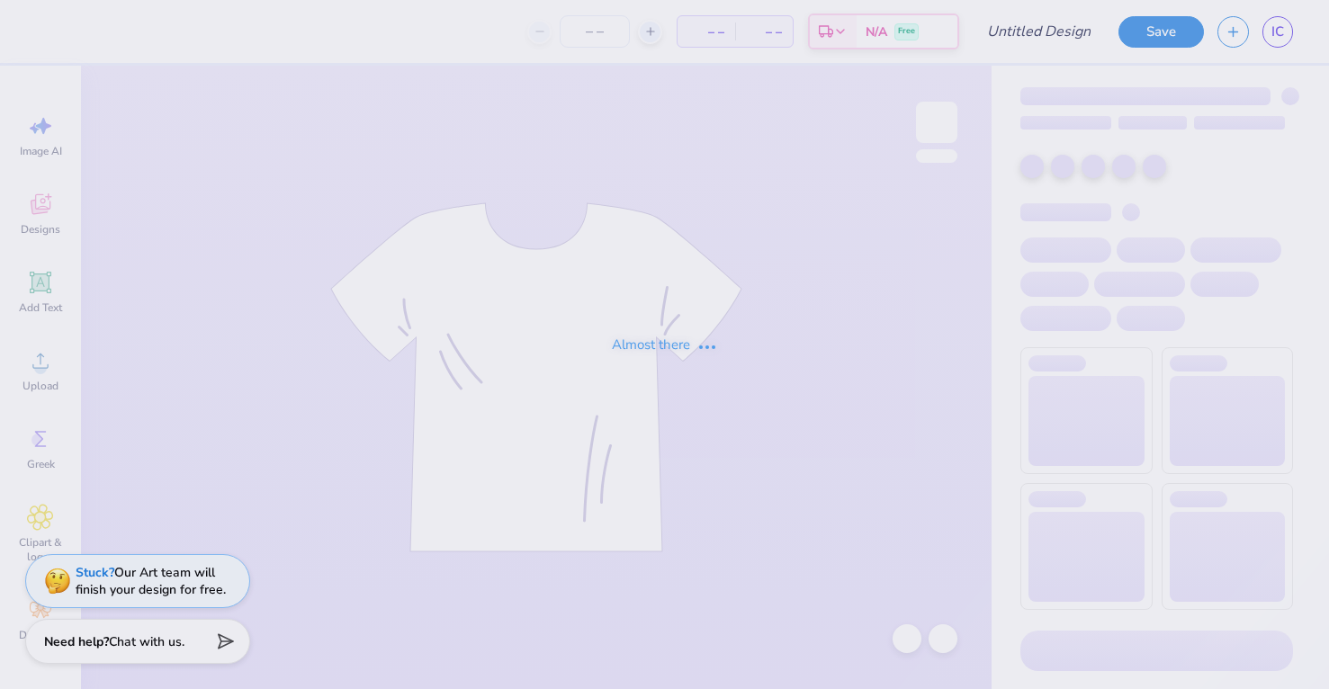
type input "fam wknd"
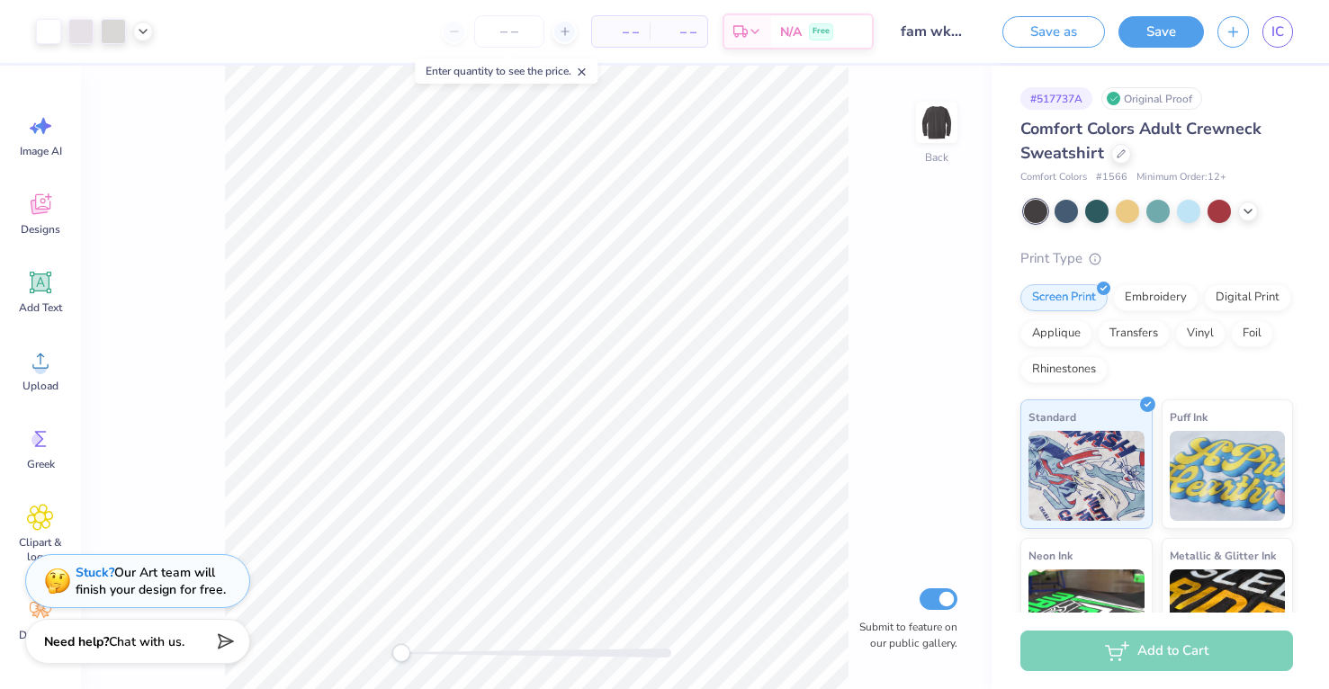
click at [1125, 166] on div "Comfort Colors Adult Crewneck Sweatshirt Comfort Colors # 1566 Minimum Order: 1…" at bounding box center [1156, 151] width 273 height 68
click at [1124, 159] on div at bounding box center [1121, 152] width 20 height 20
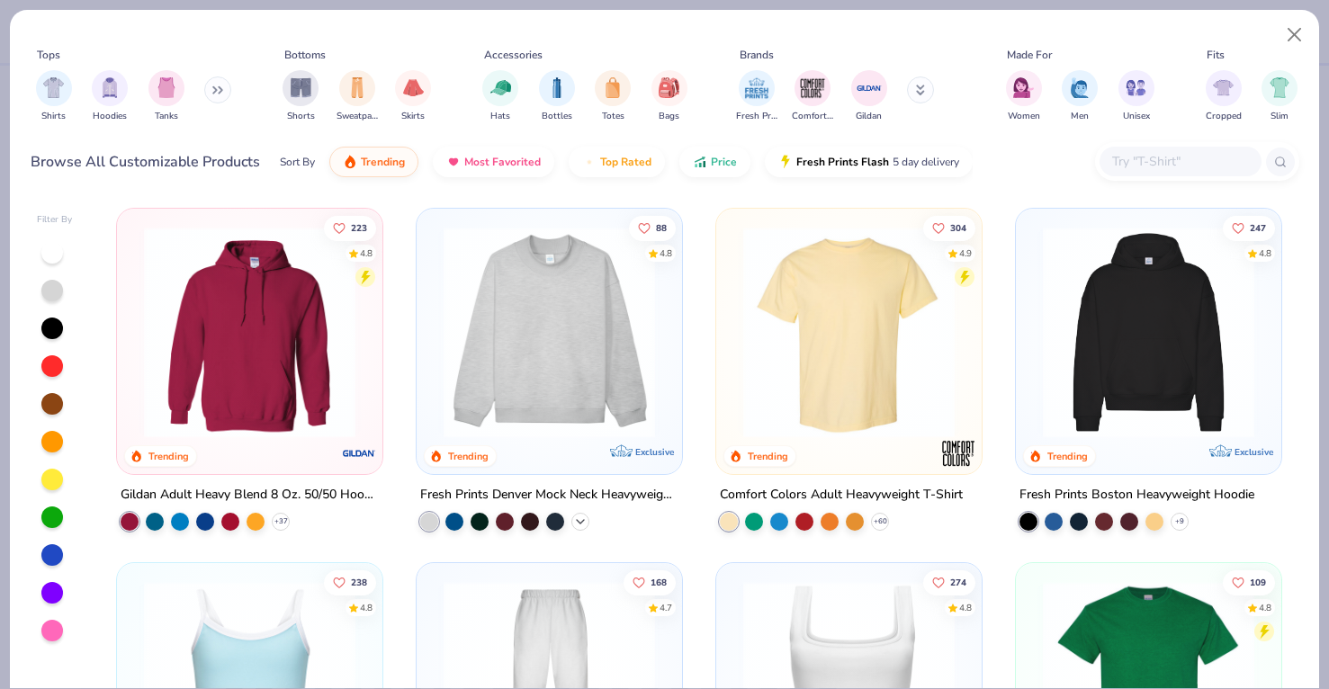
click at [584, 519] on icon at bounding box center [580, 522] width 14 height 14
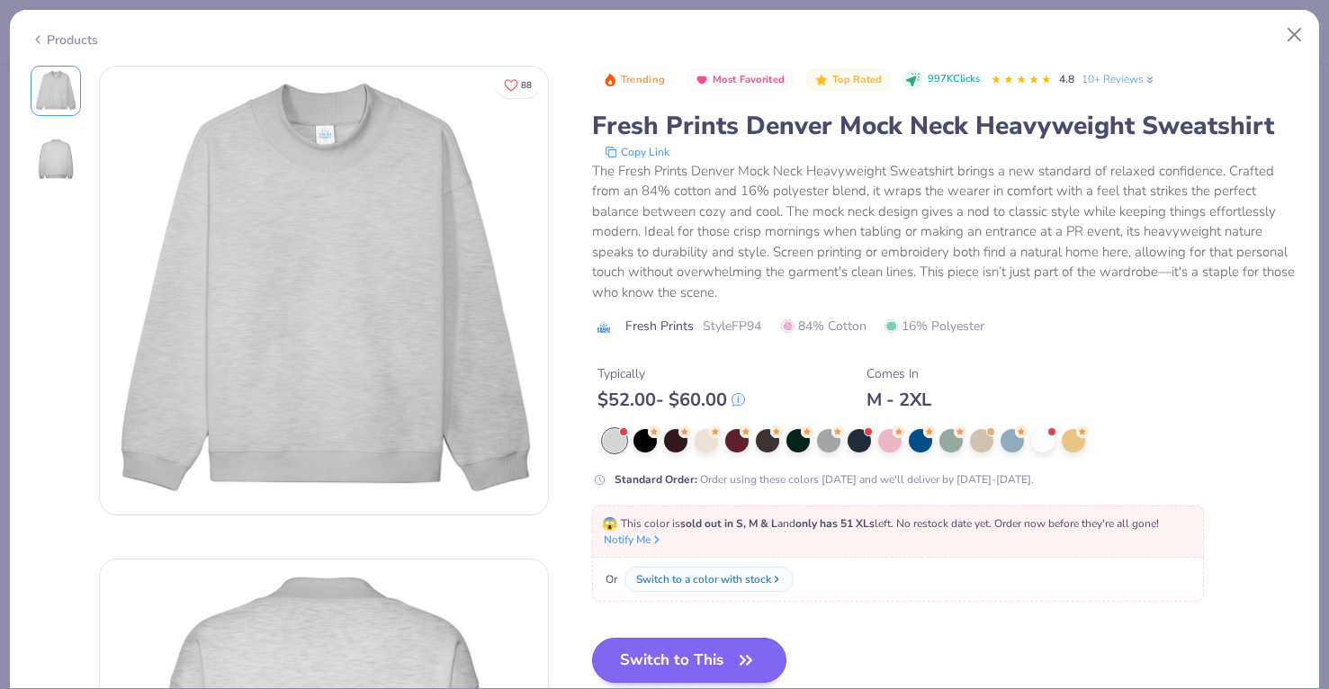
click at [688, 659] on button "Switch to This" at bounding box center [689, 660] width 195 height 45
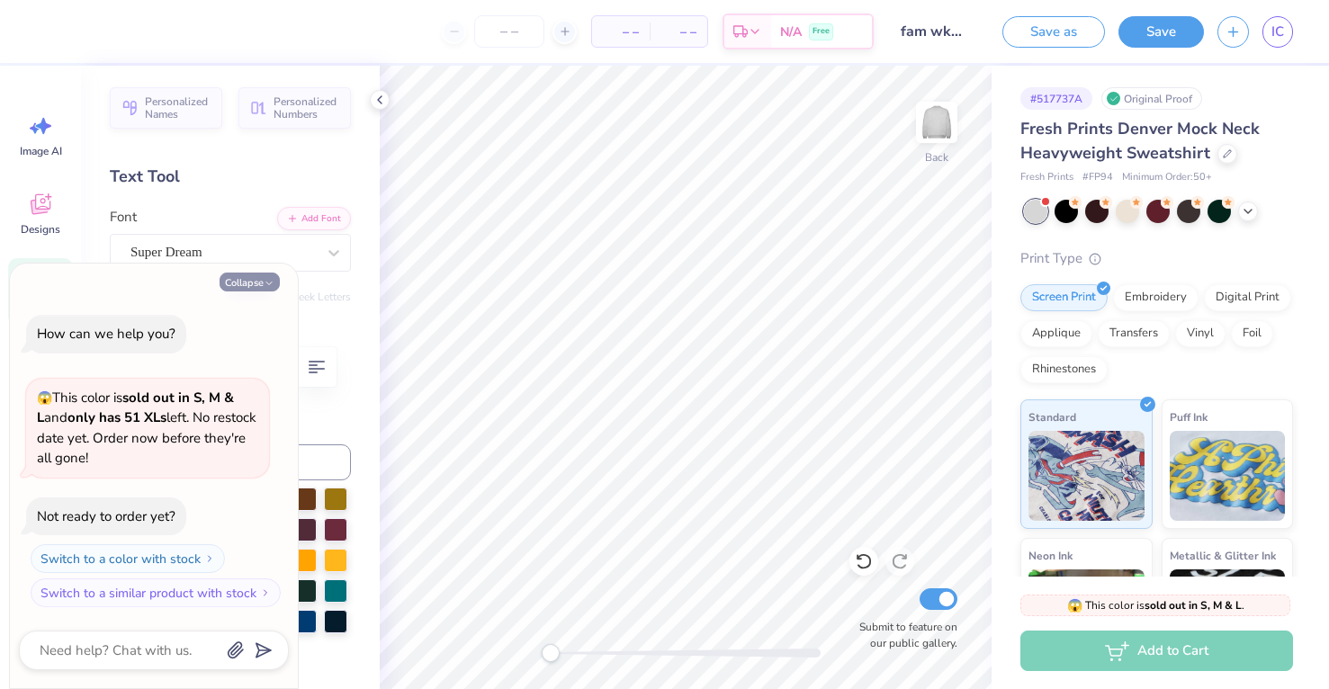
click at [269, 283] on icon "button" at bounding box center [269, 283] width 11 height 11
type textarea "x"
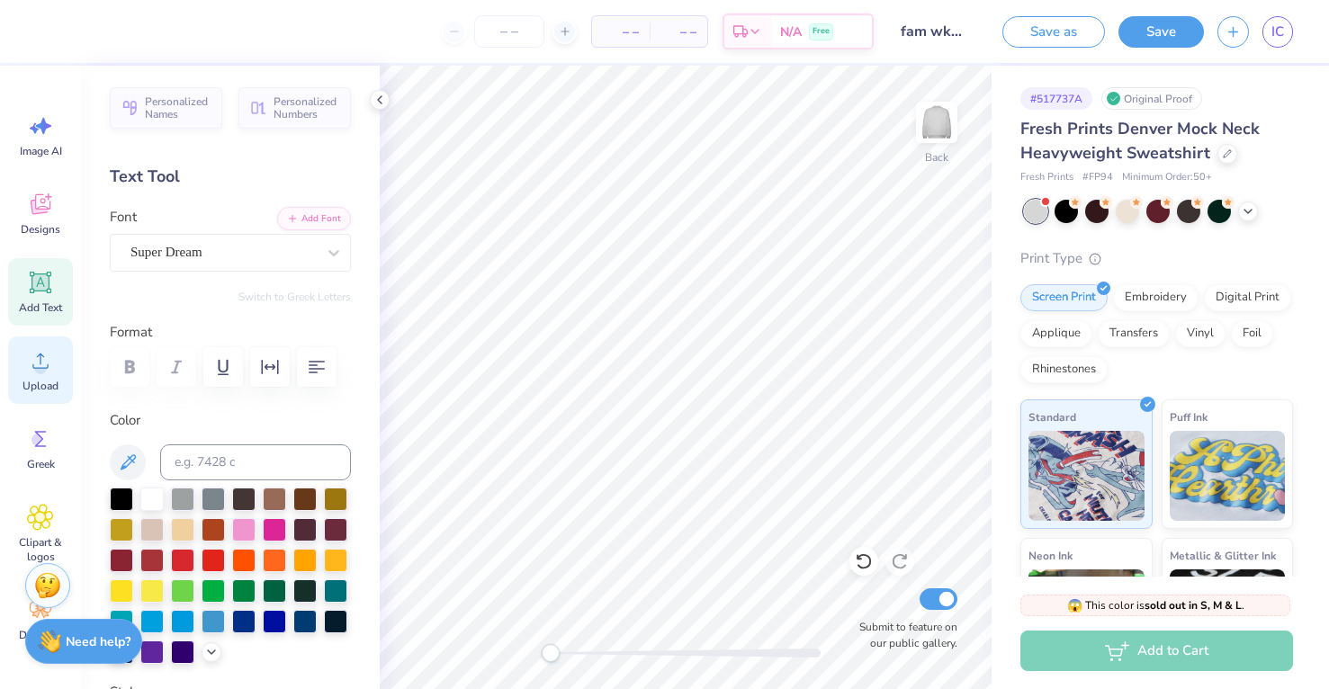
click at [41, 379] on span "Upload" at bounding box center [40, 386] width 36 height 14
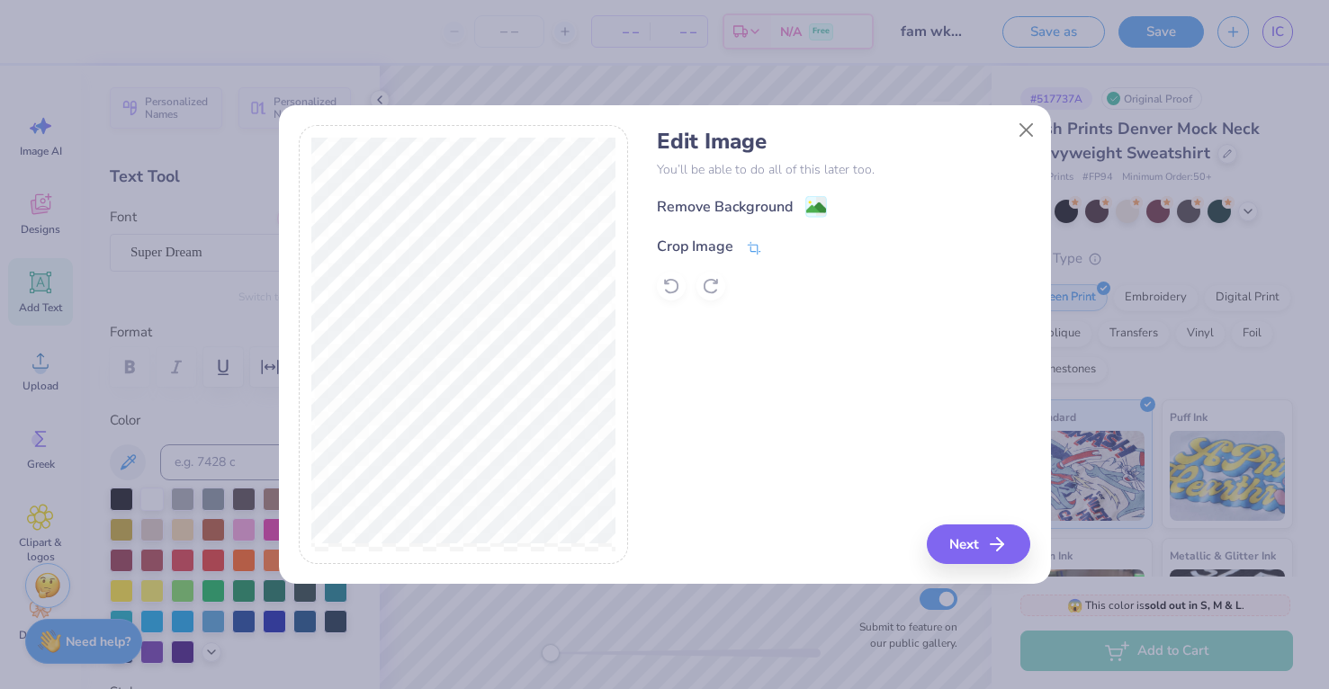
click at [750, 250] on icon at bounding box center [754, 247] width 13 height 13
click at [787, 251] on button at bounding box center [784, 245] width 19 height 19
click at [823, 198] on g at bounding box center [816, 209] width 22 height 22
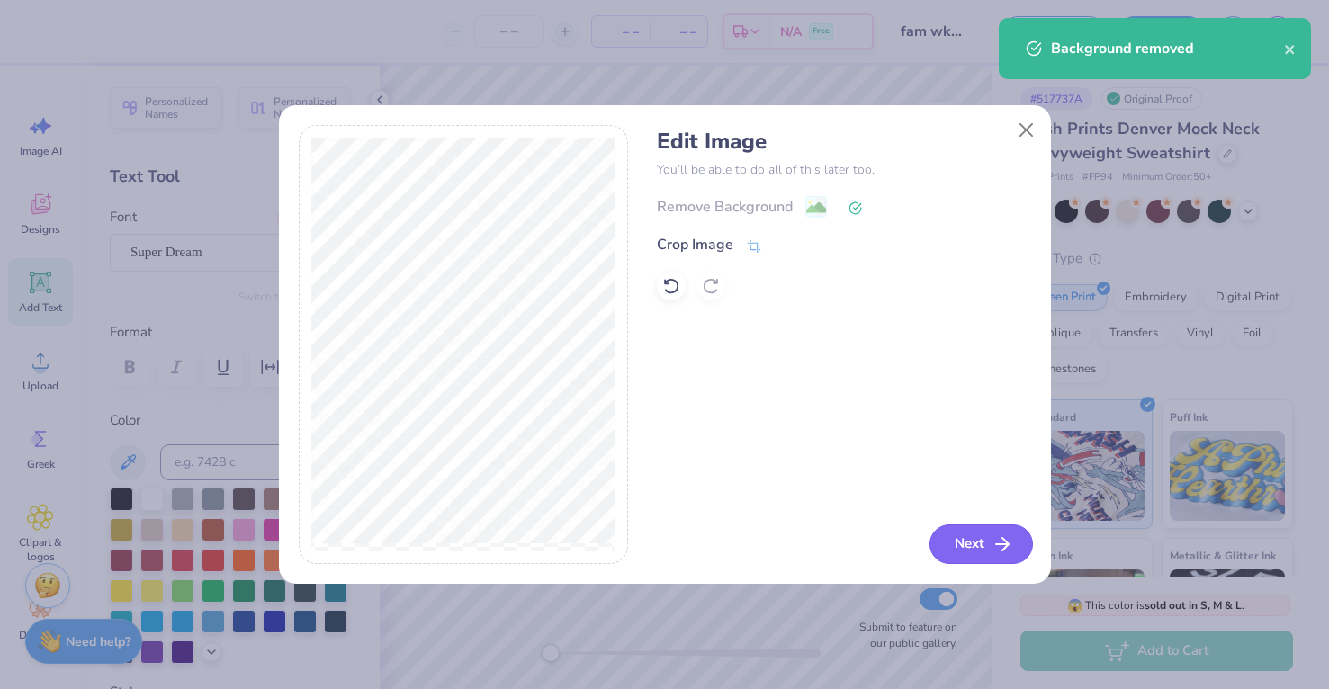
click at [993, 542] on icon "button" at bounding box center [1003, 545] width 22 height 22
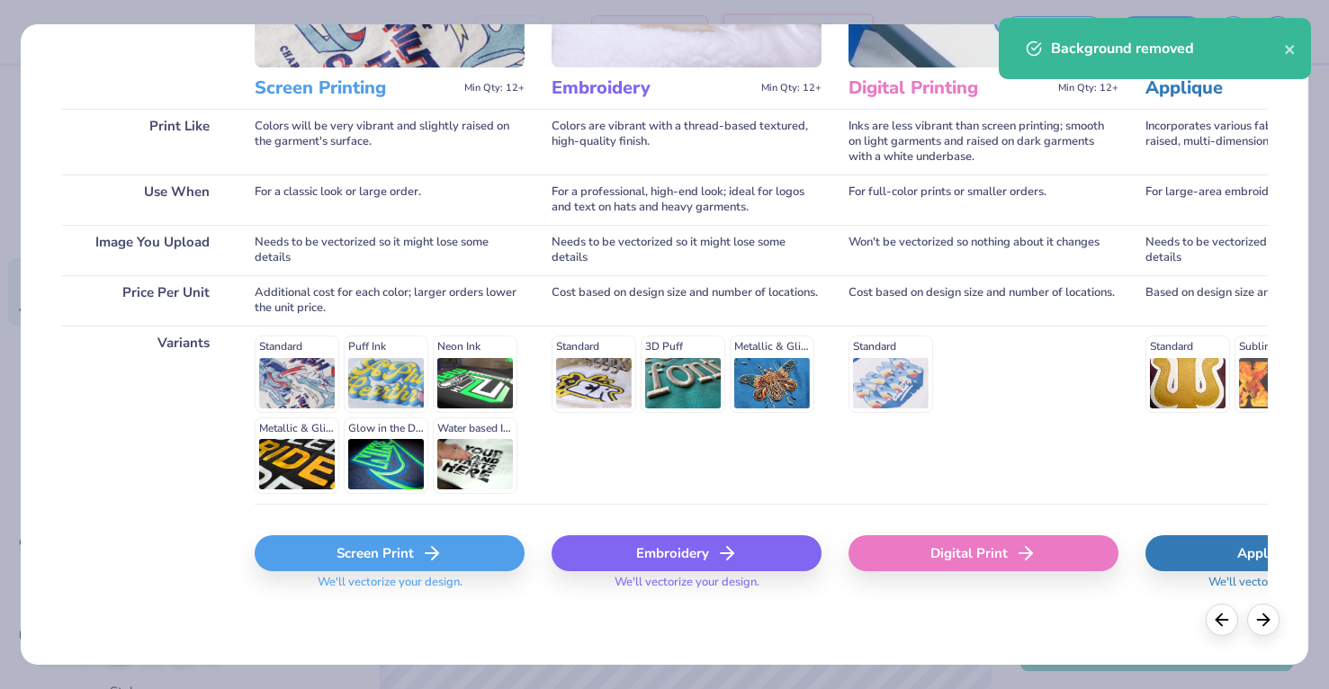
scroll to position [207, 0]
click at [412, 544] on div "Screen Print" at bounding box center [390, 554] width 270 height 36
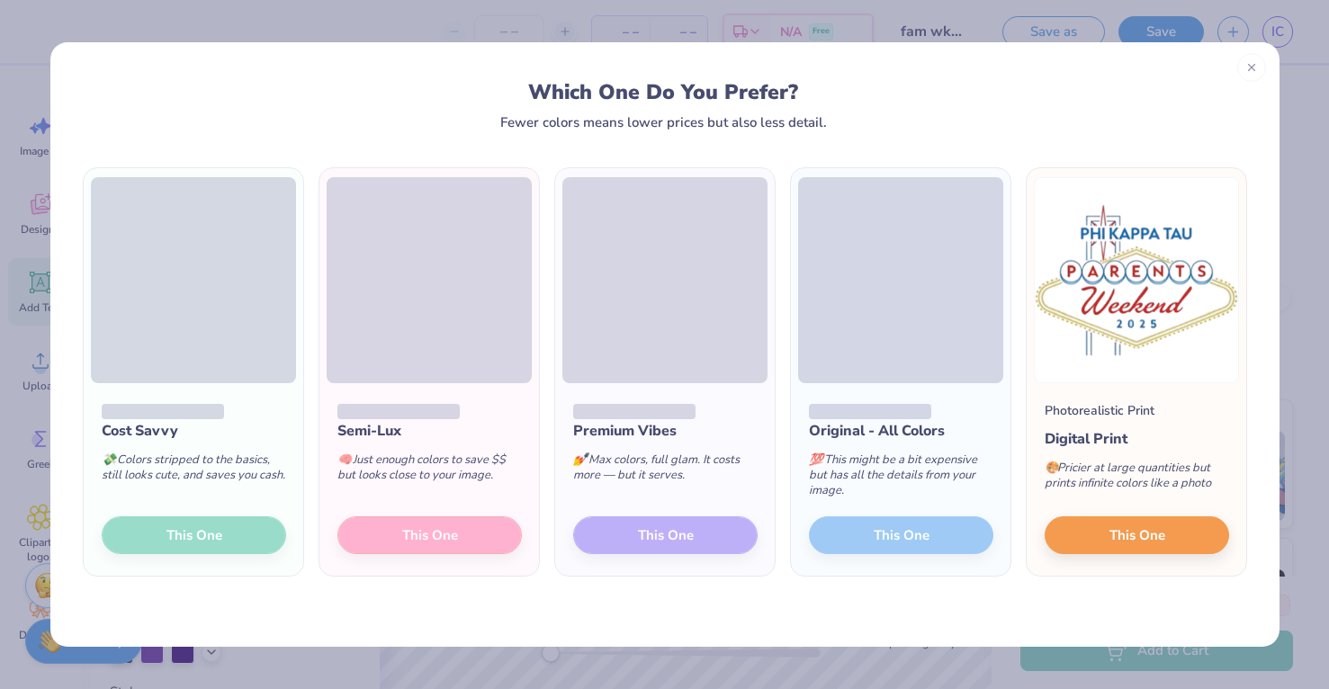
click at [441, 543] on div "Semi-Lux 🧠 Just enough colors to save $$ but looks close to your image. This One" at bounding box center [429, 479] width 220 height 193
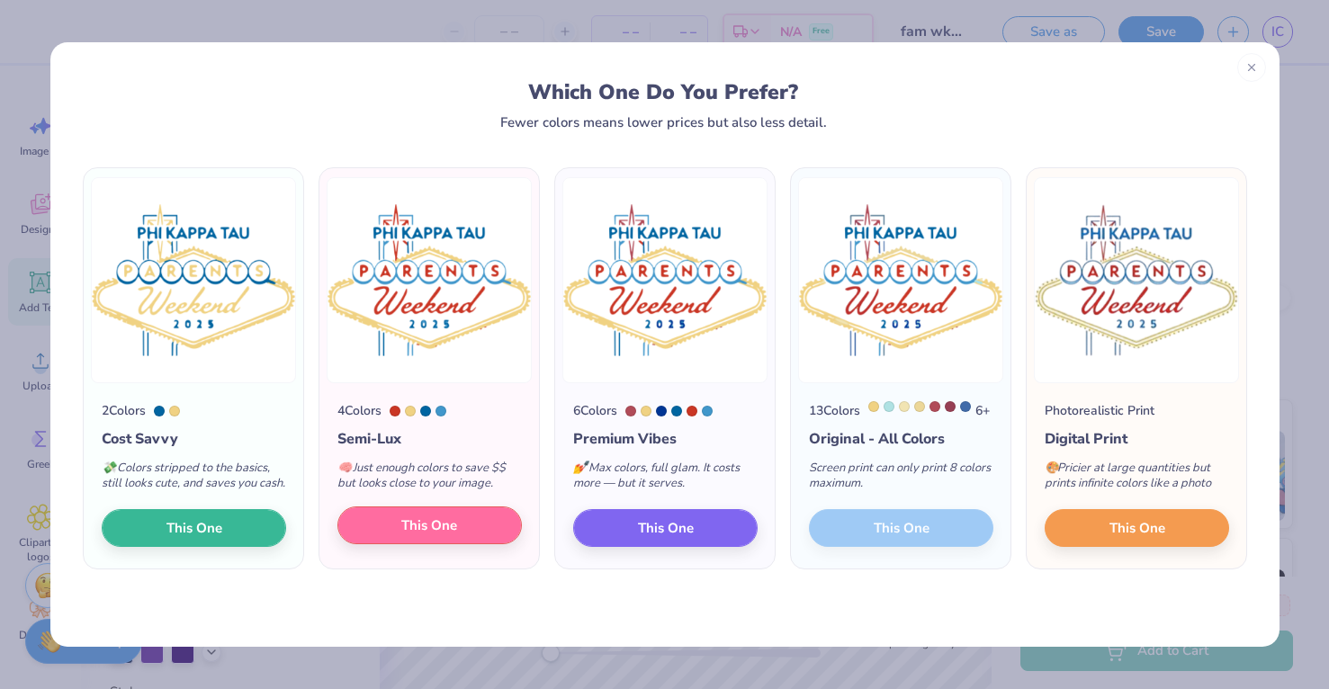
click at [496, 544] on button "This One" at bounding box center [429, 526] width 184 height 38
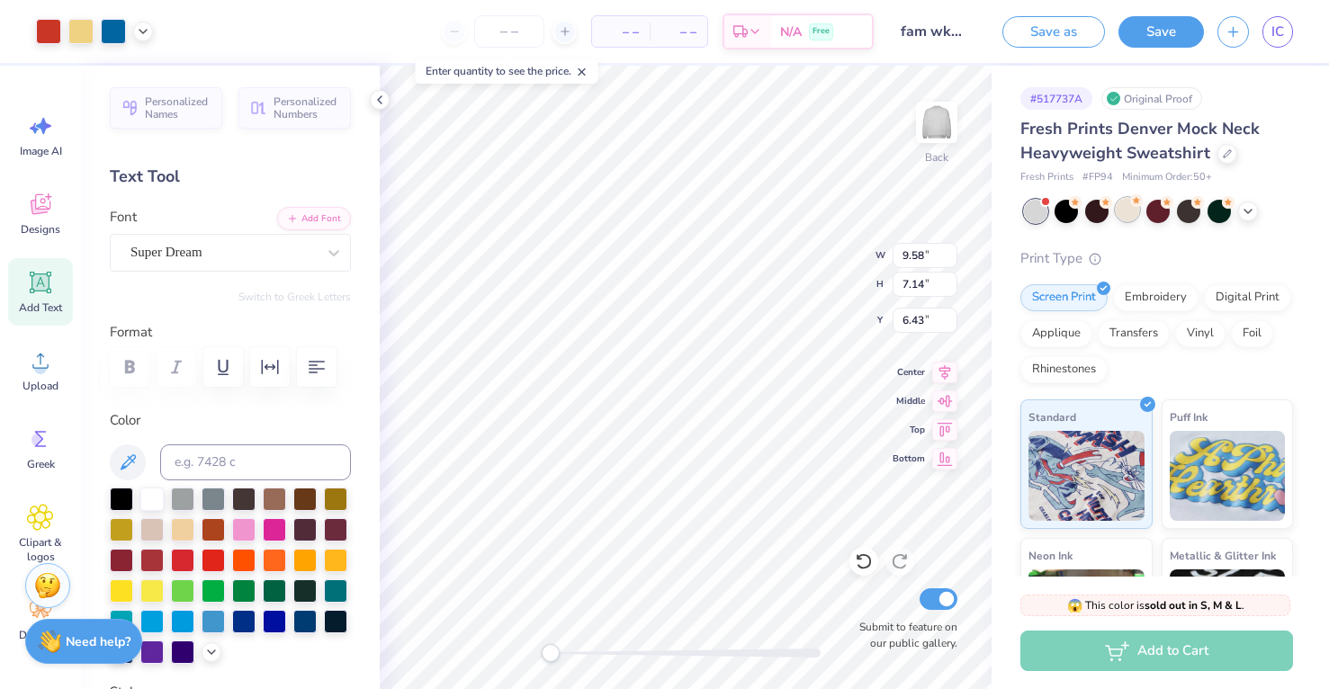
click at [1129, 212] on div at bounding box center [1127, 209] width 23 height 23
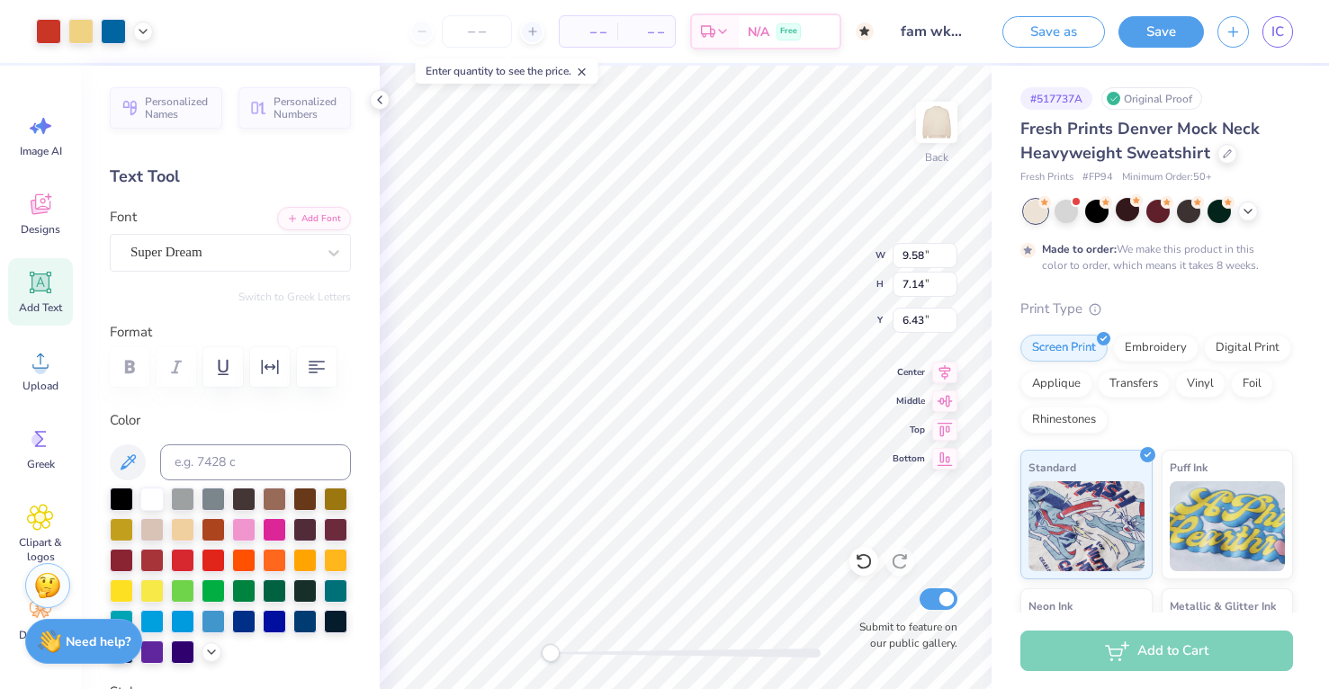
type input "11.65"
type input "8.67"
type input "2.40"
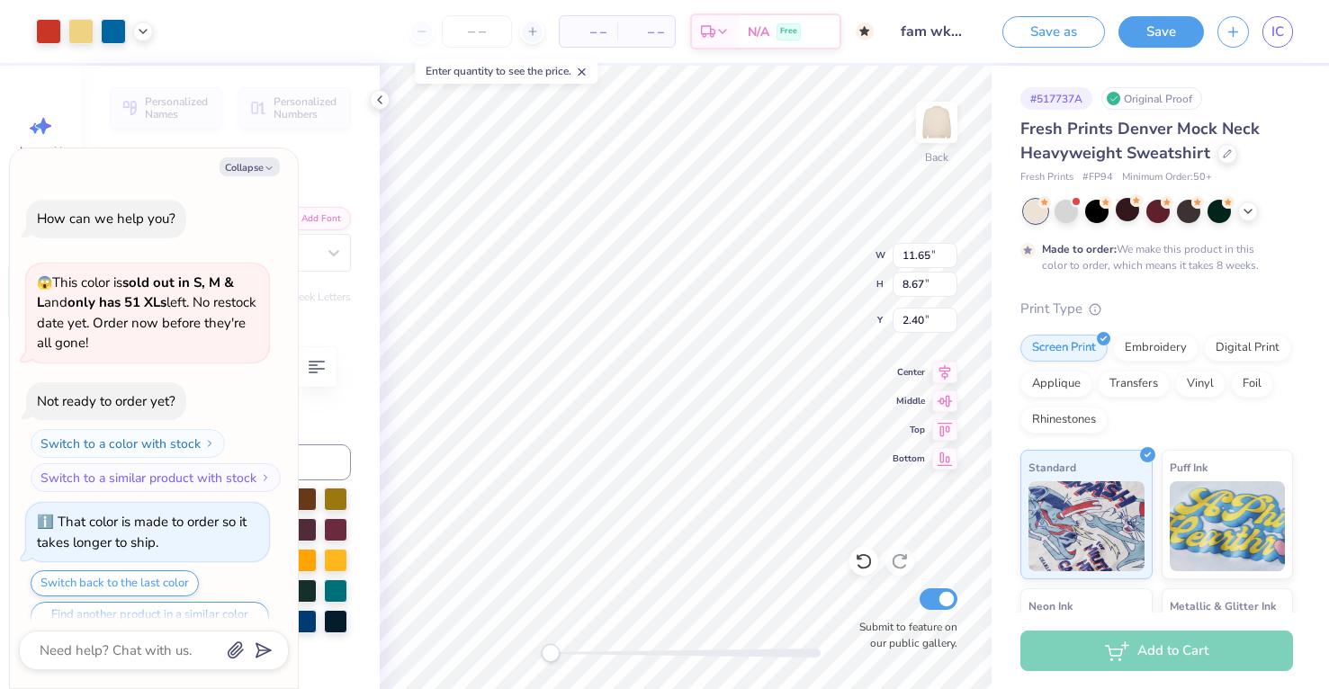
scroll to position [31, 0]
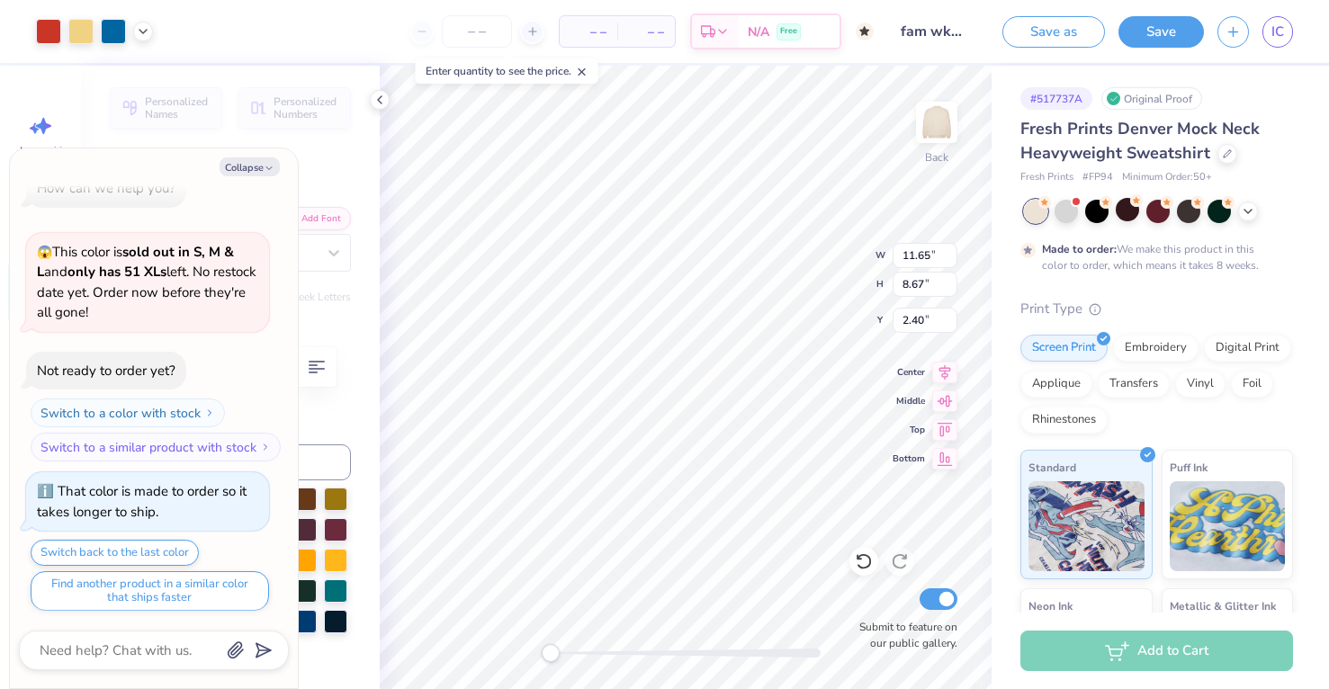
click at [1002, 222] on div "# 517737A Original Proof Fresh Prints Denver Mock Neck Heavyweight Sweatshirt F…" at bounding box center [1160, 461] width 337 height 791
click at [1251, 304] on div "Print Type" at bounding box center [1156, 309] width 273 height 21
click at [1249, 212] on icon at bounding box center [1248, 209] width 14 height 14
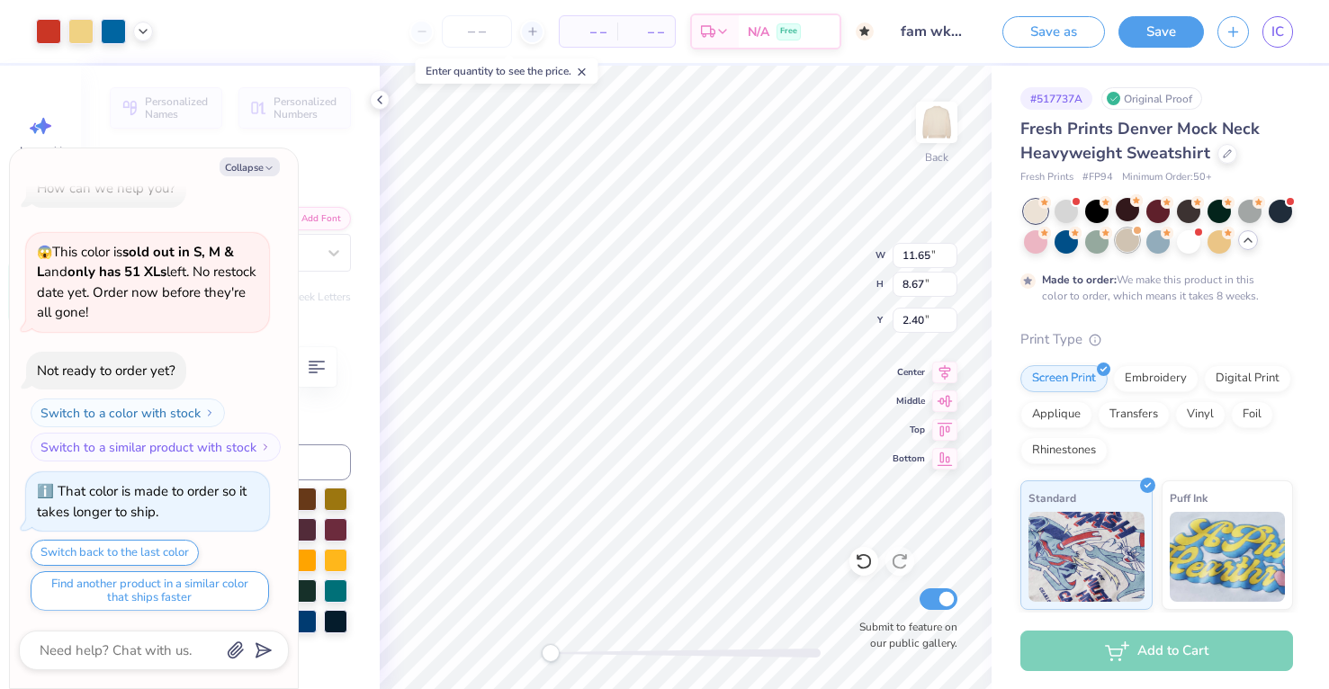
click at [1131, 239] on div at bounding box center [1127, 240] width 23 height 23
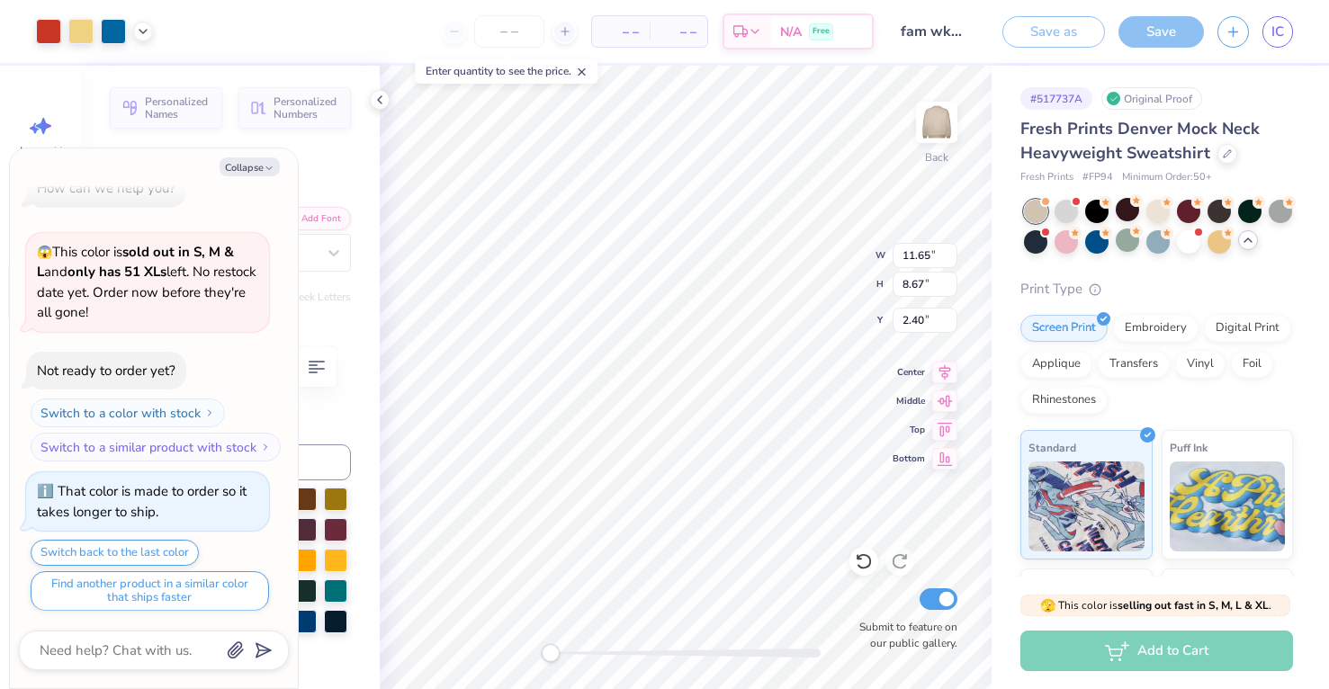
scroll to position [351, 0]
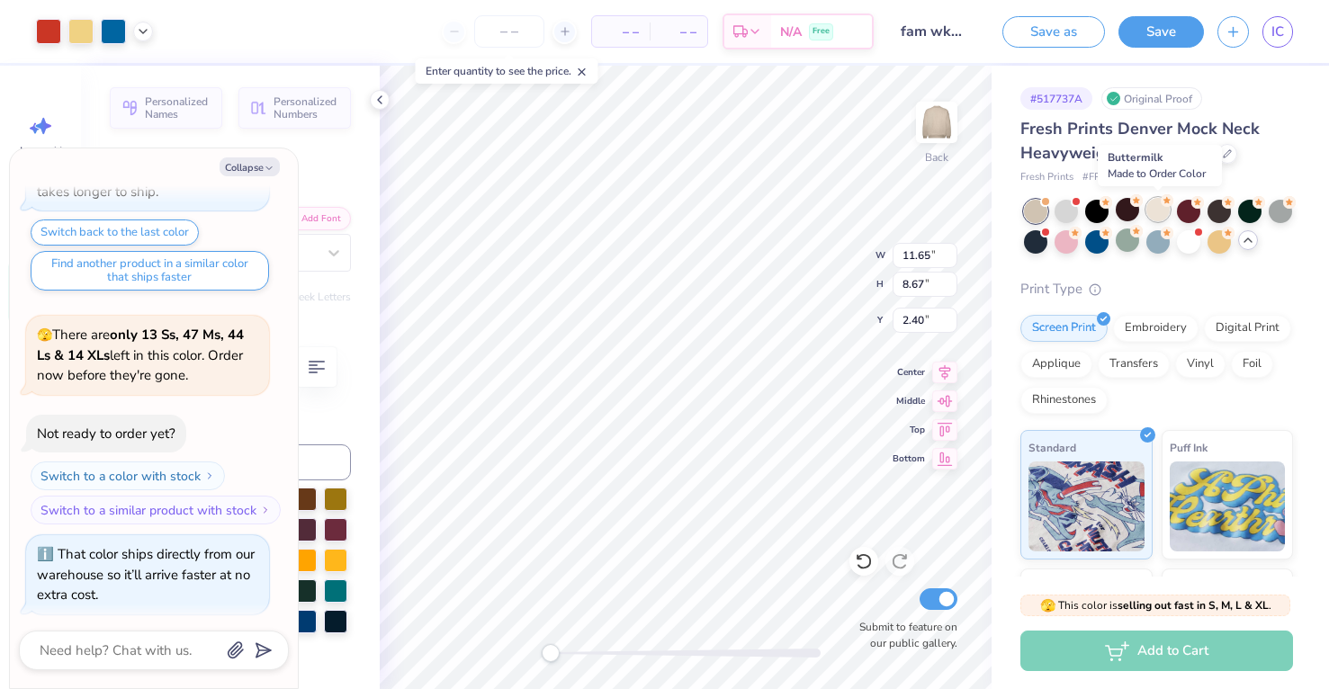
click at [1155, 214] on div at bounding box center [1157, 209] width 23 height 23
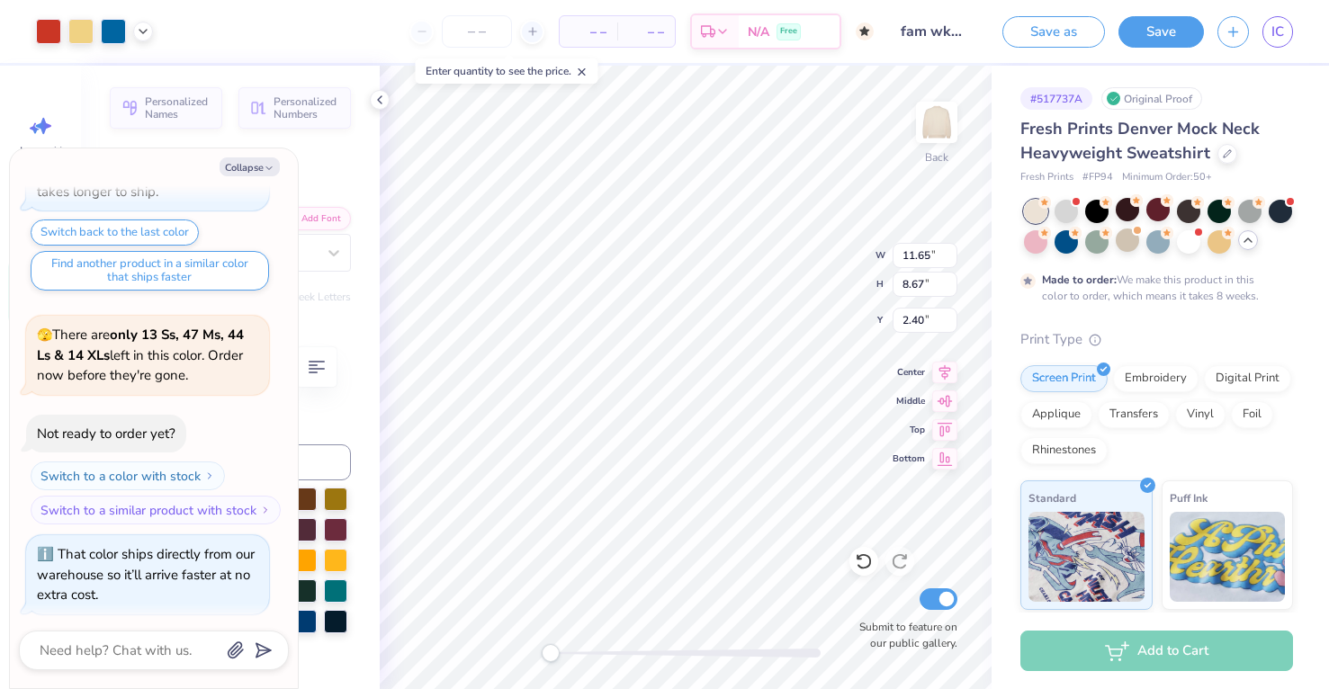
scroll to position [499, 0]
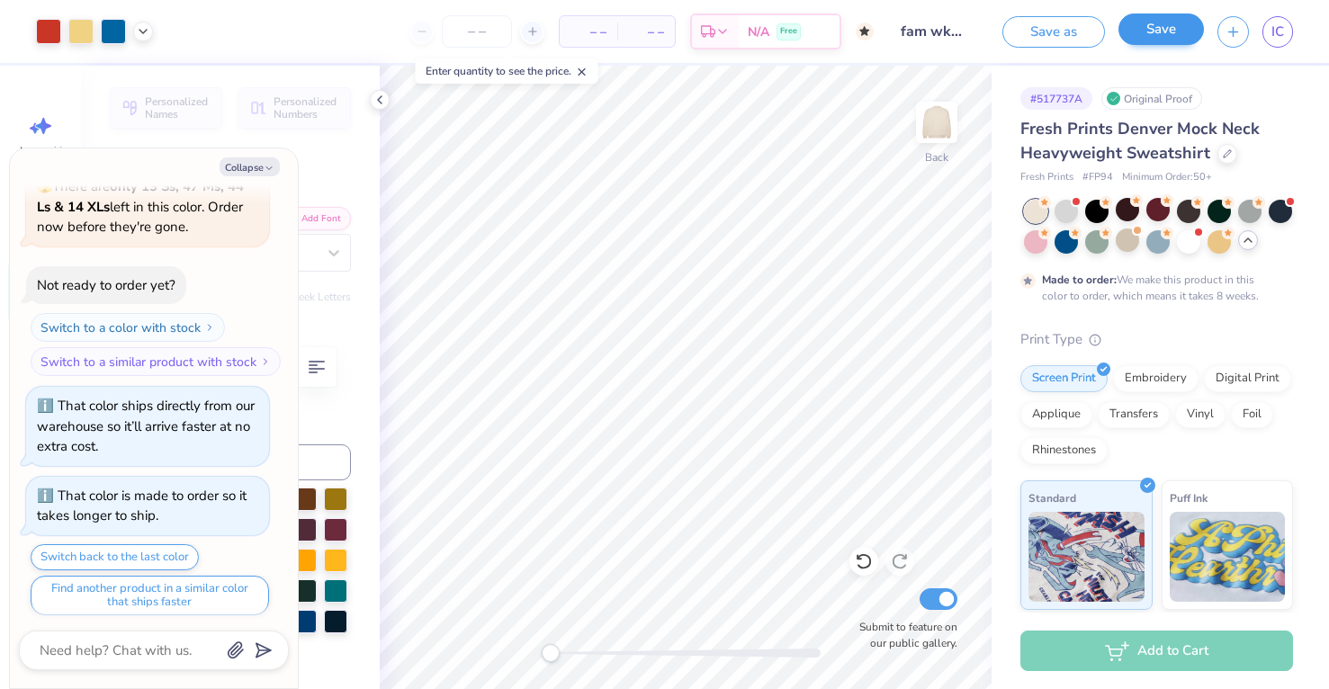
click at [1180, 40] on button "Save" at bounding box center [1161, 28] width 85 height 31
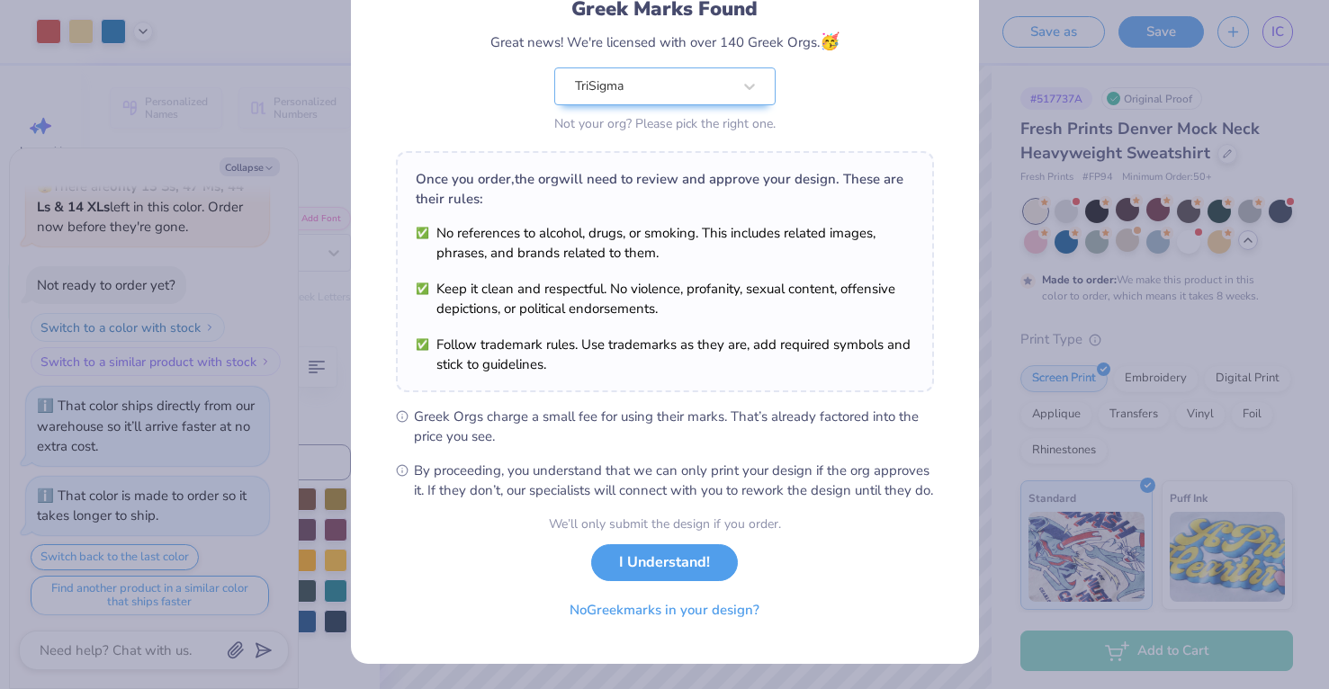
scroll to position [153, 0]
click at [686, 618] on button "No Greek marks in your design?" at bounding box center [664, 606] width 220 height 37
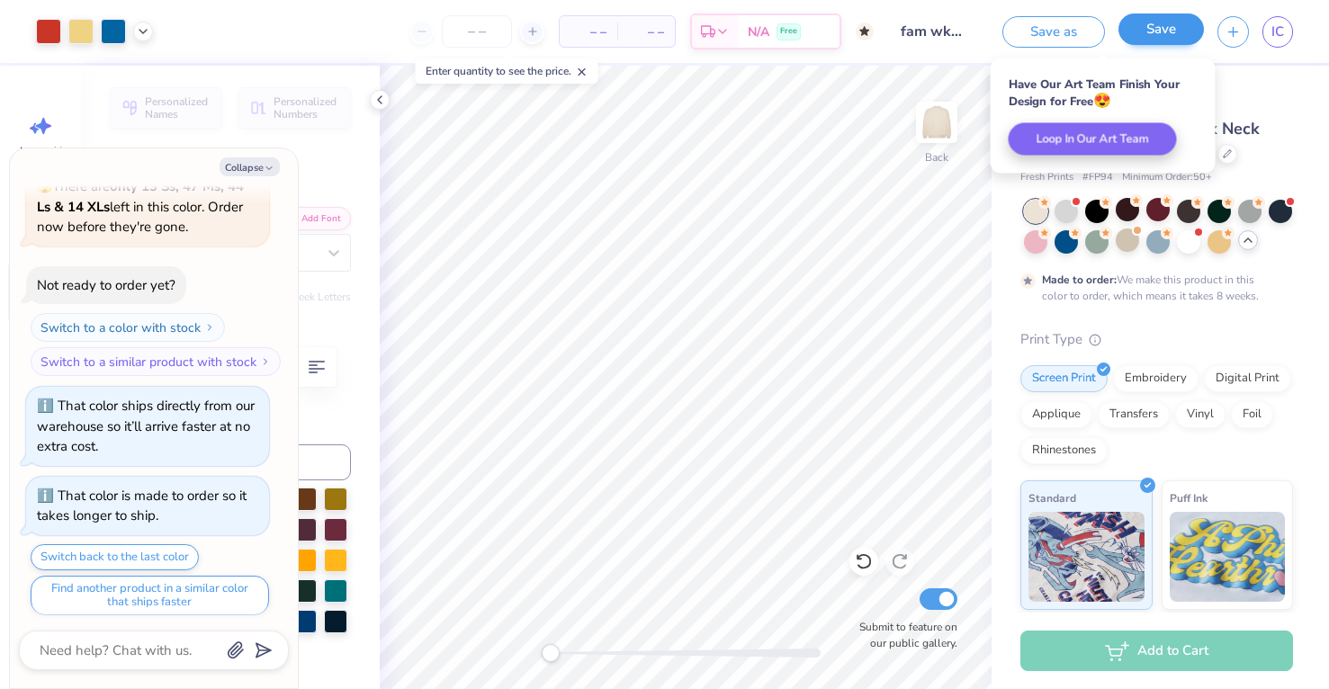
click at [1169, 37] on button "Save" at bounding box center [1161, 28] width 85 height 31
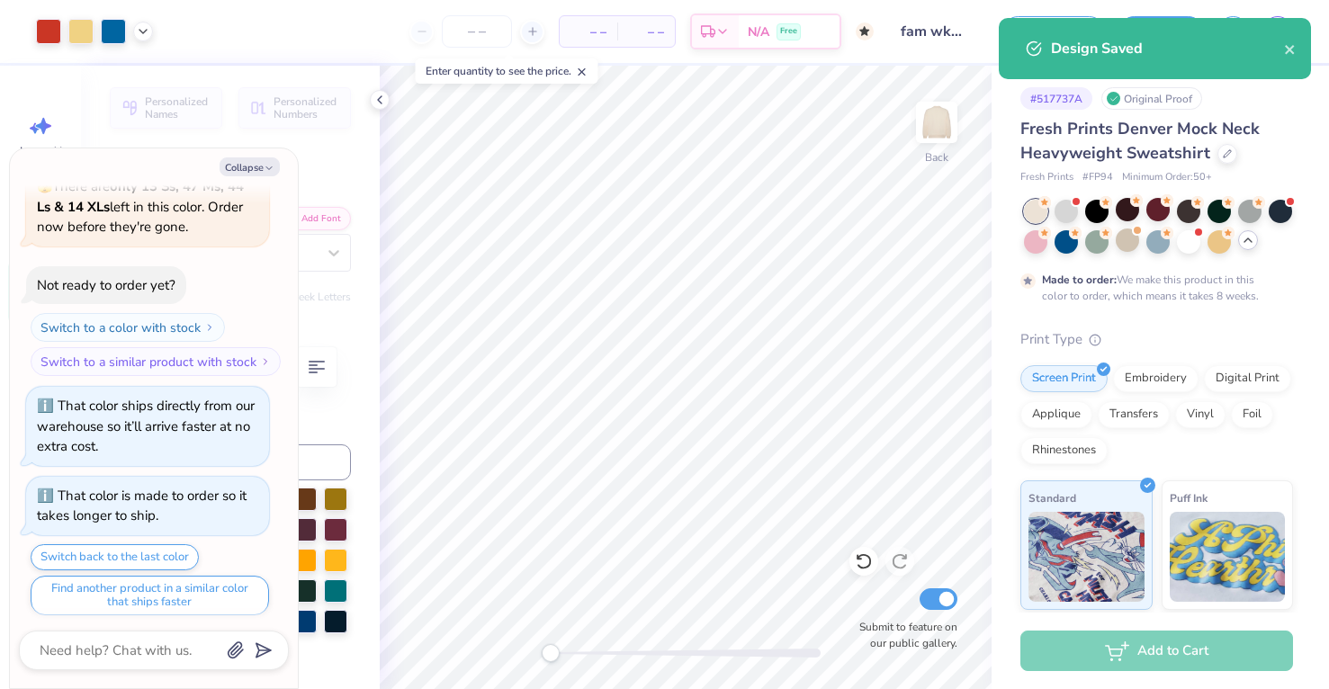
drag, startPoint x: 1287, startPoint y: 49, endPoint x: 1287, endPoint y: 34, distance: 15.3
click at [1287, 49] on icon "close" at bounding box center [1290, 49] width 13 height 14
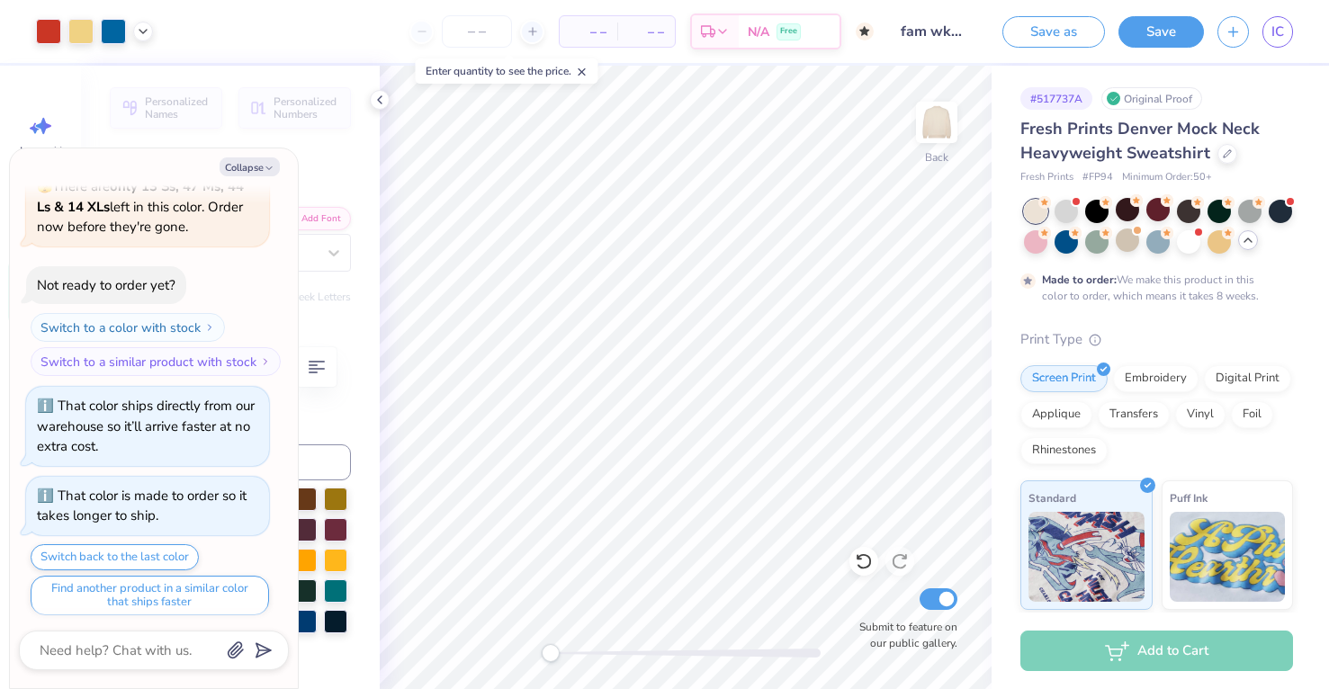
click at [1285, 31] on div "Design Saved" at bounding box center [1154, 55] width 319 height 82
click at [1285, 31] on link "IC" at bounding box center [1278, 31] width 31 height 31
type textarea "x"
